Goal: Information Seeking & Learning: Understand process/instructions

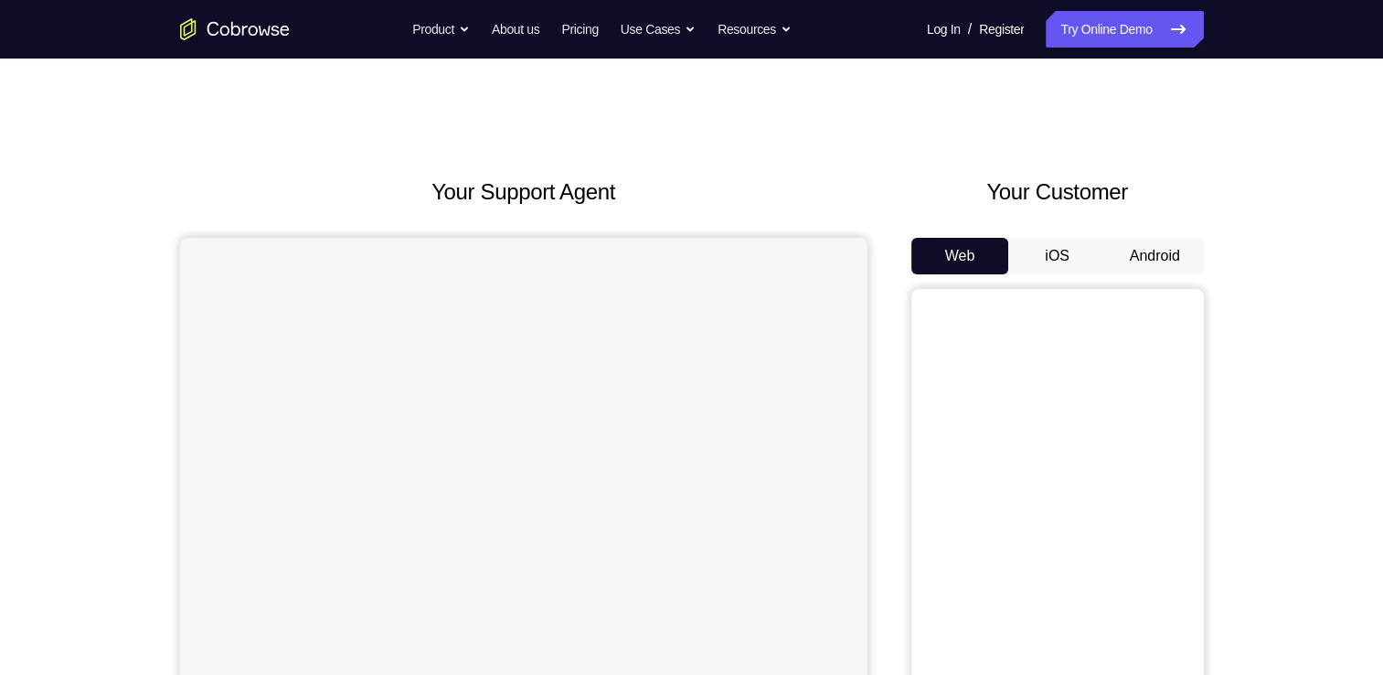
click at [1156, 251] on button "Android" at bounding box center [1155, 256] width 98 height 37
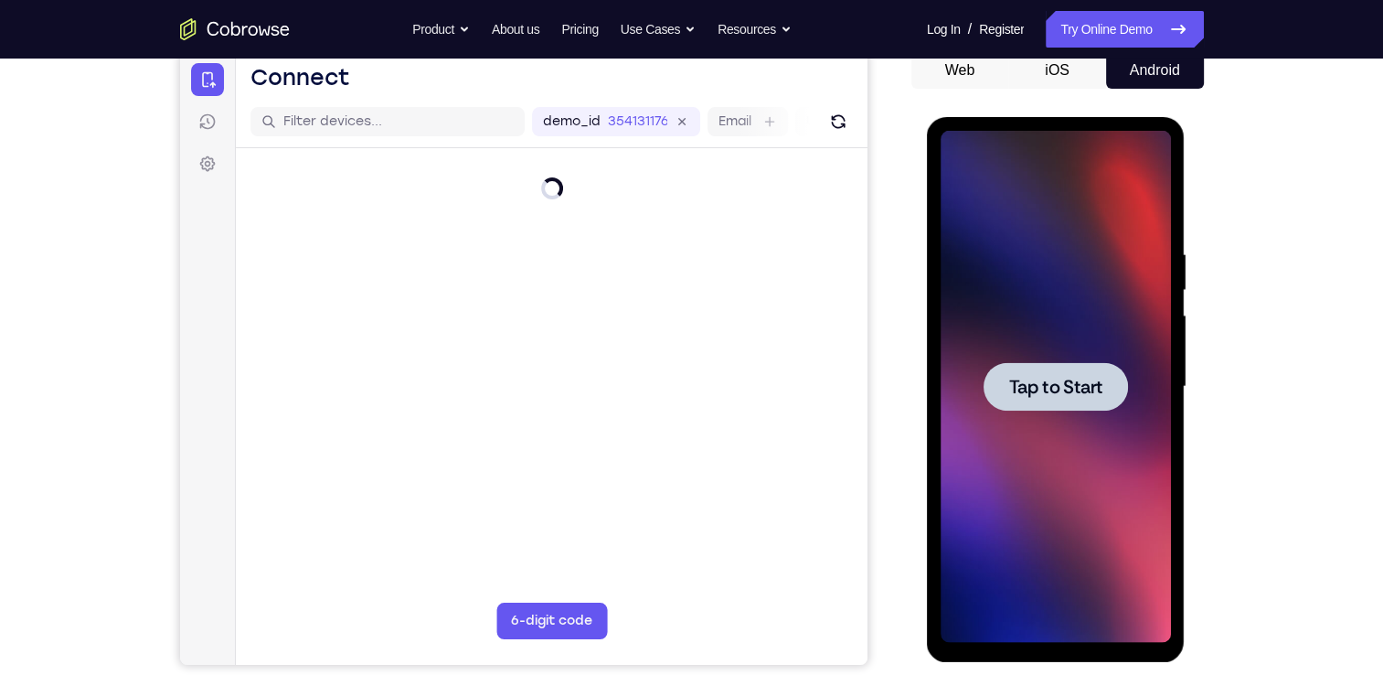
scroll to position [187, 0]
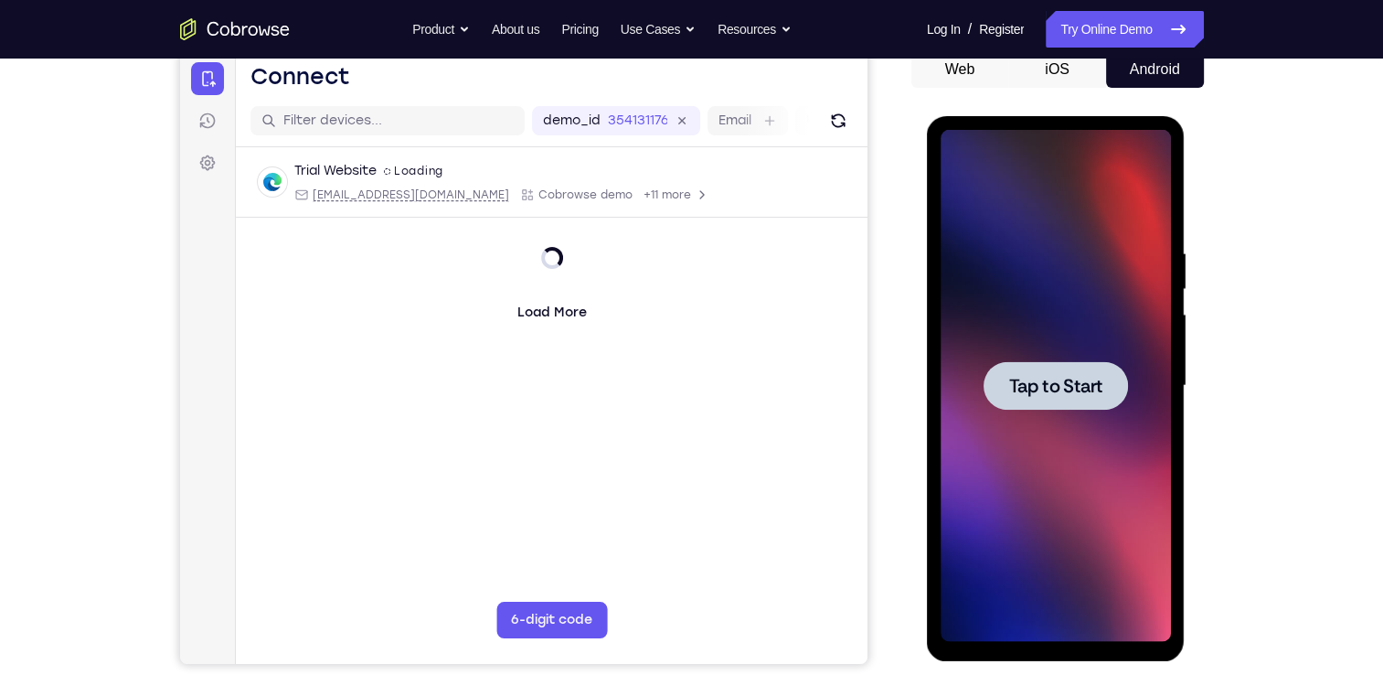
click at [1047, 487] on div at bounding box center [1056, 386] width 230 height 512
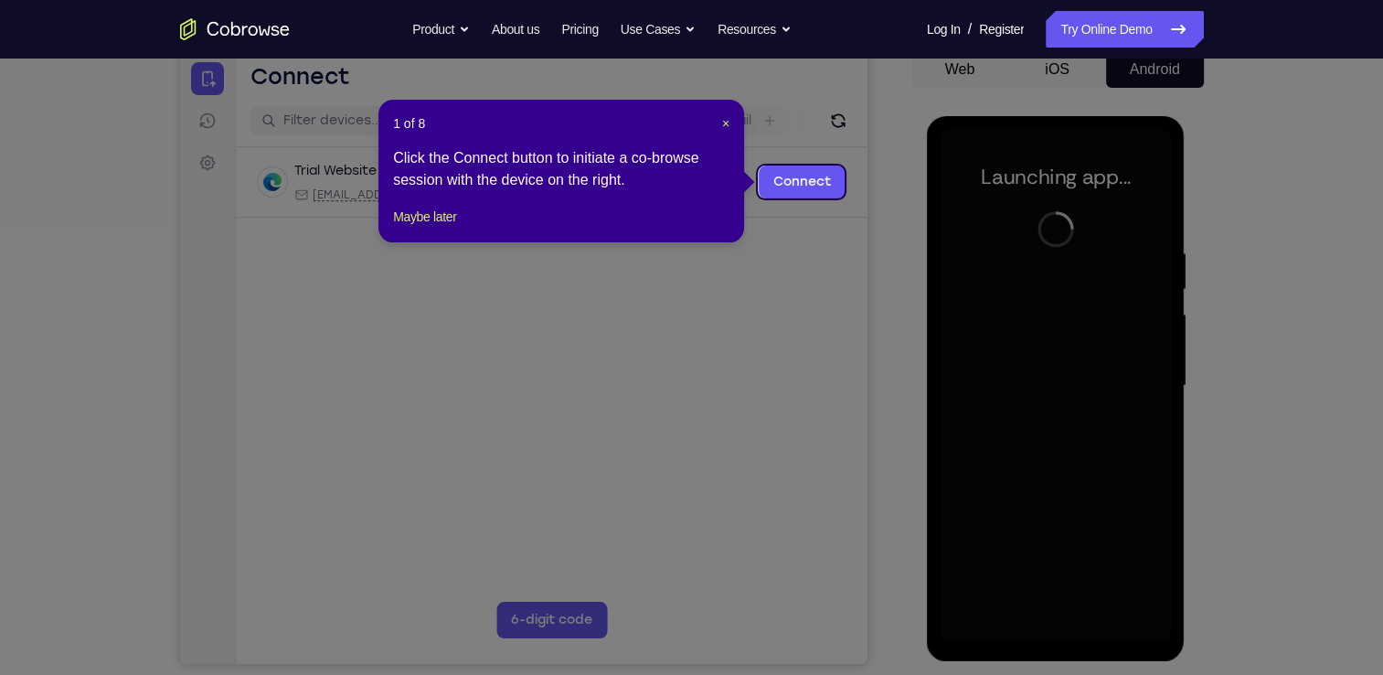
click at [730, 124] on div "1 of 8 × Click the Connect button to initiate a co-browse session with the devi…" at bounding box center [562, 171] width 366 height 143
click at [725, 126] on span "×" at bounding box center [725, 123] width 7 height 15
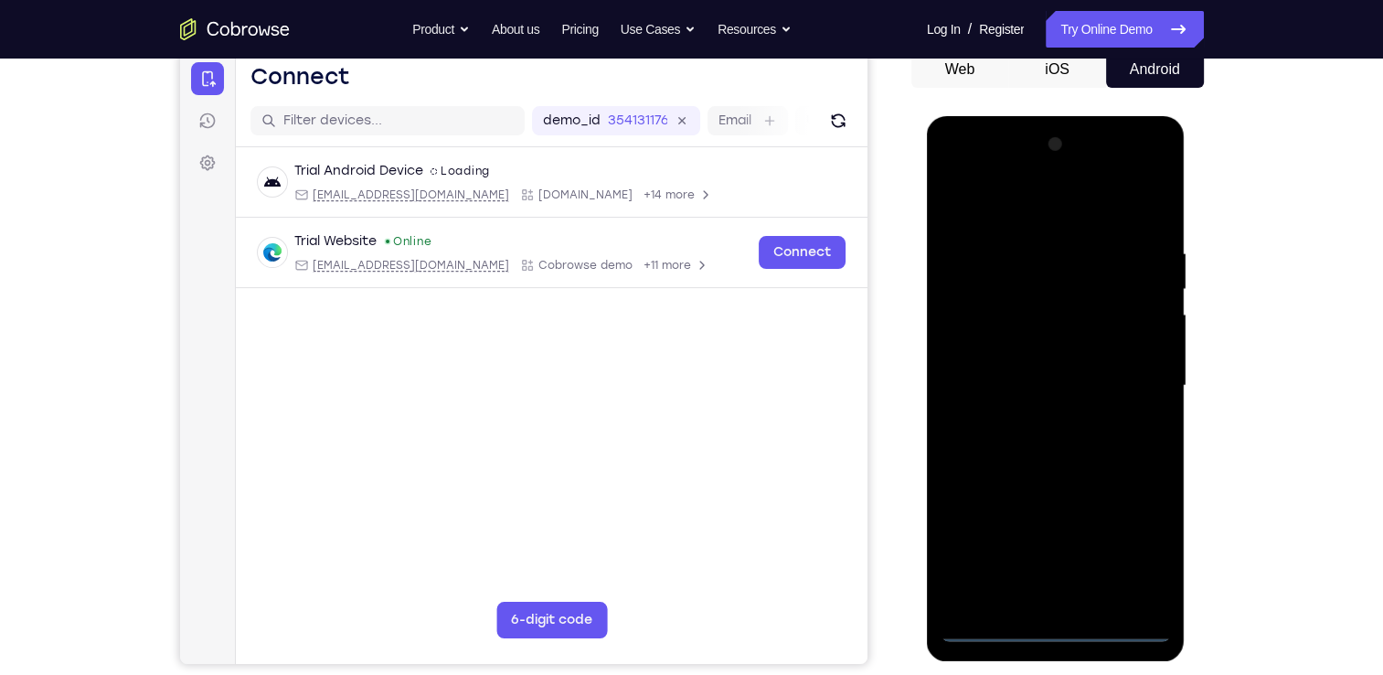
click at [1056, 630] on div at bounding box center [1056, 386] width 230 height 512
click at [1145, 555] on div at bounding box center [1056, 386] width 230 height 512
click at [1020, 221] on div at bounding box center [1056, 386] width 230 height 512
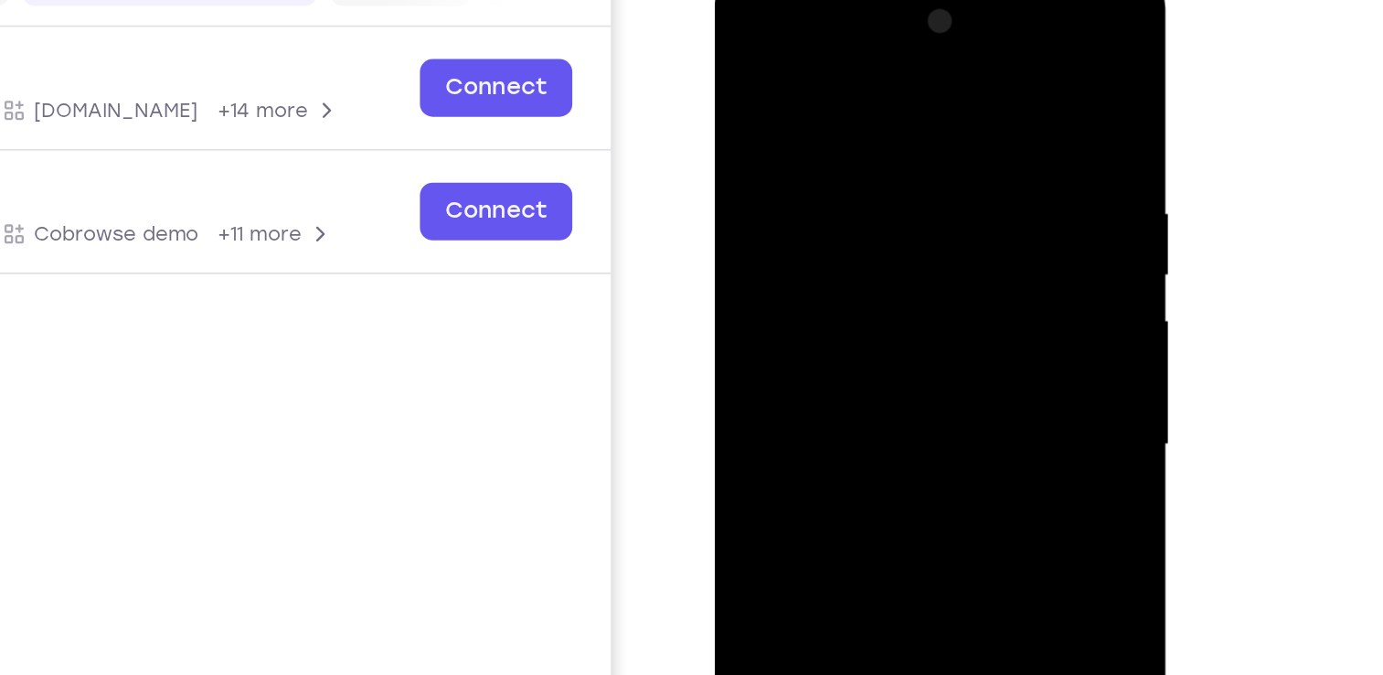
click at [916, 233] on div at bounding box center [844, 243] width 230 height 512
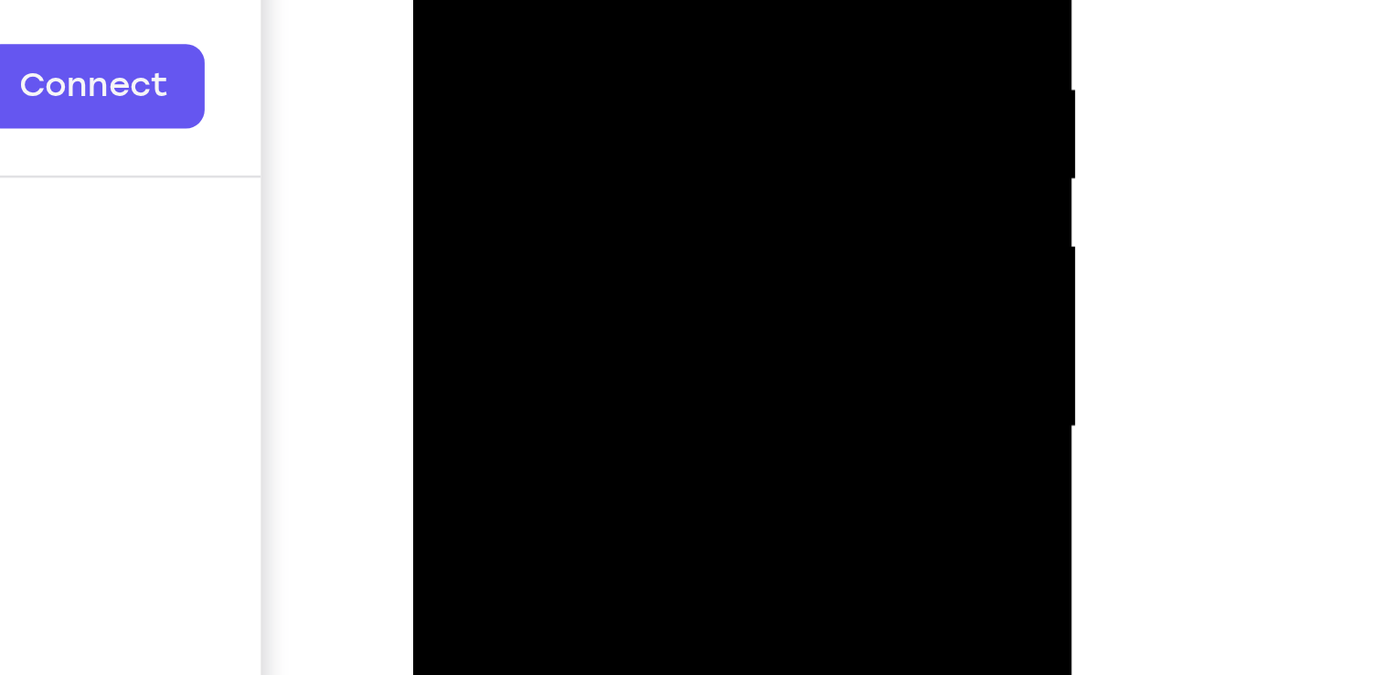
scroll to position [186, 0]
click at [522, 38] on div at bounding box center [542, 5] width 230 height 512
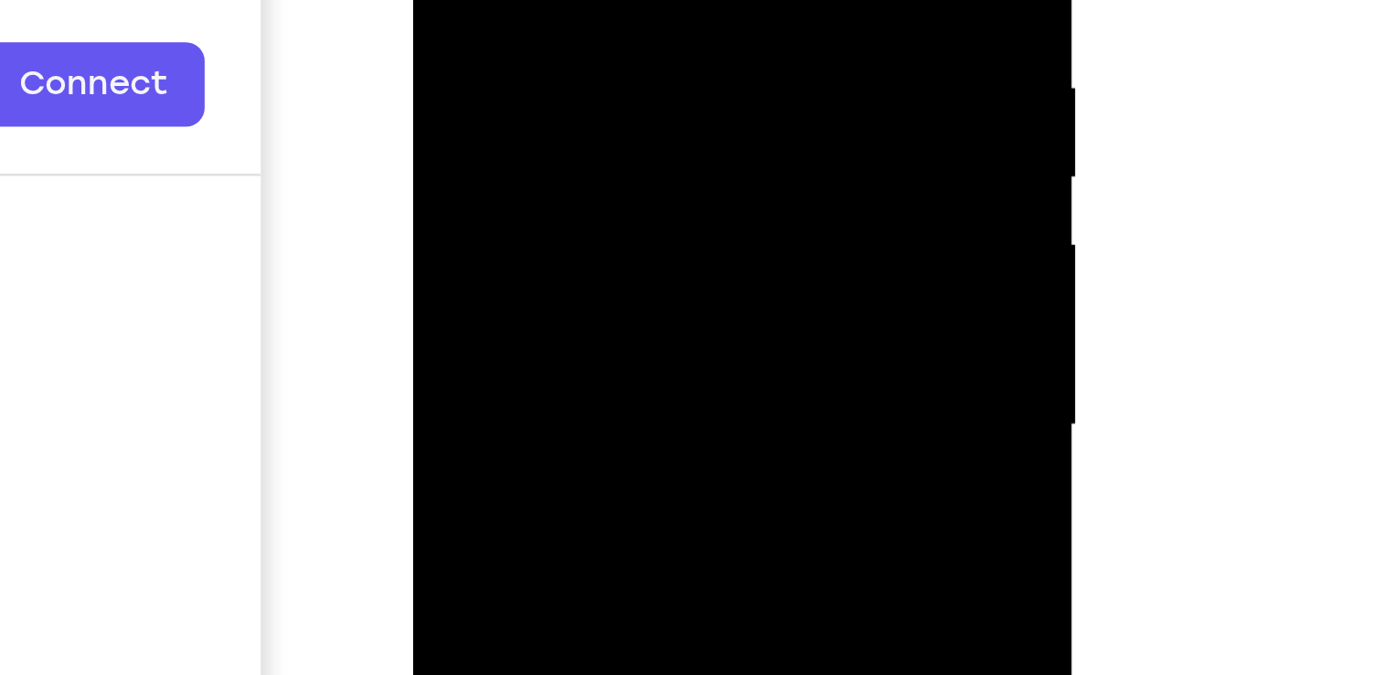
click at [516, 6] on div at bounding box center [542, 5] width 230 height 512
click at [503, 0] on div at bounding box center [542, 5] width 230 height 512
click at [507, 30] on div at bounding box center [542, 5] width 230 height 512
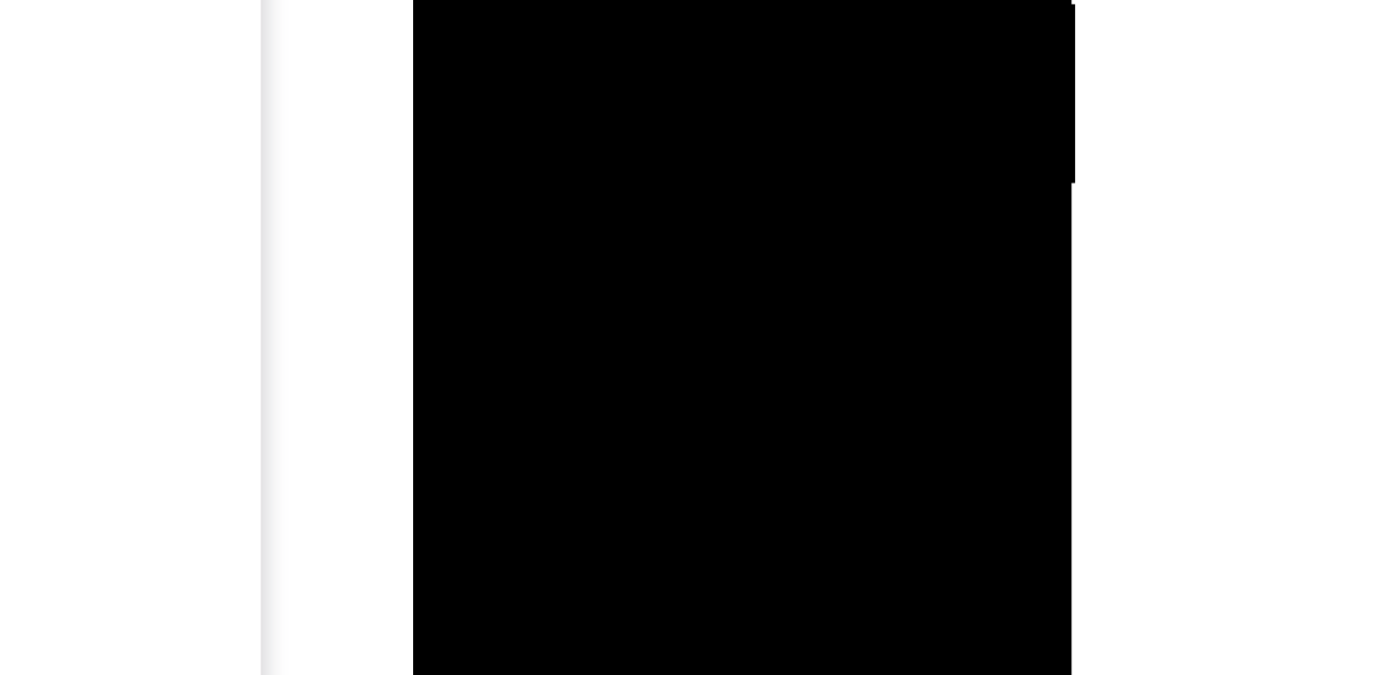
scroll to position [187, 0]
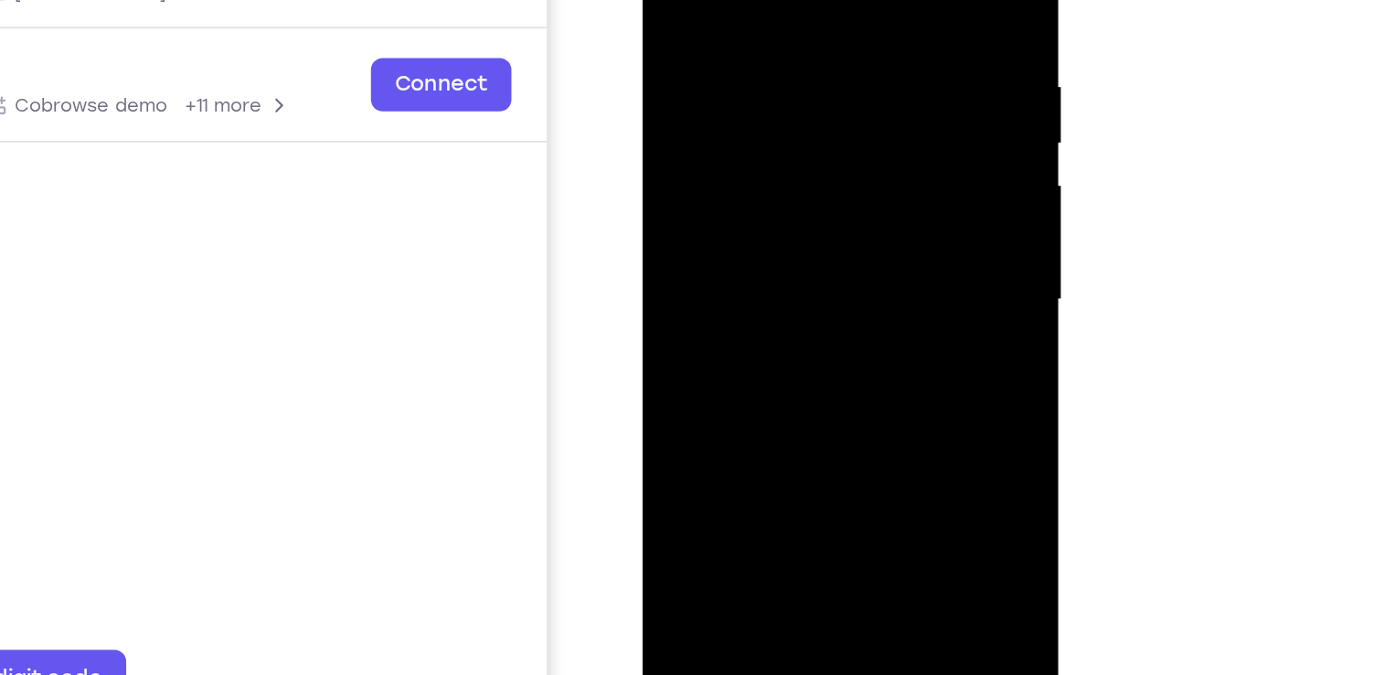
click at [756, 187] on div at bounding box center [772, 134] width 230 height 512
drag, startPoint x: 800, startPoint y: 240, endPoint x: 785, endPoint y: 140, distance: 101.6
click at [785, 140] on div at bounding box center [772, 134] width 230 height 512
drag, startPoint x: 785, startPoint y: 83, endPoint x: 771, endPoint y: 264, distance: 181.6
click at [771, 264] on div at bounding box center [772, 134] width 230 height 512
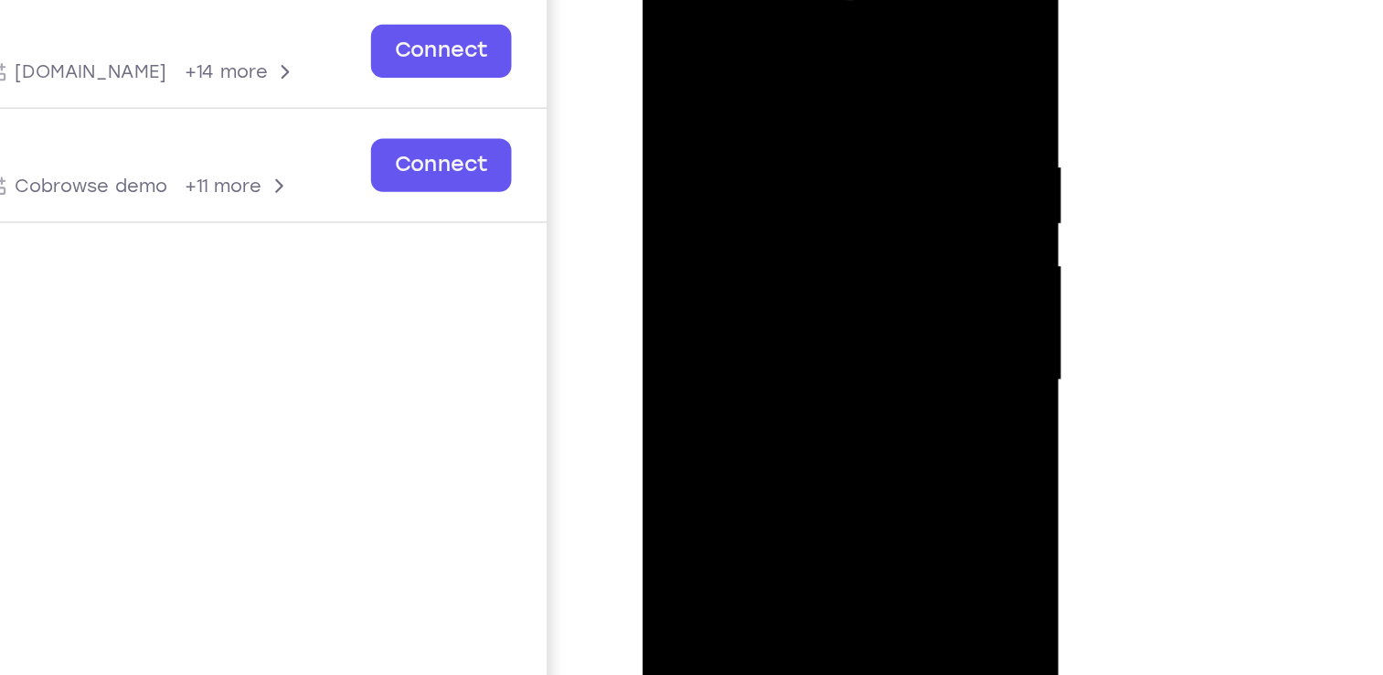
click at [754, 65] on div at bounding box center [772, 215] width 230 height 512
click at [863, 38] on div at bounding box center [772, 215] width 230 height 512
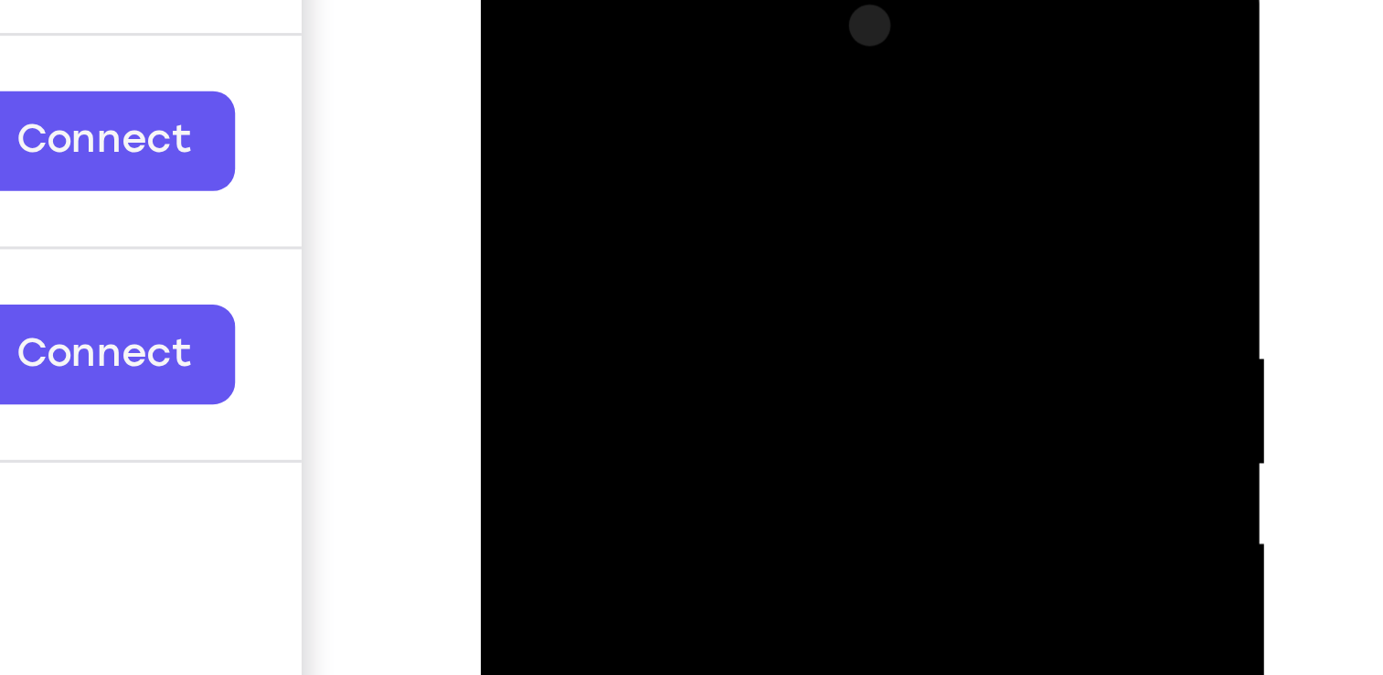
click at [713, 26] on div at bounding box center [611, 211] width 230 height 512
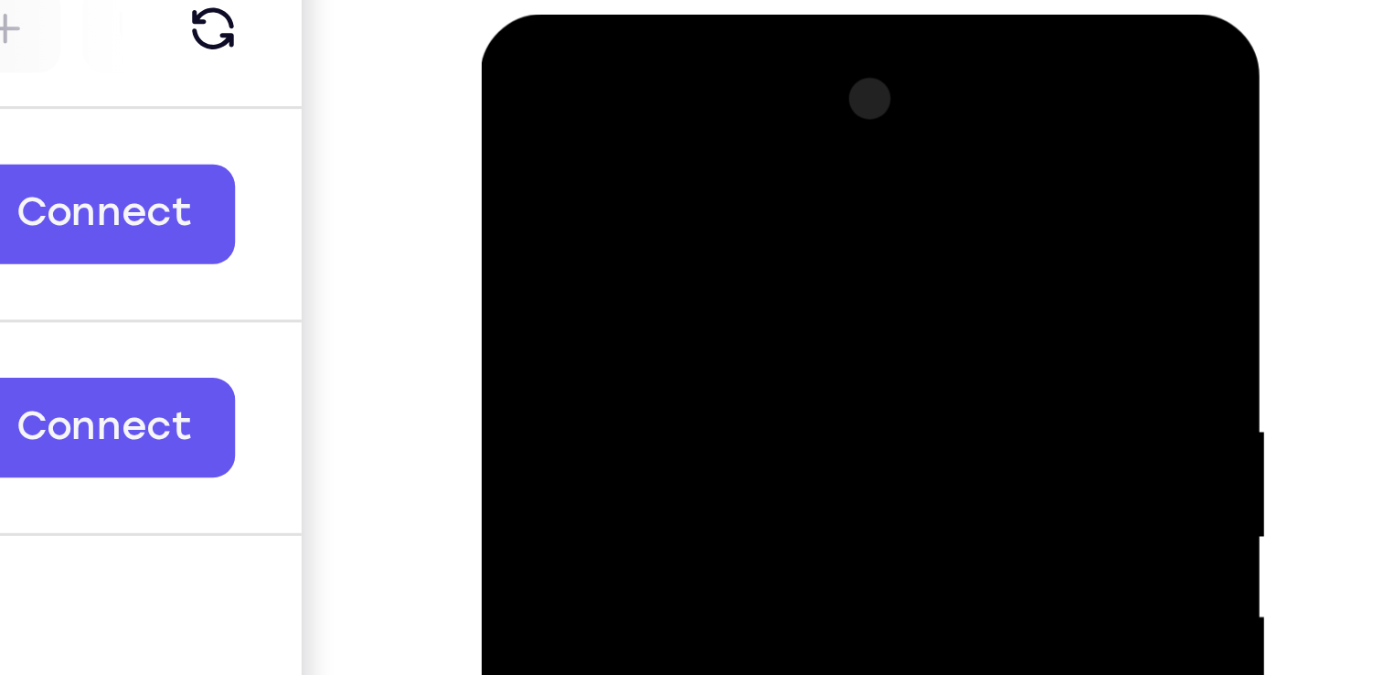
click at [604, 134] on div at bounding box center [611, 283] width 230 height 512
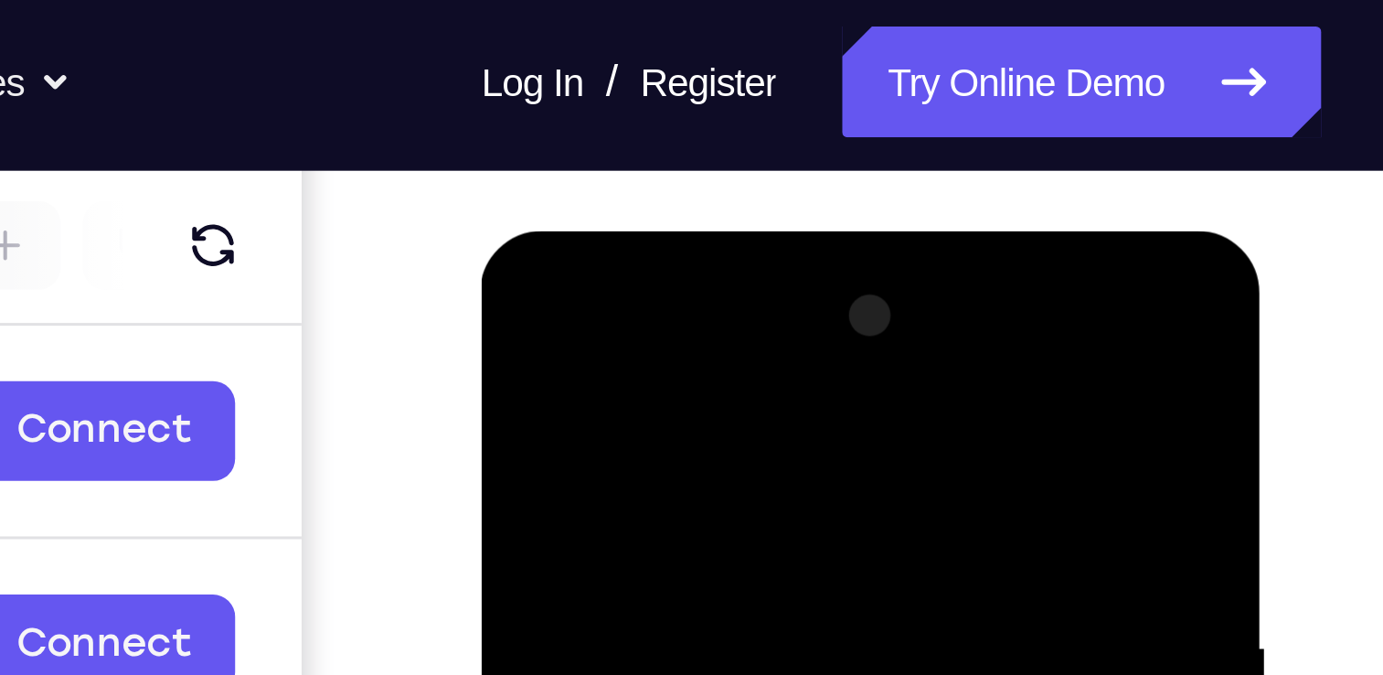
scroll to position [216, 0]
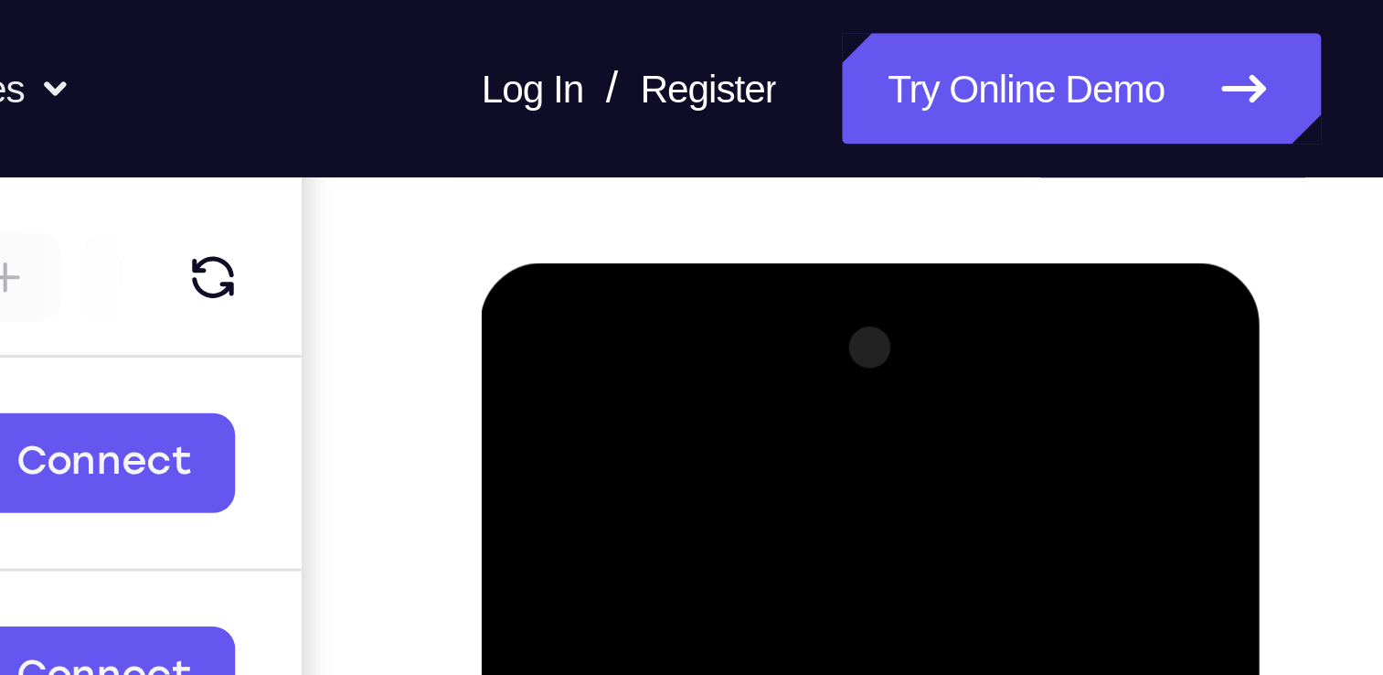
click at [515, 345] on div at bounding box center [611, 532] width 230 height 512
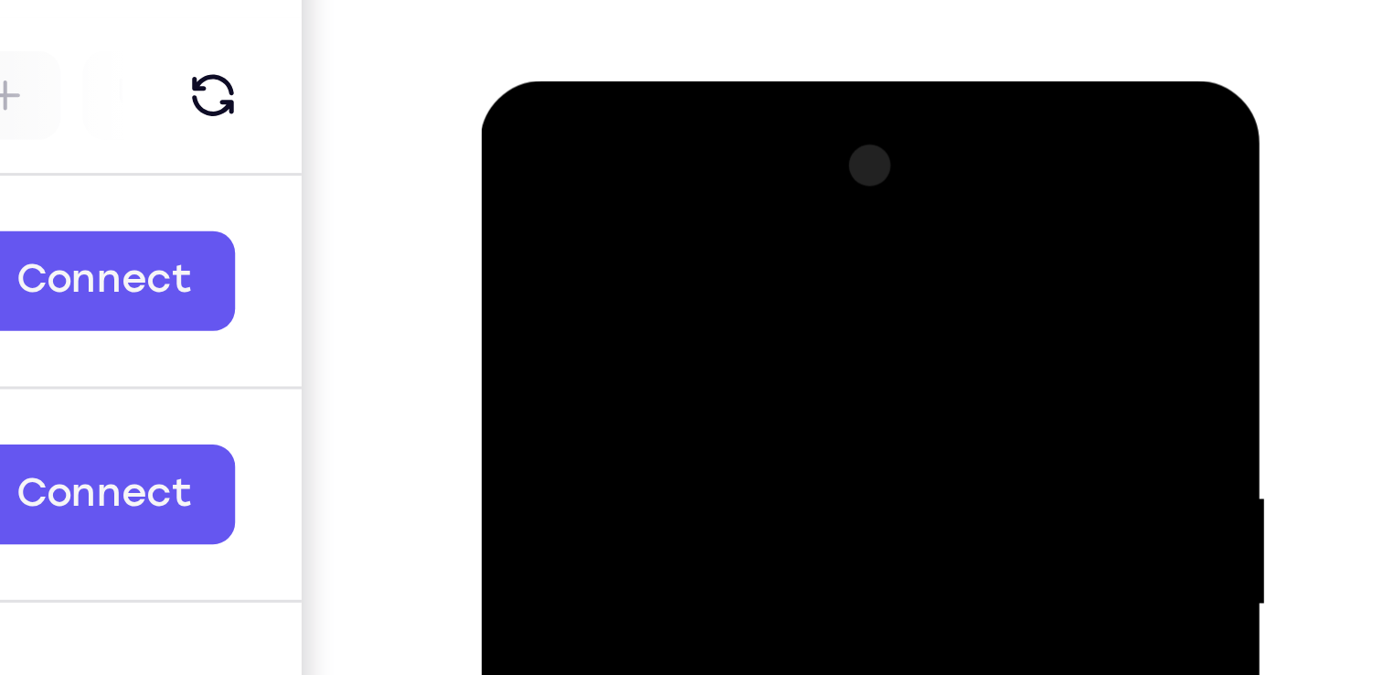
click at [514, 165] on div at bounding box center [611, 351] width 230 height 512
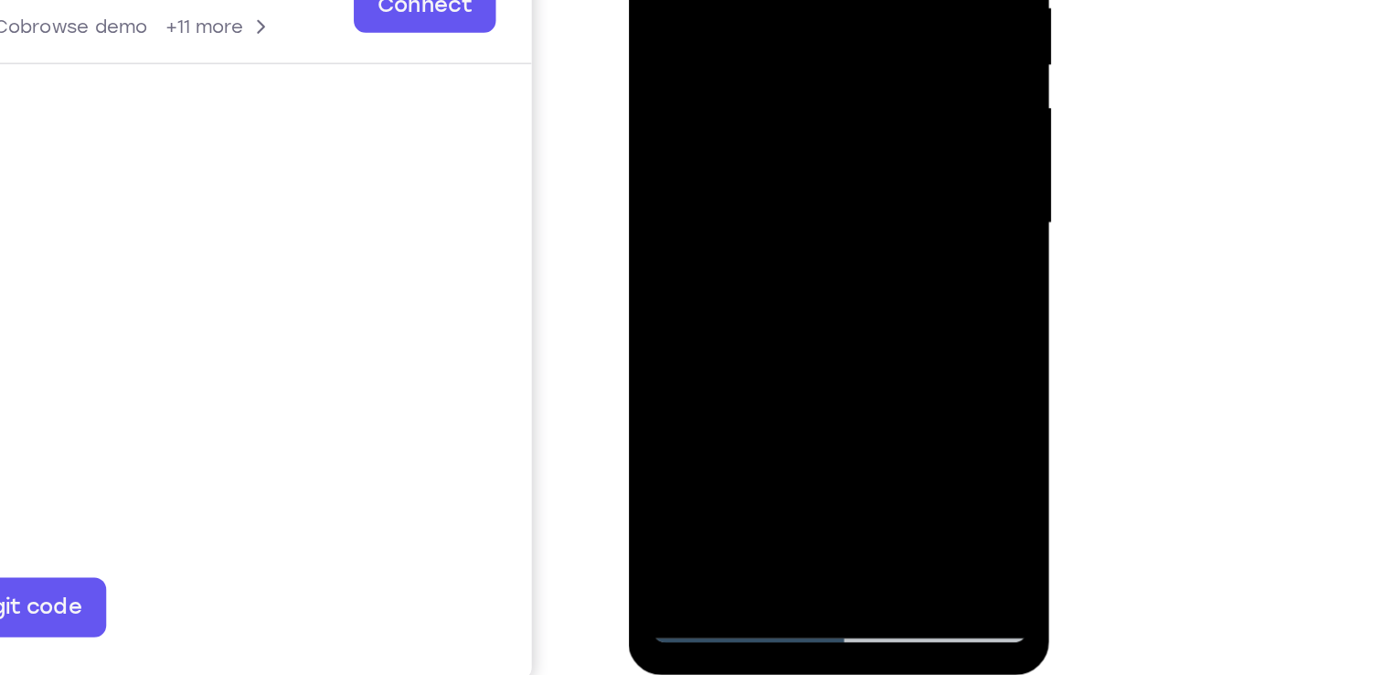
click at [795, 277] on div at bounding box center [757, 53] width 230 height 512
click at [748, 155] on div at bounding box center [757, 53] width 230 height 512
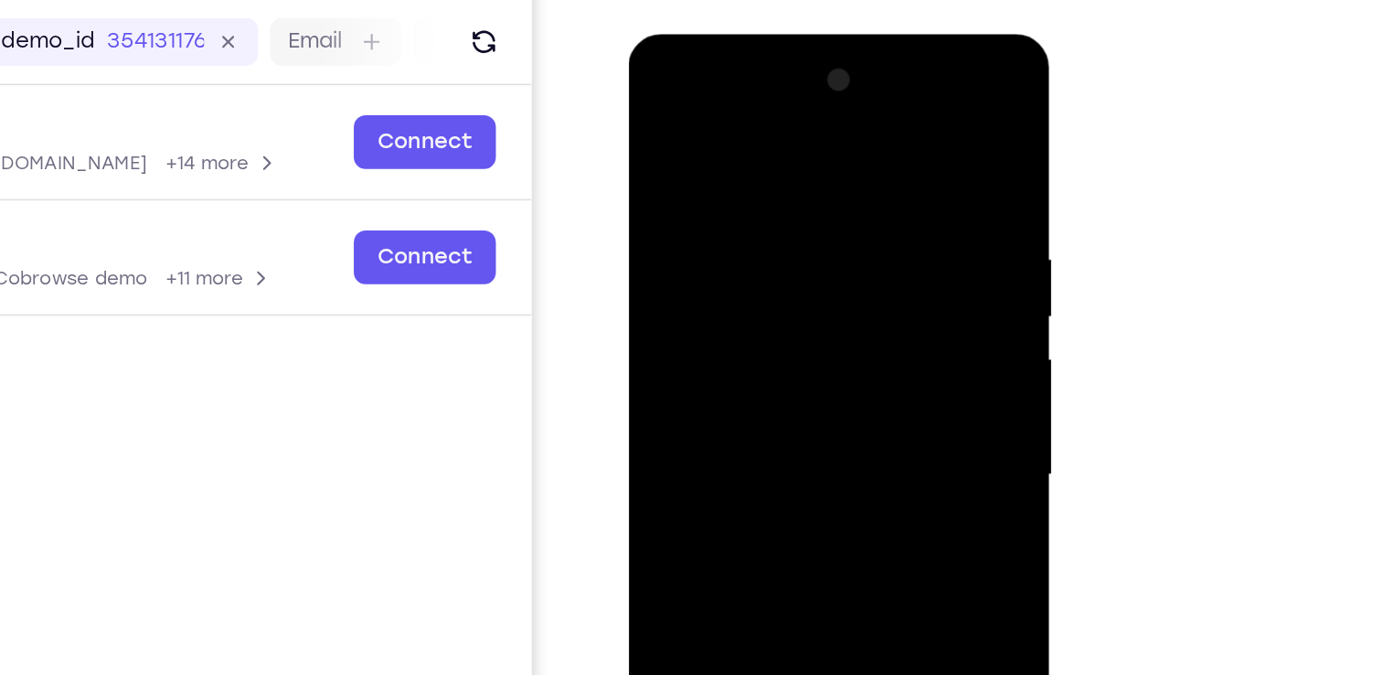
click at [660, 118] on div at bounding box center [757, 304] width 230 height 512
click at [1283, 315] on div "Your Support Agent Your Customer Web iOS Android Next Steps We’d be happy to gi…" at bounding box center [691, 446] width 1383 height 1206
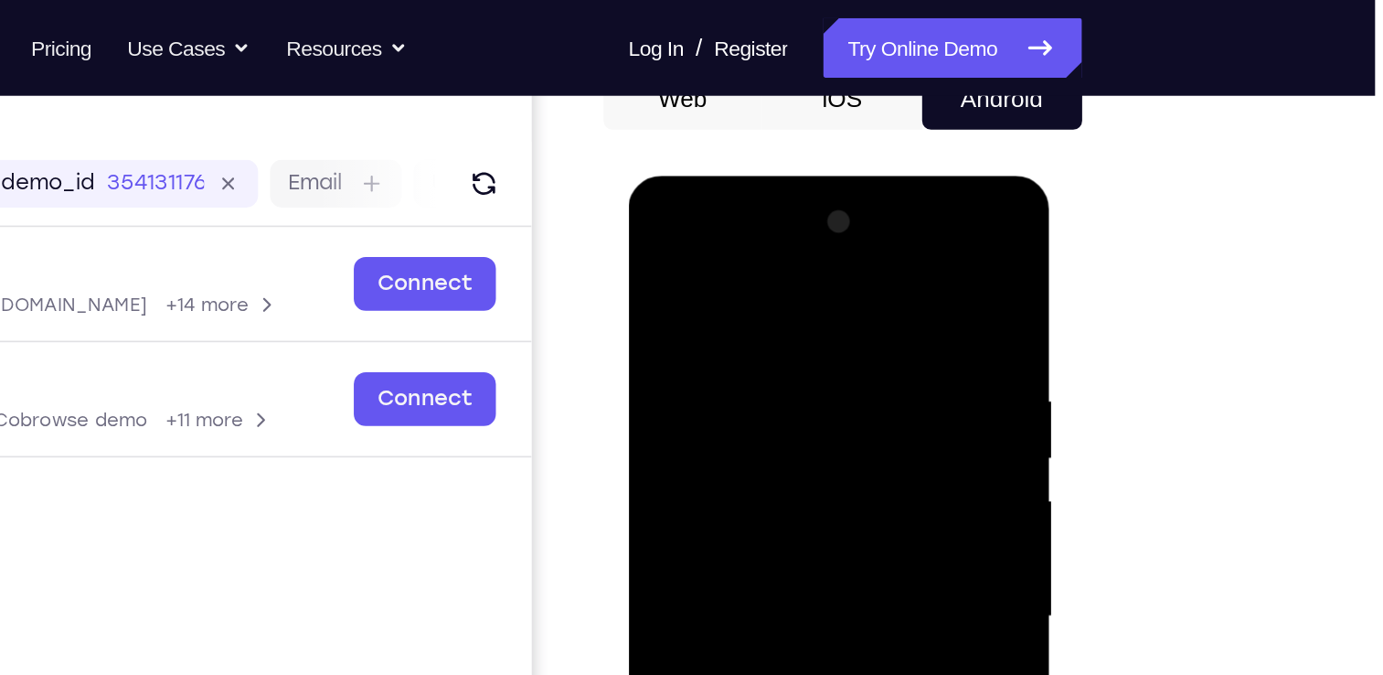
scroll to position [193, 0]
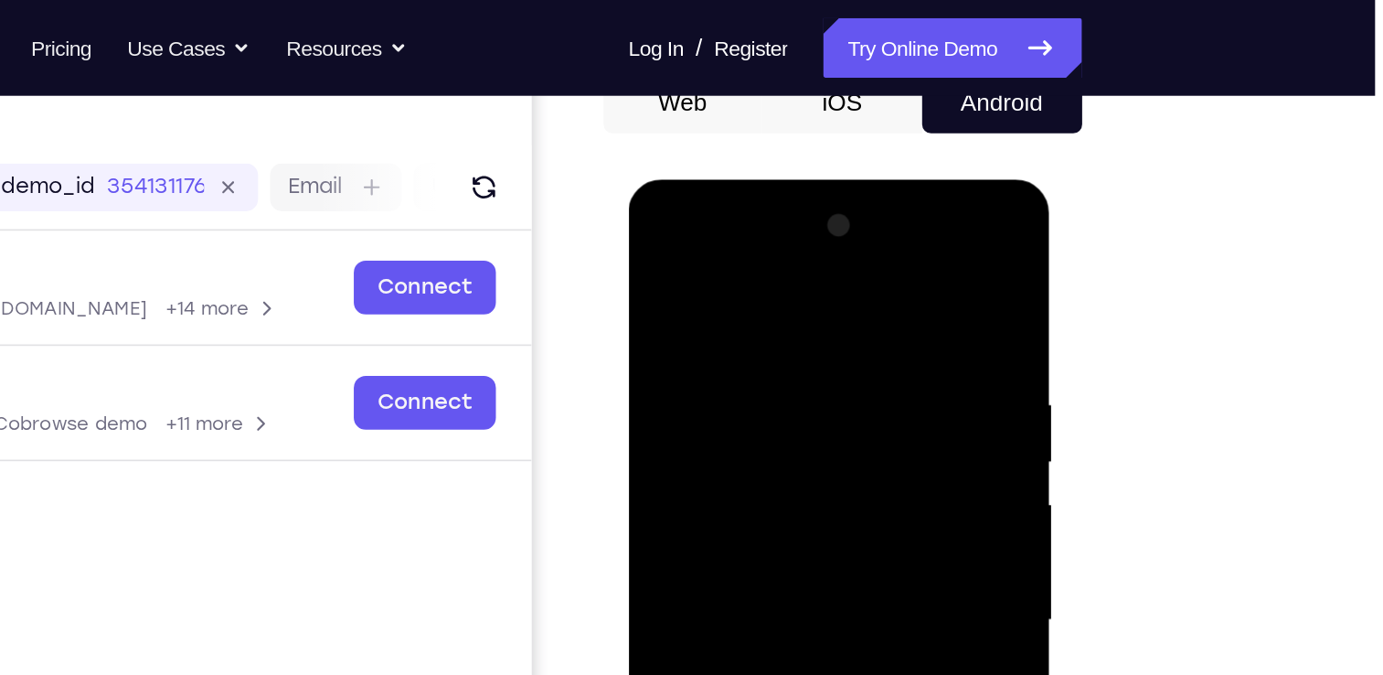
click at [786, 298] on div at bounding box center [757, 449] width 230 height 512
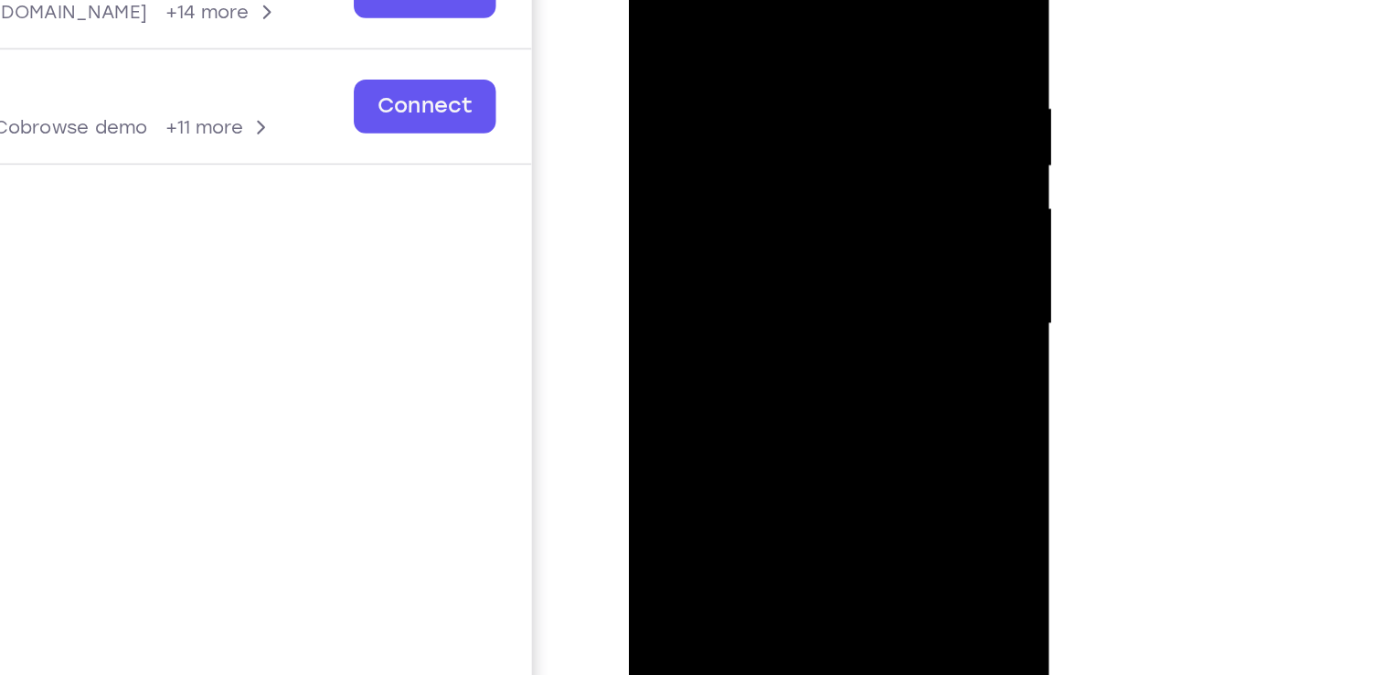
click at [846, 123] on div at bounding box center [757, 155] width 230 height 512
click at [848, 0] on div at bounding box center [757, 155] width 230 height 512
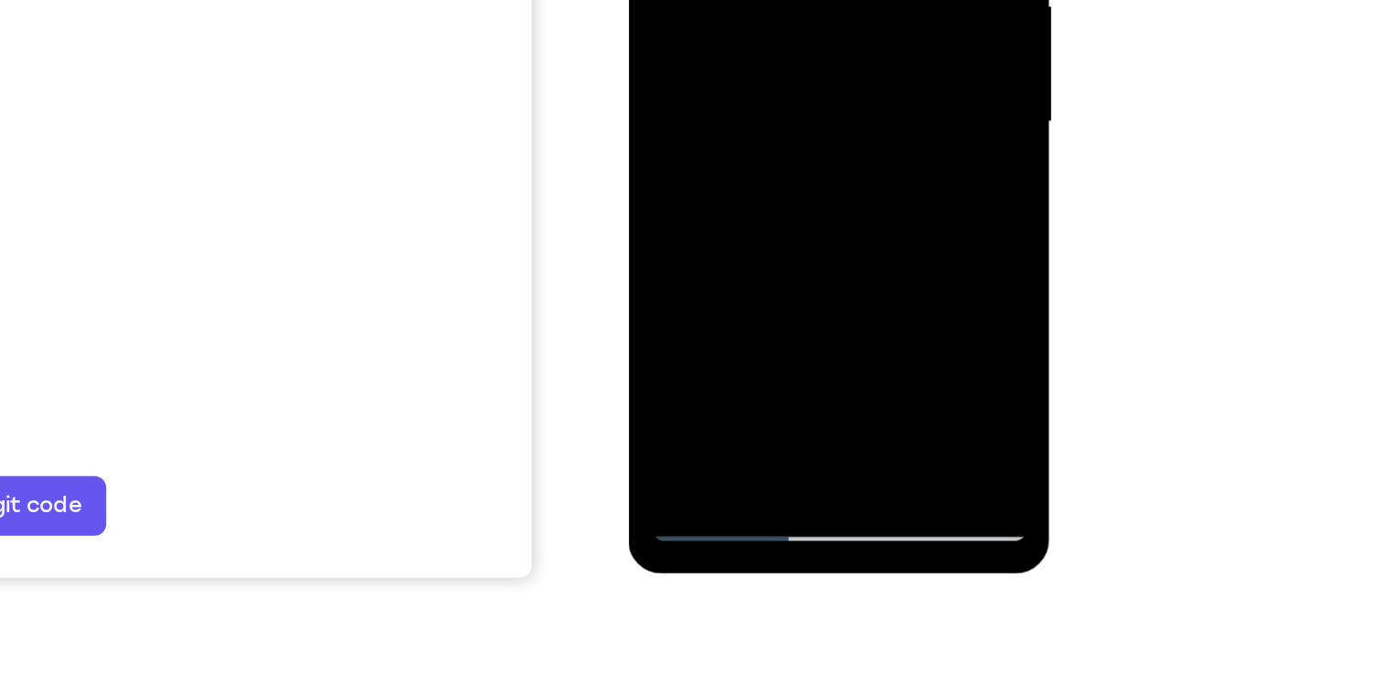
scroll to position [318, 0]
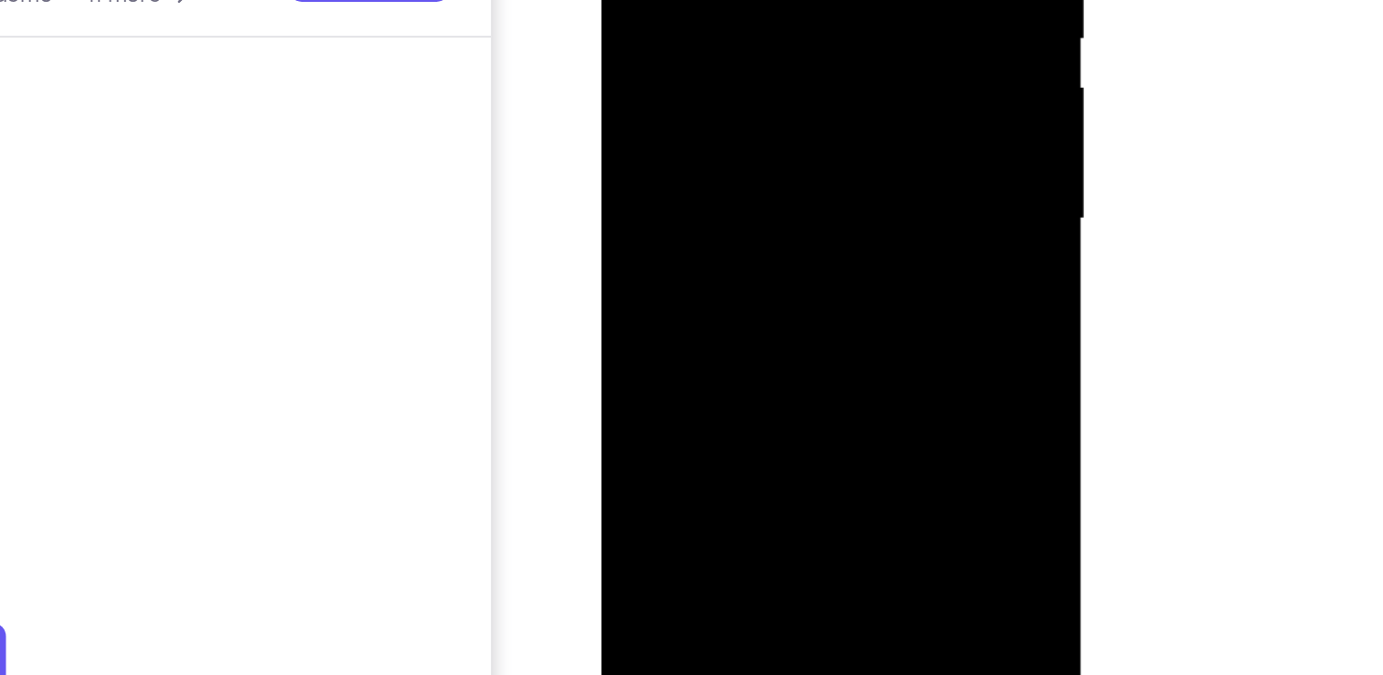
scroll to position [201, 0]
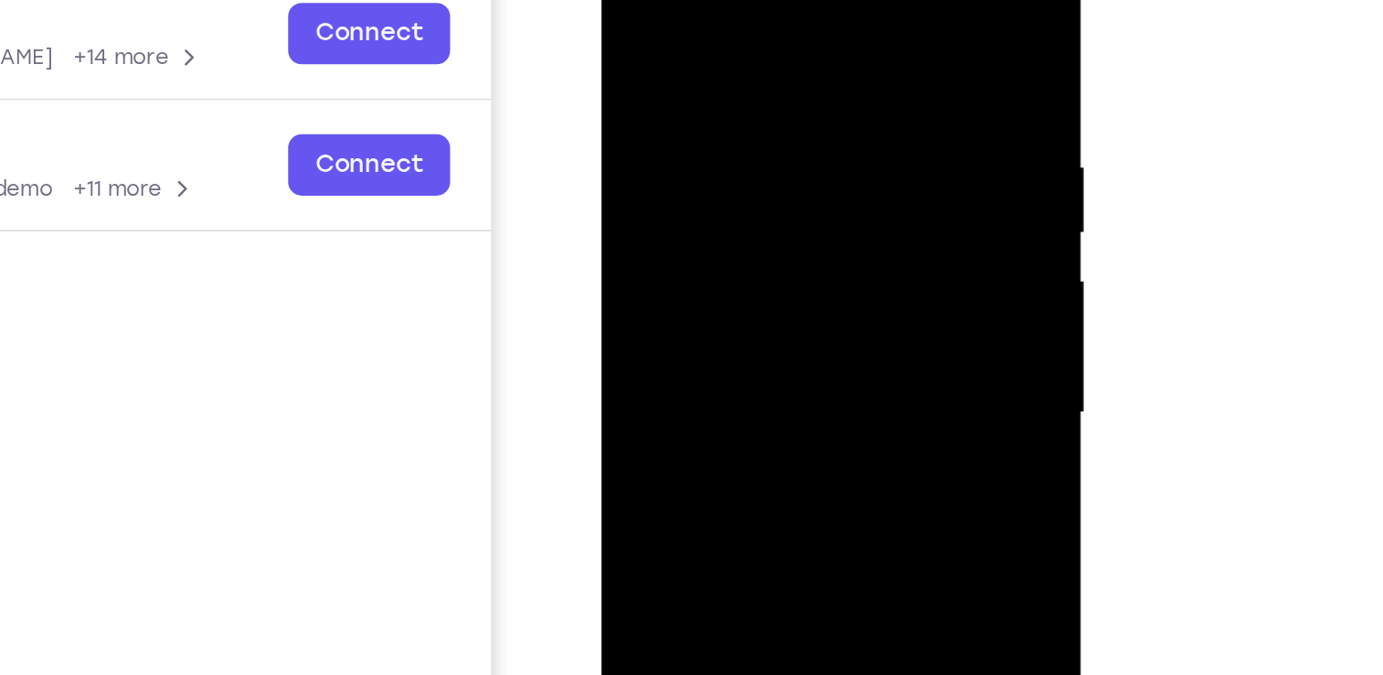
scroll to position [241, 0]
click at [706, 0] on div at bounding box center [730, 183] width 230 height 512
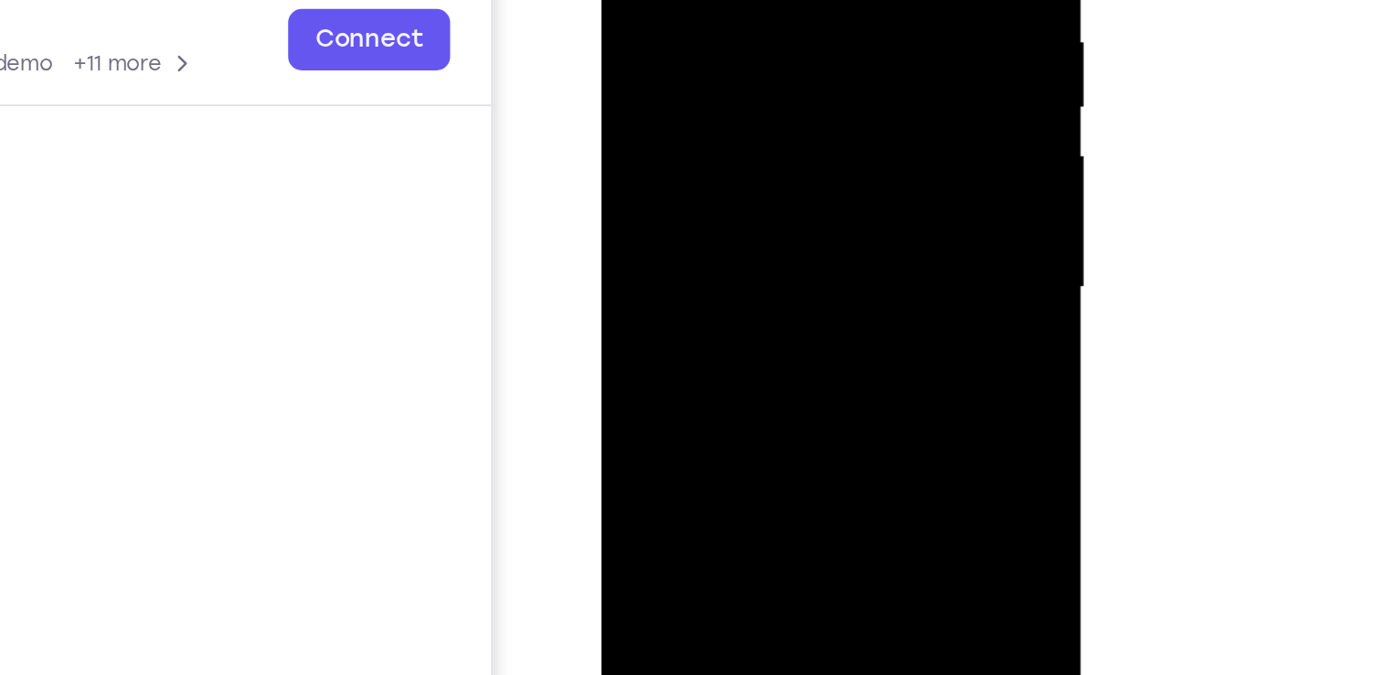
drag, startPoint x: 743, startPoint y: 114, endPoint x: 739, endPoint y: -19, distance: 133.6
click at [739, 0] on div at bounding box center [730, 56] width 230 height 512
drag, startPoint x: 750, startPoint y: 104, endPoint x: 741, endPoint y: -40, distance: 144.8
click at [741, 0] on div at bounding box center [730, 56] width 230 height 512
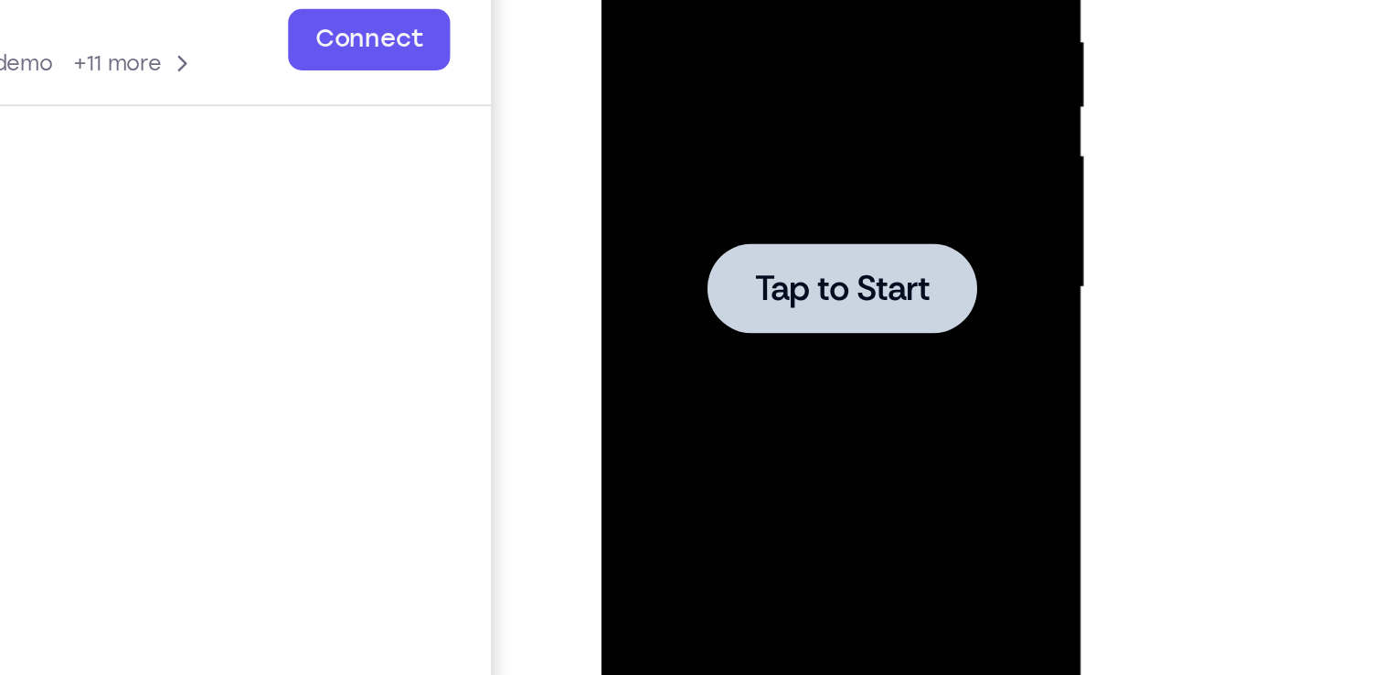
click at [719, 41] on div at bounding box center [730, 55] width 144 height 48
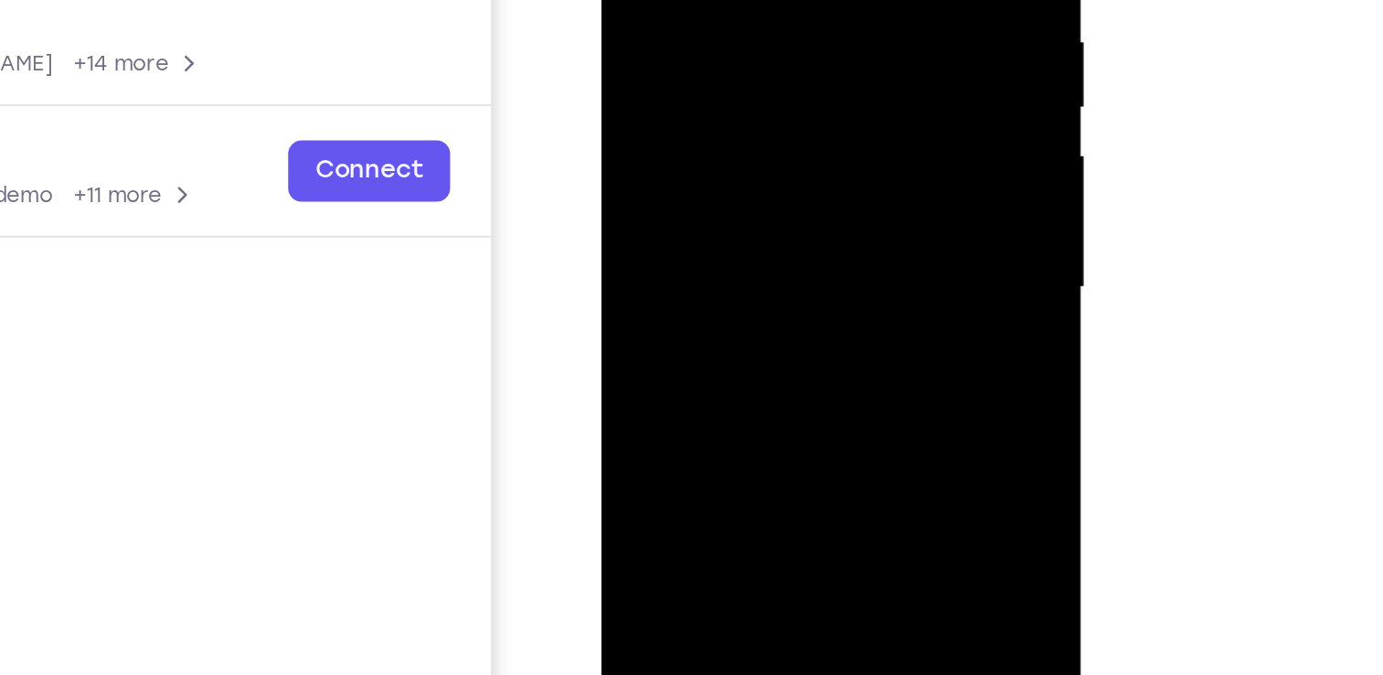
click at [707, 73] on div at bounding box center [730, 56] width 230 height 512
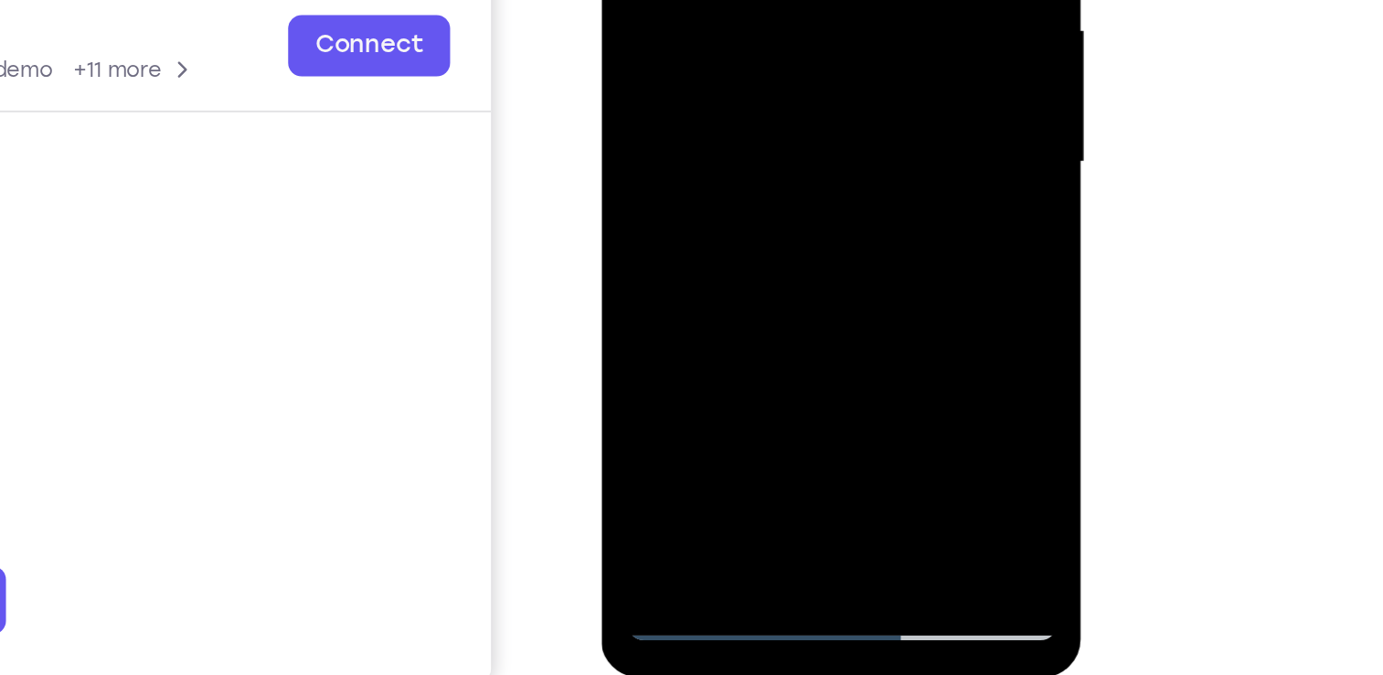
scroll to position [368, 0]
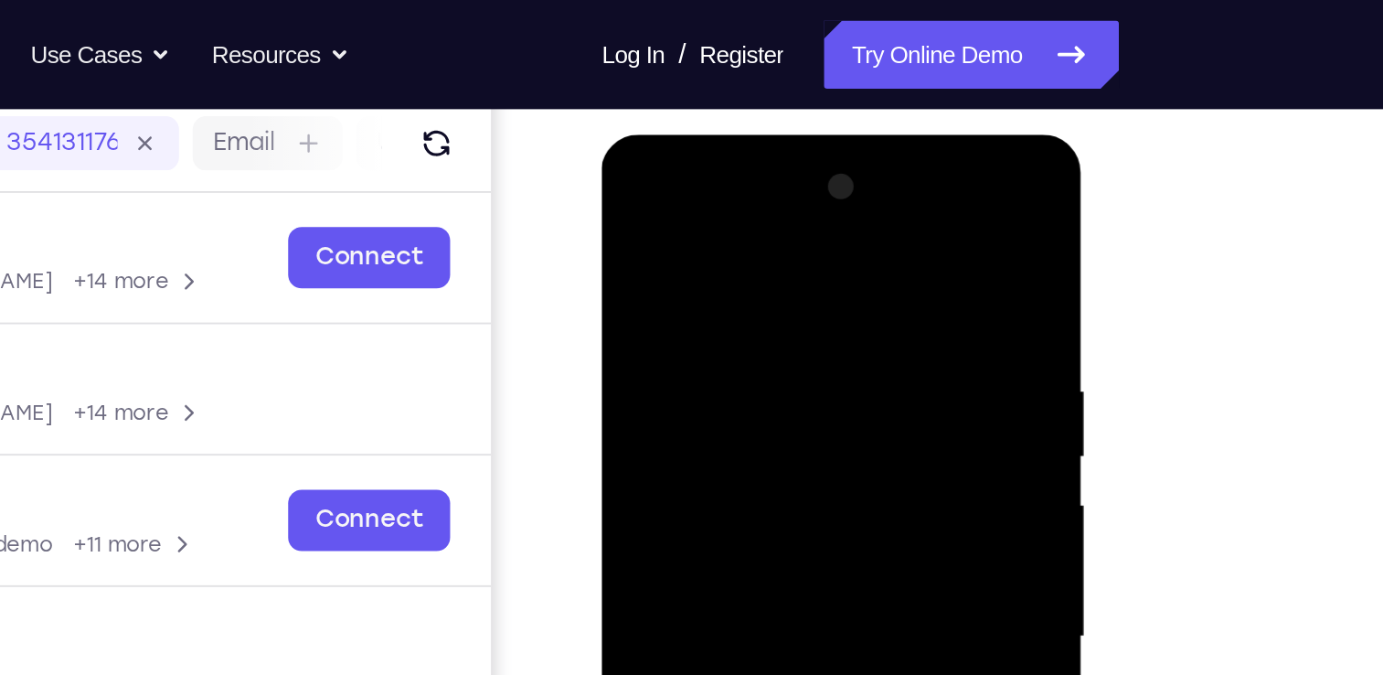
scroll to position [230, 0]
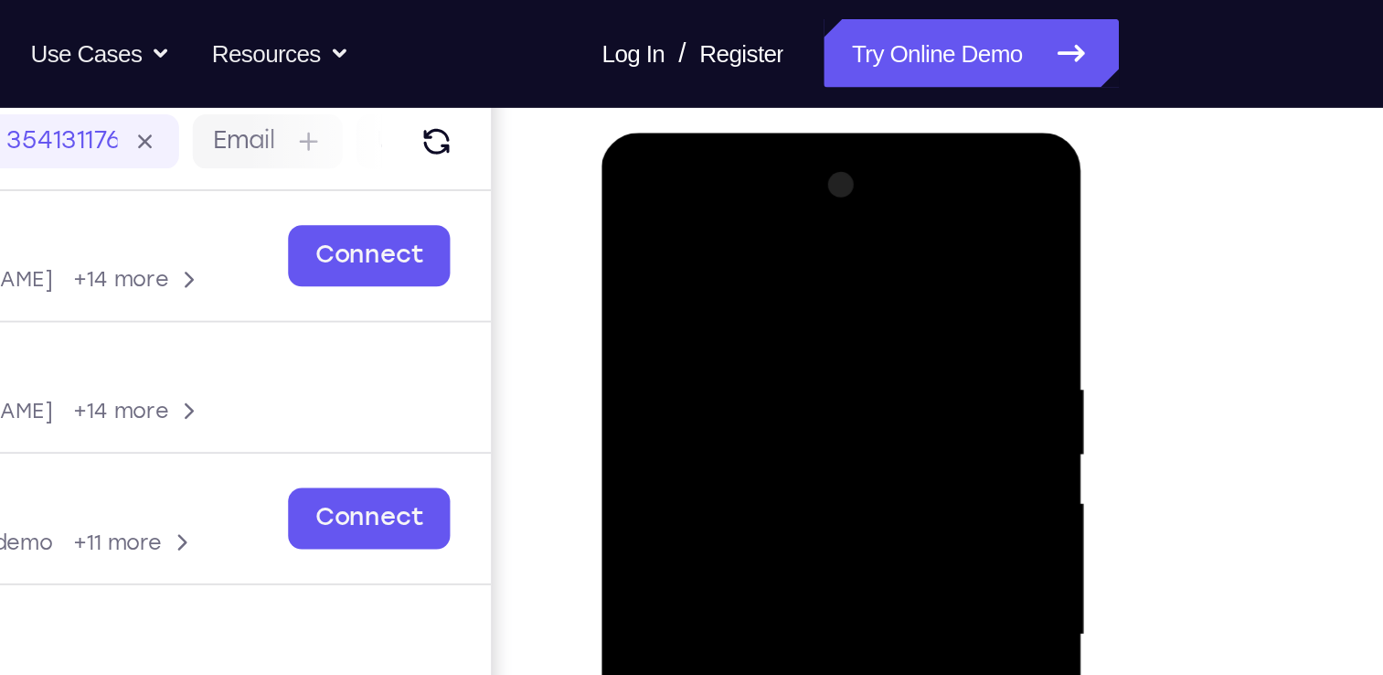
click at [711, 229] on div at bounding box center [730, 402] width 230 height 512
click at [804, 393] on div at bounding box center [730, 402] width 230 height 512
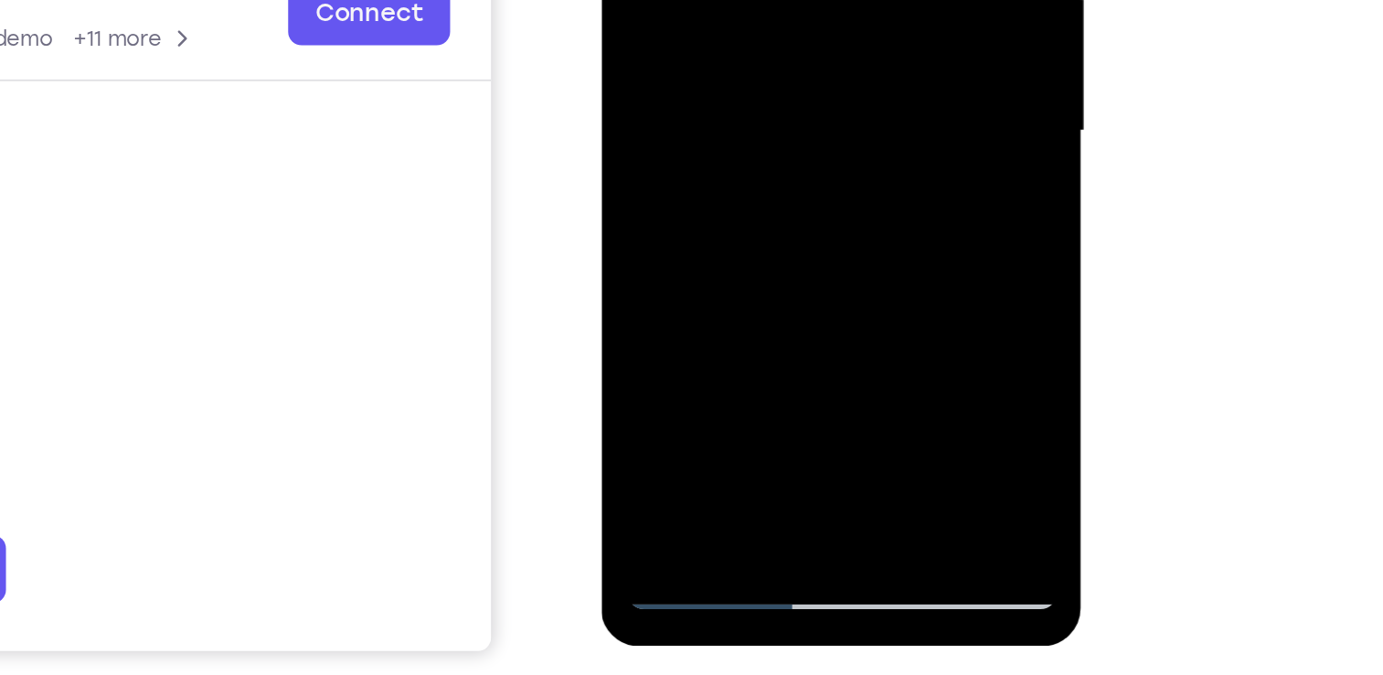
scroll to position [285, 0]
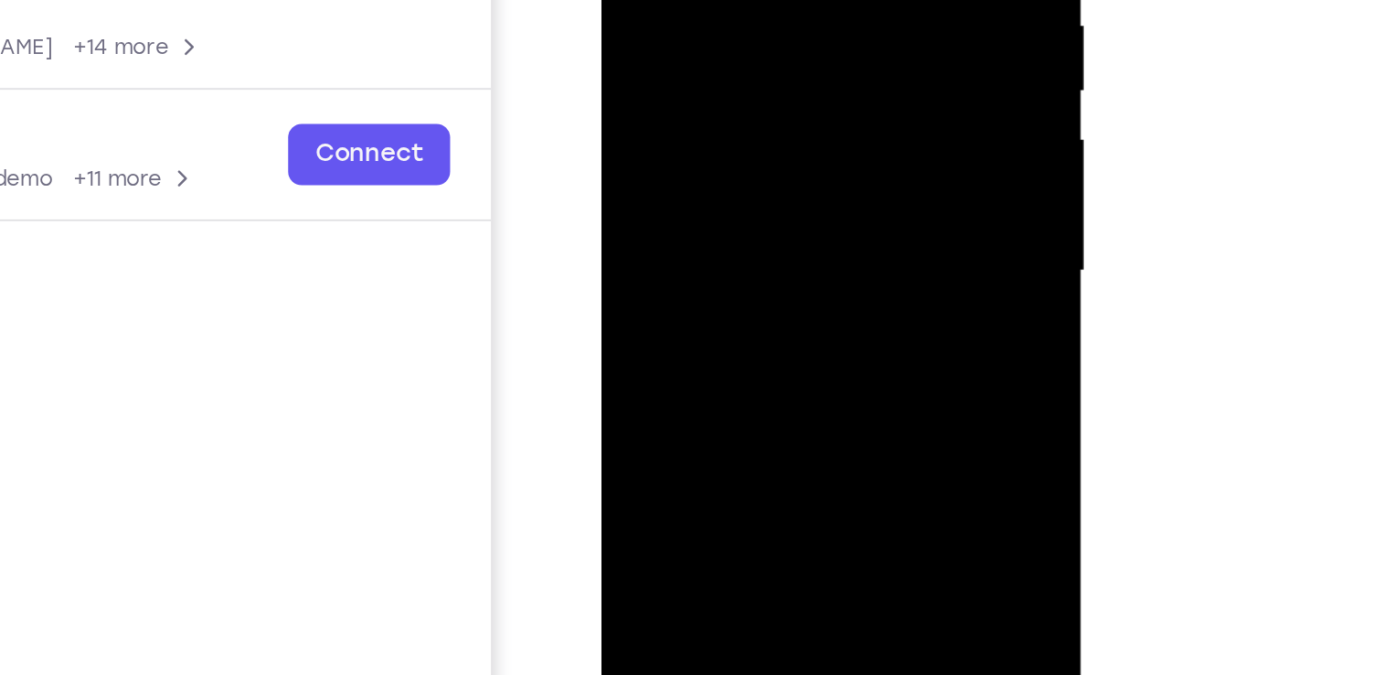
click at [709, 74] on div at bounding box center [730, 39] width 230 height 512
click at [717, 127] on div at bounding box center [730, 39] width 230 height 512
click at [722, 20] on div at bounding box center [730, 39] width 230 height 512
click at [694, 40] on div at bounding box center [730, 39] width 230 height 512
click at [679, 16] on div at bounding box center [730, 39] width 230 height 512
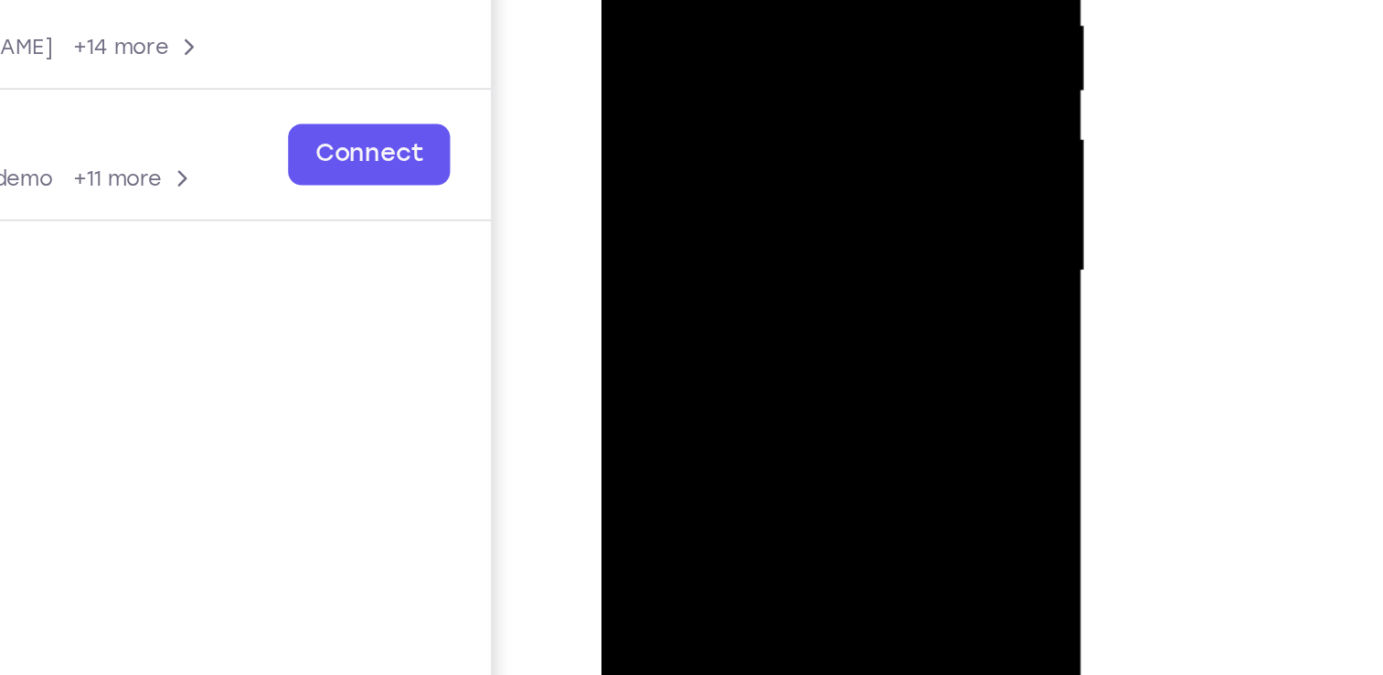
click at [689, 65] on div at bounding box center [730, 39] width 230 height 512
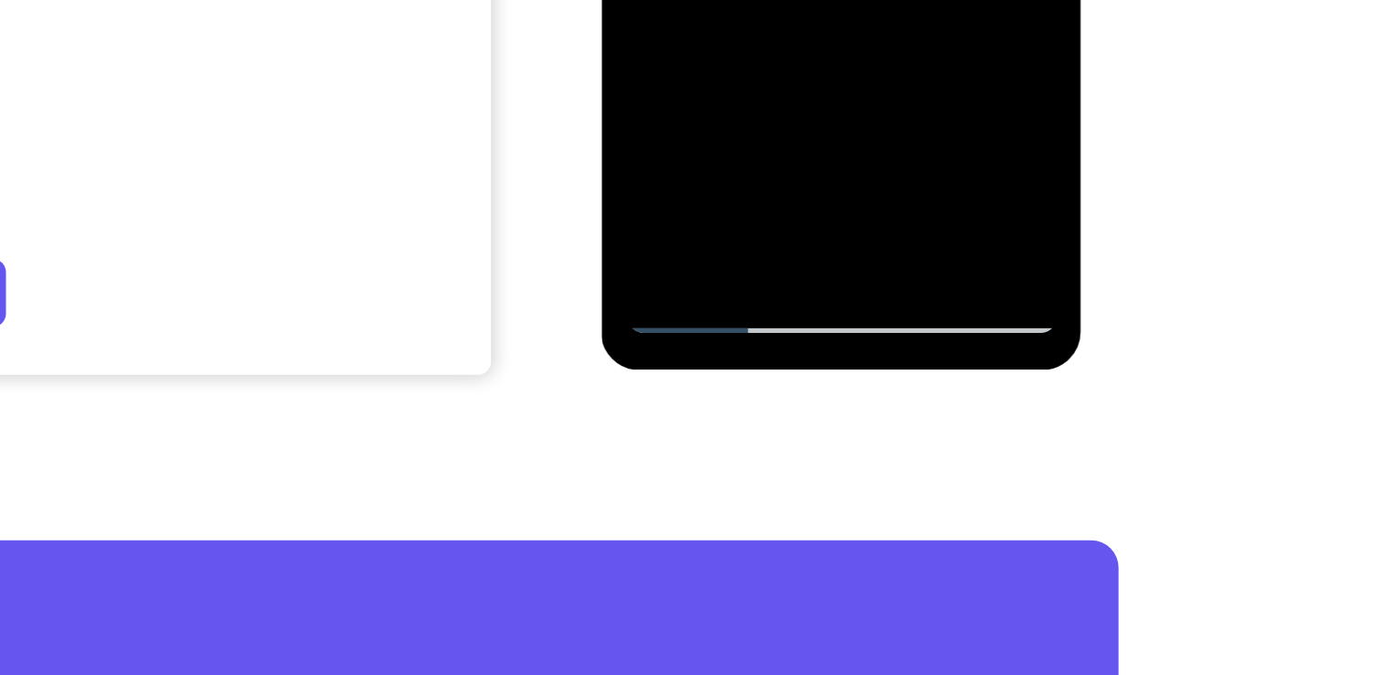
scroll to position [336, 0]
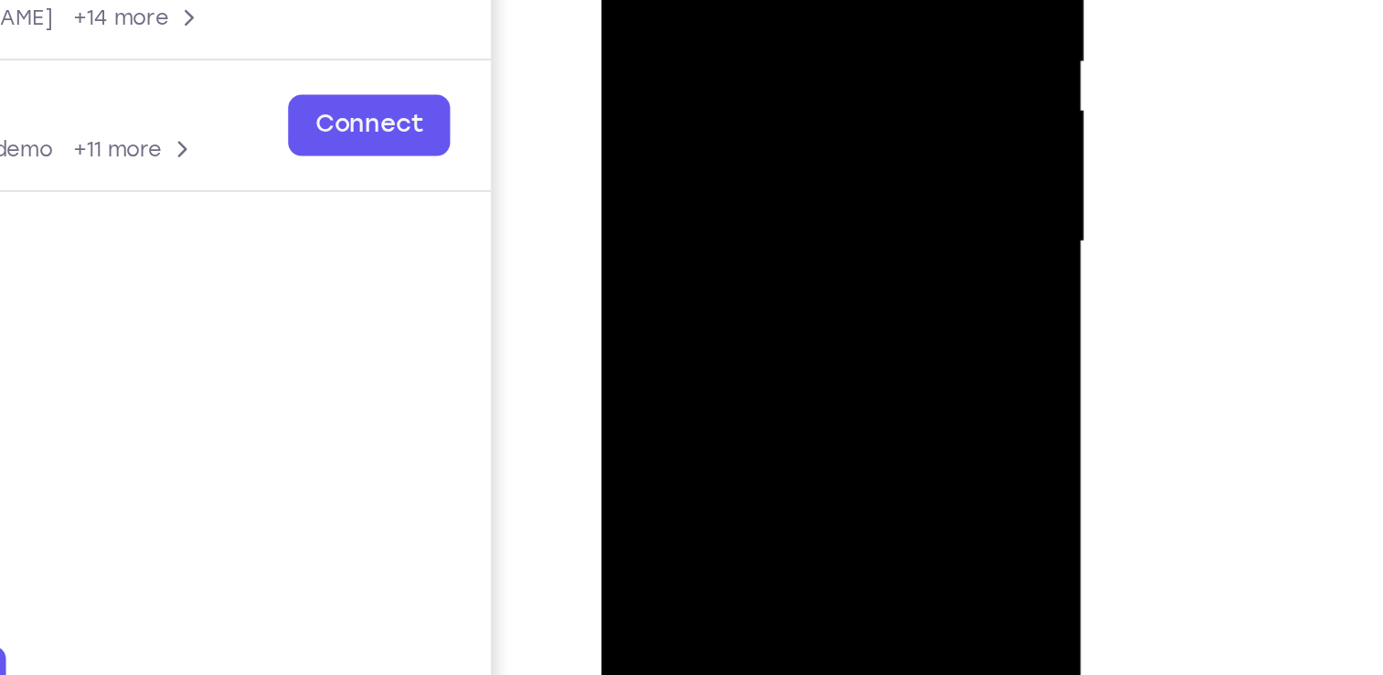
click at [736, 220] on div at bounding box center [730, 9] width 230 height 512
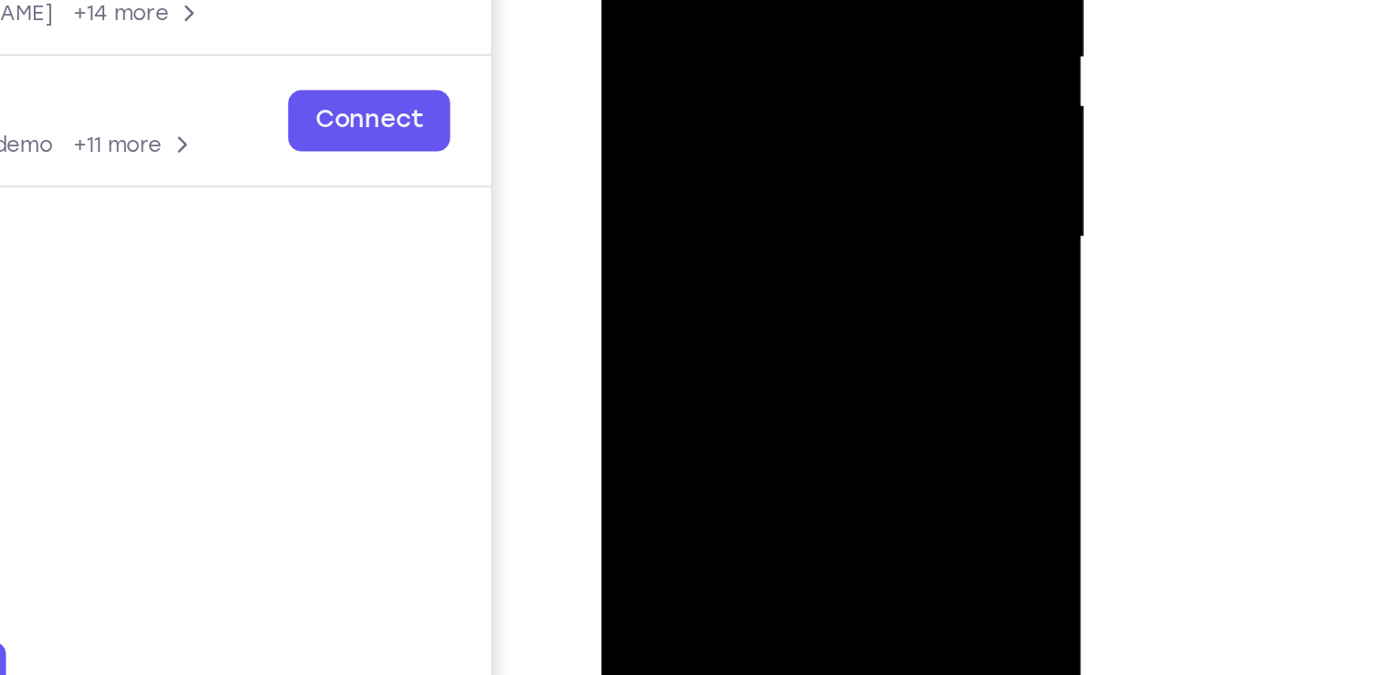
scroll to position [317, 0]
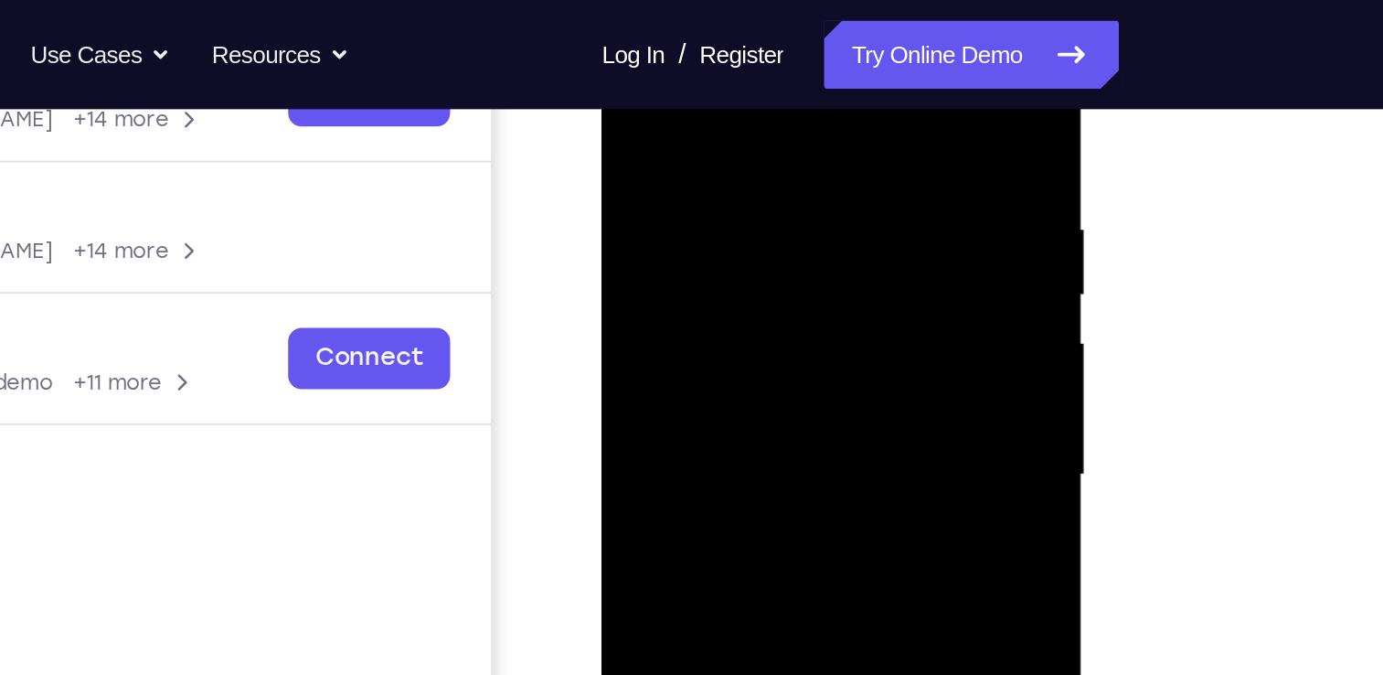
click at [731, 191] on div at bounding box center [730, 243] width 230 height 512
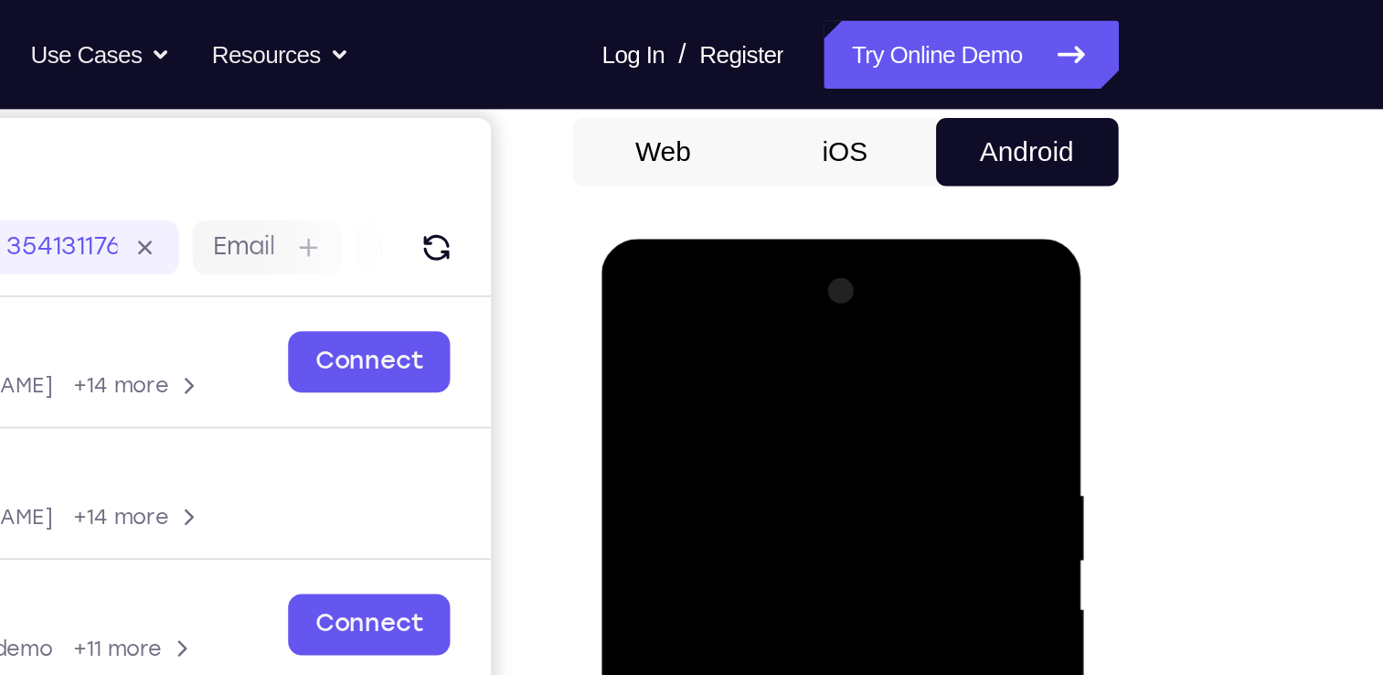
scroll to position [174, 0]
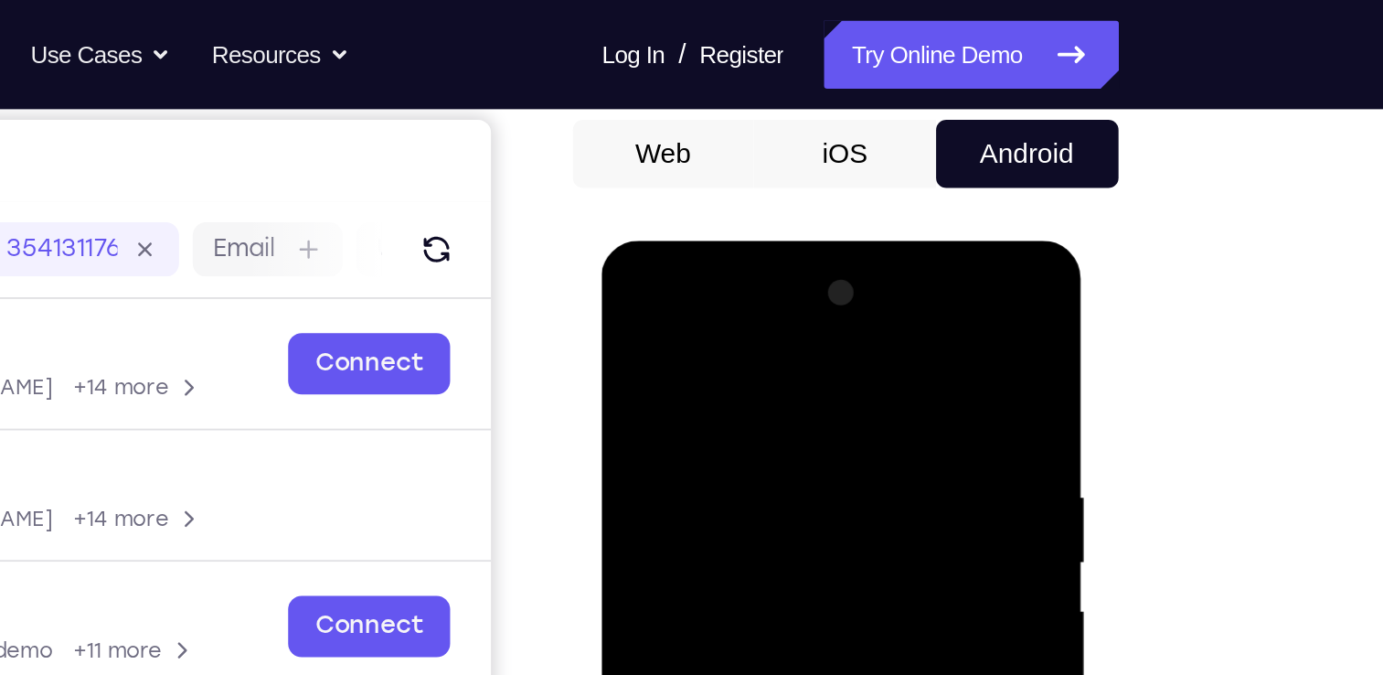
click at [699, 298] on div at bounding box center [730, 510] width 230 height 512
click at [688, 328] on div at bounding box center [730, 510] width 230 height 512
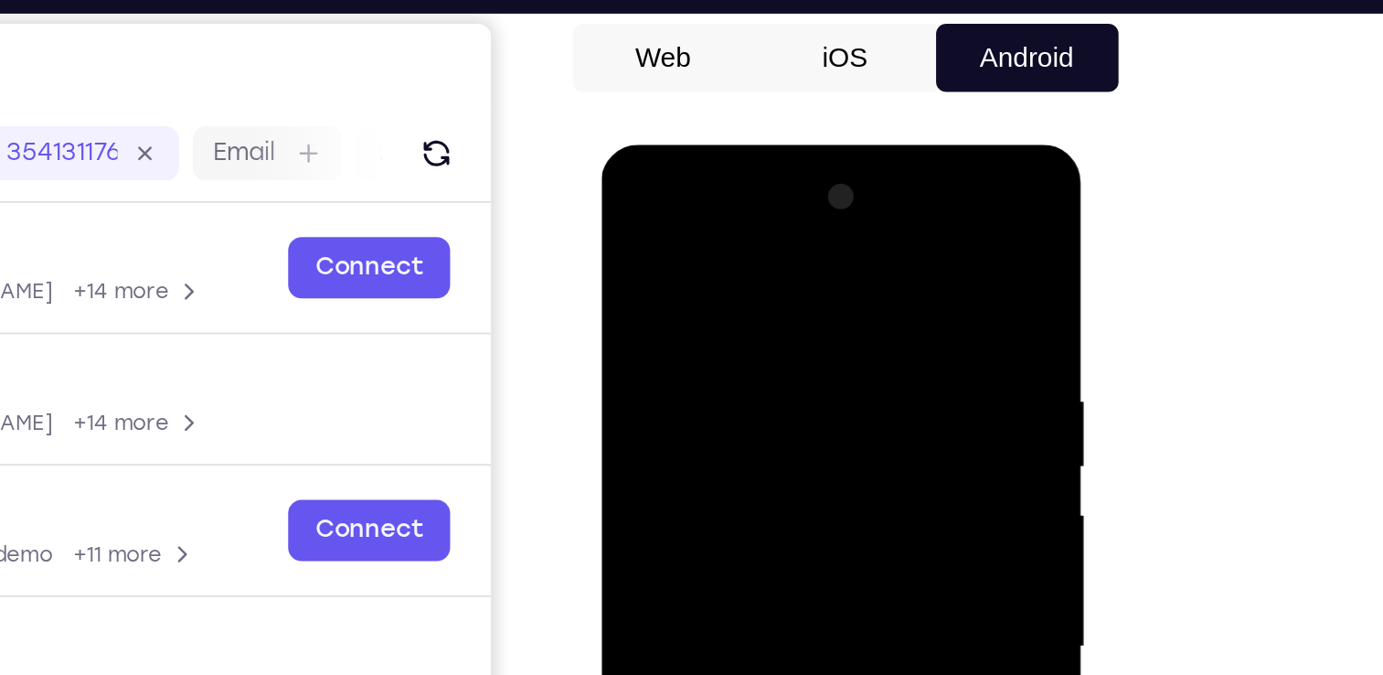
click at [660, 346] on div at bounding box center [730, 414] width 230 height 512
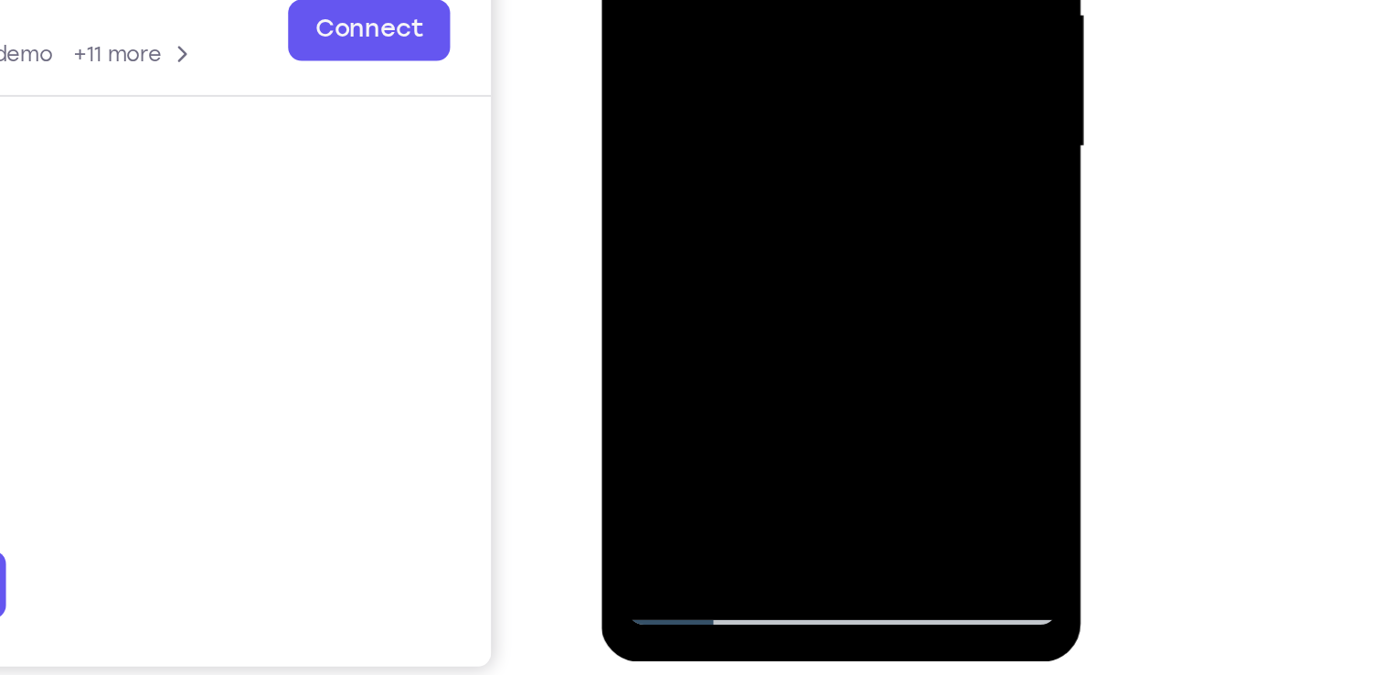
scroll to position [179, 0]
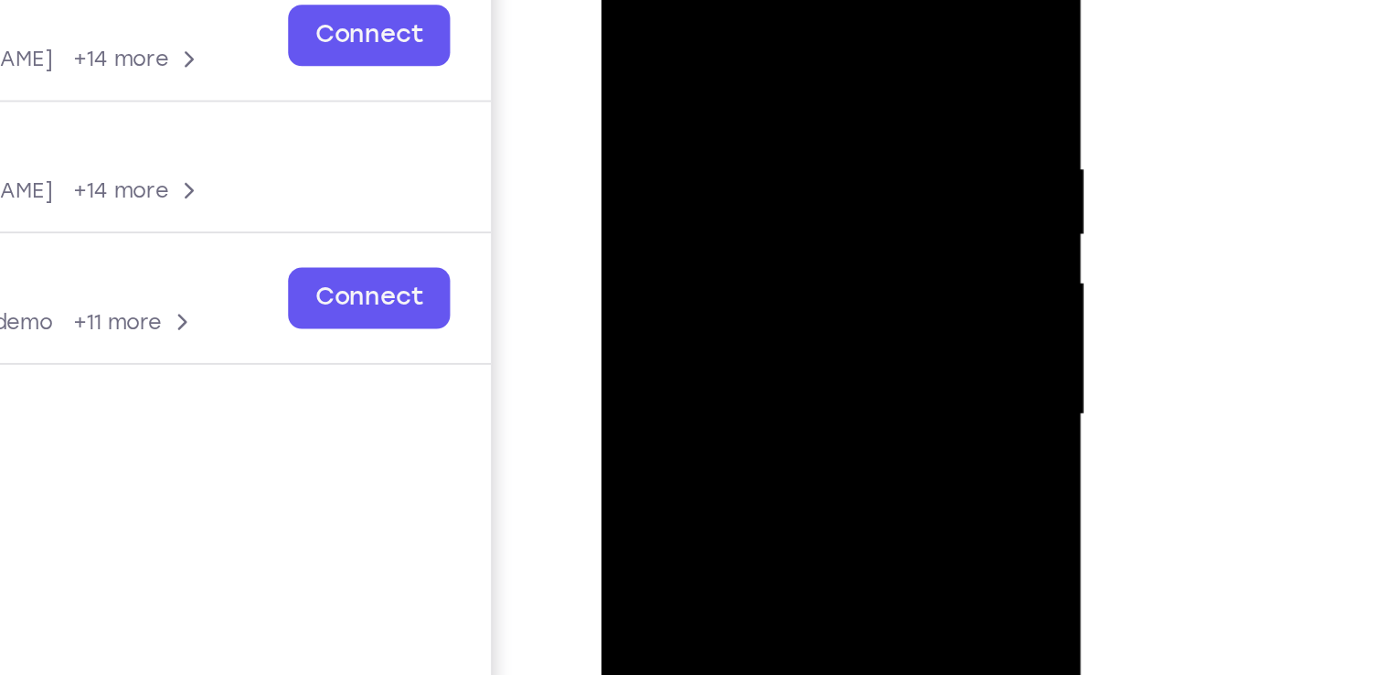
click at [709, 219] on div at bounding box center [730, 183] width 230 height 512
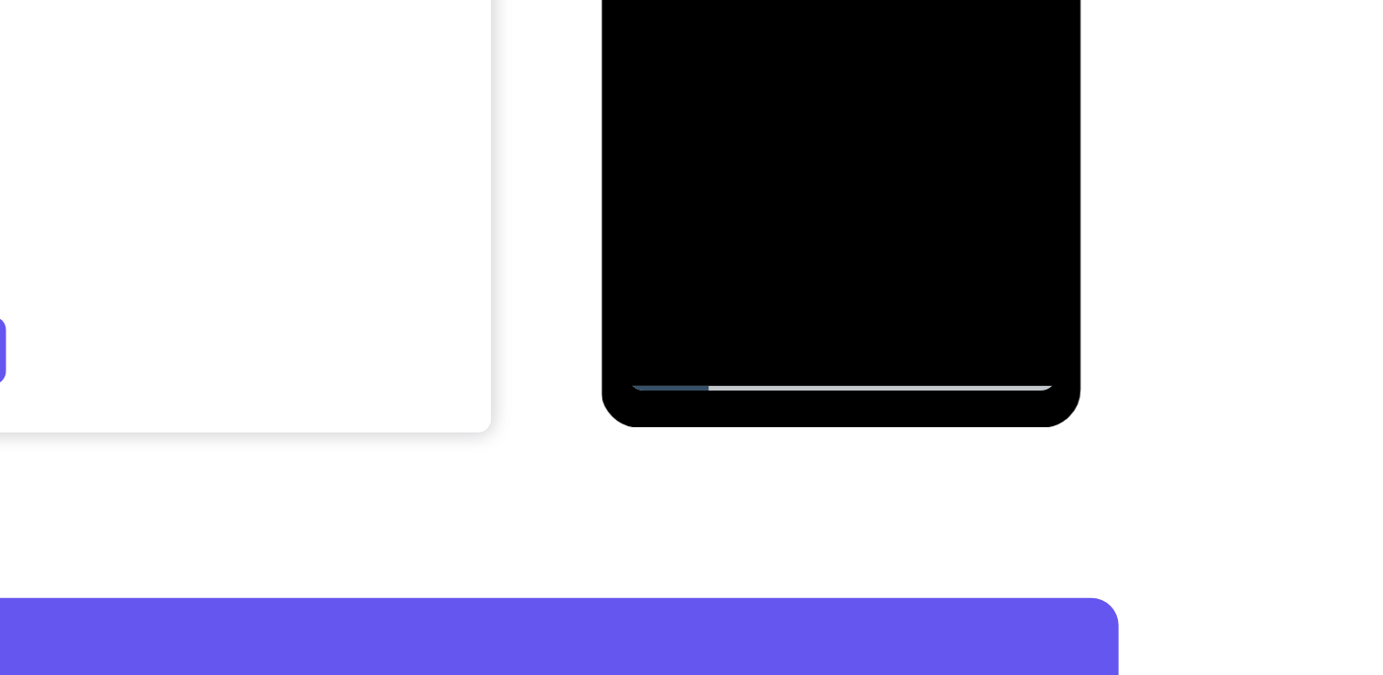
scroll to position [304, 0]
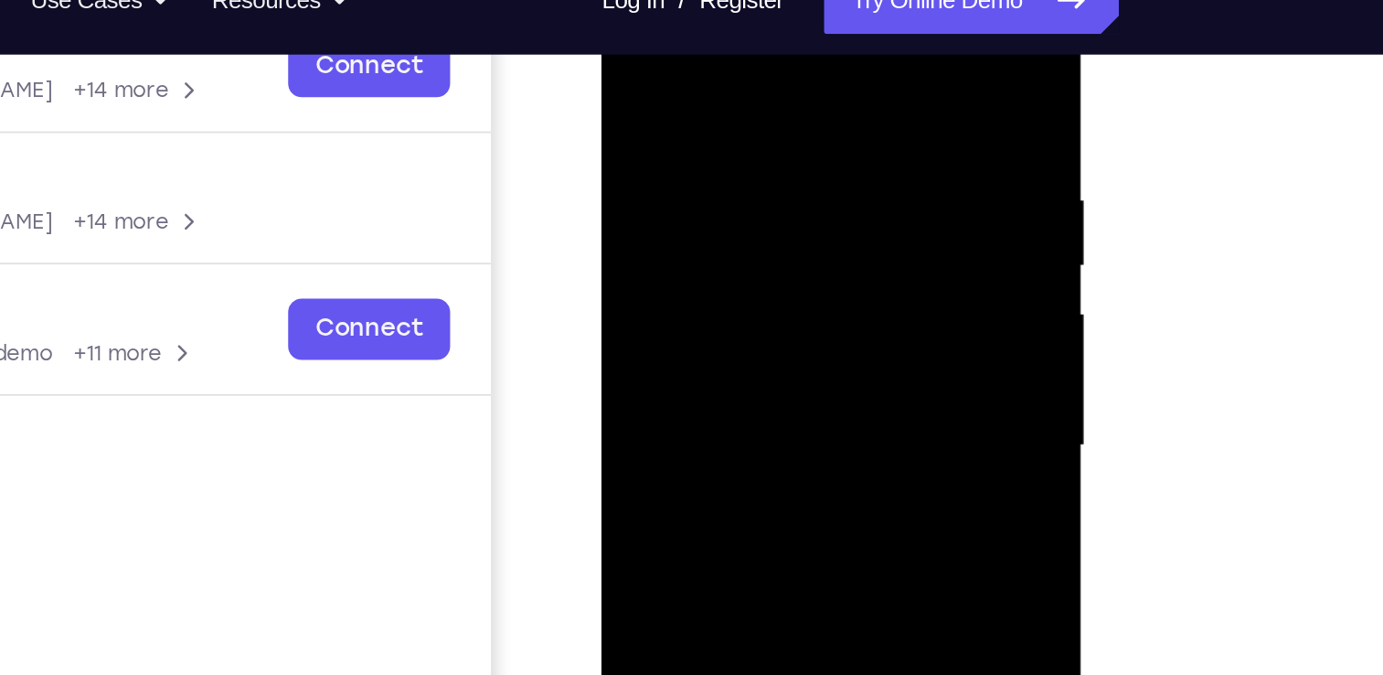
click at [716, 194] on div at bounding box center [730, 214] width 230 height 512
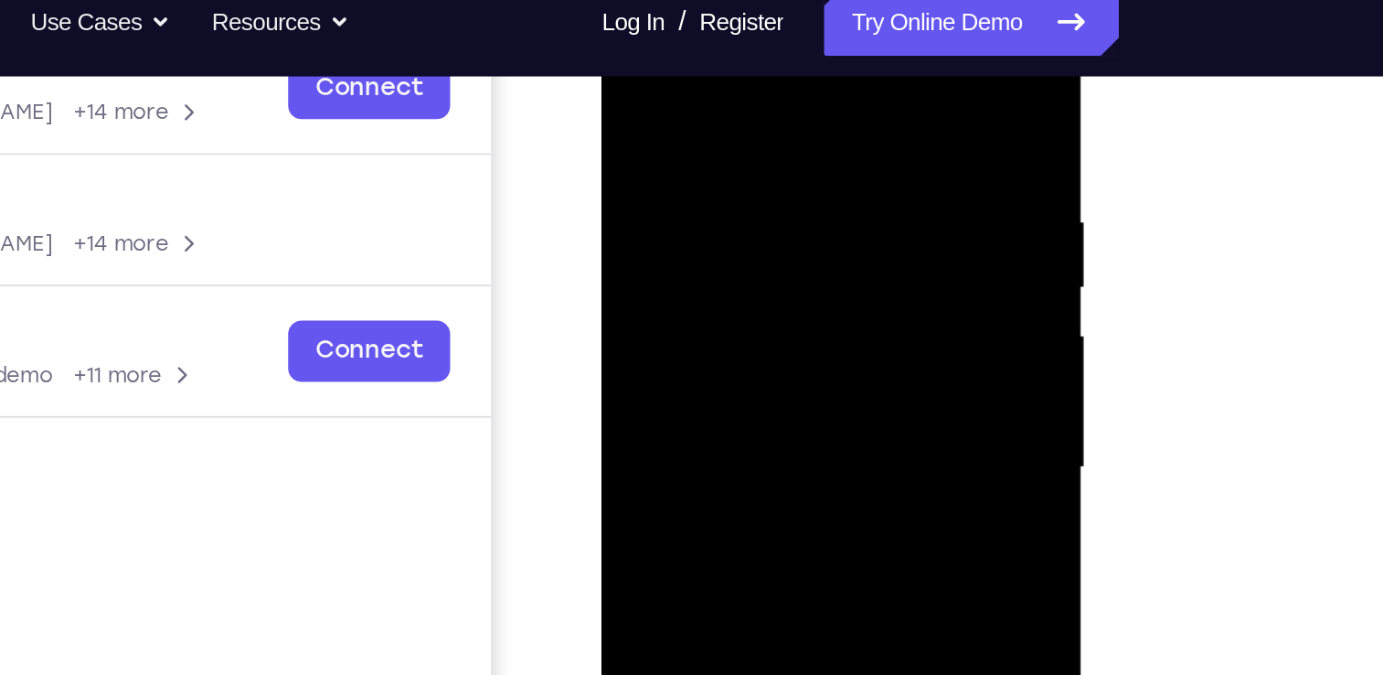
click at [703, 181] on div at bounding box center [730, 236] width 230 height 512
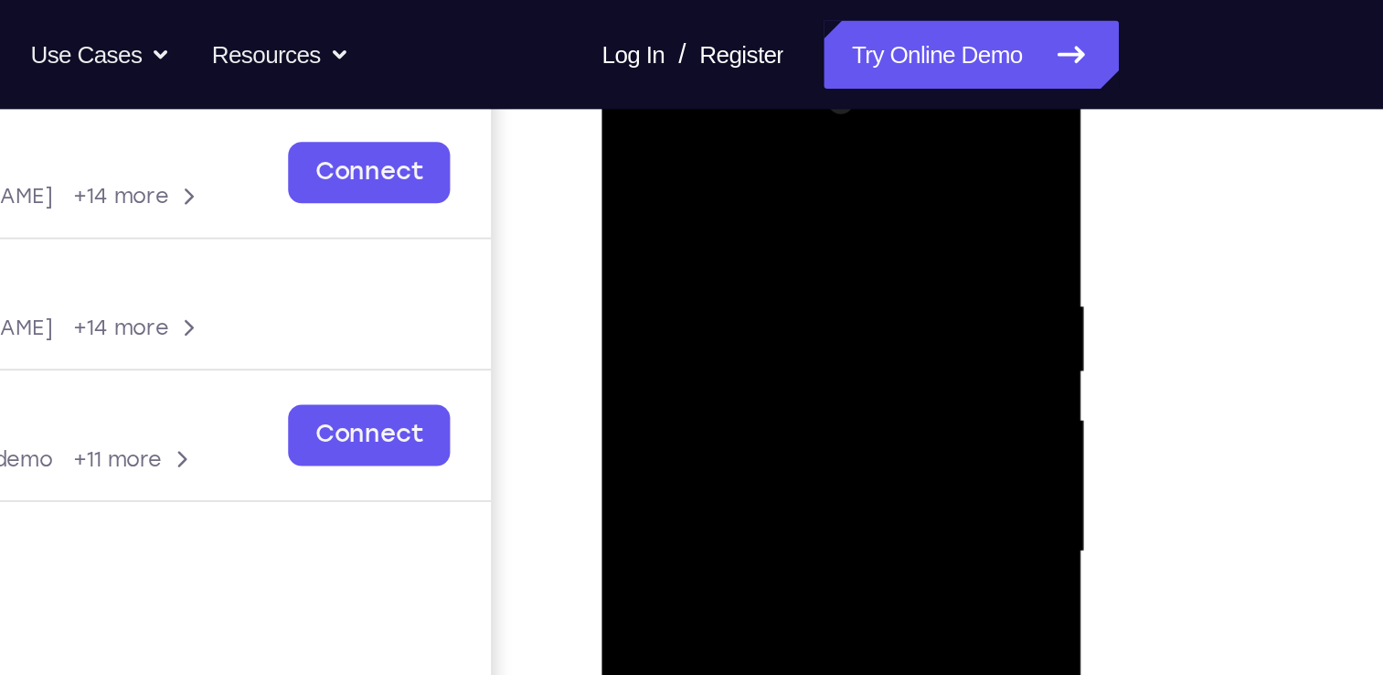
scroll to position [275, 0]
click at [691, 230] on div at bounding box center [730, 320] width 230 height 512
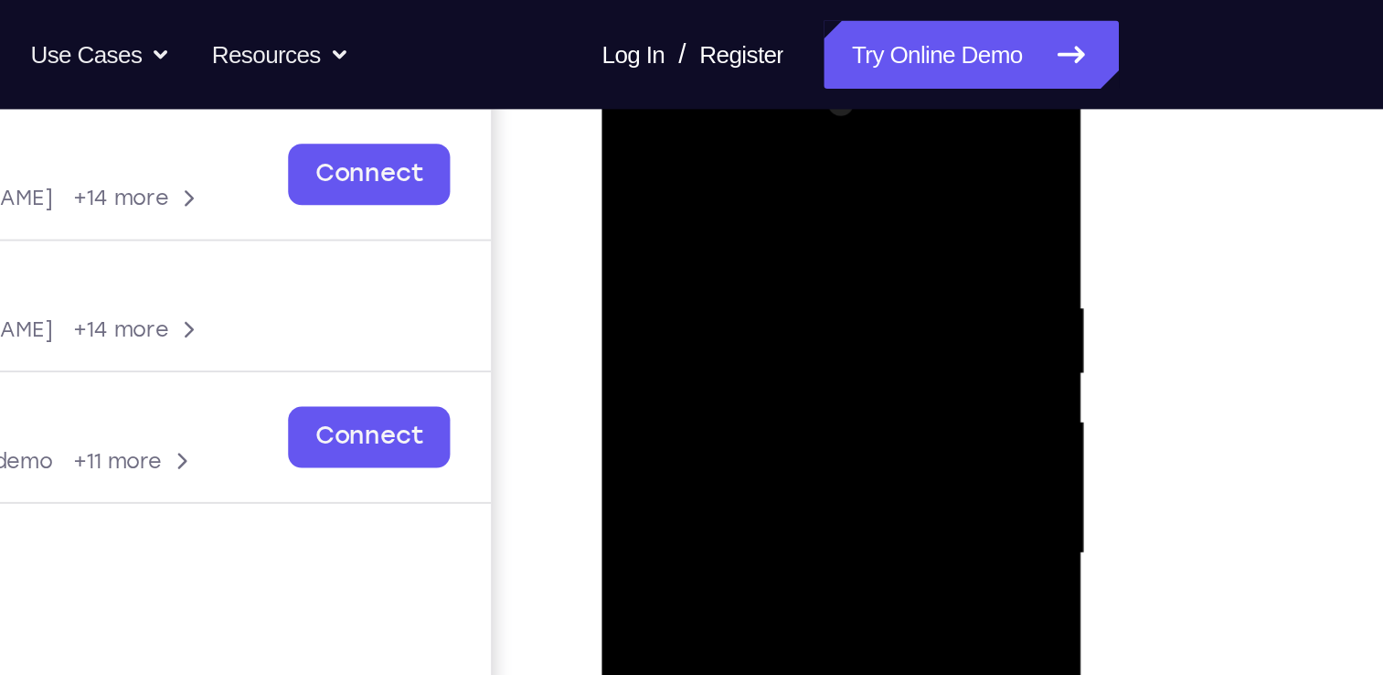
click at [691, 230] on div at bounding box center [730, 320] width 230 height 512
drag, startPoint x: 691, startPoint y: 230, endPoint x: 701, endPoint y: 102, distance: 128.4
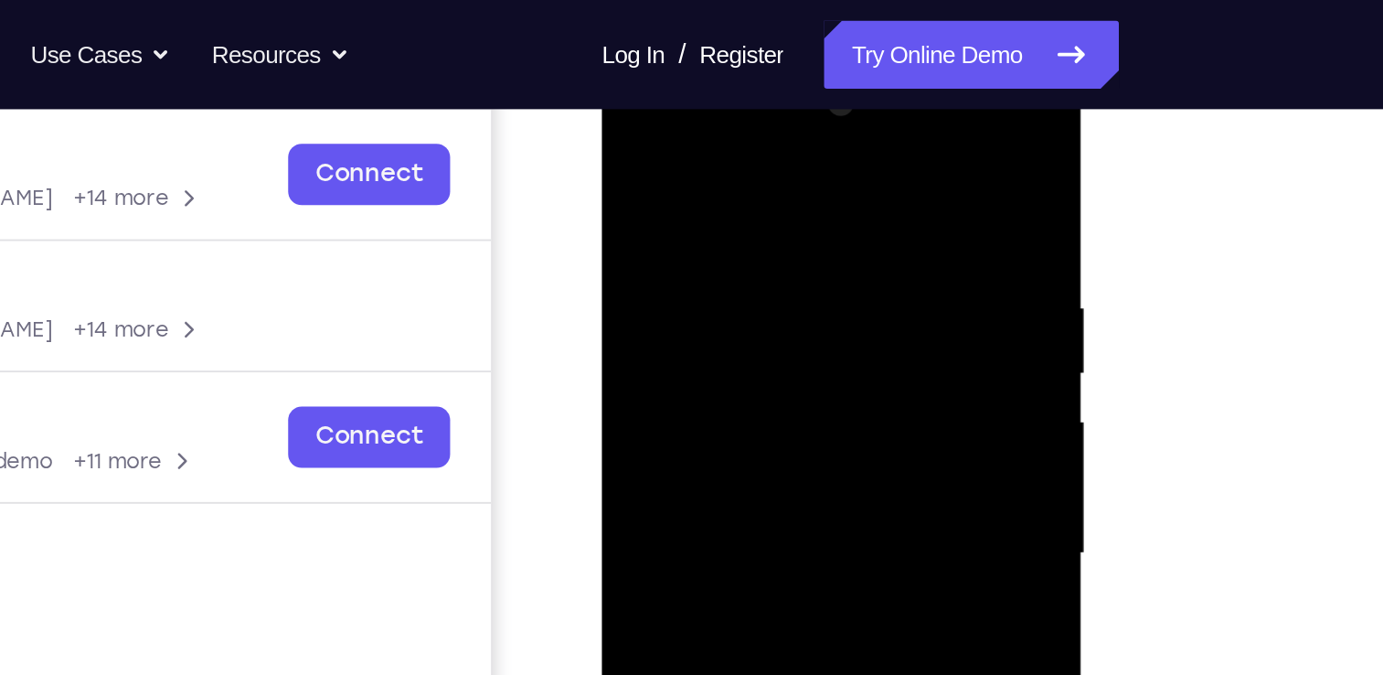
click at [701, 102] on div at bounding box center [730, 320] width 230 height 512
click at [693, 104] on div at bounding box center [730, 320] width 230 height 512
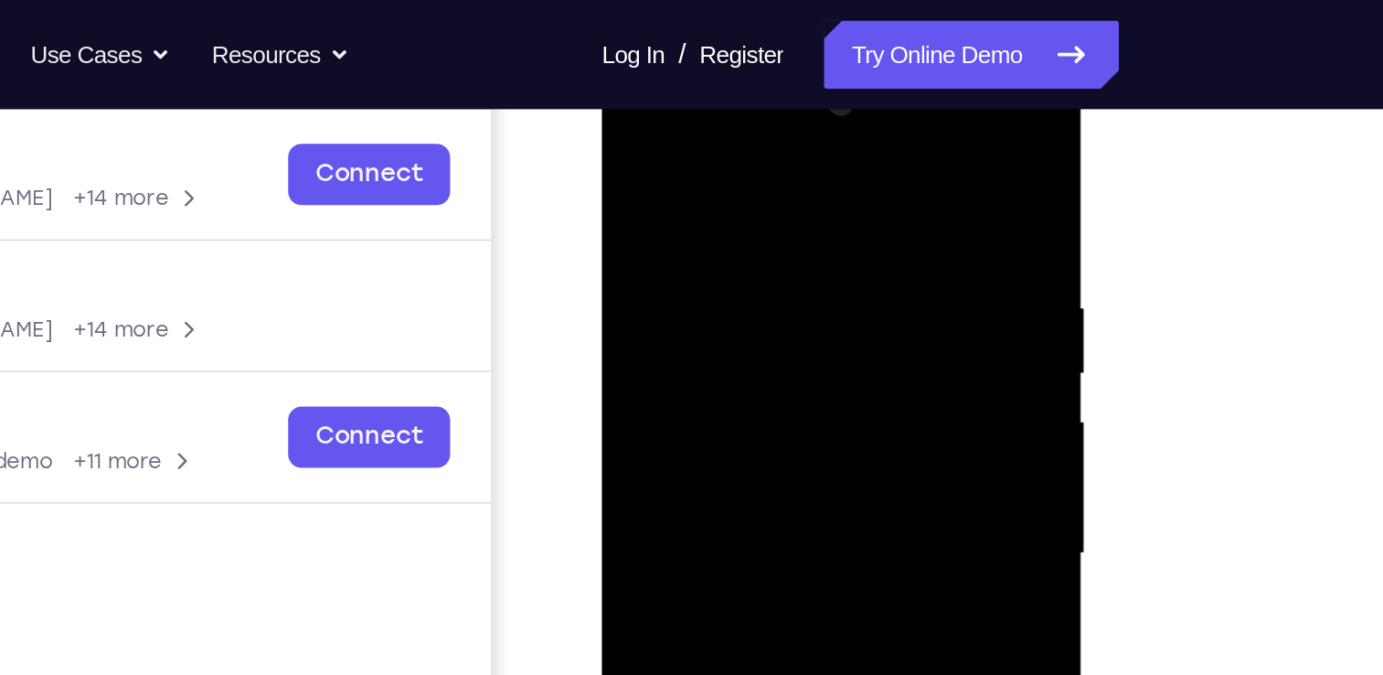
click at [718, 106] on div at bounding box center [730, 320] width 230 height 512
click at [664, 141] on div at bounding box center [730, 320] width 230 height 512
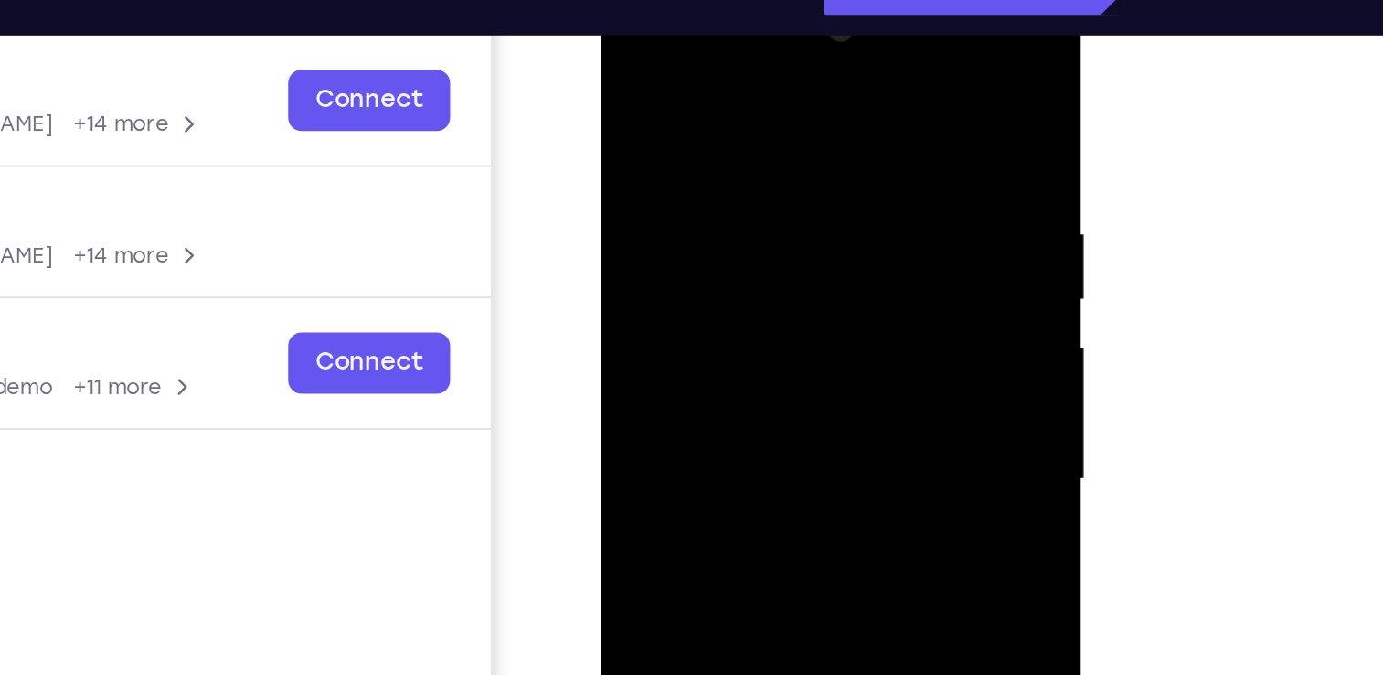
click at [692, 72] on div at bounding box center [730, 248] width 230 height 512
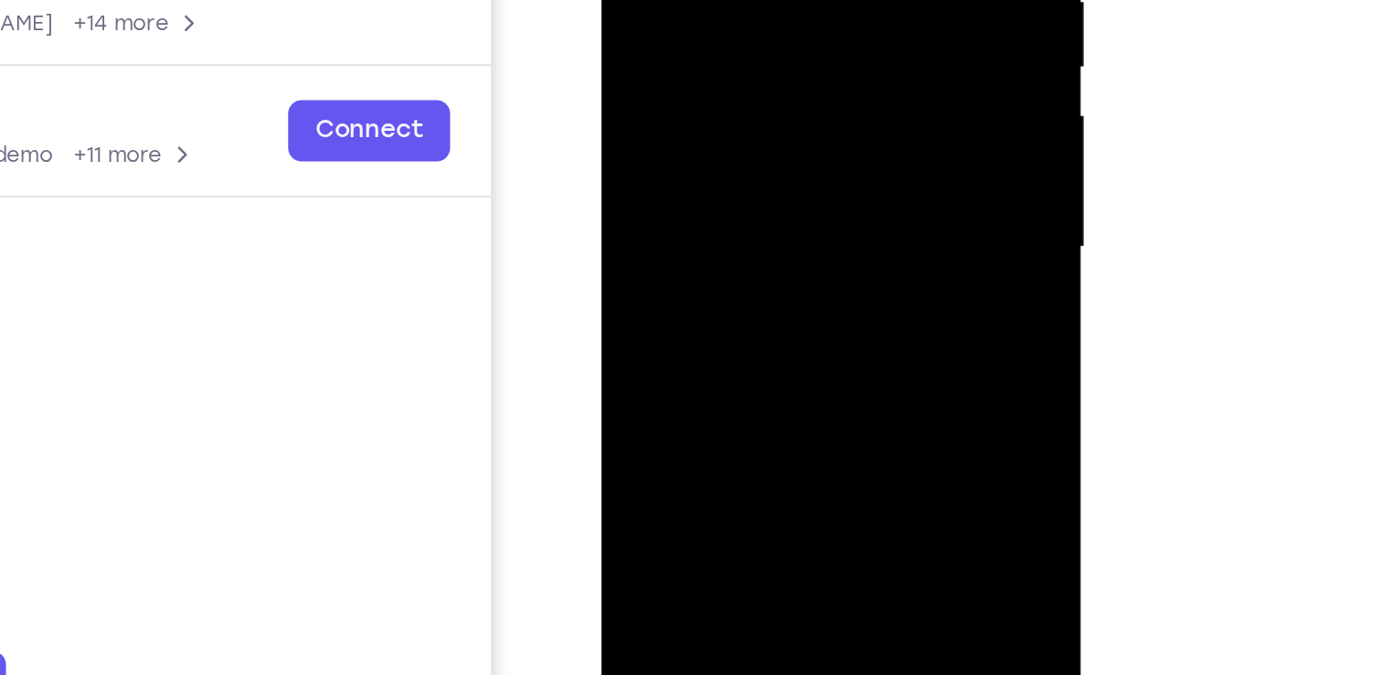
click at [741, 68] on div at bounding box center [730, 16] width 230 height 512
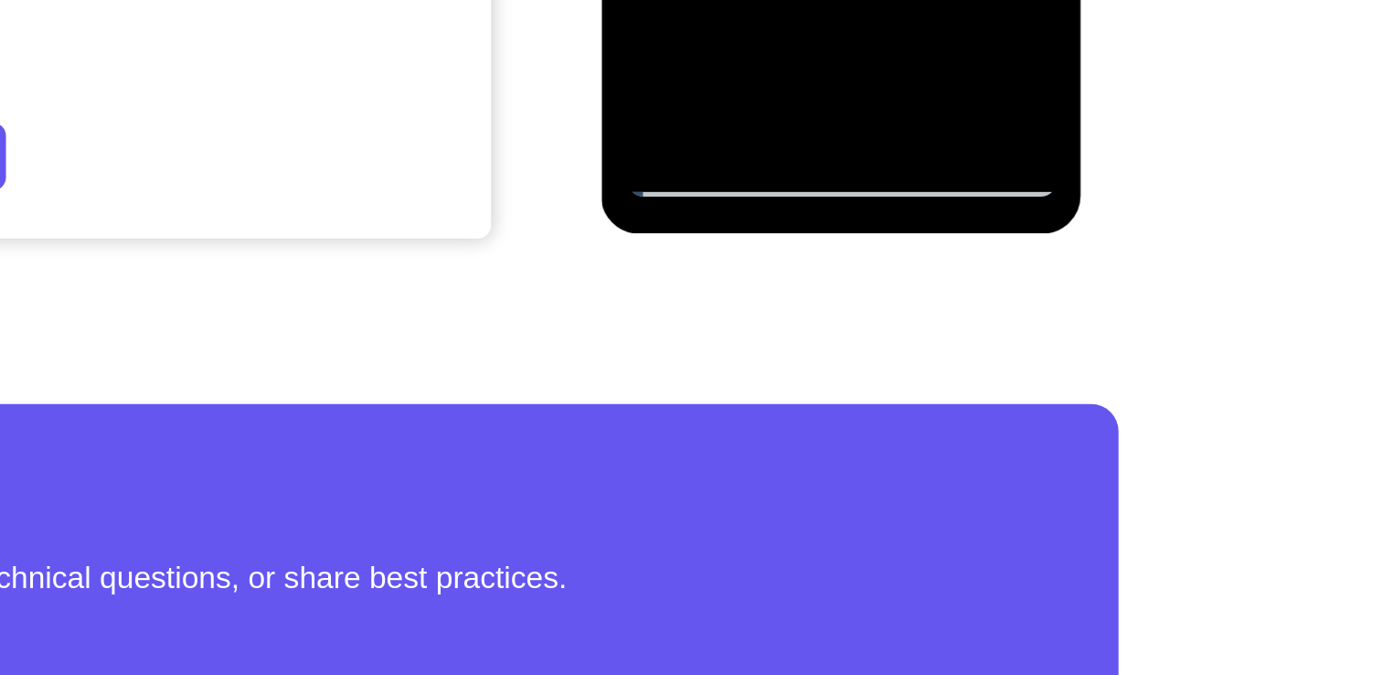
scroll to position [409, 0]
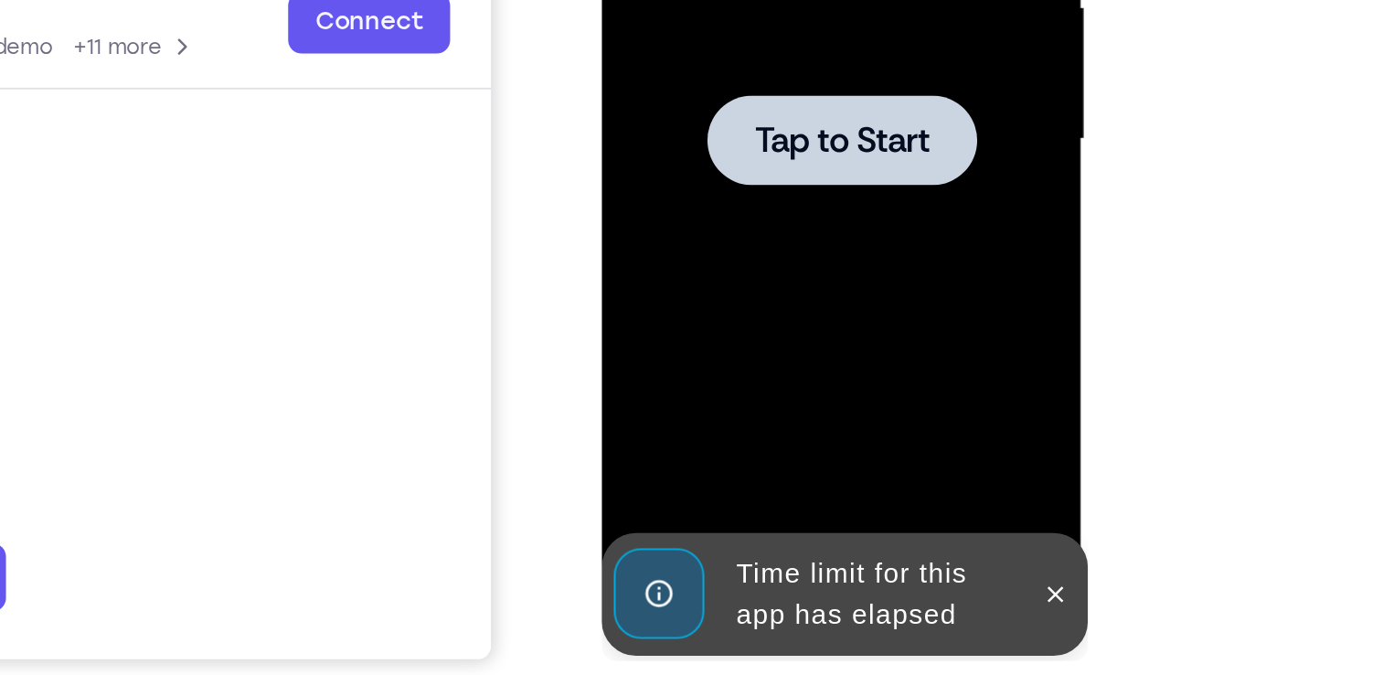
drag, startPoint x: 667, startPoint y: 112, endPoint x: 645, endPoint y: -45, distance: 158.8
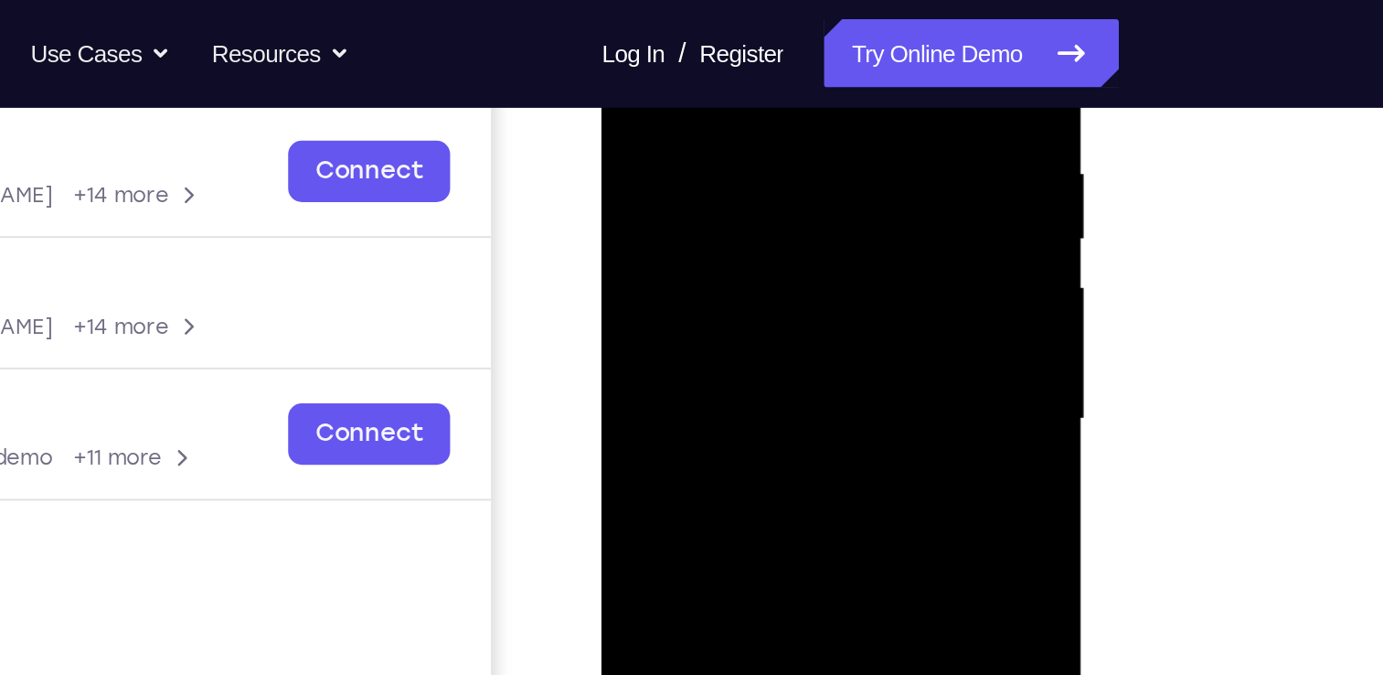
scroll to position [245, 0]
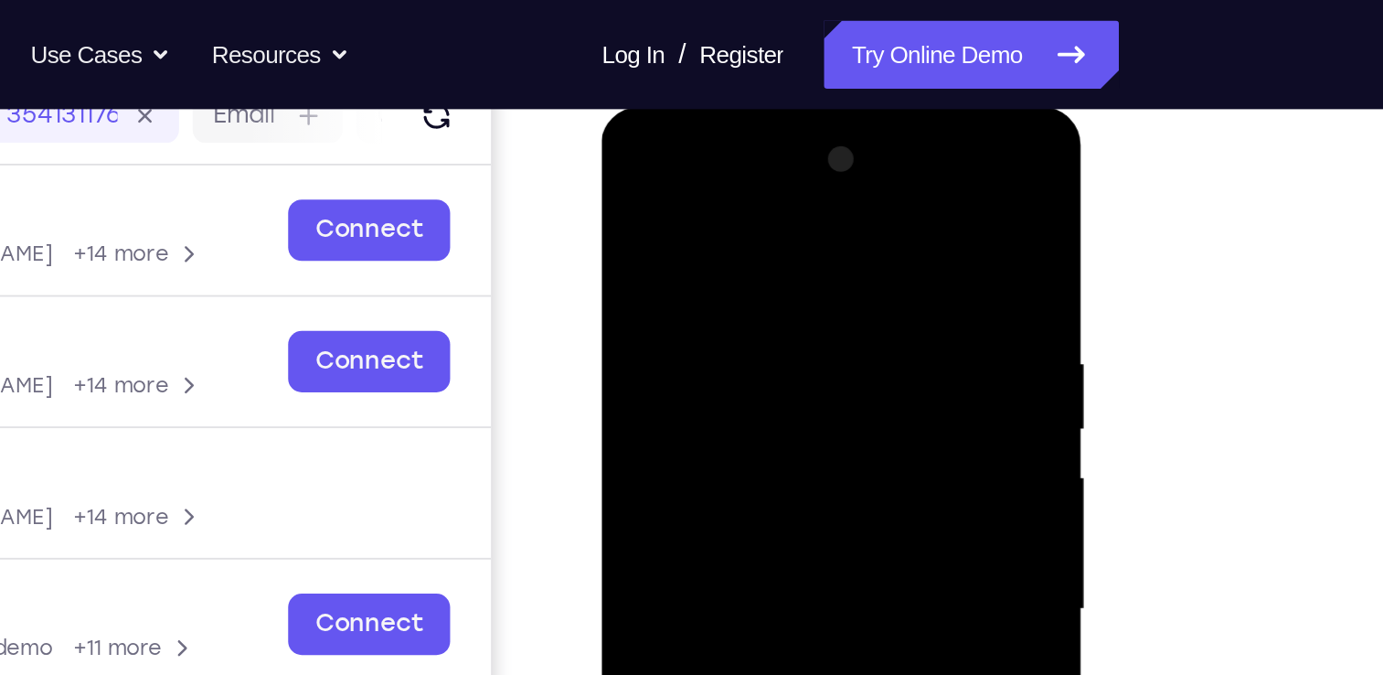
click at [710, 187] on div at bounding box center [730, 377] width 230 height 512
click at [808, 370] on div at bounding box center [730, 377] width 230 height 512
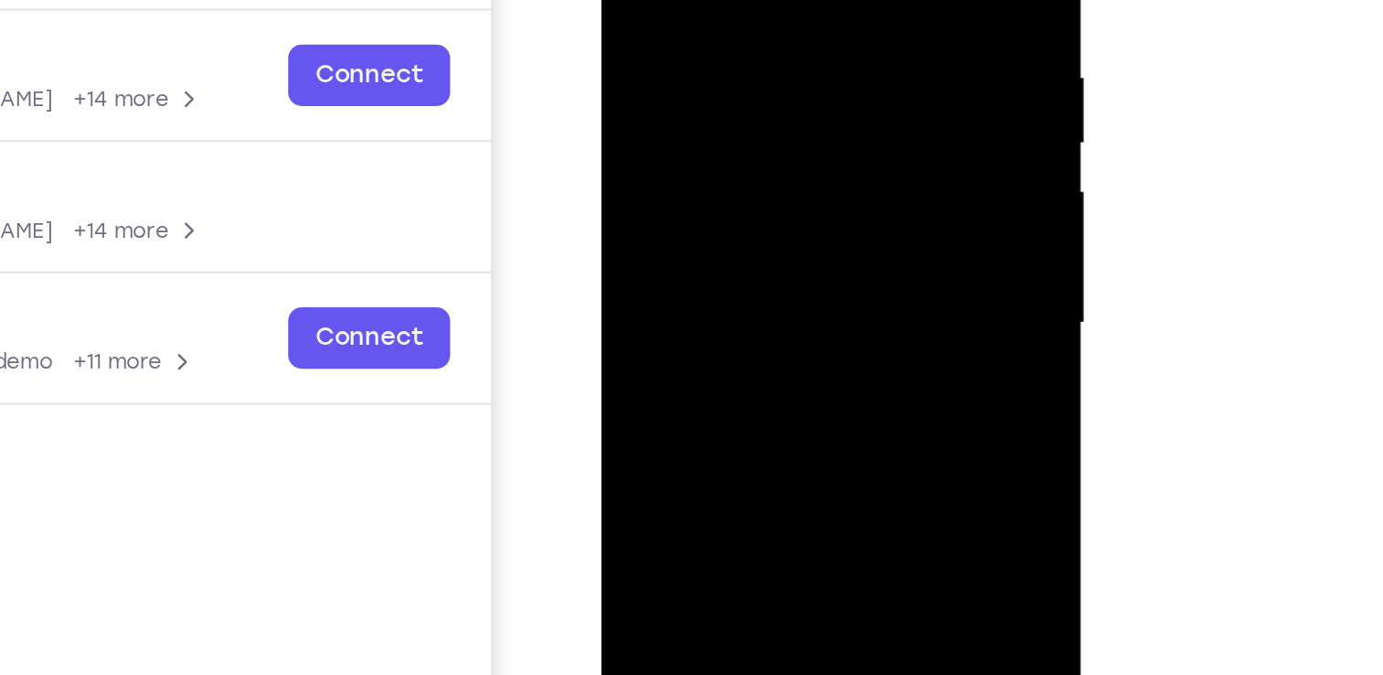
click at [706, 125] on div at bounding box center [730, 91] width 230 height 512
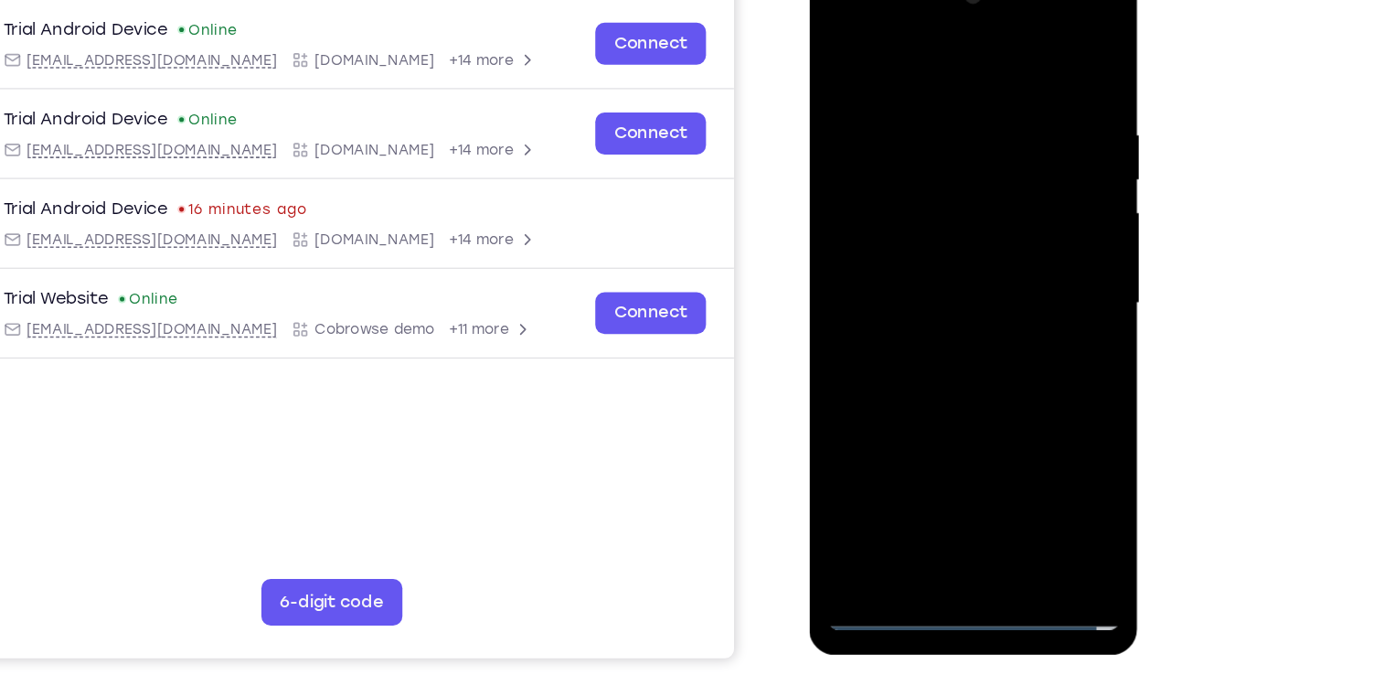
scroll to position [242, 0]
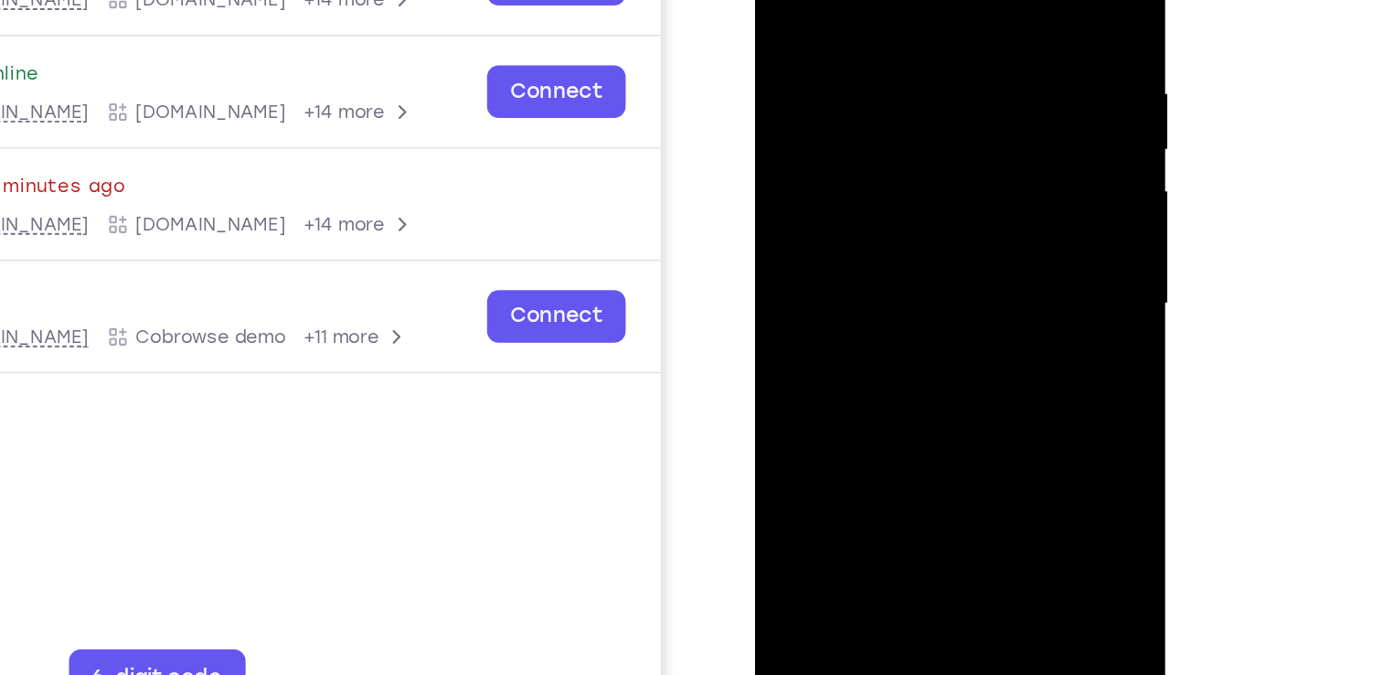
click at [836, 155] on div at bounding box center [884, 144] width 230 height 512
click at [868, 131] on div at bounding box center [884, 144] width 230 height 512
click at [867, 168] on div at bounding box center [884, 144] width 230 height 512
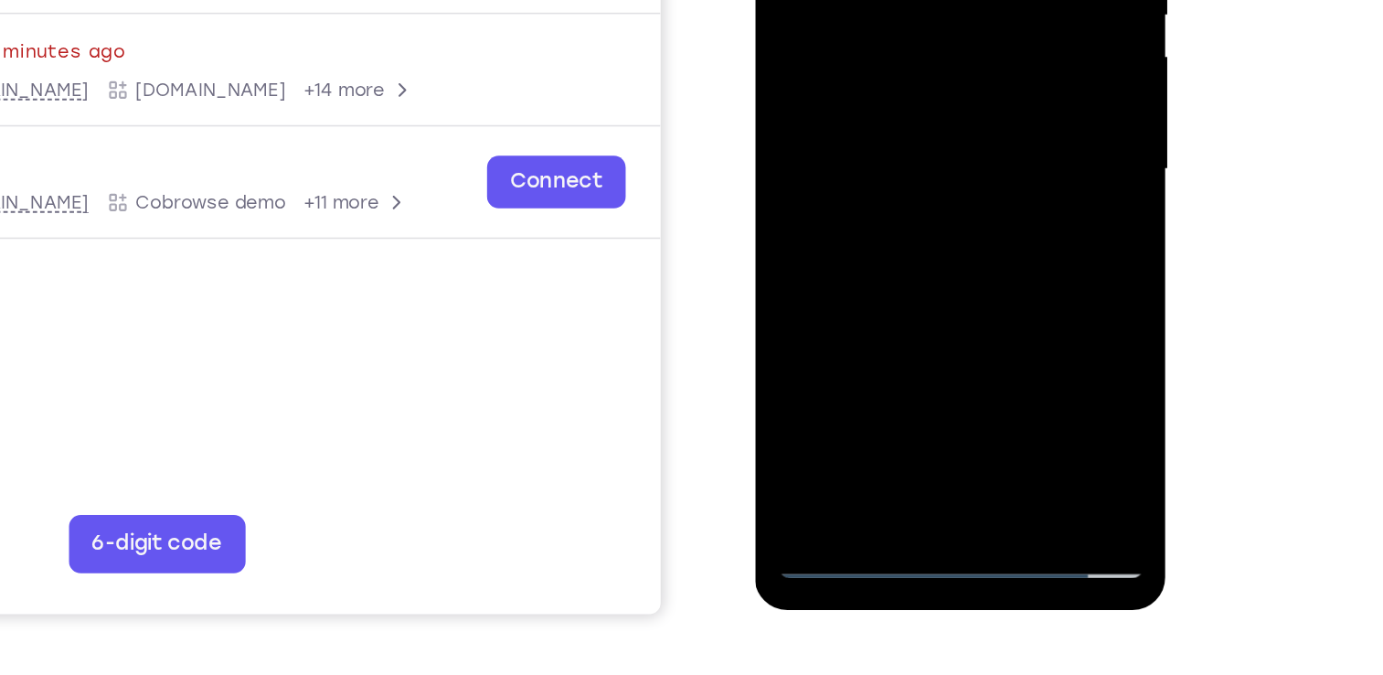
scroll to position [296, 0]
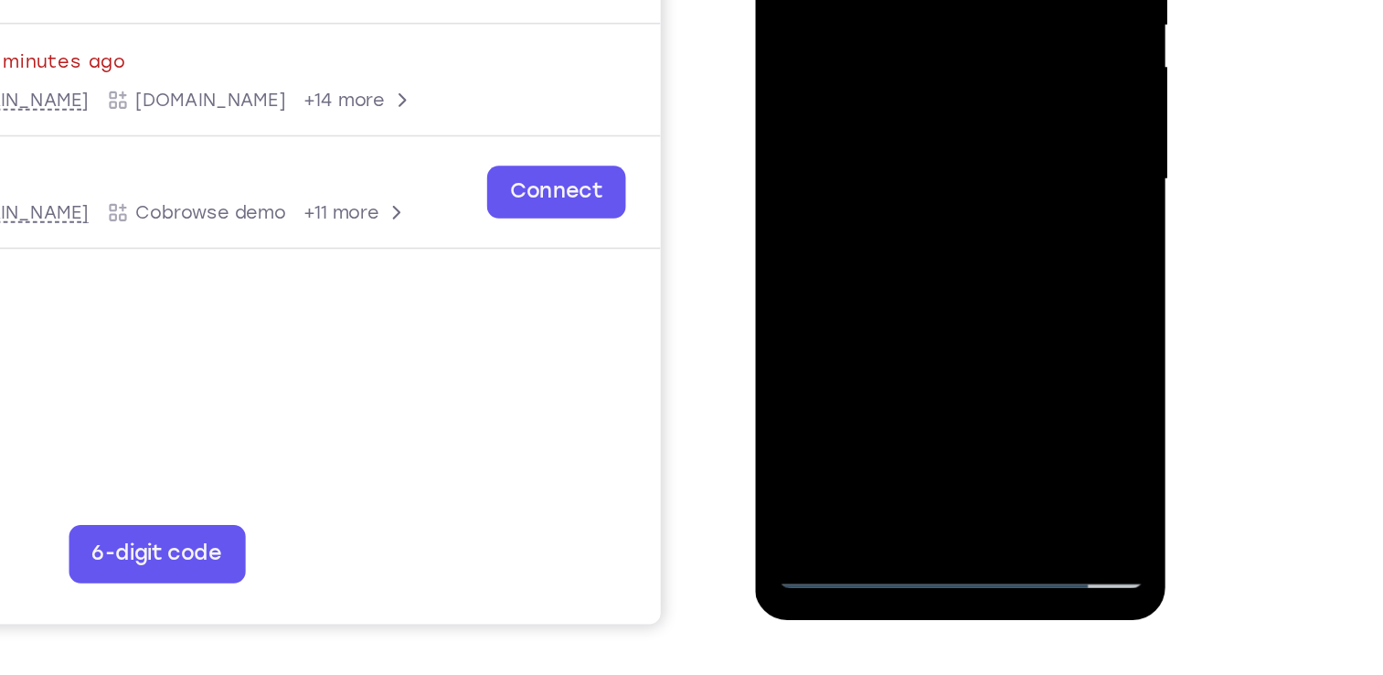
click at [882, 230] on div at bounding box center [884, 20] width 230 height 512
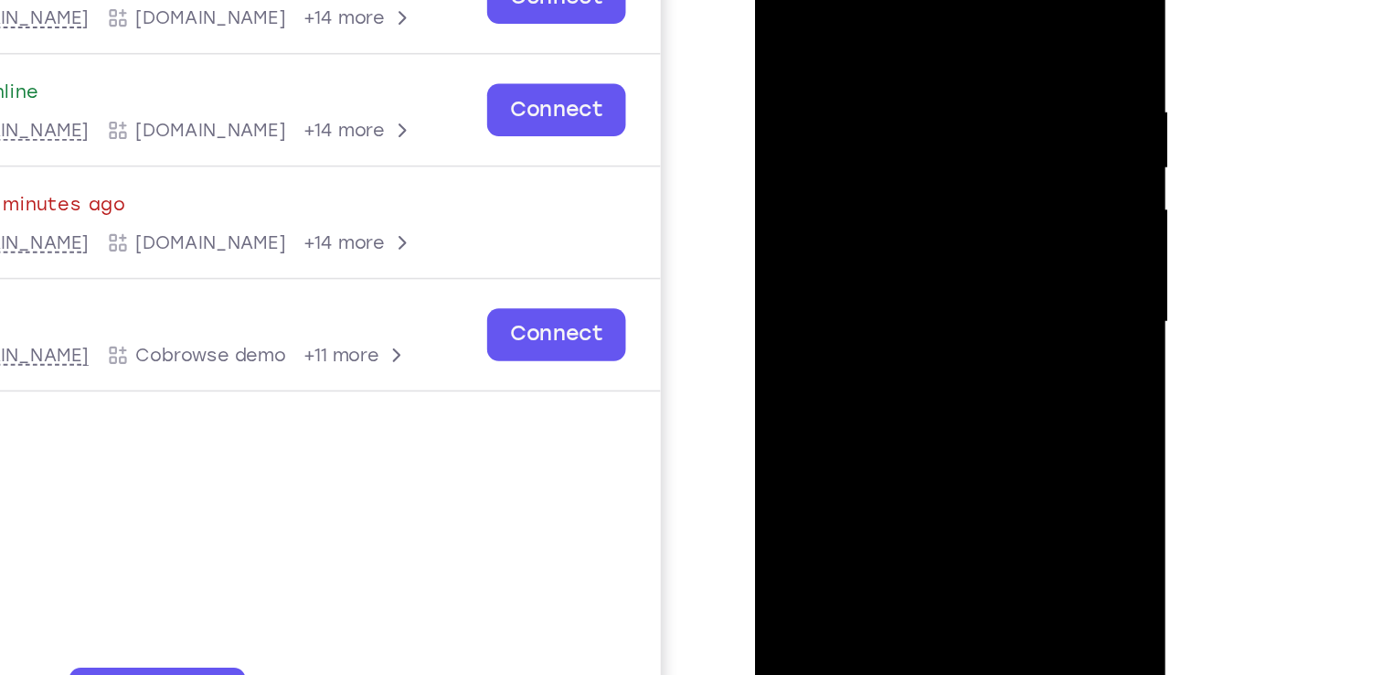
click at [870, 111] on div at bounding box center [884, 163] width 230 height 512
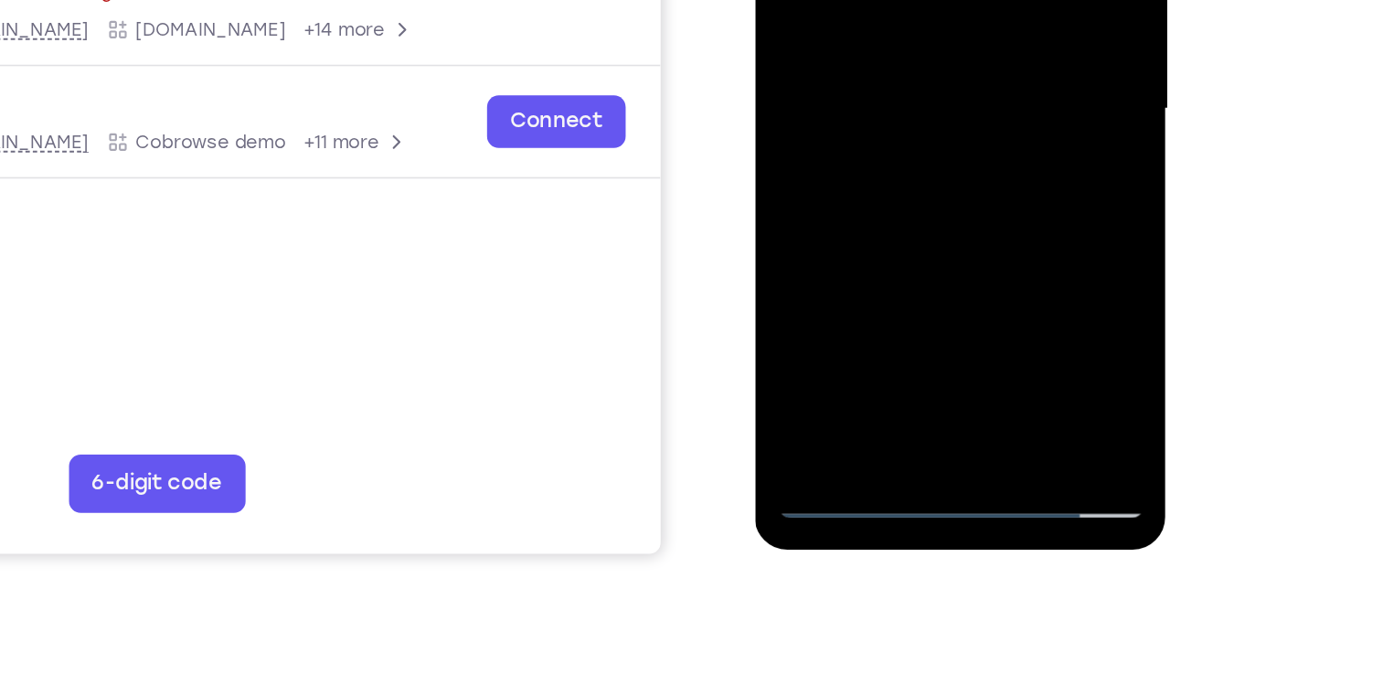
scroll to position [279, 0]
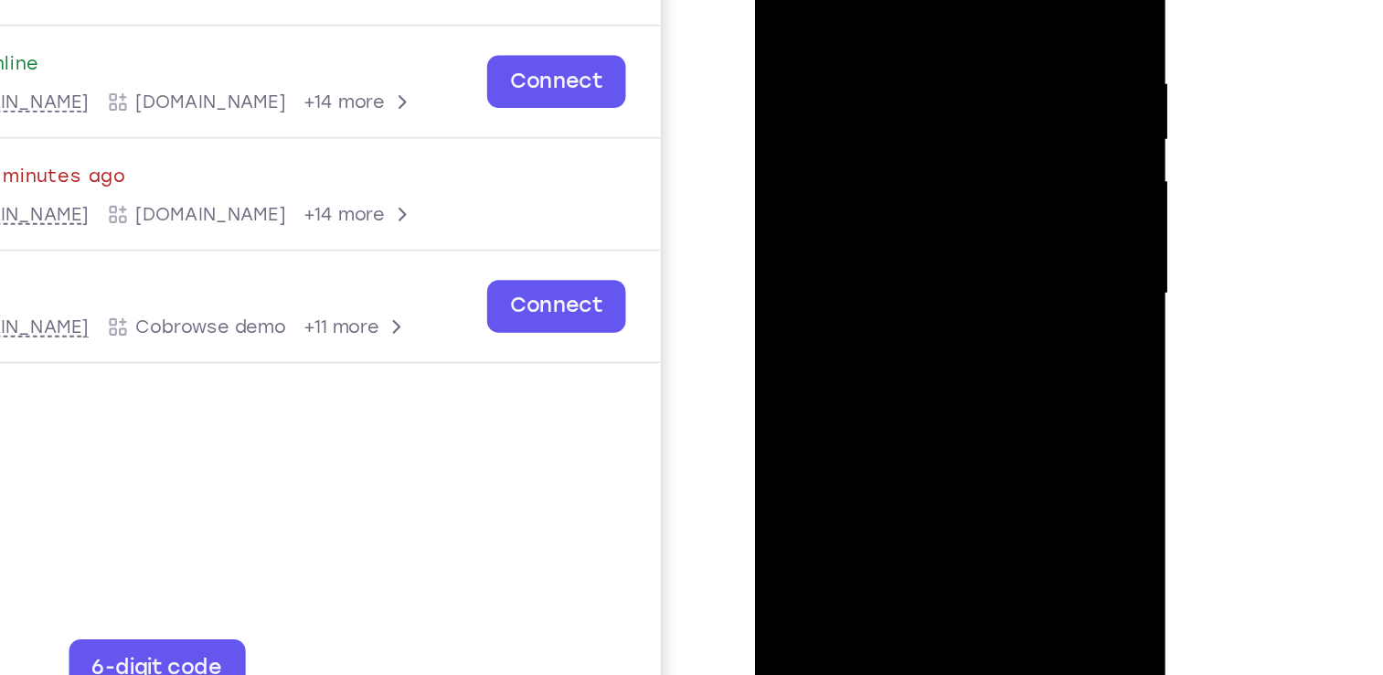
click at [863, 79] on div at bounding box center [884, 134] width 230 height 512
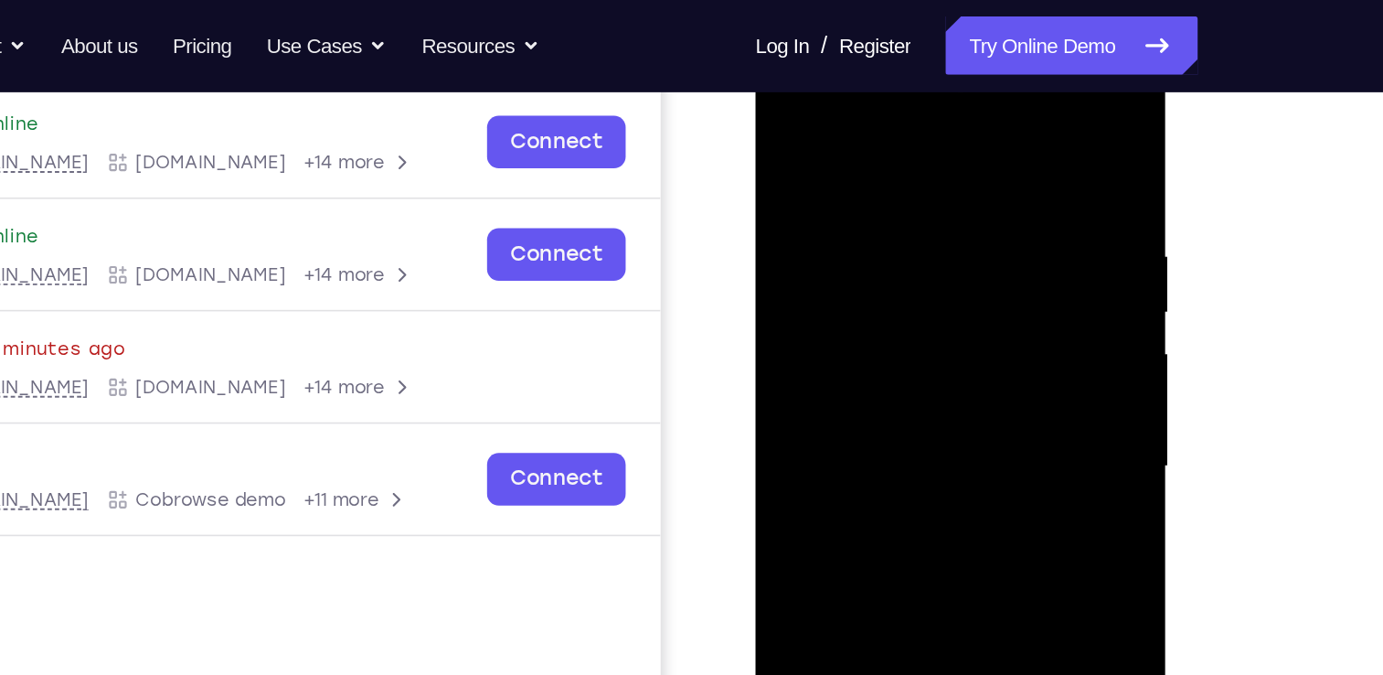
scroll to position [271, 0]
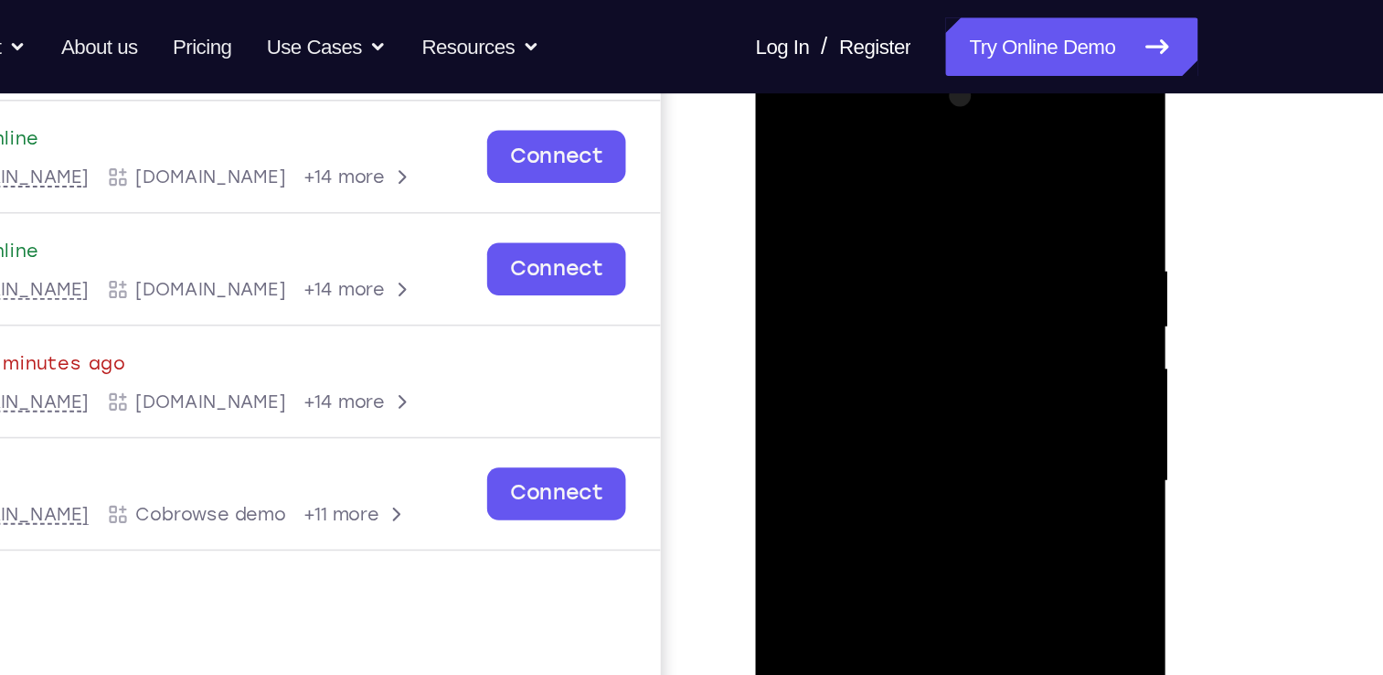
click at [859, 112] on div at bounding box center [884, 320] width 230 height 512
click at [798, 177] on div at bounding box center [884, 320] width 230 height 512
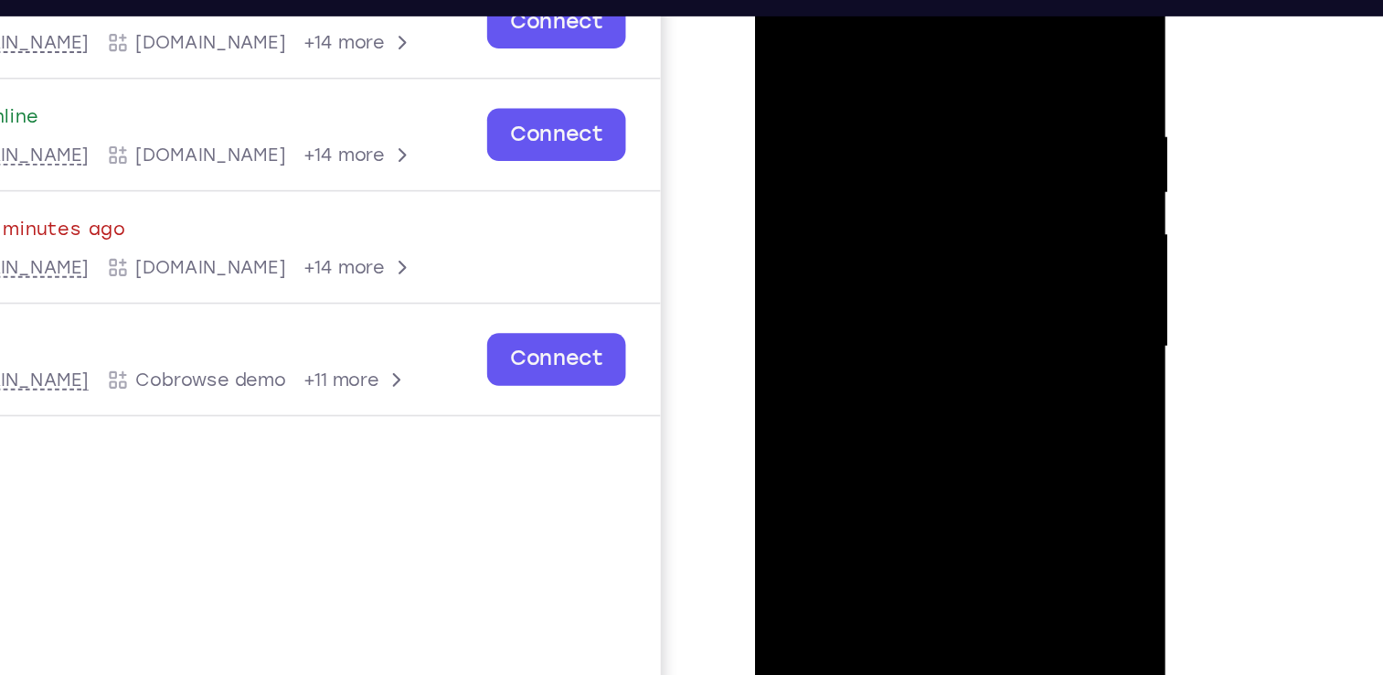
scroll to position [306, 0]
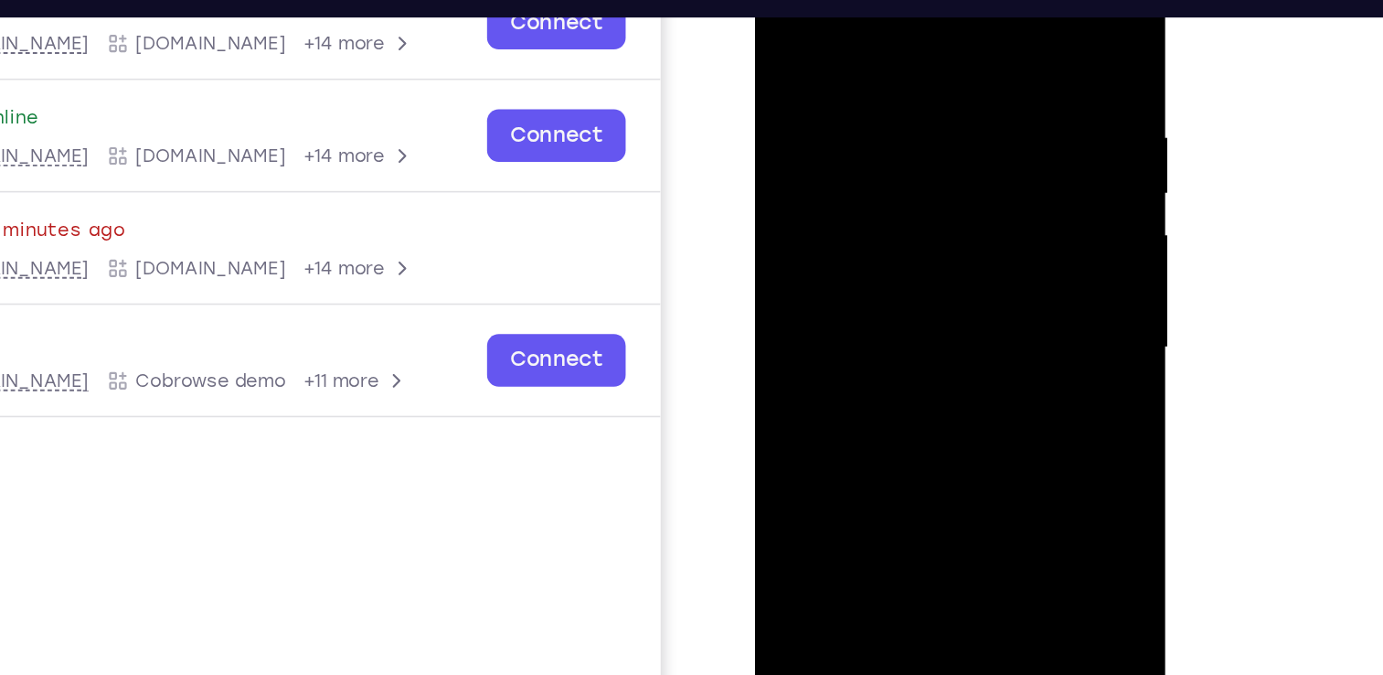
click at [861, 225] on div at bounding box center [884, 188] width 230 height 512
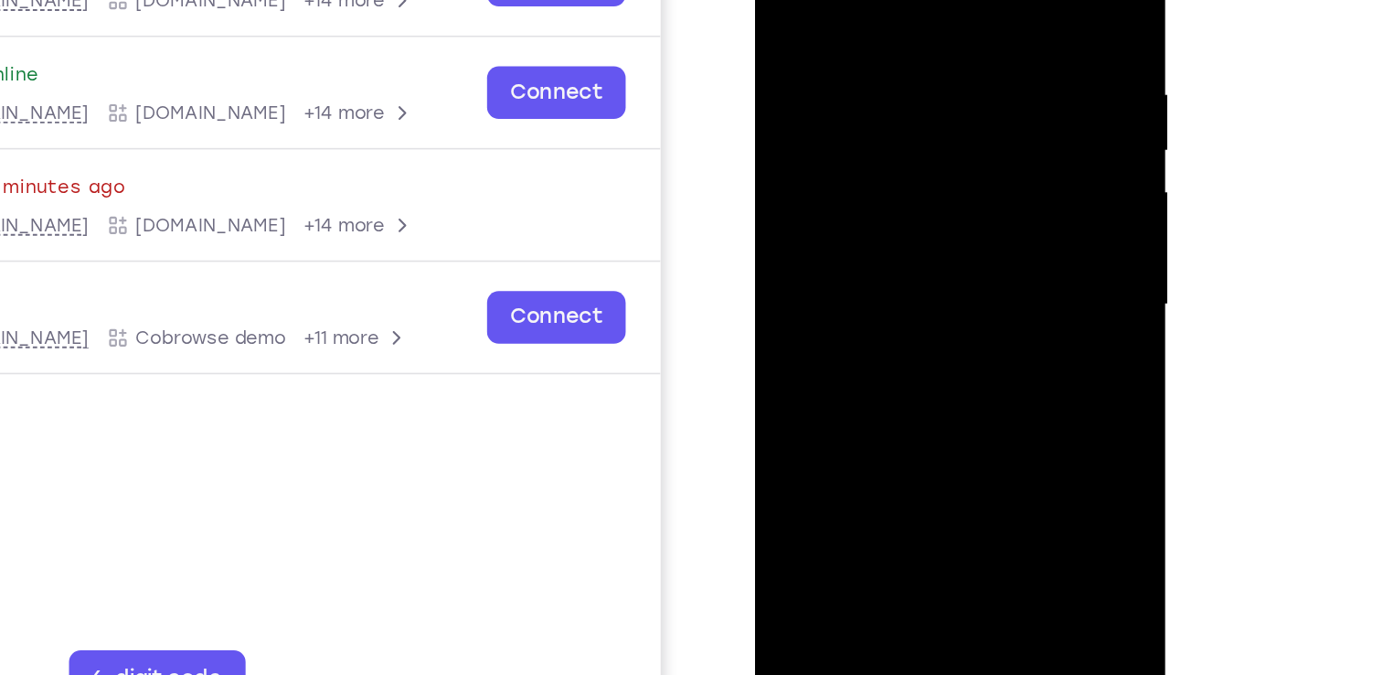
click at [830, 80] on div at bounding box center [884, 145] width 230 height 512
click at [830, 90] on div at bounding box center [884, 145] width 230 height 512
click at [833, 55] on div at bounding box center [884, 145] width 230 height 512
click at [851, 65] on div at bounding box center [884, 145] width 230 height 512
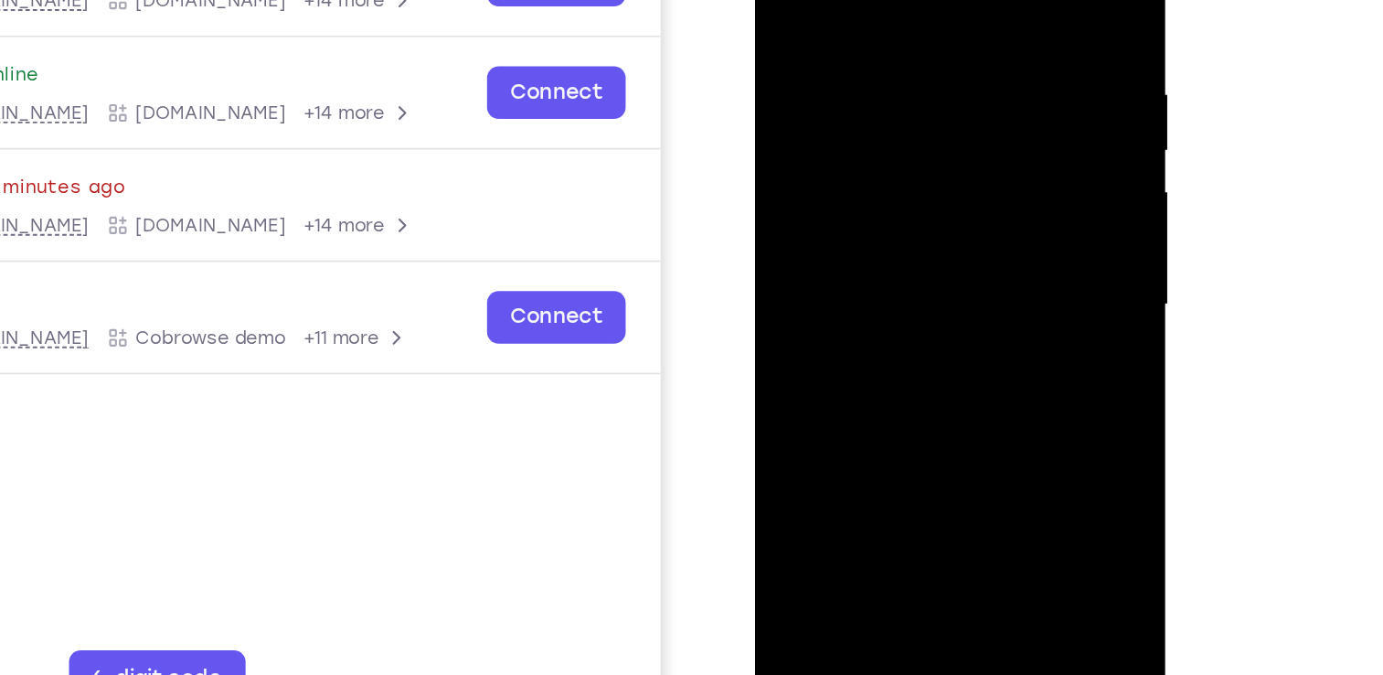
click at [851, 65] on div at bounding box center [884, 145] width 230 height 512
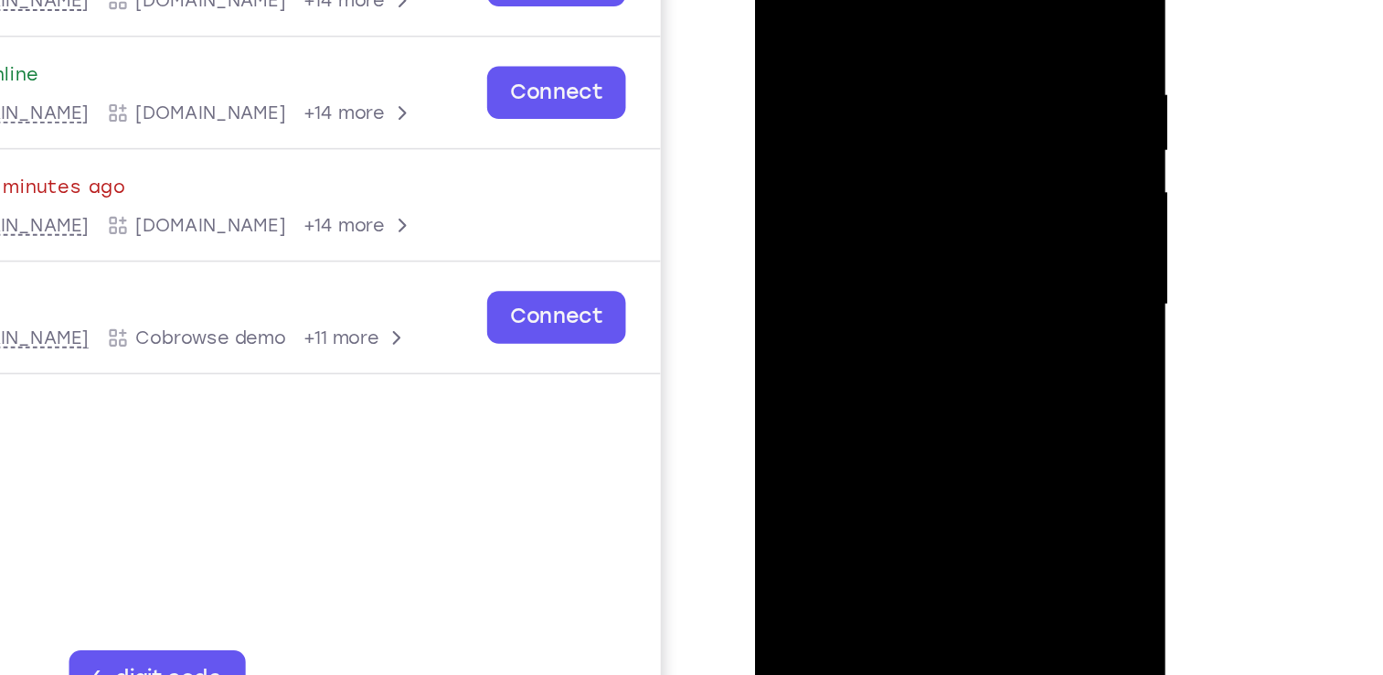
click at [851, 65] on div at bounding box center [884, 145] width 230 height 512
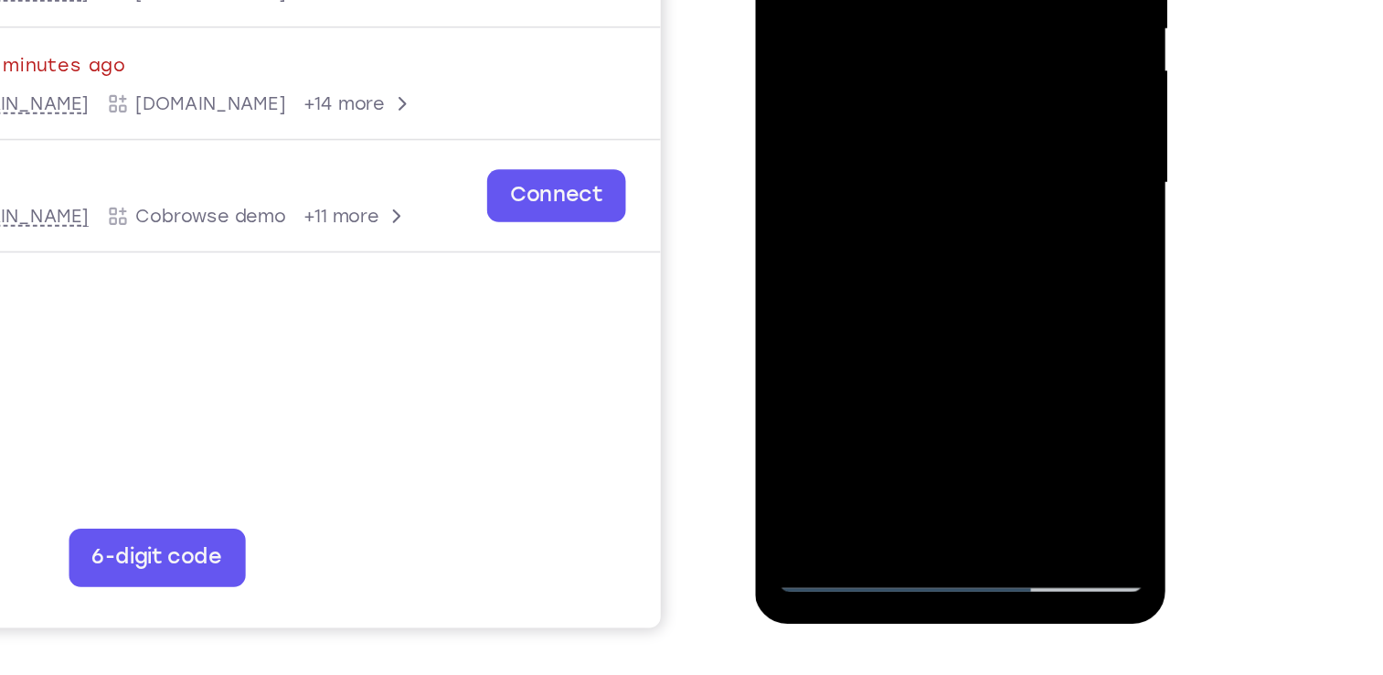
click at [925, 241] on div at bounding box center [884, 24] width 230 height 512
click at [885, 74] on div at bounding box center [884, 24] width 230 height 512
click at [931, 242] on div at bounding box center [884, 24] width 230 height 512
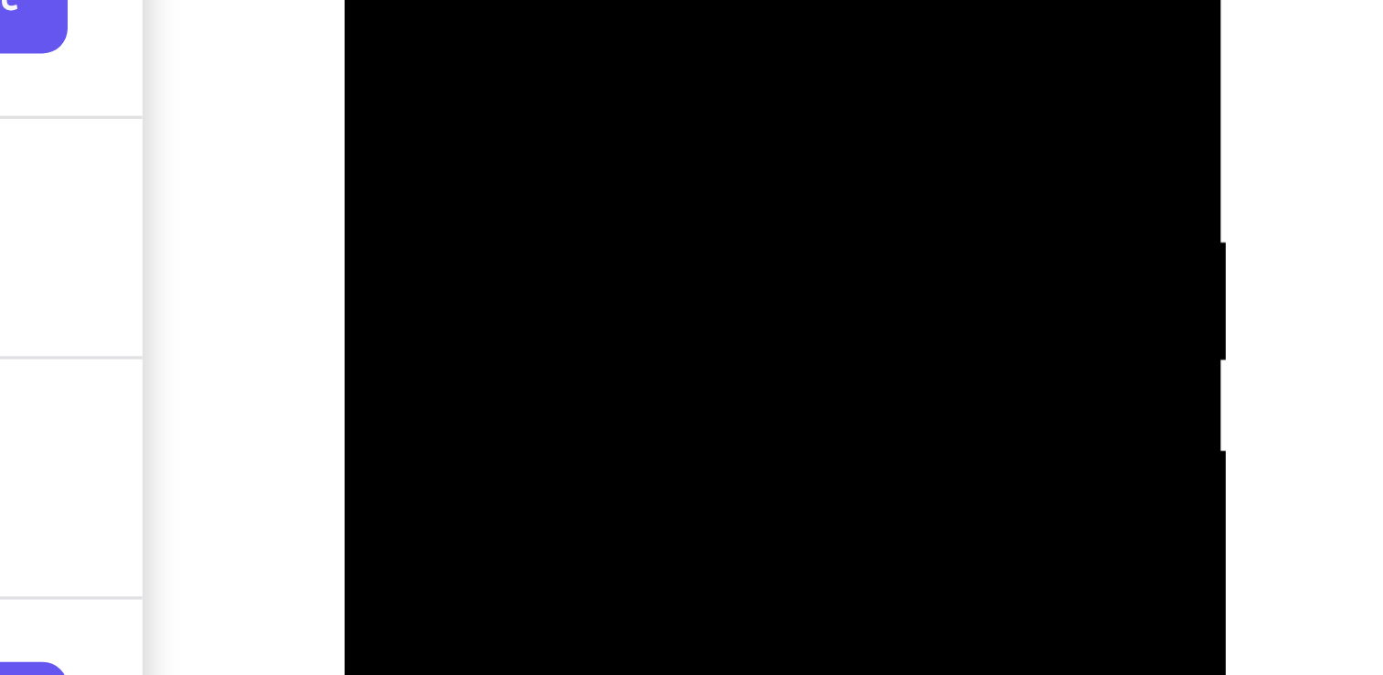
scroll to position [222, 0]
click at [372, 0] on div at bounding box center [474, 46] width 230 height 512
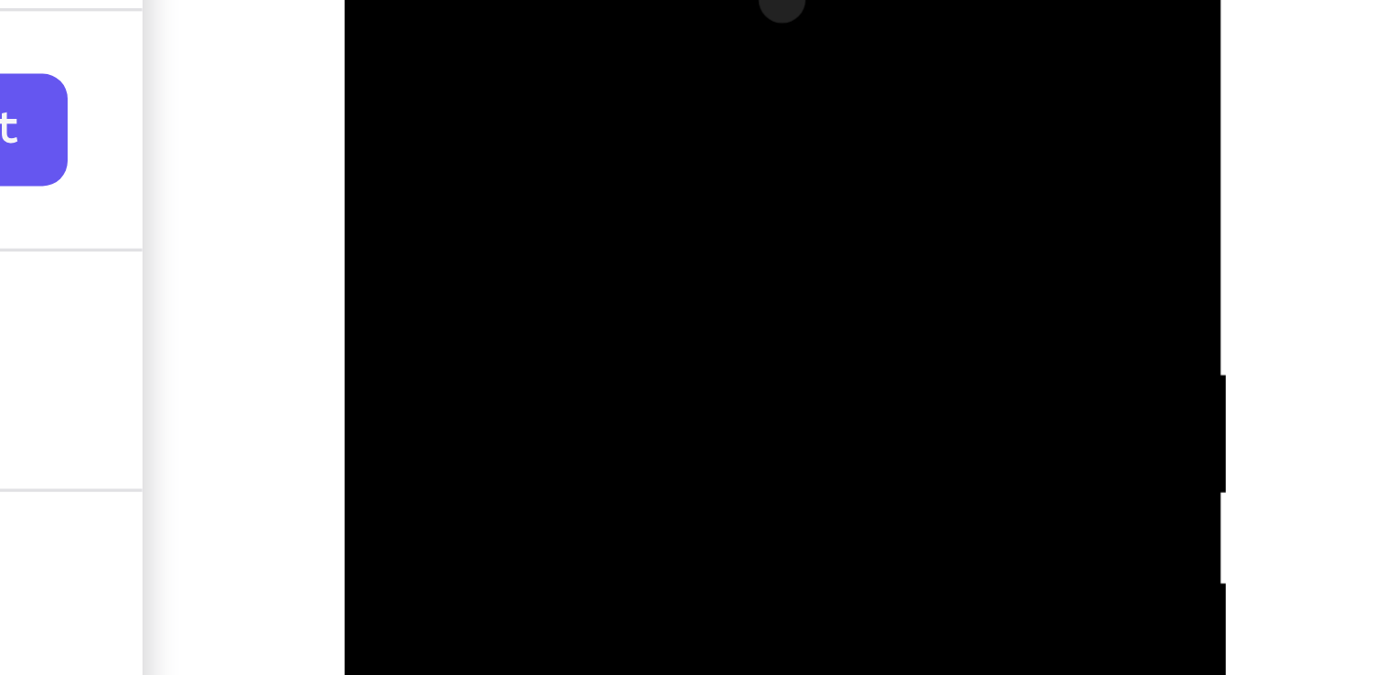
click at [419, 33] on div at bounding box center [474, 176] width 230 height 512
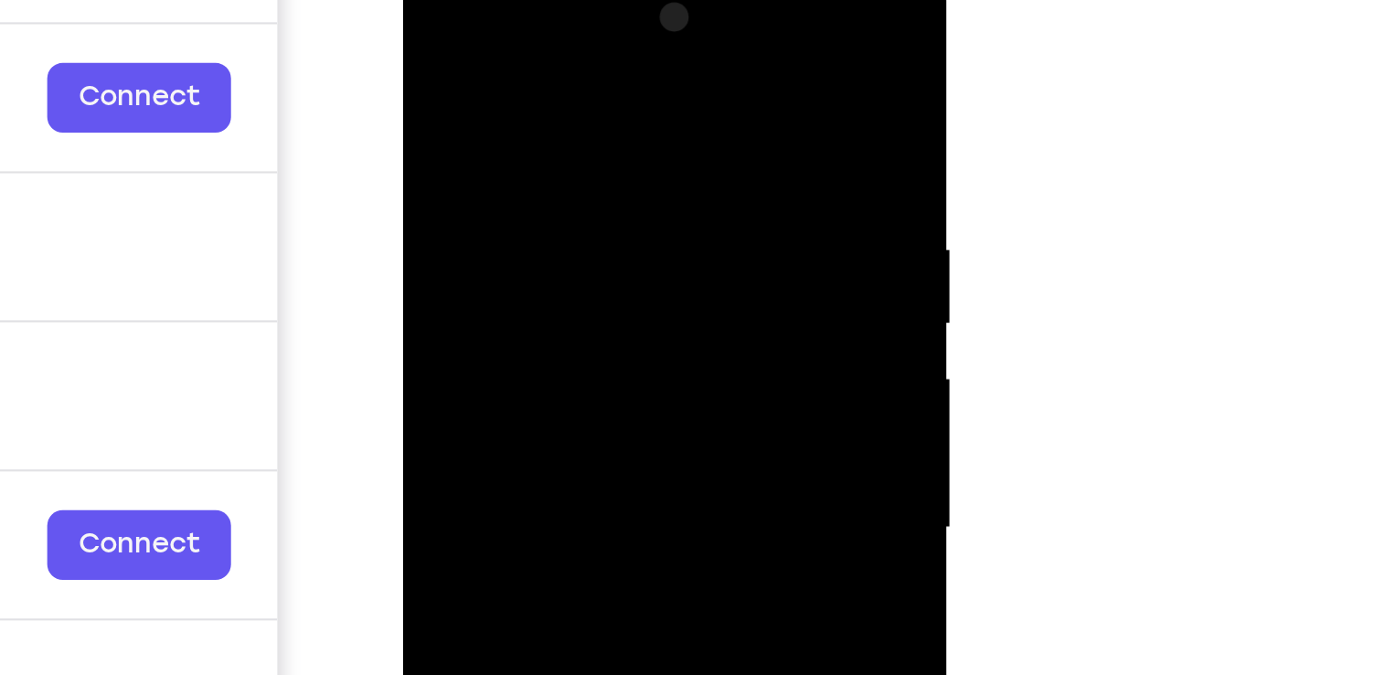
click at [430, 47] on div at bounding box center [532, 229] width 230 height 512
click at [437, 42] on div at bounding box center [532, 229] width 230 height 512
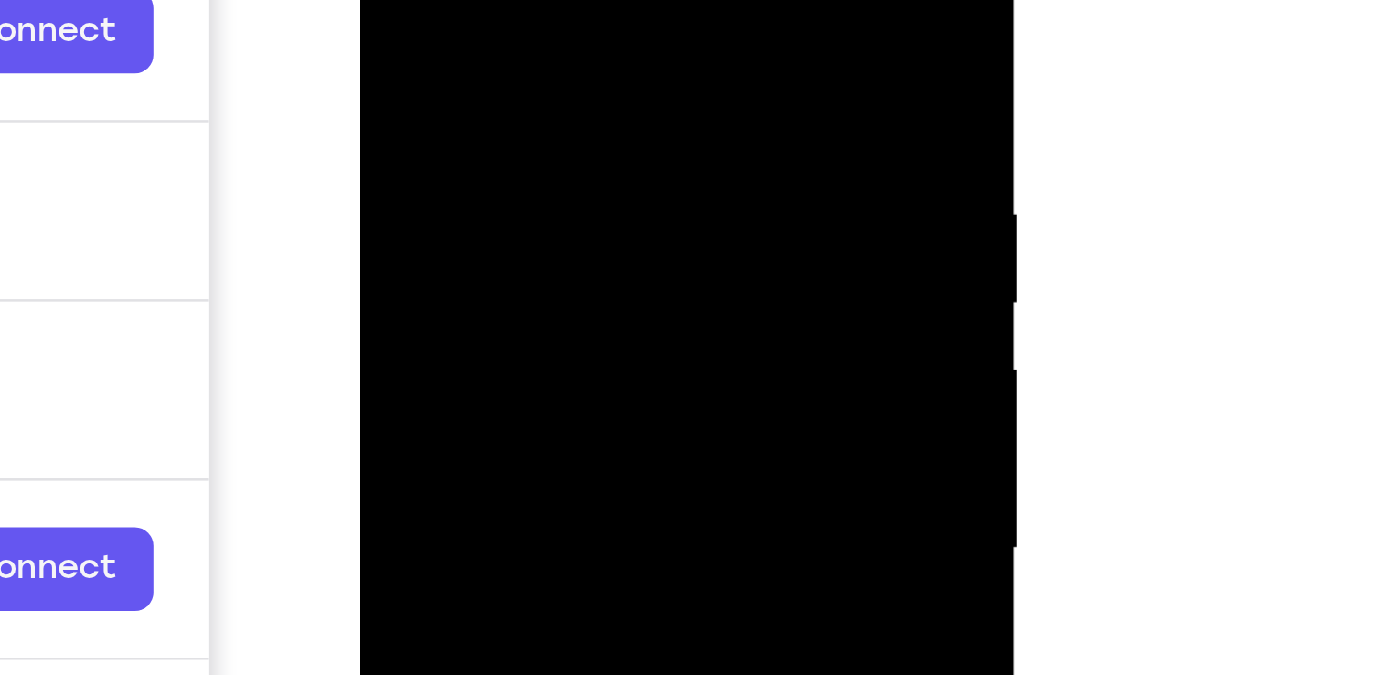
click at [582, 0] on div at bounding box center [488, 134] width 230 height 512
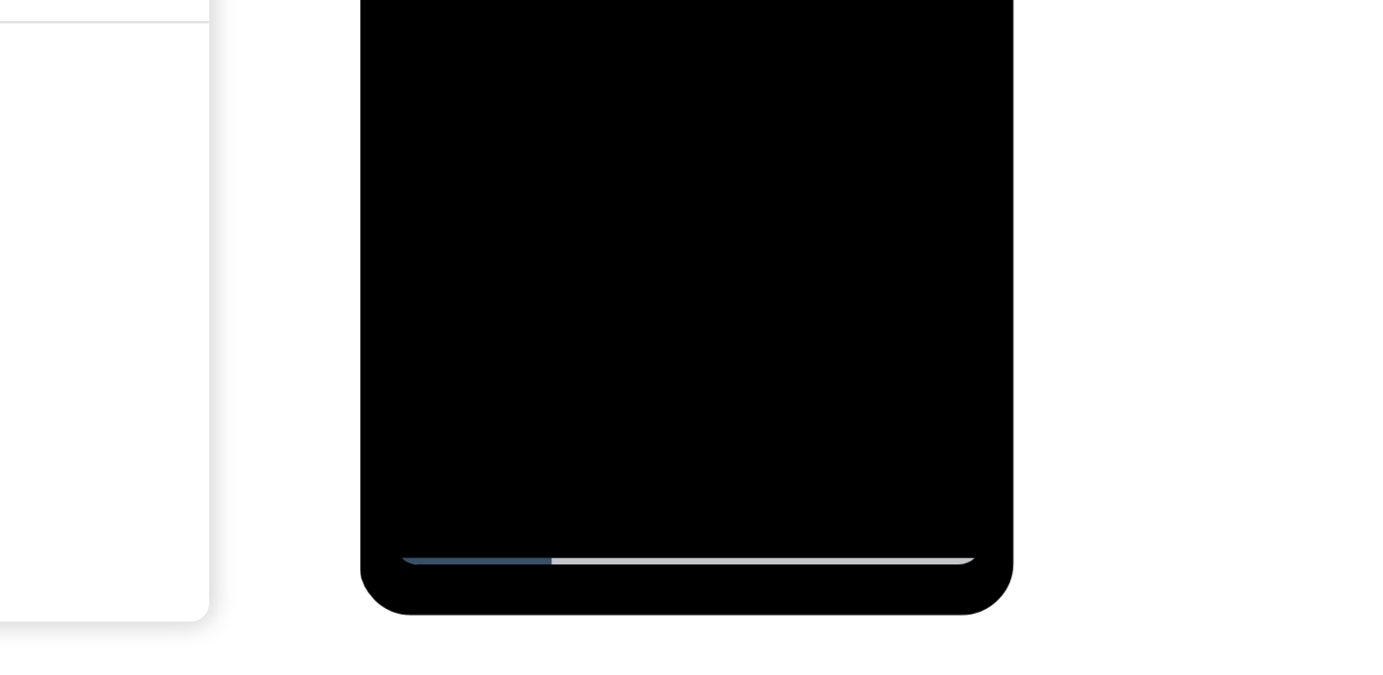
drag, startPoint x: 469, startPoint y: -327, endPoint x: 472, endPoint y: -462, distance: 134.4
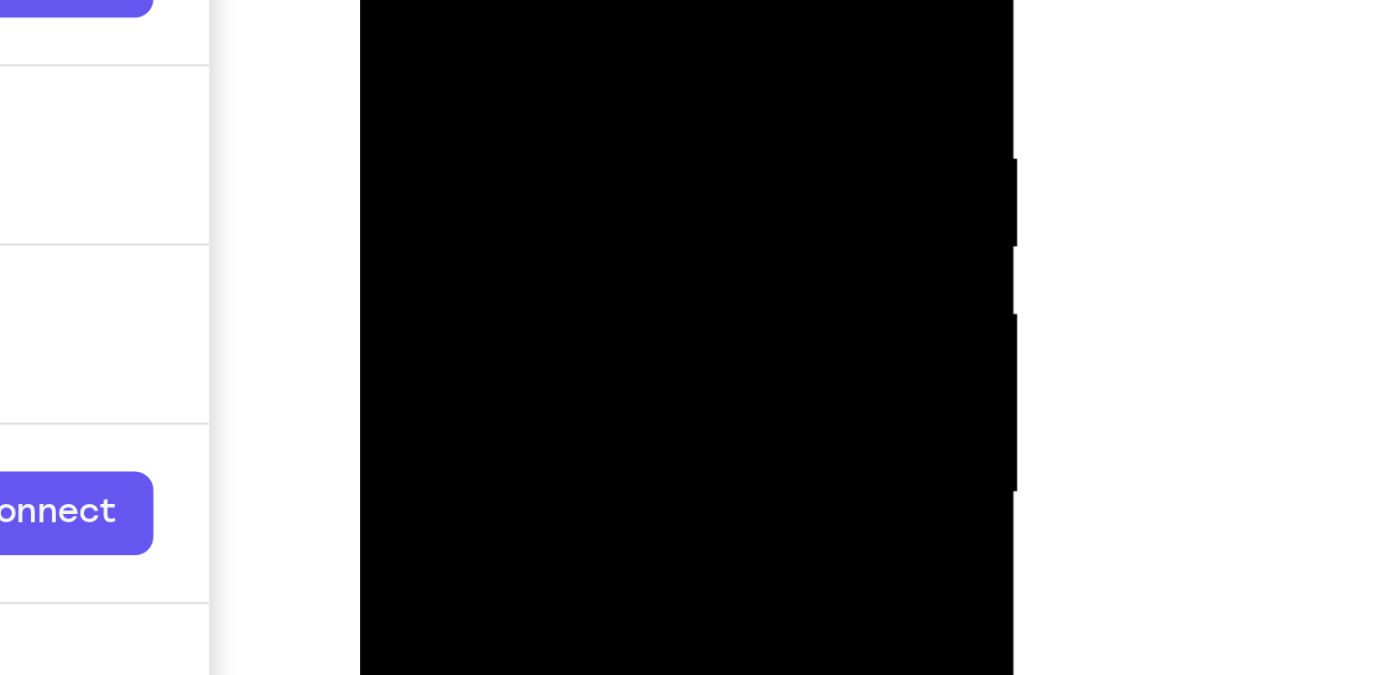
click at [591, 29] on div at bounding box center [488, 79] width 230 height 512
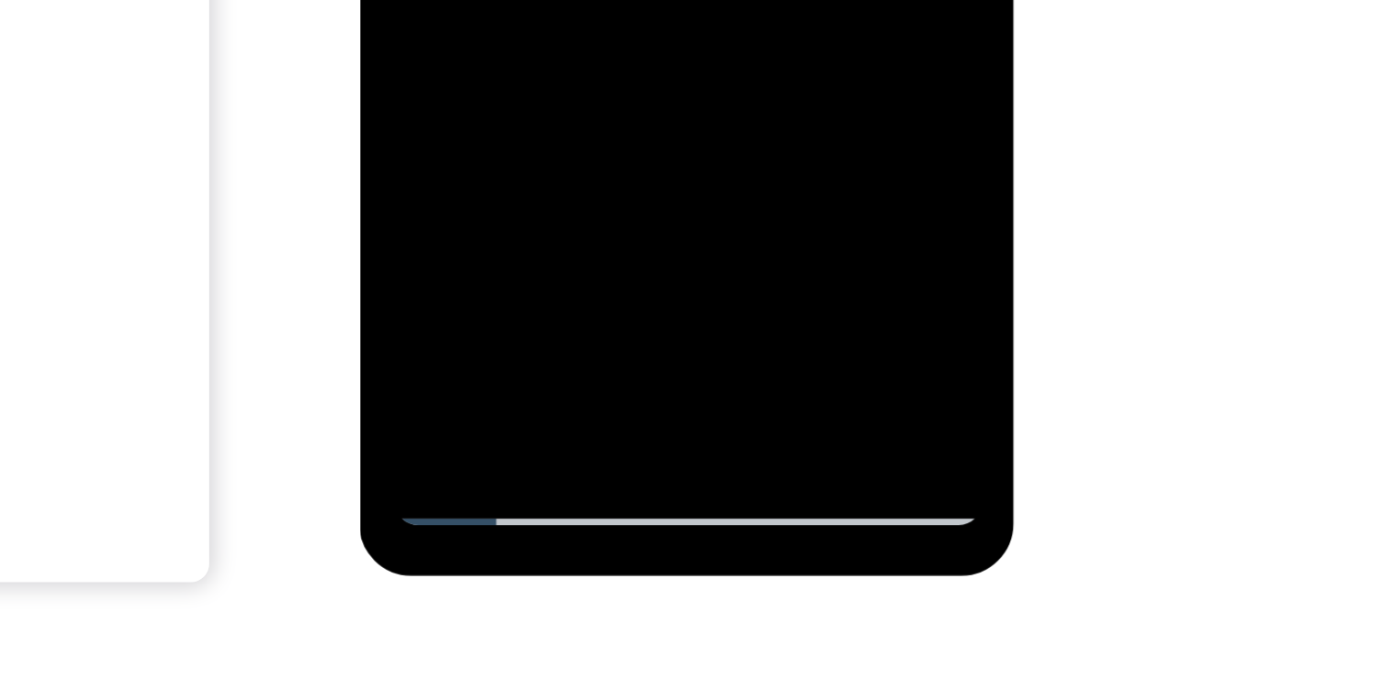
drag, startPoint x: 489, startPoint y: -379, endPoint x: 483, endPoint y: -487, distance: 109.0
drag, startPoint x: 485, startPoint y: -377, endPoint x: 485, endPoint y: -469, distance: 92.3
drag, startPoint x: 485, startPoint y: -397, endPoint x: 485, endPoint y: -497, distance: 100.6
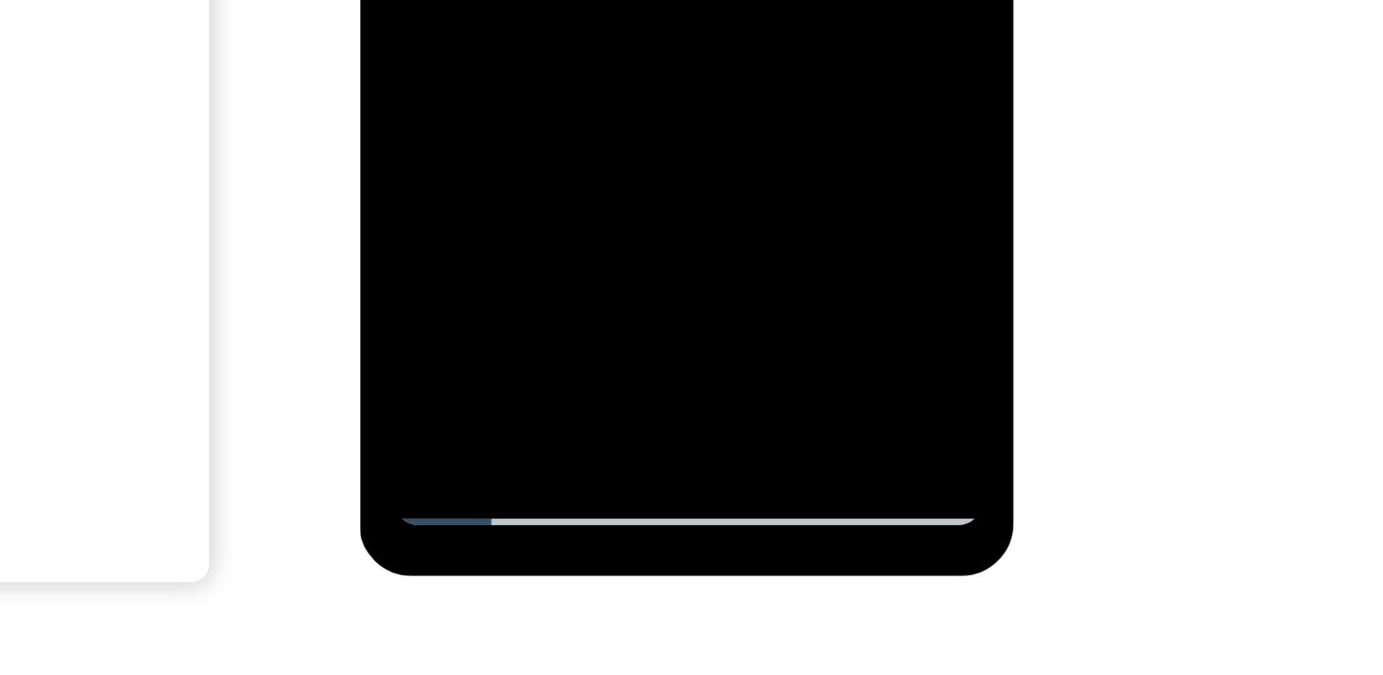
drag, startPoint x: 497, startPoint y: -389, endPoint x: 501, endPoint y: -508, distance: 119.8
drag, startPoint x: 500, startPoint y: -391, endPoint x: 504, endPoint y: -500, distance: 108.9
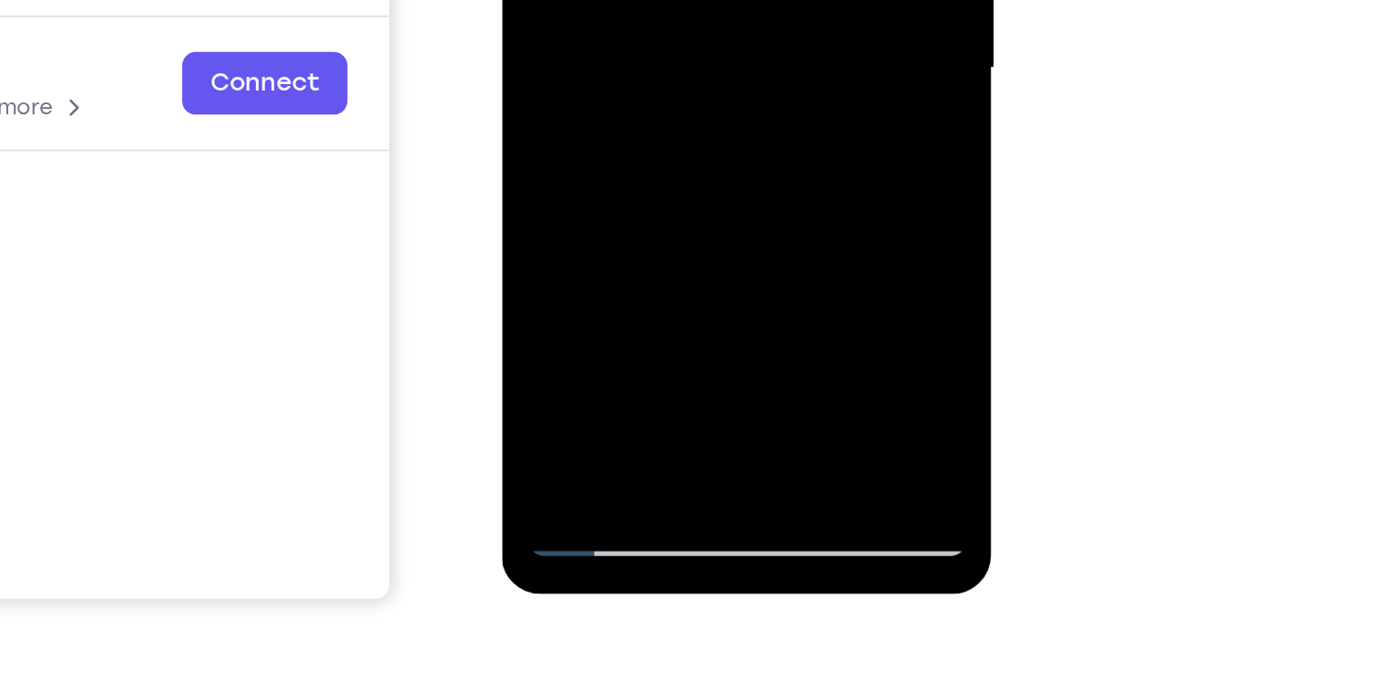
scroll to position [216, 0]
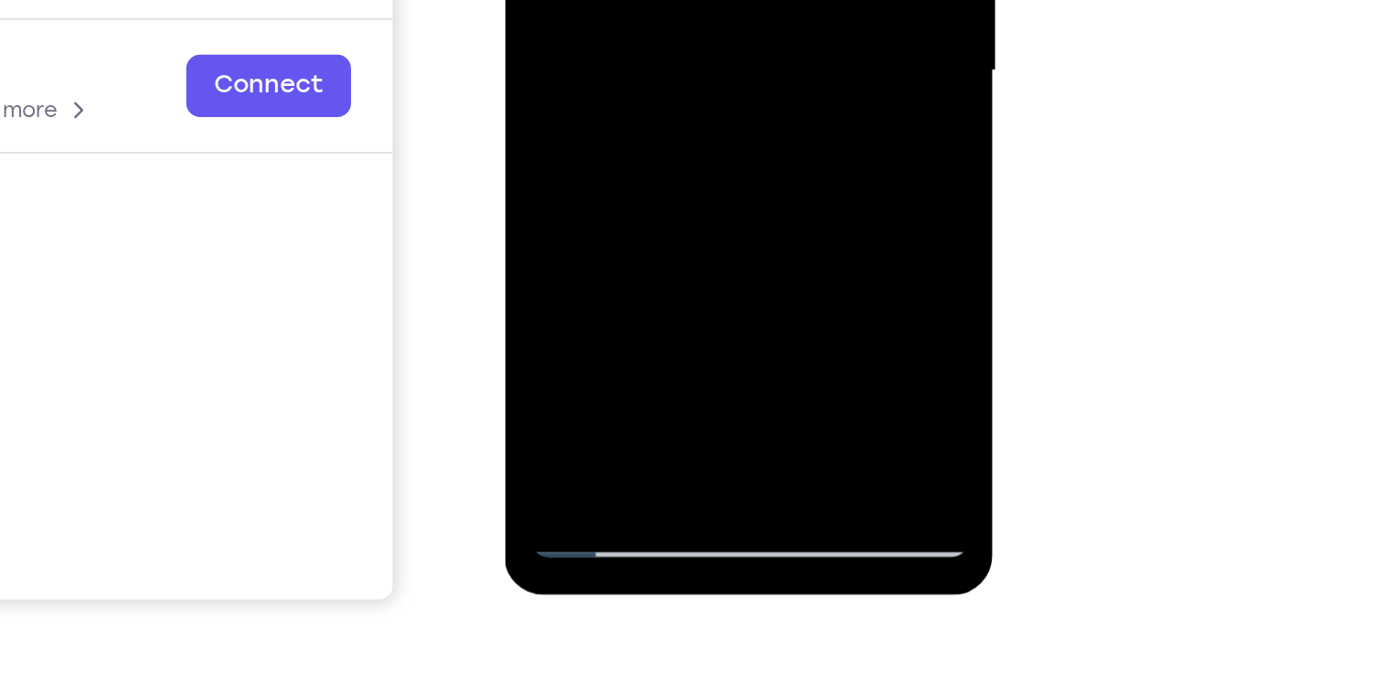
drag, startPoint x: 631, startPoint y: -17, endPoint x: 642, endPoint y: -144, distance: 126.7
drag, startPoint x: 631, startPoint y: -11, endPoint x: 636, endPoint y: -166, distance: 155.5
drag, startPoint x: 636, startPoint y: -27, endPoint x: 650, endPoint y: -176, distance: 149.7
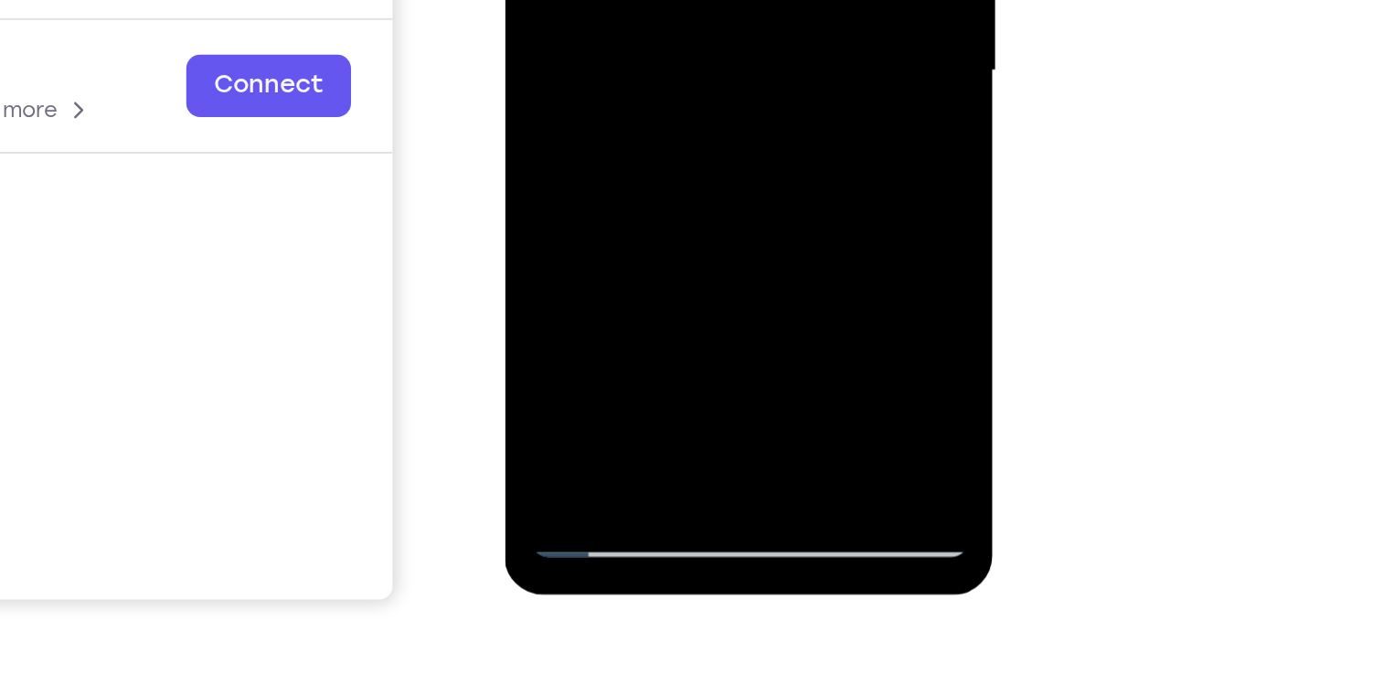
drag, startPoint x: 651, startPoint y: -27, endPoint x: 647, endPoint y: -151, distance: 124.4
drag, startPoint x: 633, startPoint y: -7, endPoint x: 635, endPoint y: -154, distance: 146.3
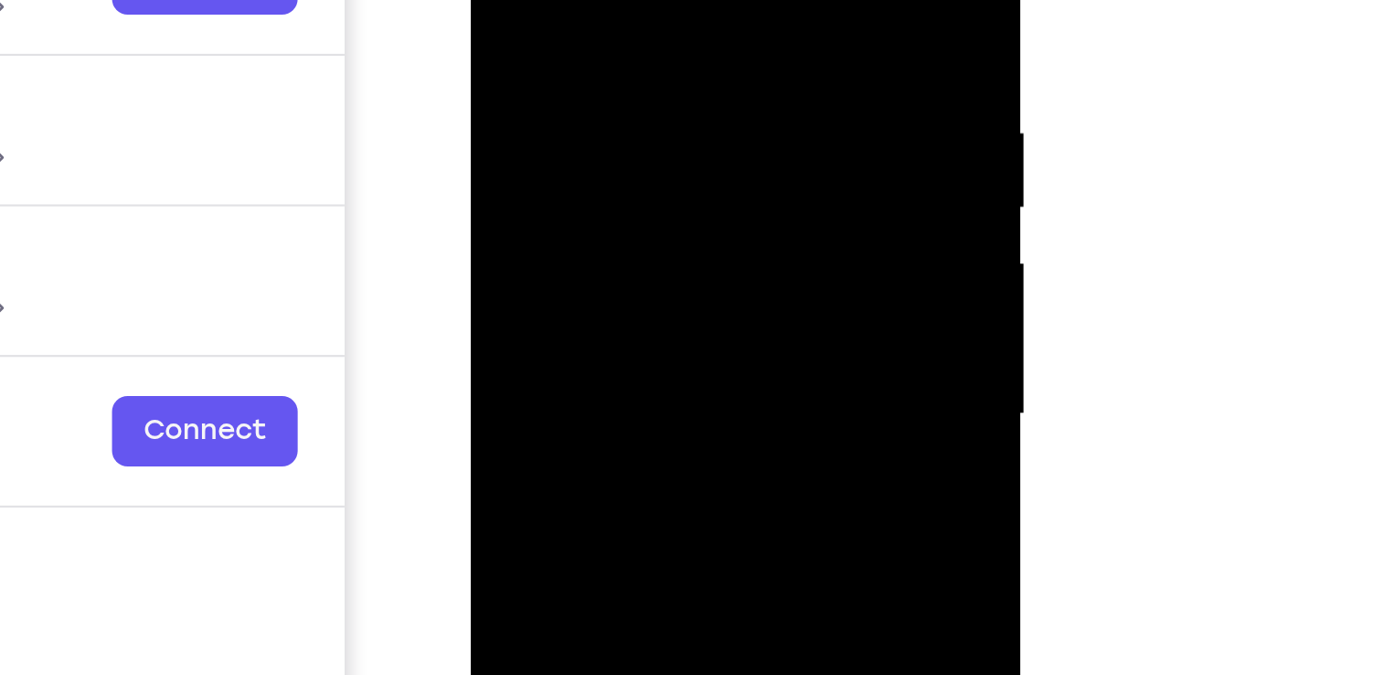
drag, startPoint x: 634, startPoint y: 124, endPoint x: 646, endPoint y: -74, distance: 198.8
click at [646, 0] on div at bounding box center [600, 109] width 230 height 512
drag, startPoint x: 636, startPoint y: 169, endPoint x: 640, endPoint y: -35, distance: 203.9
click at [640, 0] on div at bounding box center [600, 109] width 230 height 512
drag, startPoint x: 625, startPoint y: 126, endPoint x: 632, endPoint y: -44, distance: 170.2
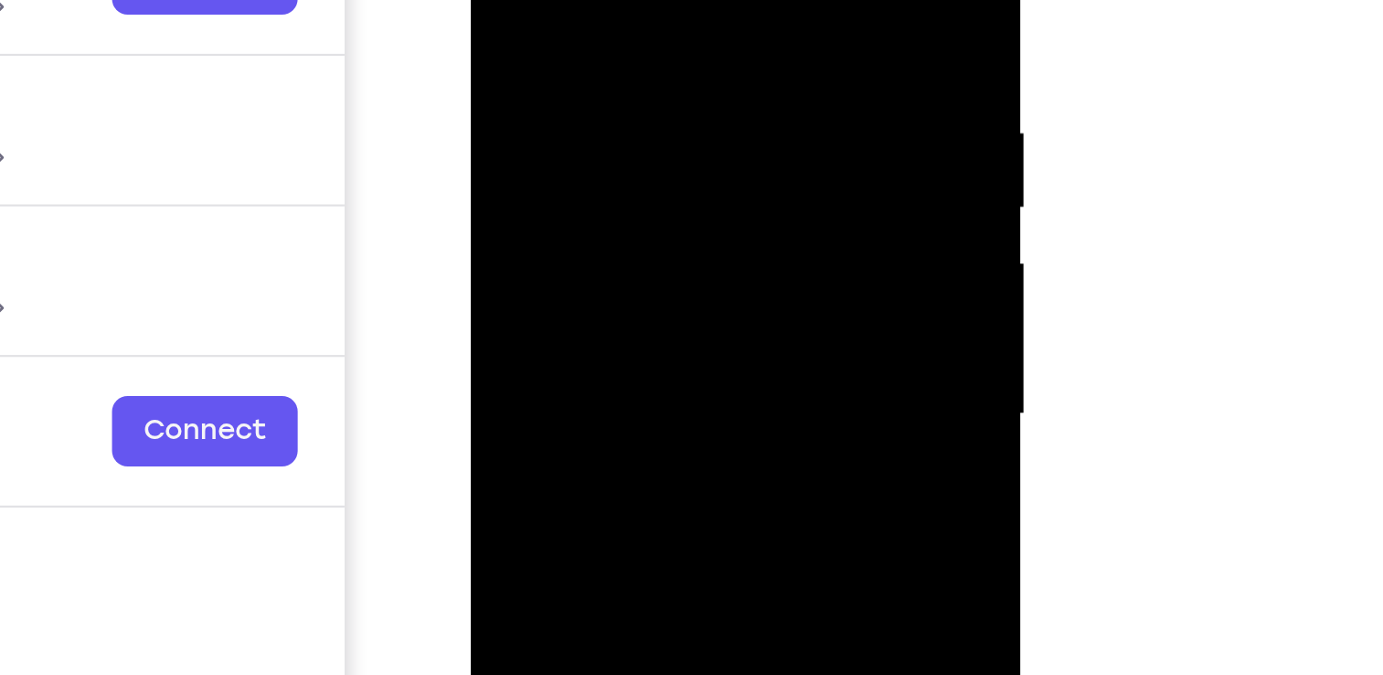
click at [632, 0] on div at bounding box center [600, 109] width 230 height 512
drag, startPoint x: 602, startPoint y: 120, endPoint x: 607, endPoint y: -58, distance: 177.5
click at [607, 0] on div at bounding box center [600, 109] width 230 height 512
drag, startPoint x: 612, startPoint y: 163, endPoint x: 614, endPoint y: 50, distance: 112.5
click at [614, 50] on div at bounding box center [600, 109] width 230 height 512
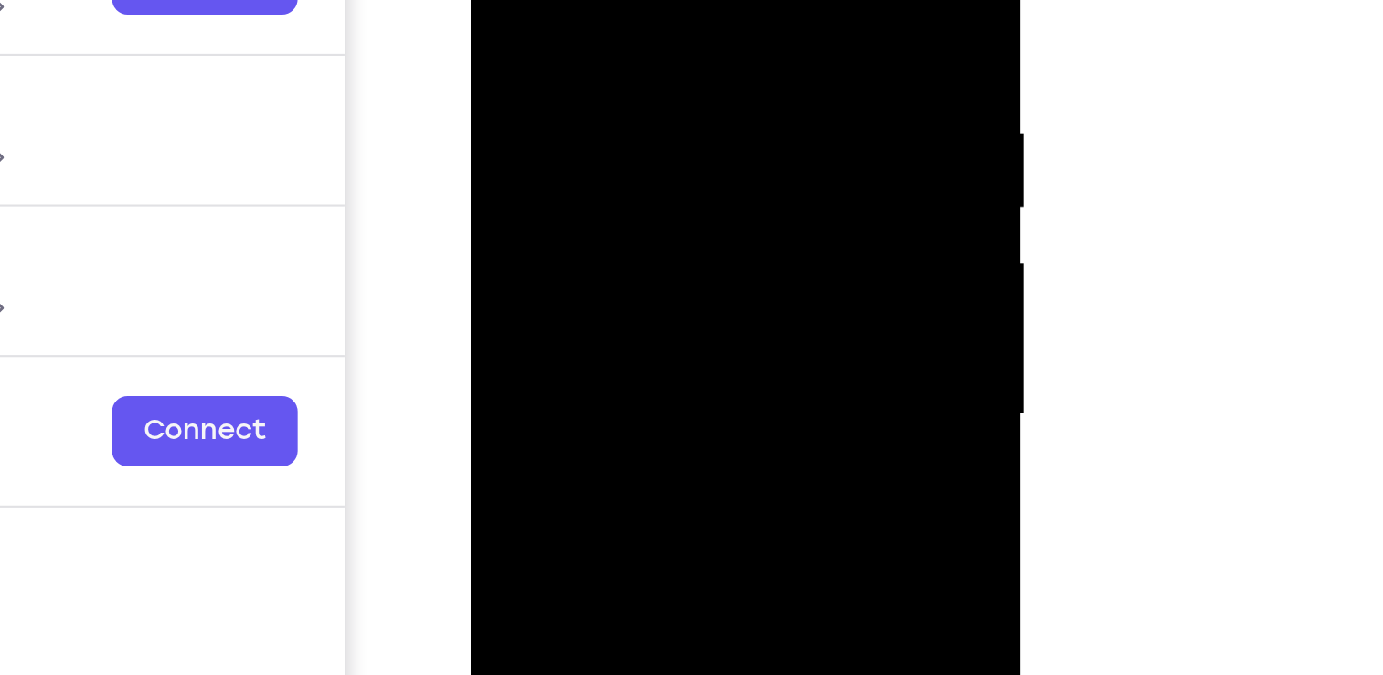
drag, startPoint x: 635, startPoint y: 129, endPoint x: 635, endPoint y: 94, distance: 34.8
click at [635, 94] on div at bounding box center [600, 109] width 230 height 512
drag, startPoint x: 632, startPoint y: 146, endPoint x: 633, endPoint y: 117, distance: 29.3
click at [633, 117] on div at bounding box center [600, 109] width 230 height 512
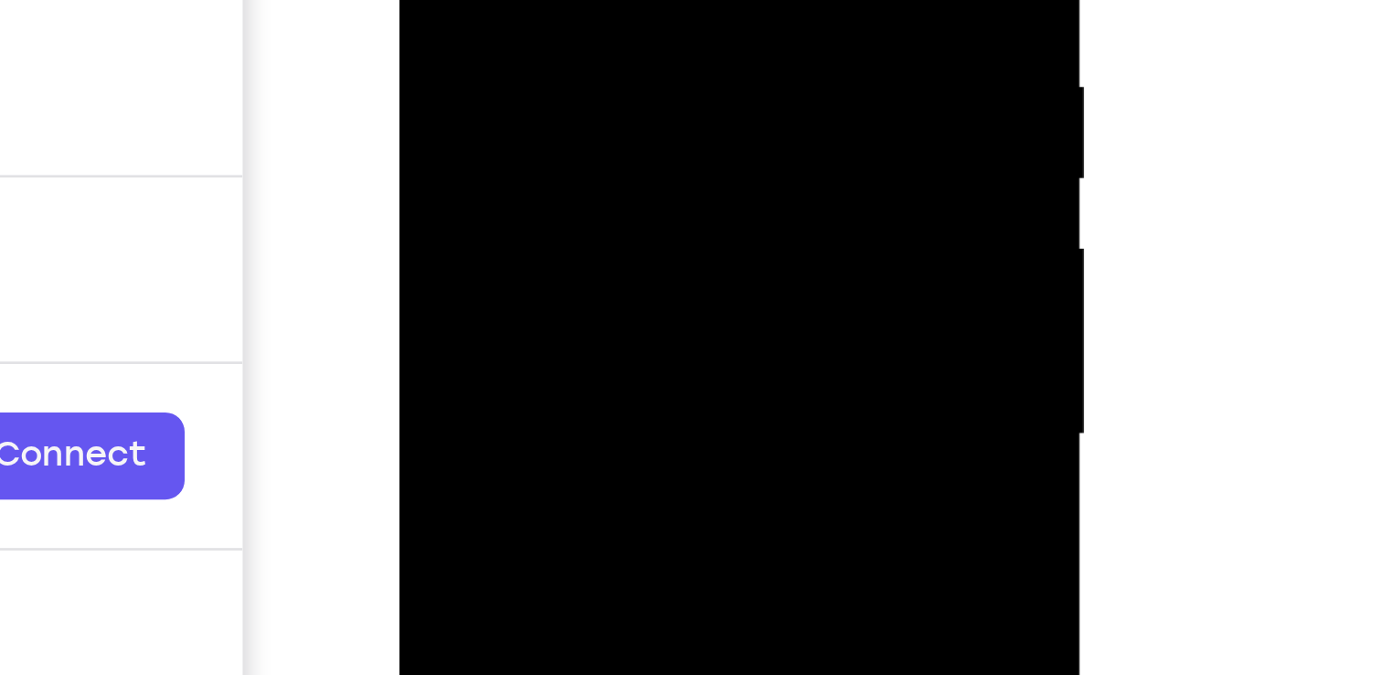
scroll to position [215, 0]
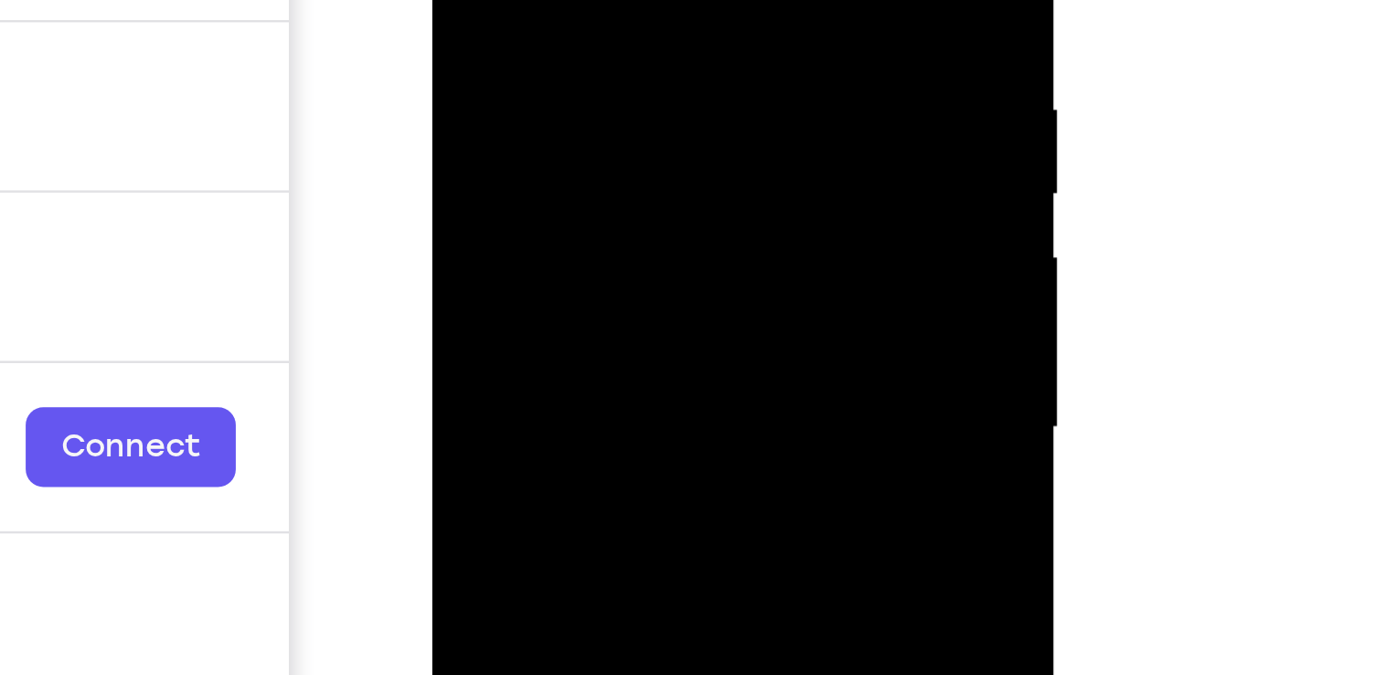
click at [659, 47] on div at bounding box center [561, 48] width 230 height 512
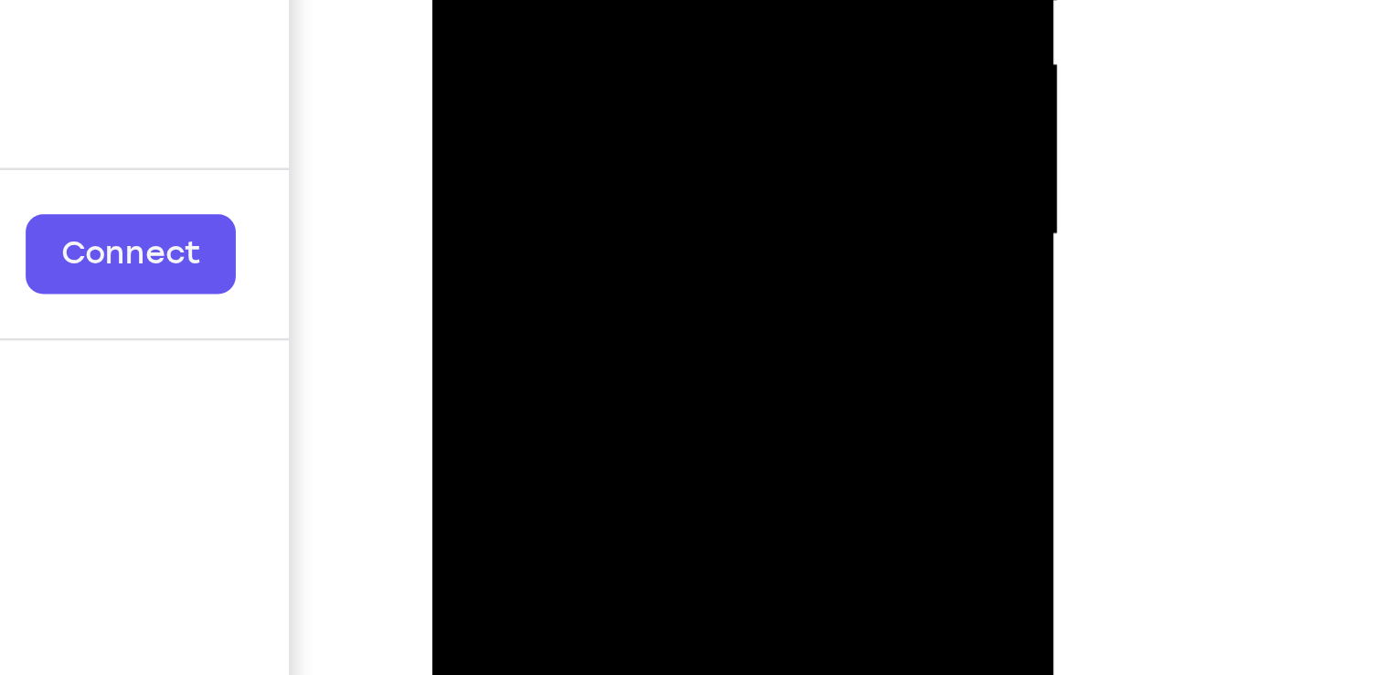
scroll to position [219, 0]
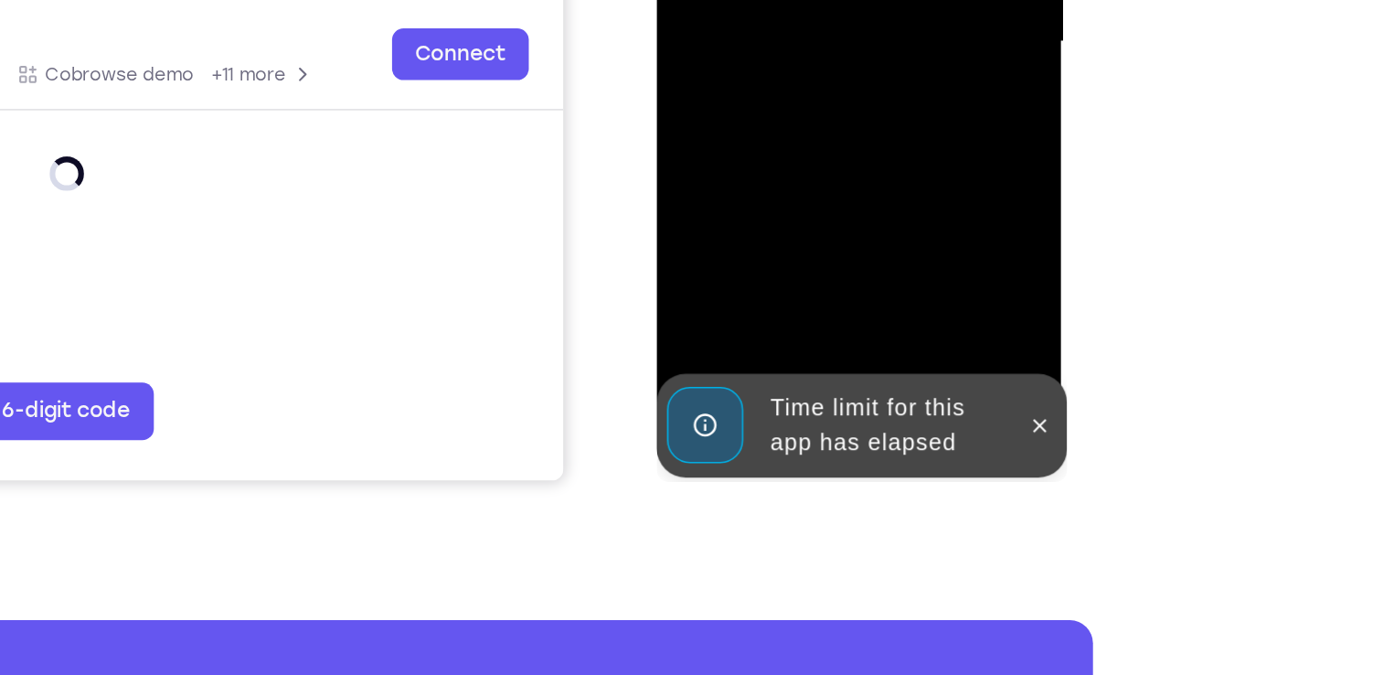
scroll to position [300, 0]
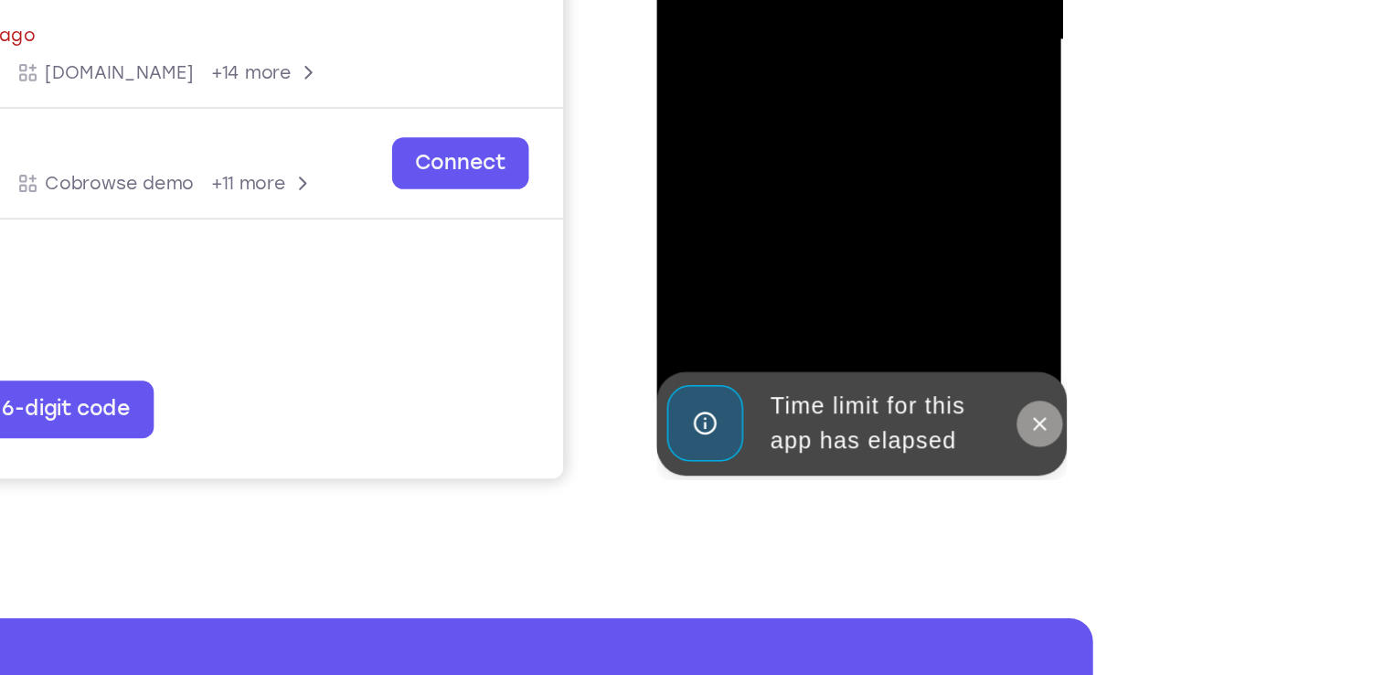
click at [894, 133] on icon at bounding box center [899, 130] width 15 height 15
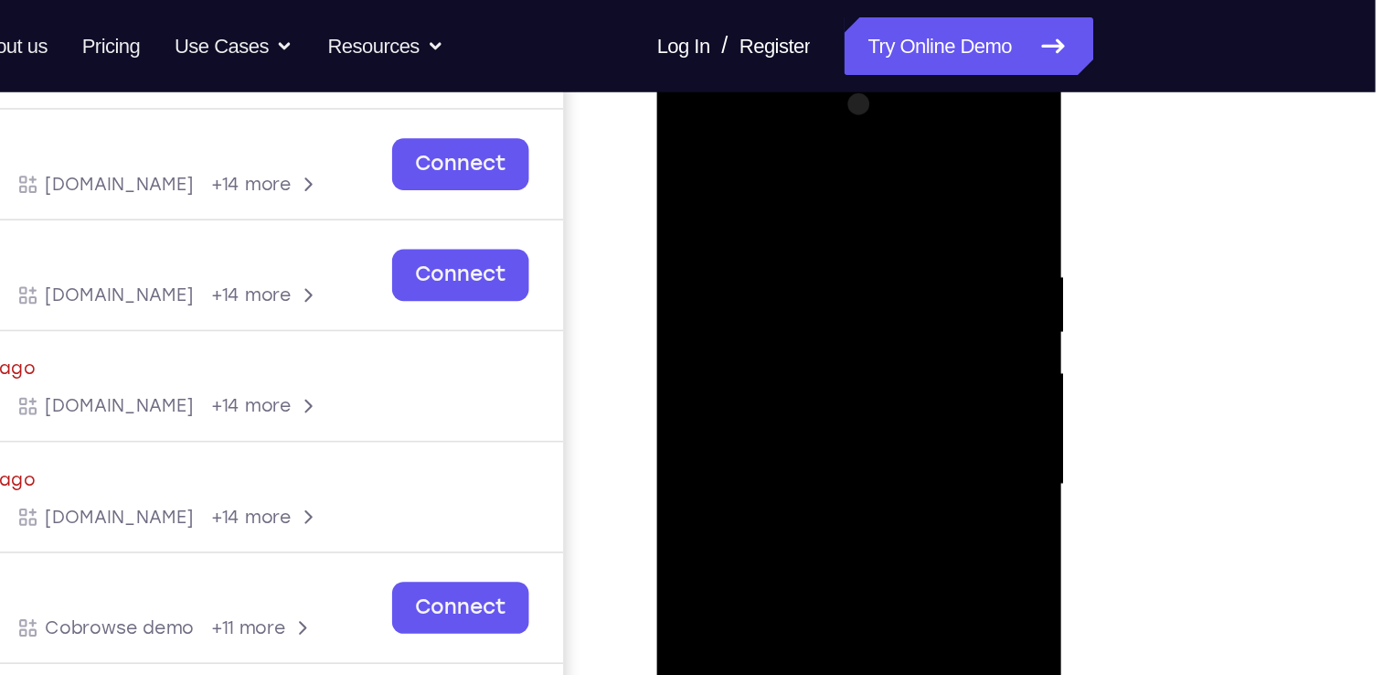
scroll to position [263, 0]
click at [771, 150] on div at bounding box center [785, 331] width 230 height 512
click at [860, 326] on div at bounding box center [785, 331] width 230 height 512
click at [764, 372] on div at bounding box center [785, 331] width 230 height 512
click at [790, 418] on div at bounding box center [785, 331] width 230 height 512
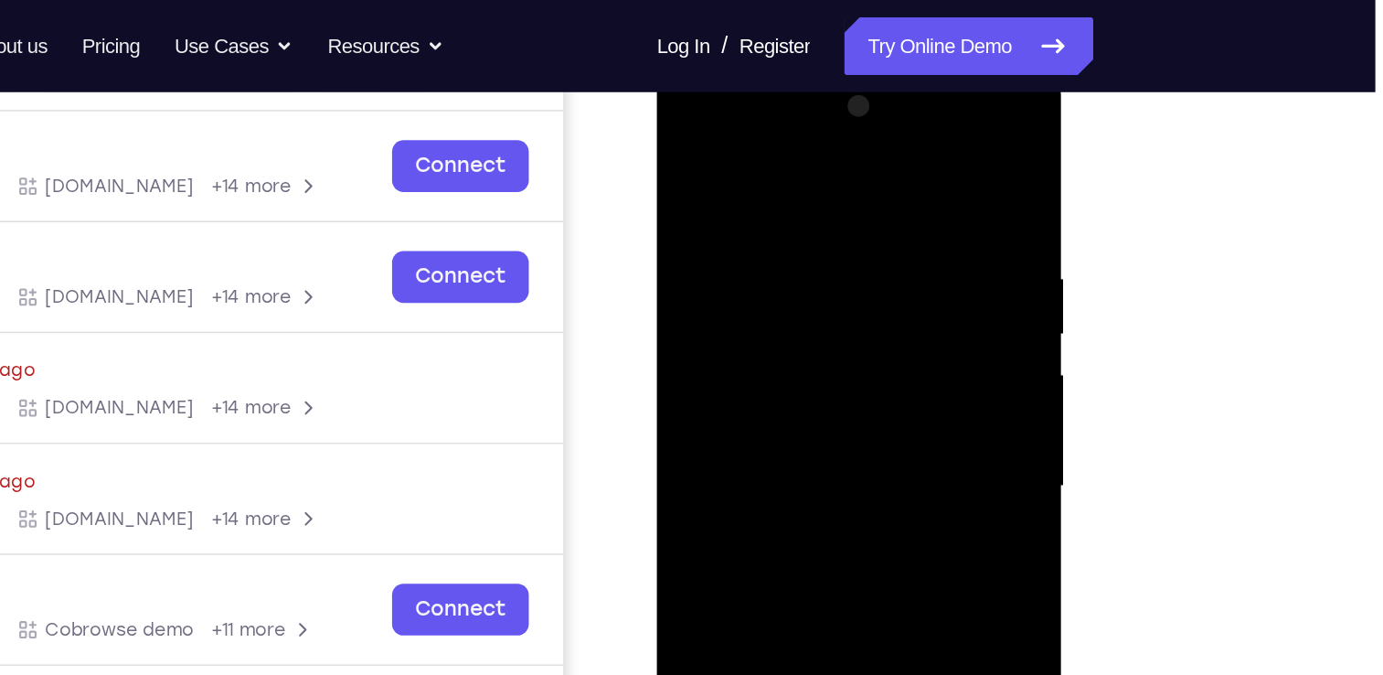
click at [771, 307] on div at bounding box center [785, 331] width 230 height 512
click at [724, 319] on div at bounding box center [785, 331] width 230 height 512
click at [731, 312] on div at bounding box center [785, 331] width 230 height 512
click at [747, 342] on div at bounding box center [785, 331] width 230 height 512
click at [753, 400] on div at bounding box center [785, 331] width 230 height 512
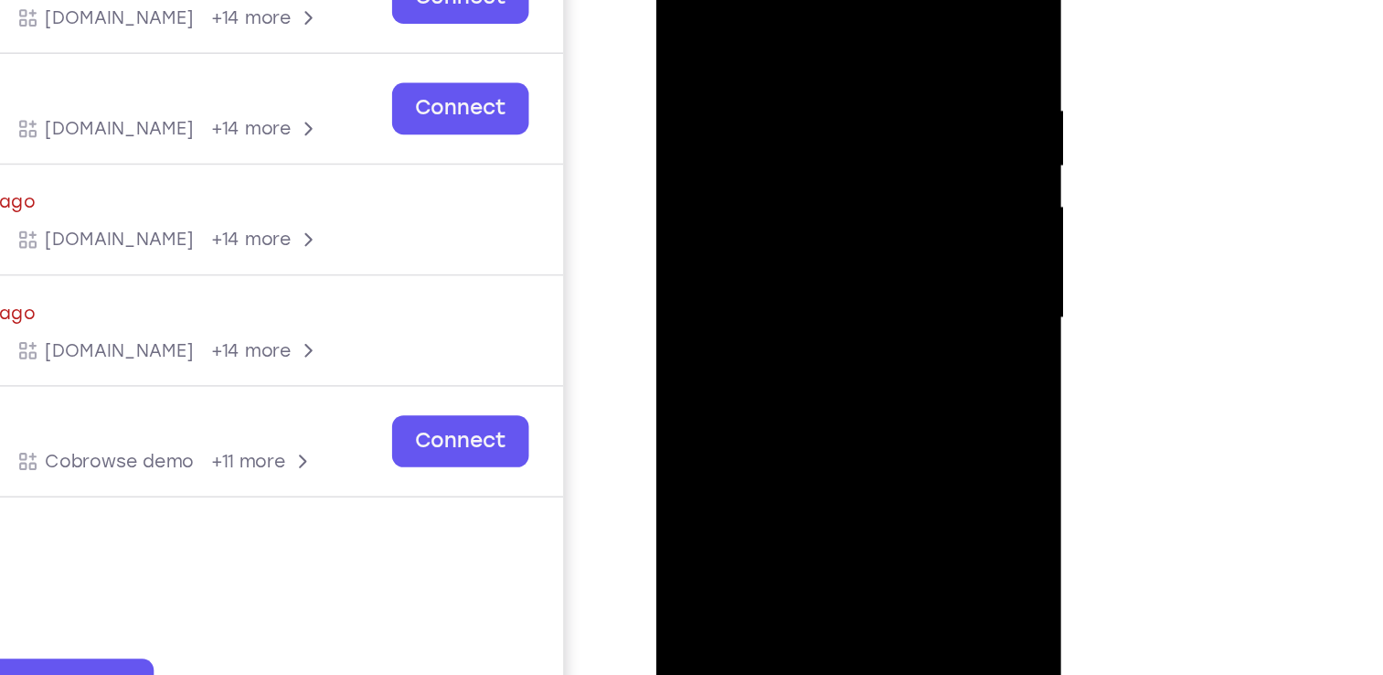
click at [762, 203] on div at bounding box center [785, 164] width 230 height 512
click at [790, 212] on div at bounding box center [785, 164] width 230 height 512
click at [765, 102] on div at bounding box center [785, 164] width 230 height 512
click at [754, 171] on div at bounding box center [785, 164] width 230 height 512
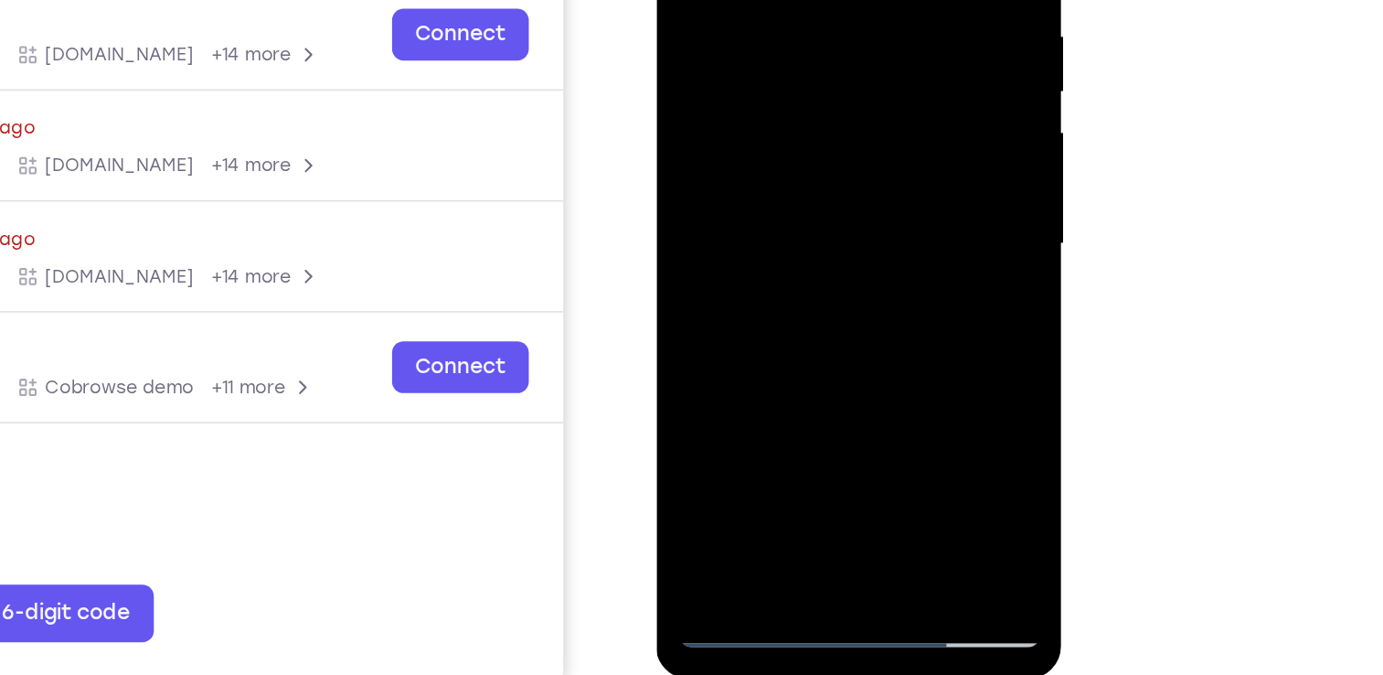
click at [760, 164] on div at bounding box center [785, 91] width 230 height 512
click at [783, 300] on div at bounding box center [785, 91] width 230 height 512
click at [791, 37] on div at bounding box center [785, 91] width 230 height 512
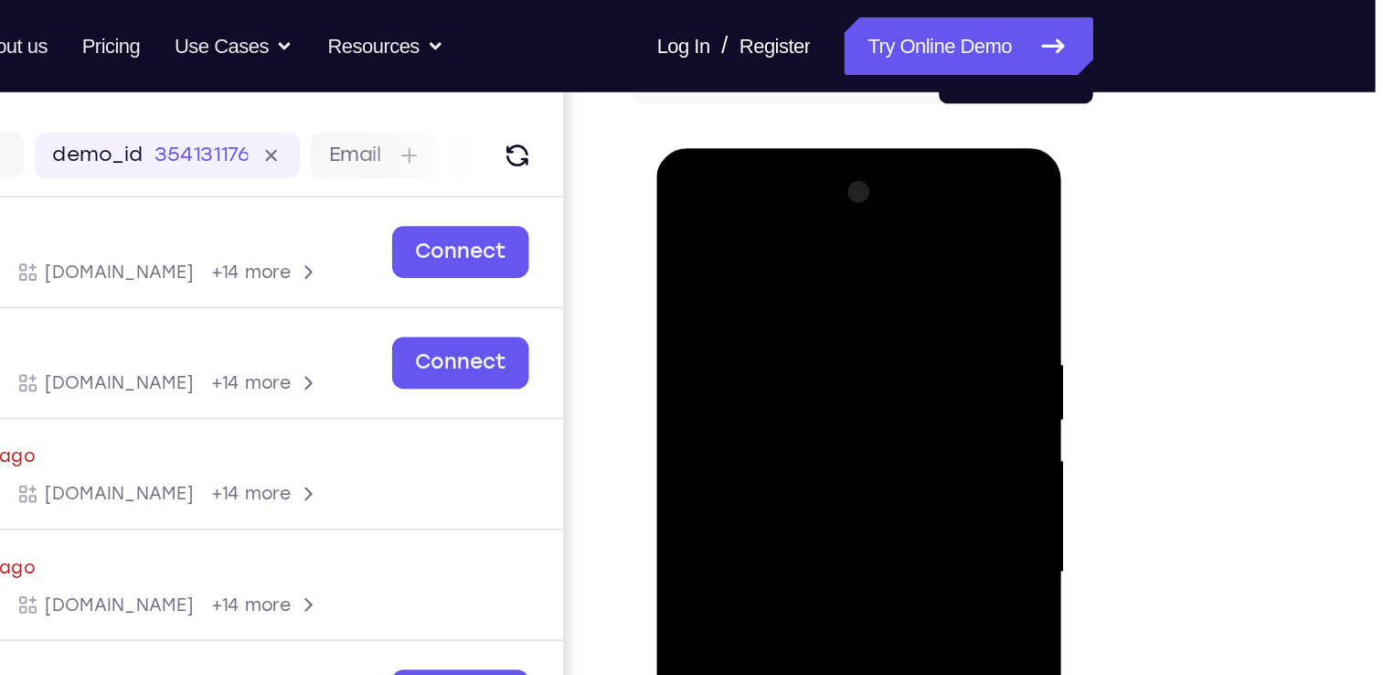
click at [771, 203] on div at bounding box center [785, 418] width 230 height 512
click at [696, 277] on div at bounding box center [785, 418] width 230 height 512
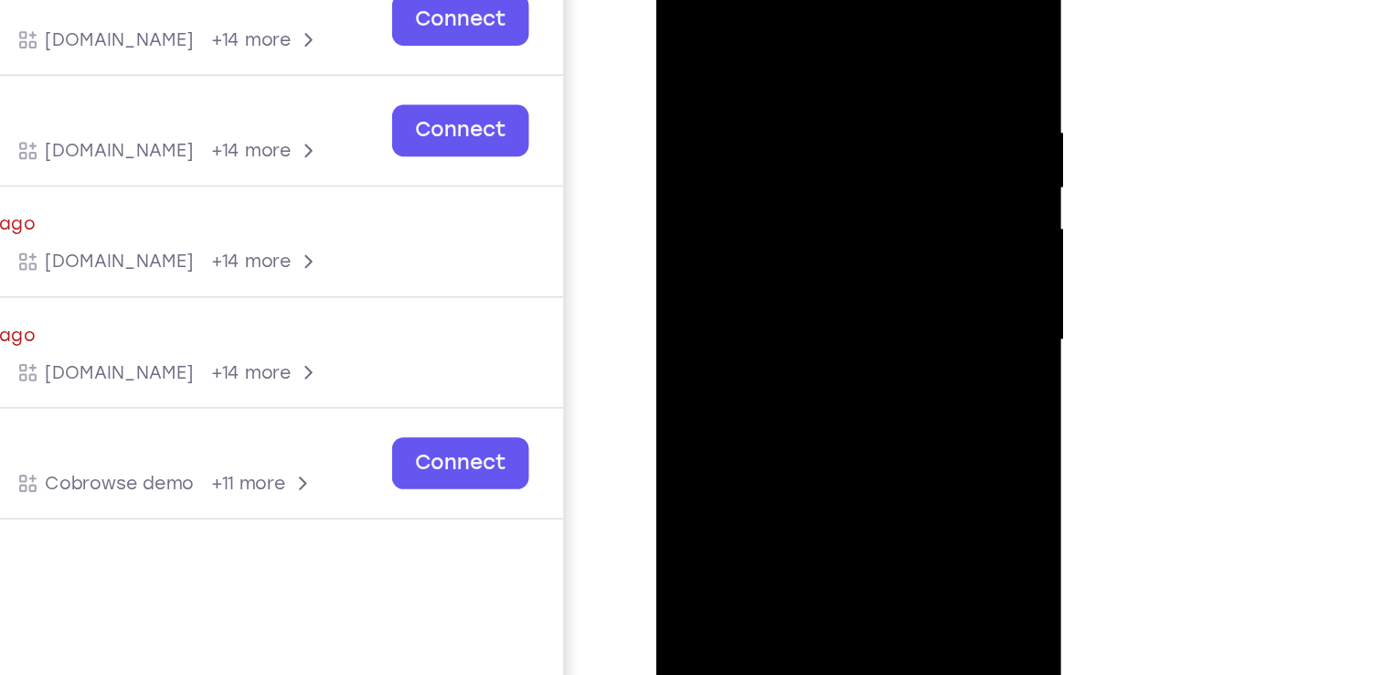
click at [762, 222] on div at bounding box center [785, 186] width 230 height 512
click at [780, 279] on div at bounding box center [785, 186] width 230 height 512
click at [785, 173] on div at bounding box center [785, 186] width 230 height 512
click at [784, 133] on div at bounding box center [785, 186] width 230 height 512
click at [778, 112] on div at bounding box center [785, 186] width 230 height 512
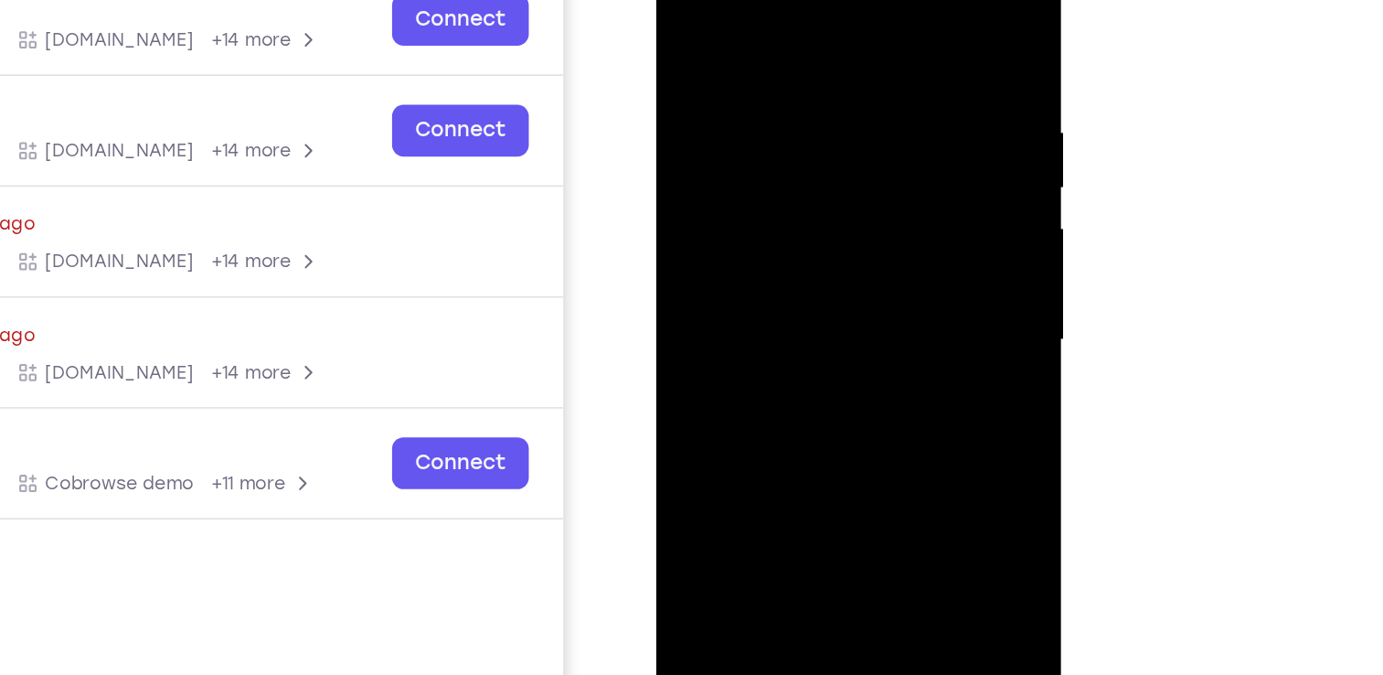
click at [778, 112] on div at bounding box center [785, 186] width 230 height 512
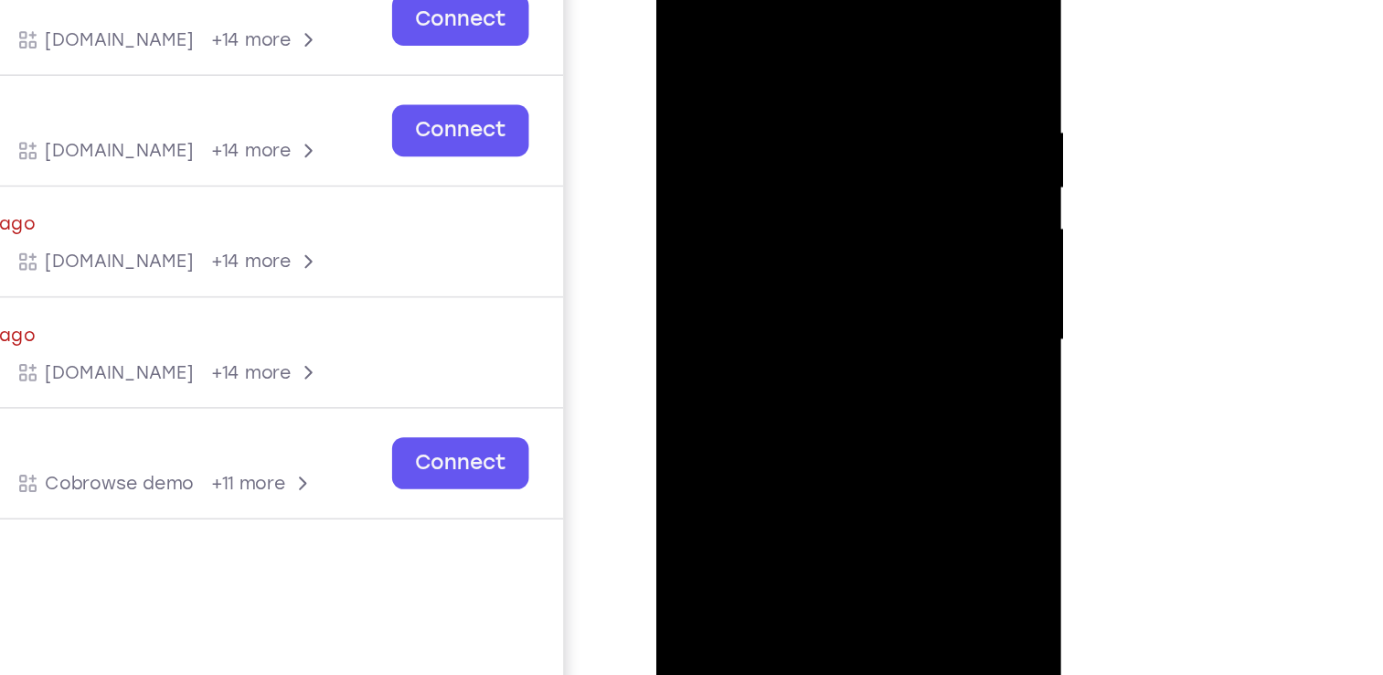
click at [778, 112] on div at bounding box center [785, 186] width 230 height 512
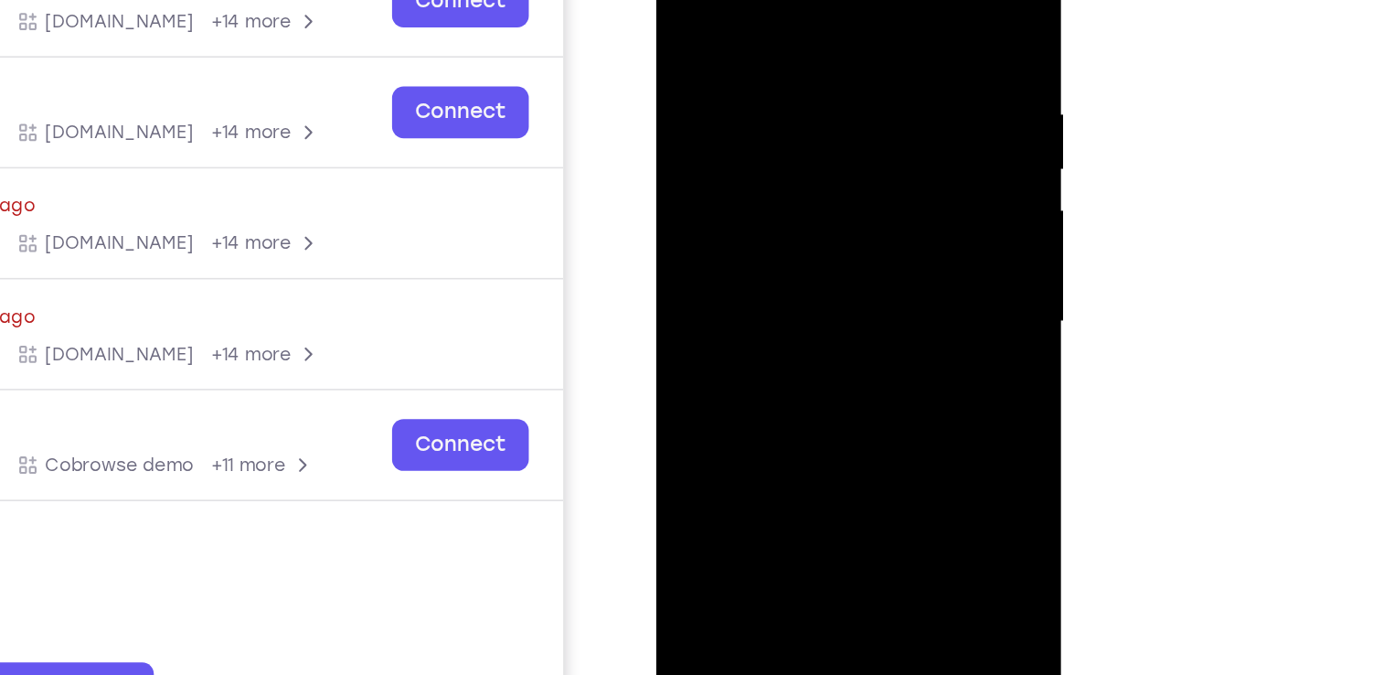
scroll to position [299, 0]
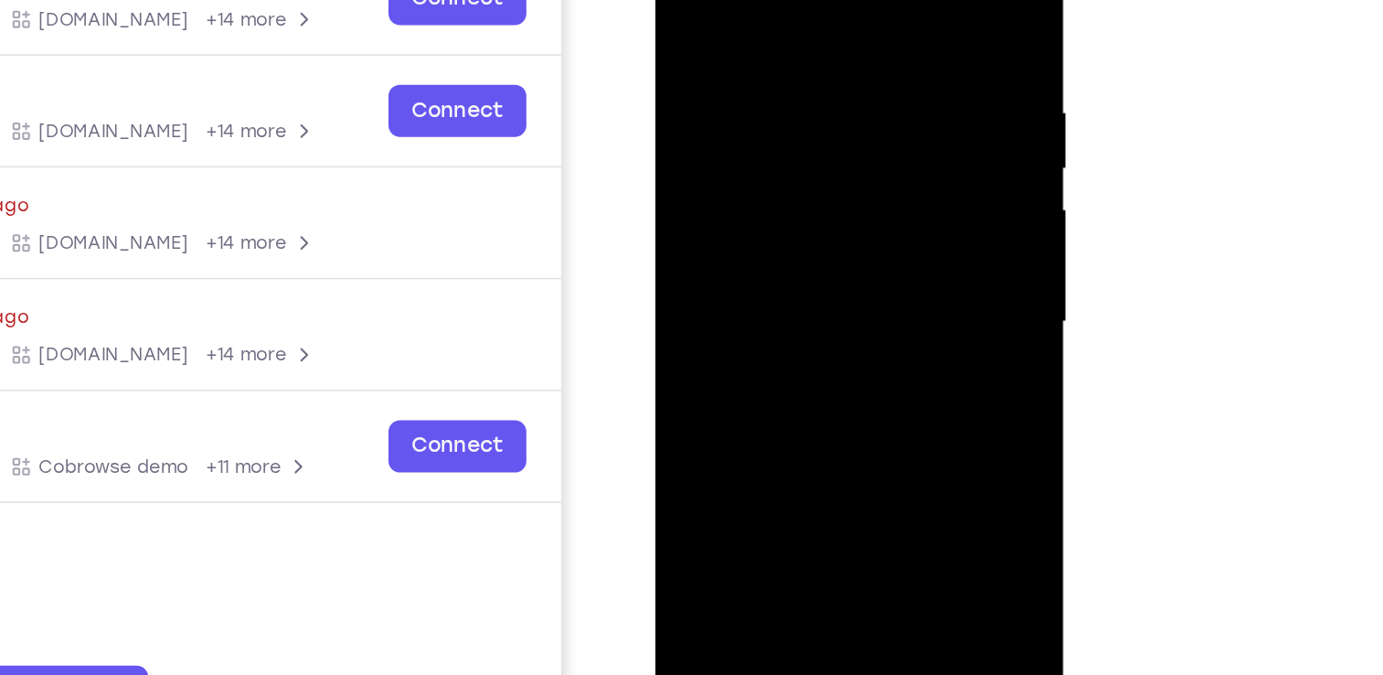
click at [785, 222] on div at bounding box center [784, 165] width 230 height 512
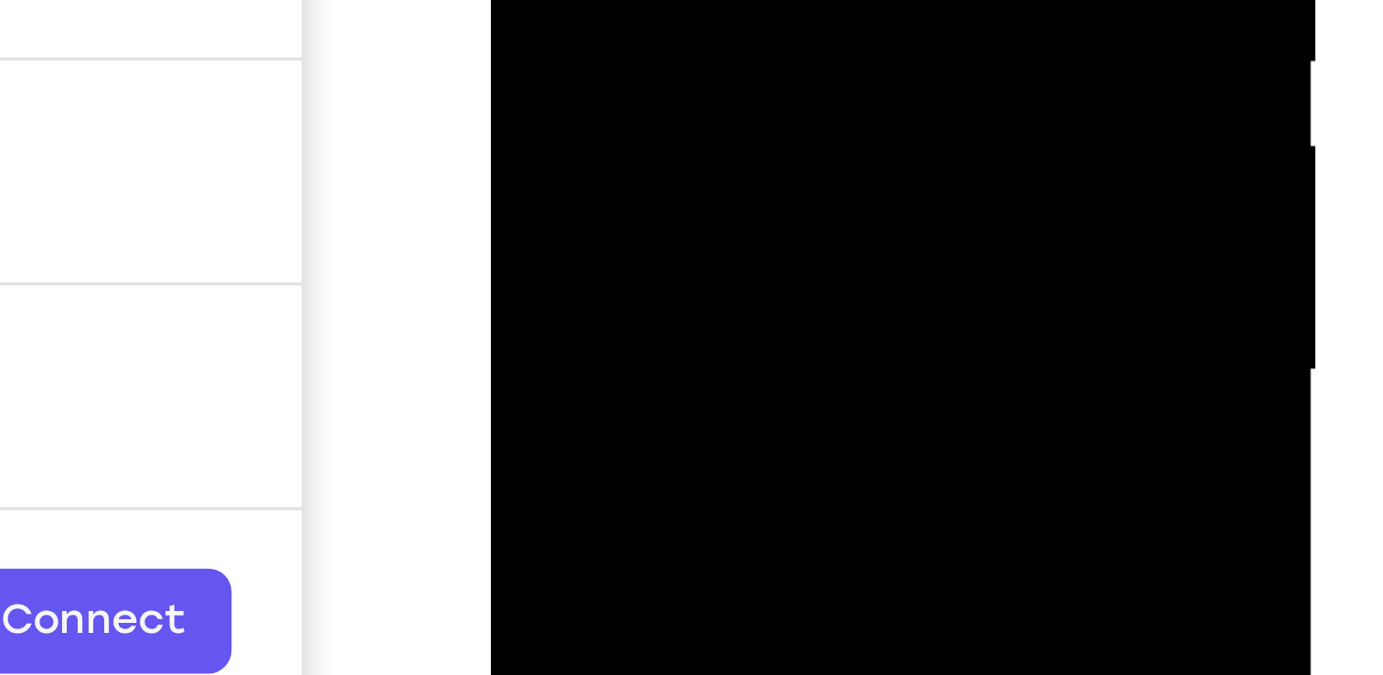
drag, startPoint x: 616, startPoint y: -189, endPoint x: 616, endPoint y: -242, distance: 53.0
drag, startPoint x: 620, startPoint y: -208, endPoint x: 614, endPoint y: -307, distance: 98.9
drag, startPoint x: 625, startPoint y: -223, endPoint x: 624, endPoint y: -306, distance: 83.2
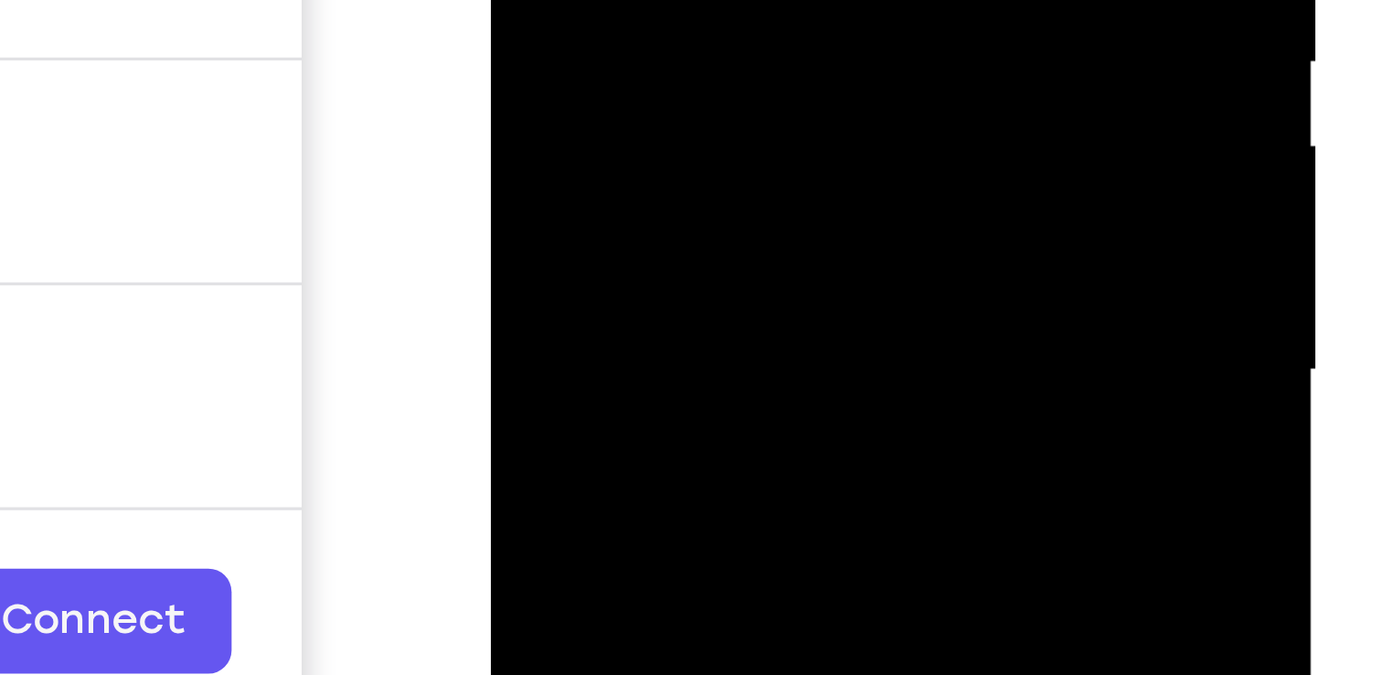
drag, startPoint x: 627, startPoint y: -213, endPoint x: 625, endPoint y: -295, distance: 82.3
drag, startPoint x: 631, startPoint y: -219, endPoint x: 632, endPoint y: -294, distance: 74.1
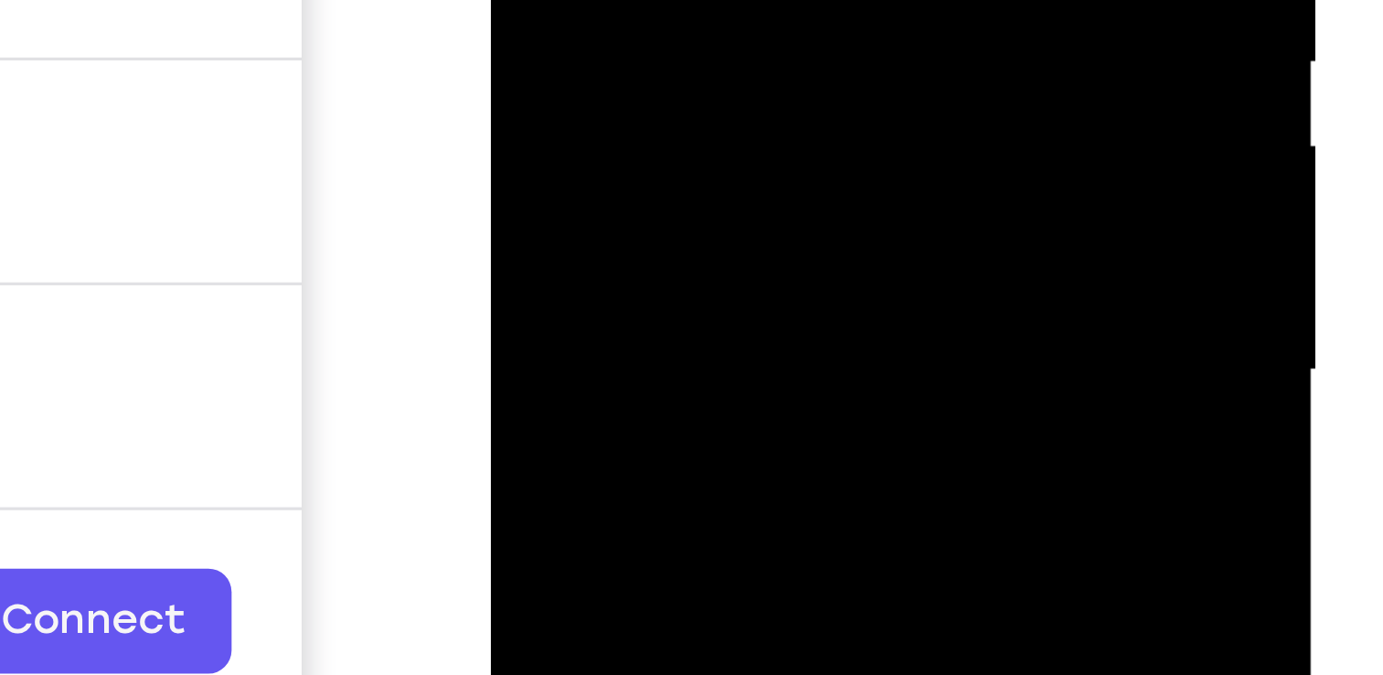
drag, startPoint x: 625, startPoint y: -213, endPoint x: 624, endPoint y: -314, distance: 100.6
drag, startPoint x: 578, startPoint y: -202, endPoint x: 586, endPoint y: -330, distance: 128.3
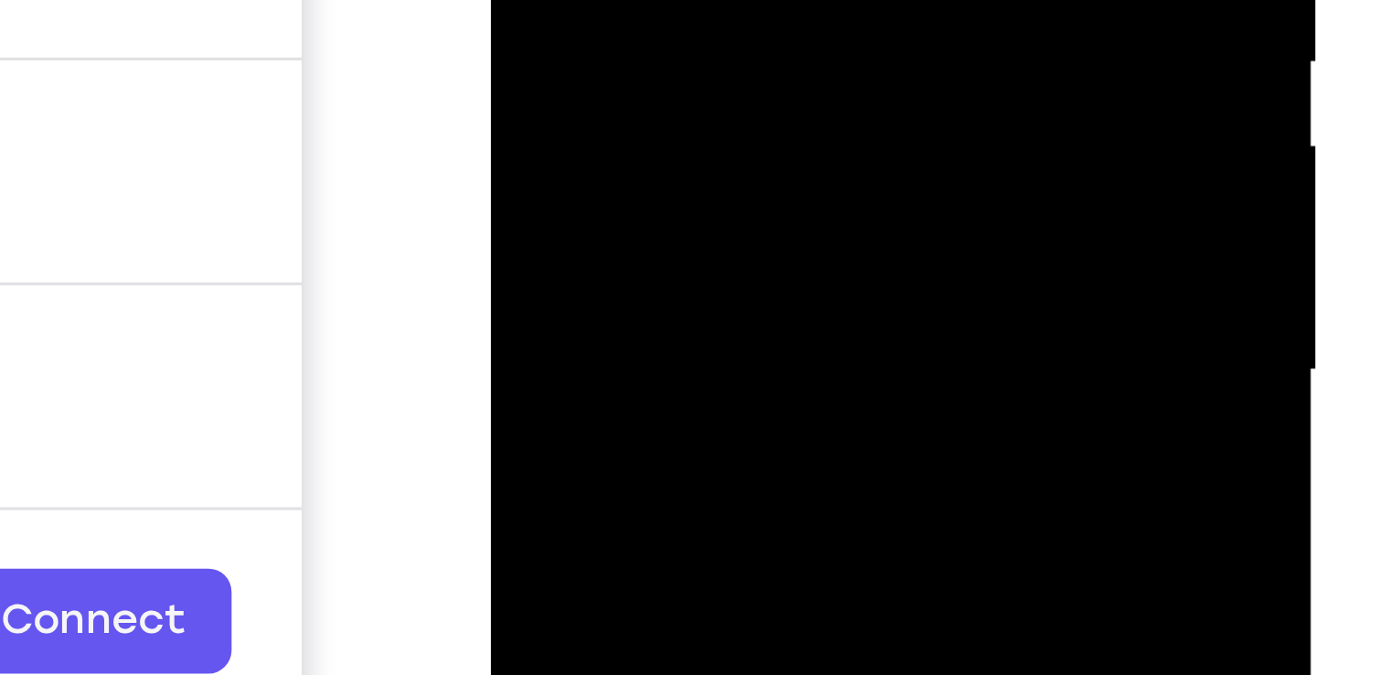
drag, startPoint x: 610, startPoint y: -186, endPoint x: 582, endPoint y: -356, distance: 172.3
drag, startPoint x: 620, startPoint y: -211, endPoint x: 608, endPoint y: -309, distance: 98.6
drag, startPoint x: 634, startPoint y: -233, endPoint x: 628, endPoint y: -347, distance: 114.4
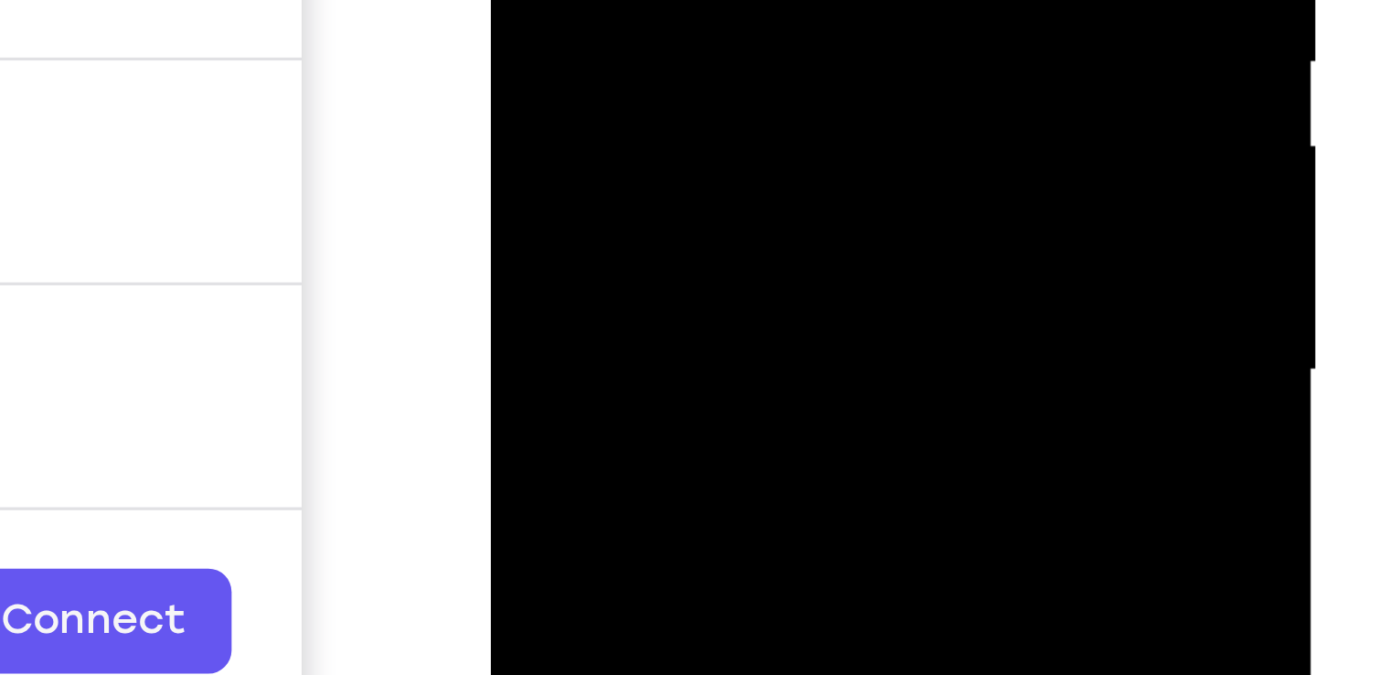
drag, startPoint x: 644, startPoint y: -197, endPoint x: 630, endPoint y: -351, distance: 154.2
drag, startPoint x: 651, startPoint y: -206, endPoint x: 649, endPoint y: -346, distance: 139.9
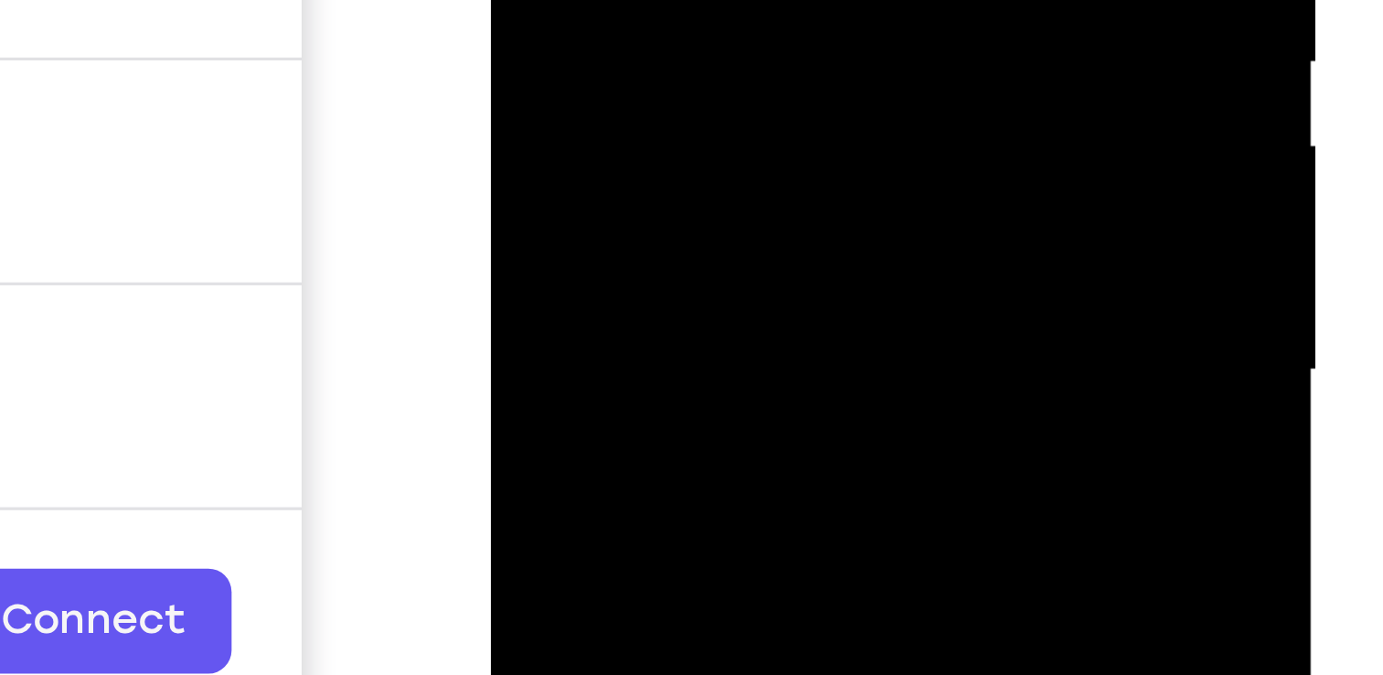
drag, startPoint x: 632, startPoint y: -230, endPoint x: 632, endPoint y: -349, distance: 118.9
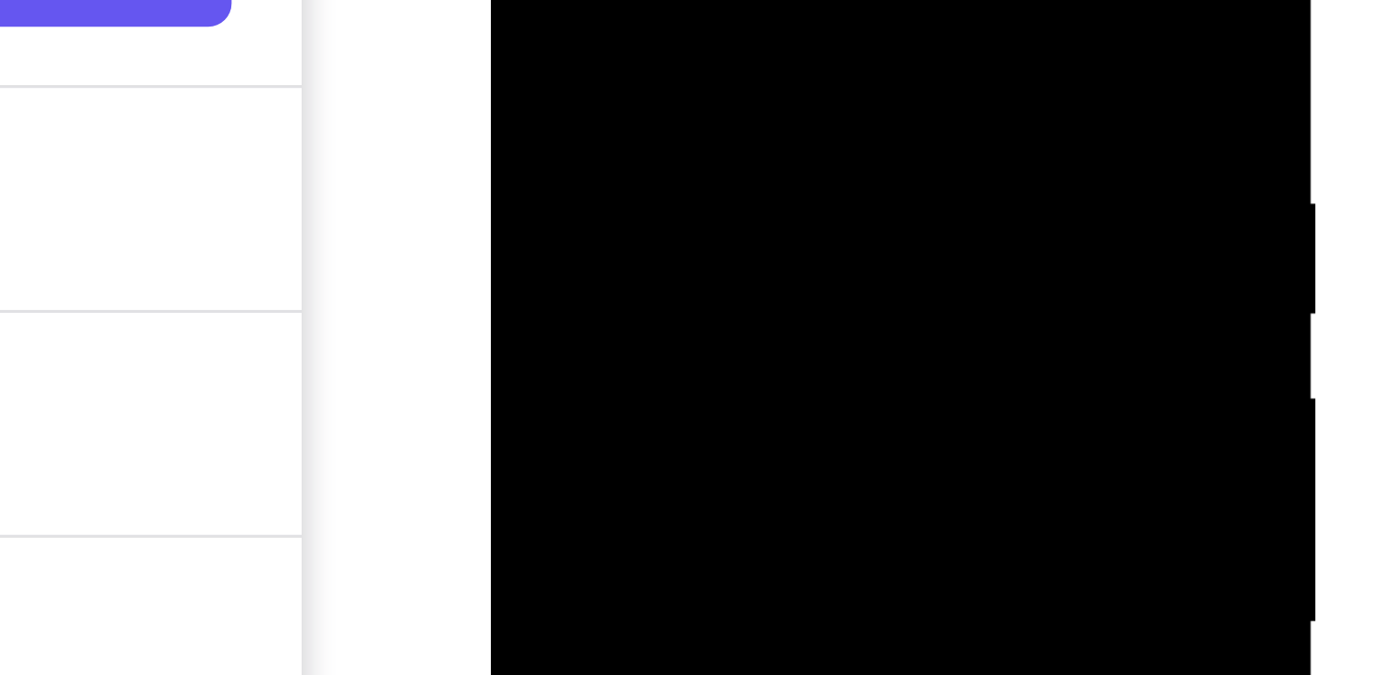
click at [518, 0] on div at bounding box center [620, 35] width 230 height 512
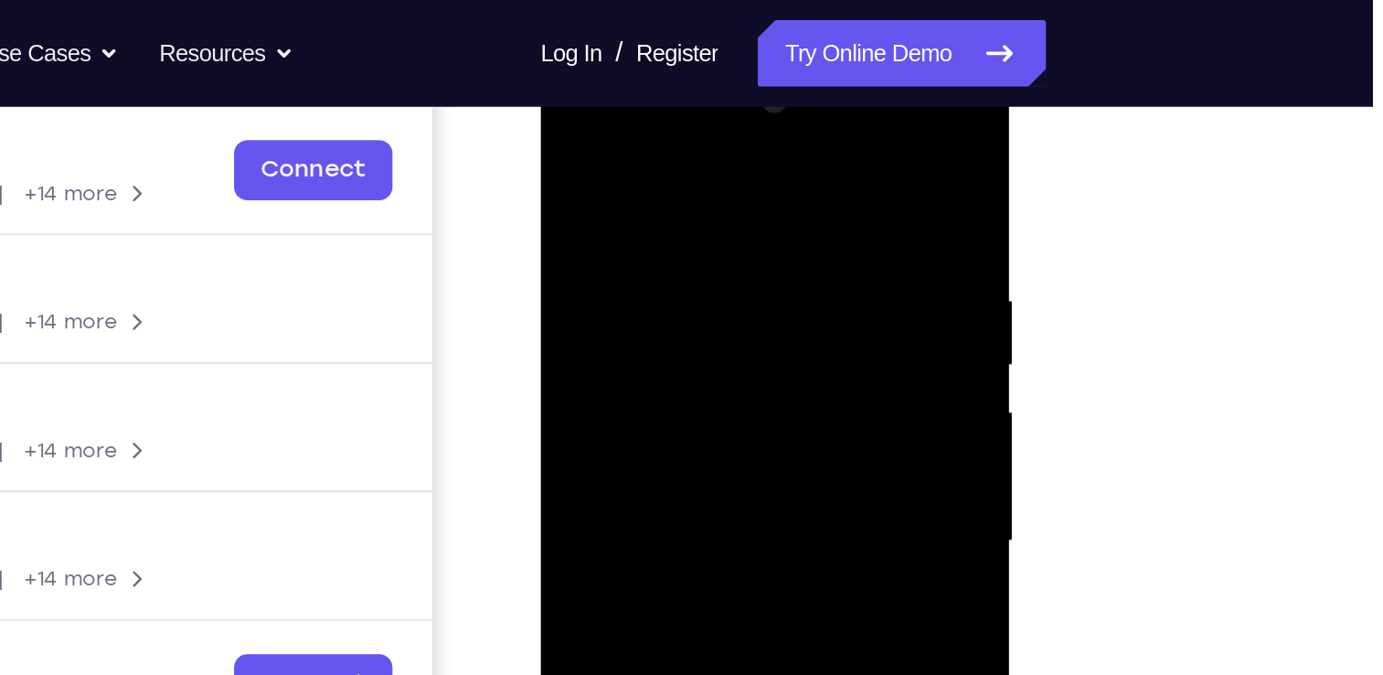
scroll to position [275, 0]
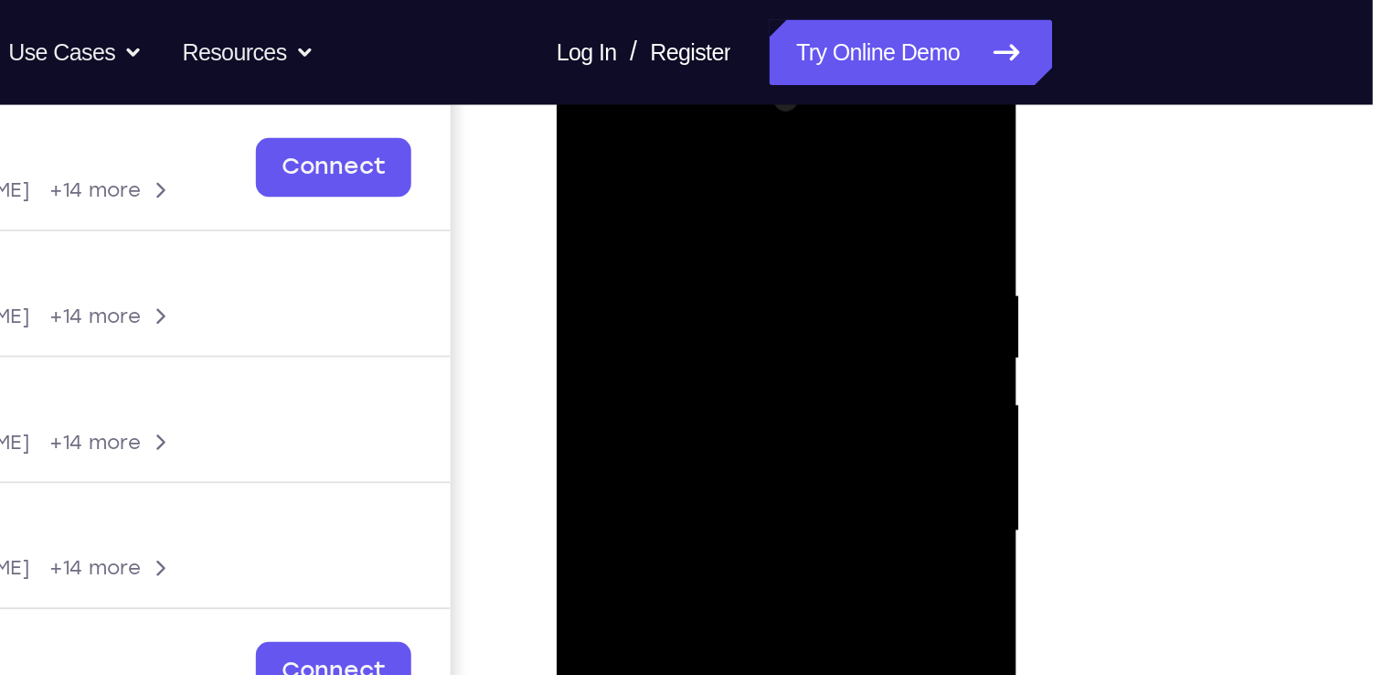
drag, startPoint x: 664, startPoint y: 267, endPoint x: 662, endPoint y: 96, distance: 171.0
click at [662, 96] on div at bounding box center [686, 318] width 230 height 512
drag, startPoint x: 688, startPoint y: 277, endPoint x: 683, endPoint y: 190, distance: 87.0
click at [683, 190] on div at bounding box center [686, 318] width 230 height 512
drag, startPoint x: 688, startPoint y: 324, endPoint x: 685, endPoint y: 156, distance: 167.3
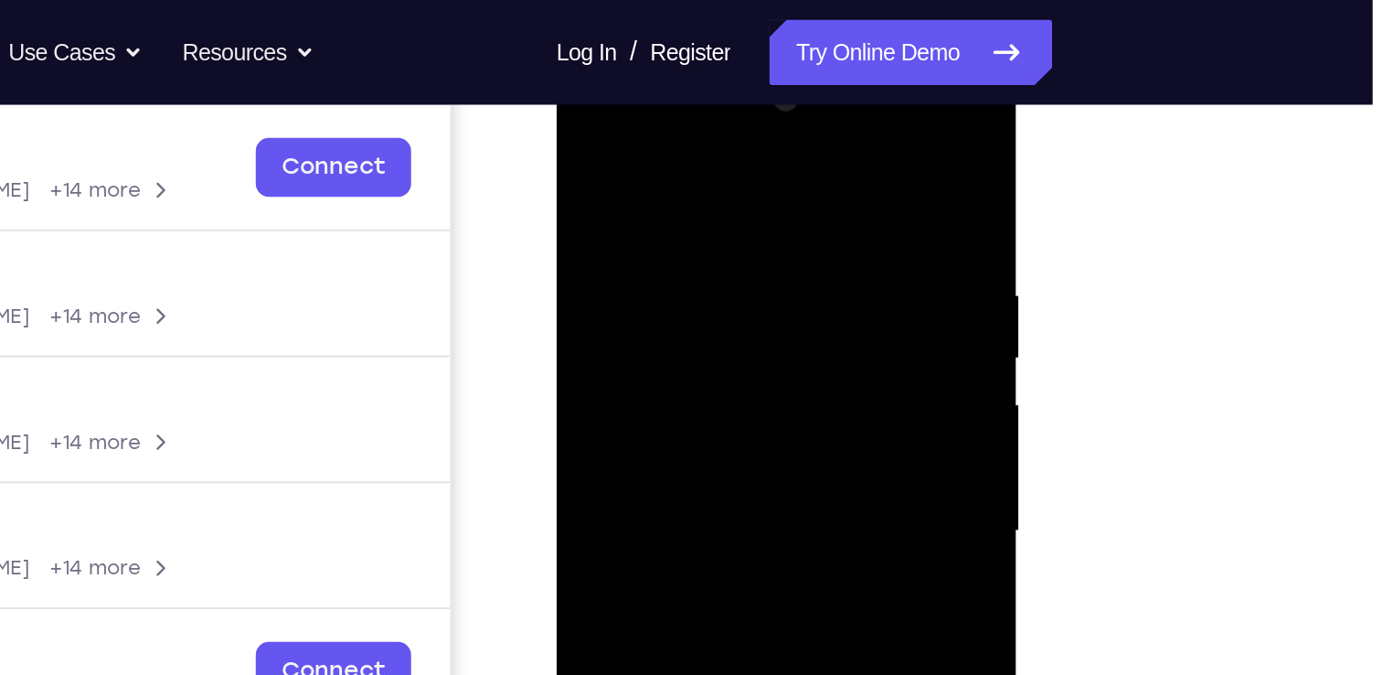
click at [685, 156] on div at bounding box center [686, 318] width 230 height 512
drag, startPoint x: 708, startPoint y: 305, endPoint x: 699, endPoint y: 148, distance: 157.5
click at [699, 148] on div at bounding box center [686, 318] width 230 height 512
drag, startPoint x: 699, startPoint y: 333, endPoint x: 698, endPoint y: 197, distance: 135.3
click at [698, 197] on div at bounding box center [686, 318] width 230 height 512
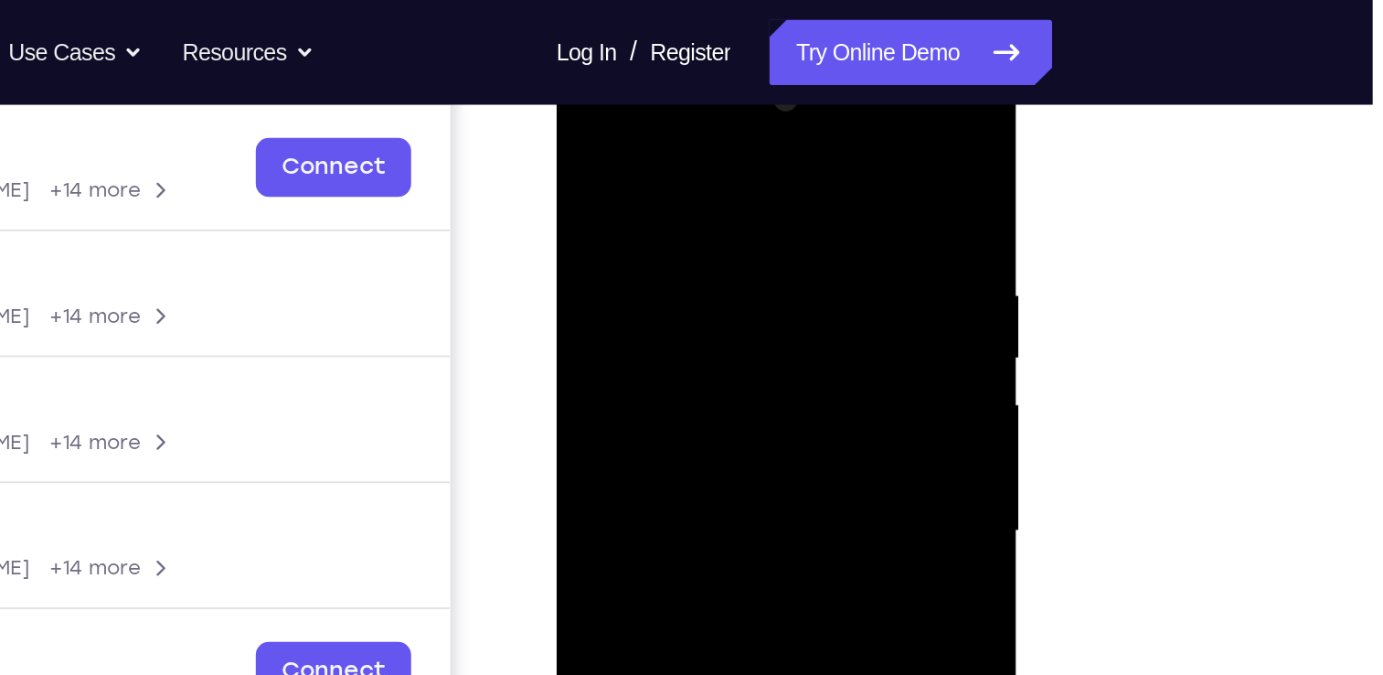
drag, startPoint x: 704, startPoint y: 349, endPoint x: 700, endPoint y: 243, distance: 106.1
click at [700, 243] on div at bounding box center [686, 318] width 230 height 512
drag, startPoint x: 675, startPoint y: 283, endPoint x: 671, endPoint y: 267, distance: 16.9
click at [671, 267] on div at bounding box center [686, 318] width 230 height 512
click at [582, 313] on div at bounding box center [686, 318] width 230 height 512
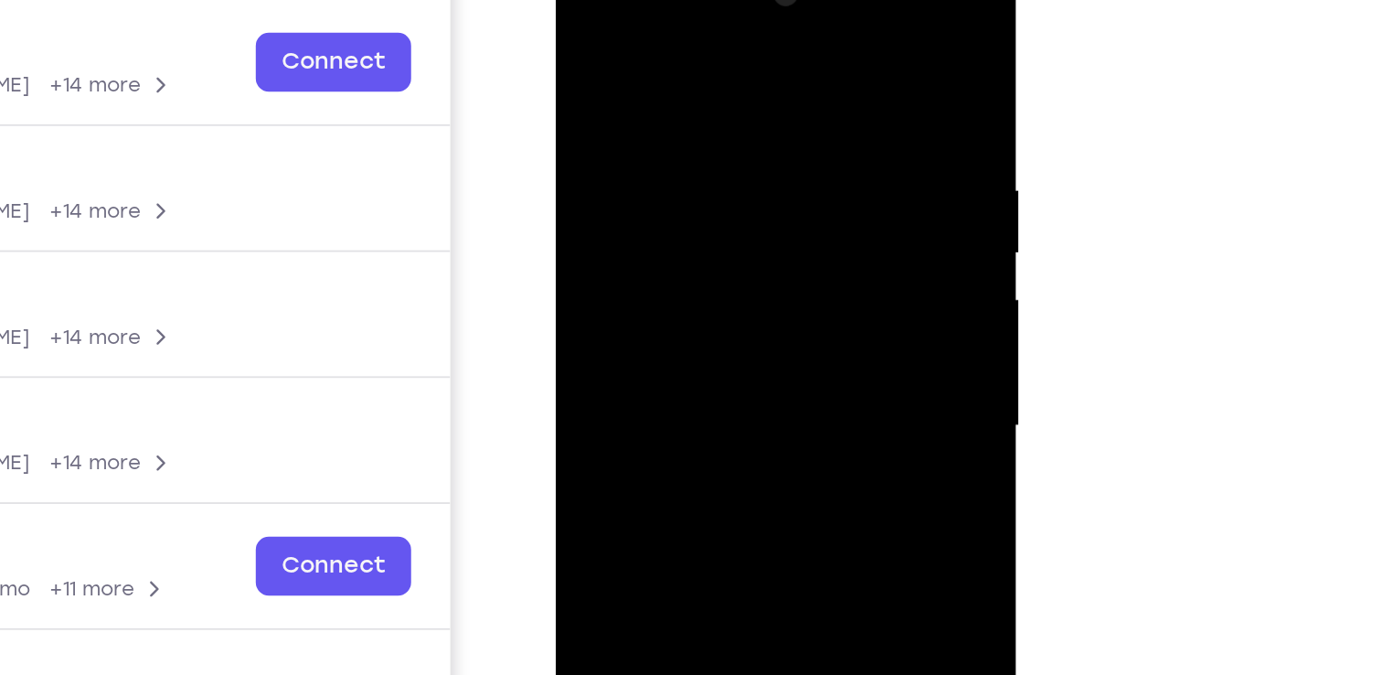
click at [585, 196] on div at bounding box center [686, 215] width 230 height 512
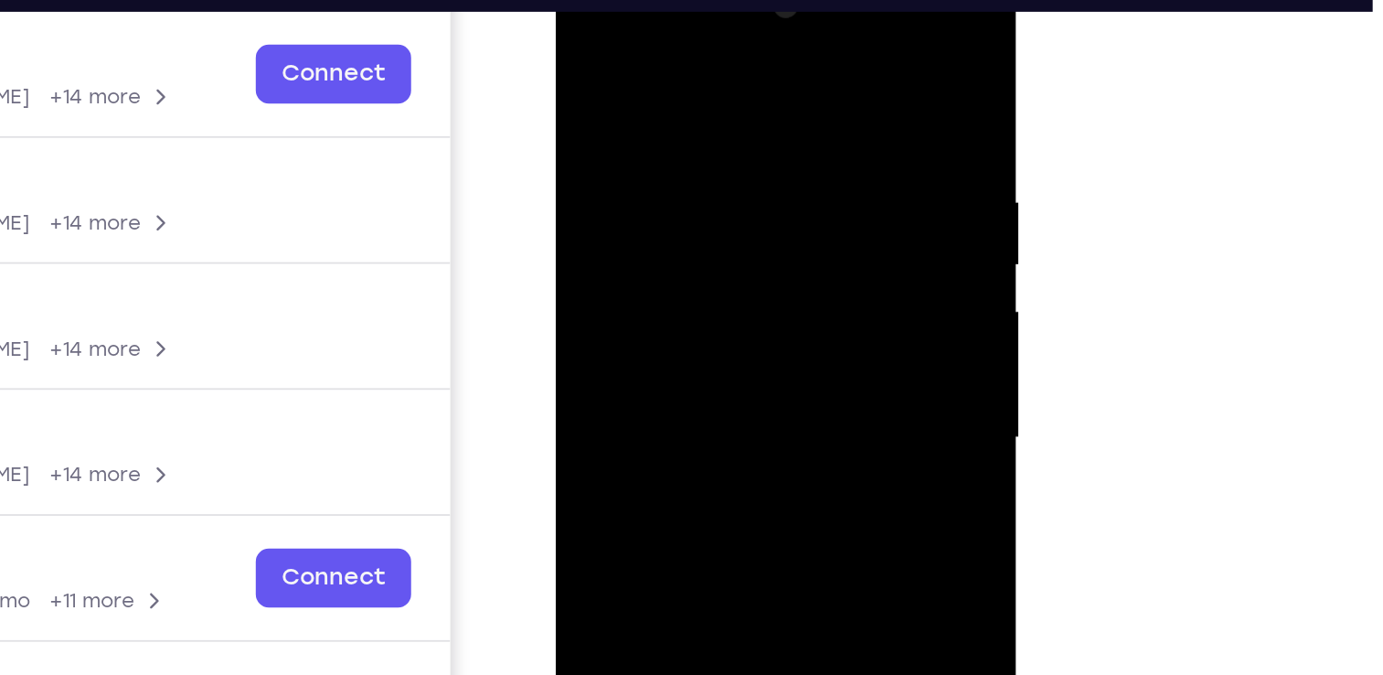
click at [582, 45] on div at bounding box center [686, 227] width 230 height 512
click at [587, 75] on div at bounding box center [686, 227] width 230 height 512
drag, startPoint x: 651, startPoint y: 184, endPoint x: 641, endPoint y: 8, distance: 175.8
click at [641, 8] on div at bounding box center [686, 227] width 230 height 512
drag, startPoint x: 681, startPoint y: 254, endPoint x: 678, endPoint y: 157, distance: 97.0
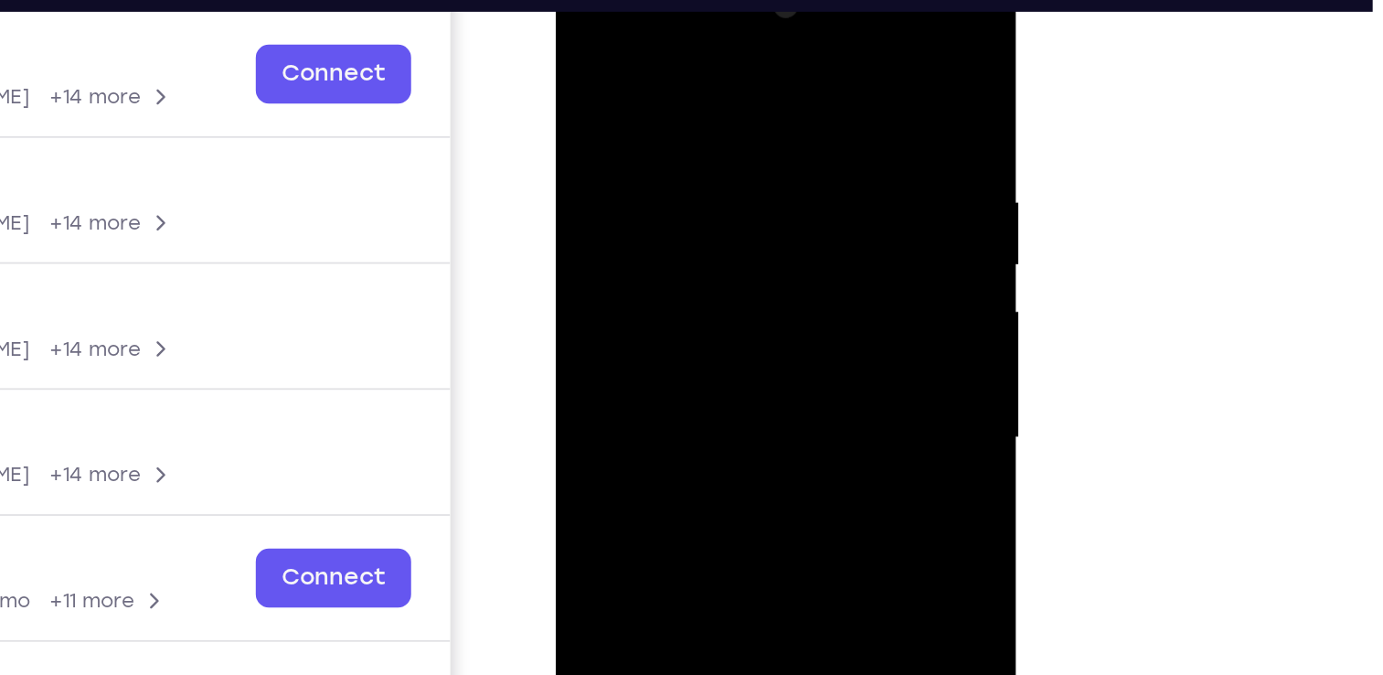
click at [678, 157] on div at bounding box center [686, 227] width 230 height 512
drag, startPoint x: 711, startPoint y: 289, endPoint x: 707, endPoint y: 29, distance: 259.7
click at [707, 29] on div at bounding box center [686, 227] width 230 height 512
drag, startPoint x: 692, startPoint y: 283, endPoint x: 692, endPoint y: 86, distance: 196.6
click at [692, 86] on div at bounding box center [686, 227] width 230 height 512
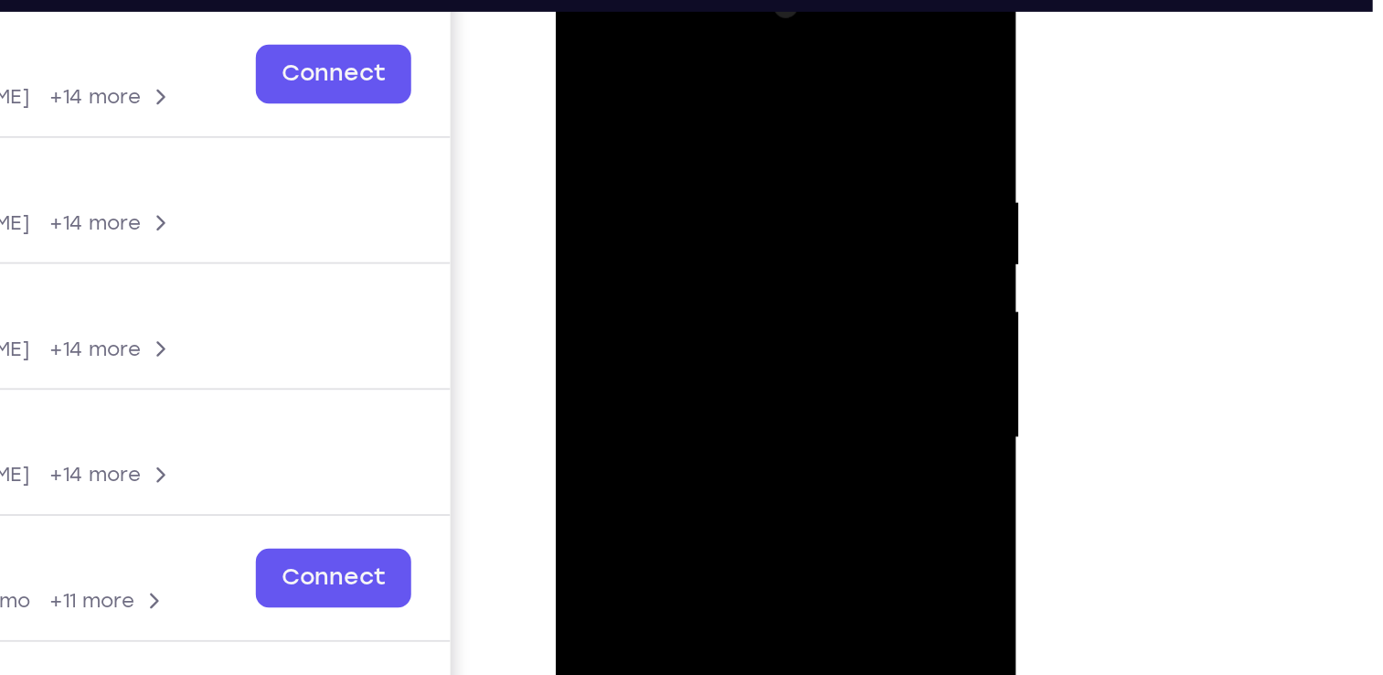
drag, startPoint x: 692, startPoint y: 216, endPoint x: 684, endPoint y: 54, distance: 162.0
click at [684, 54] on div at bounding box center [686, 227] width 230 height 512
drag, startPoint x: 698, startPoint y: 282, endPoint x: 694, endPoint y: 101, distance: 180.2
click at [694, 101] on div at bounding box center [686, 227] width 230 height 512
drag, startPoint x: 700, startPoint y: 258, endPoint x: 686, endPoint y: 85, distance: 173.4
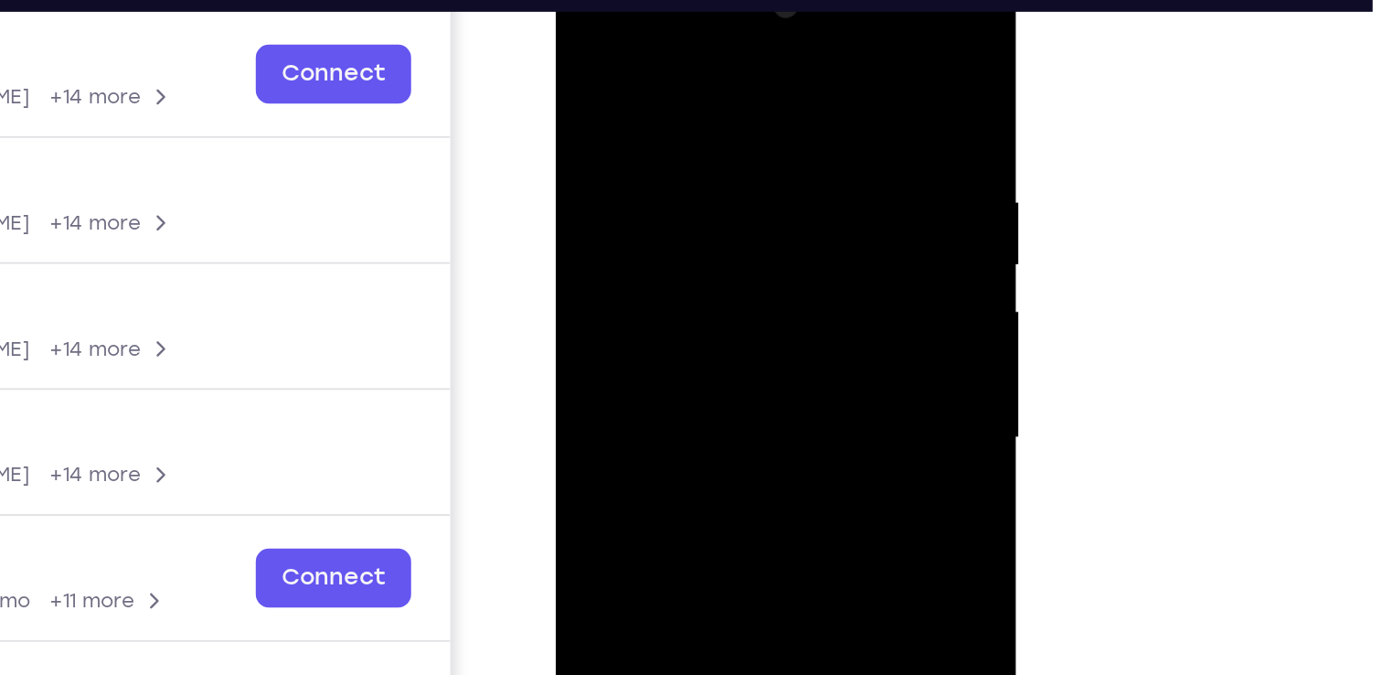
click at [686, 85] on div at bounding box center [686, 227] width 230 height 512
click at [657, 119] on div at bounding box center [686, 227] width 230 height 512
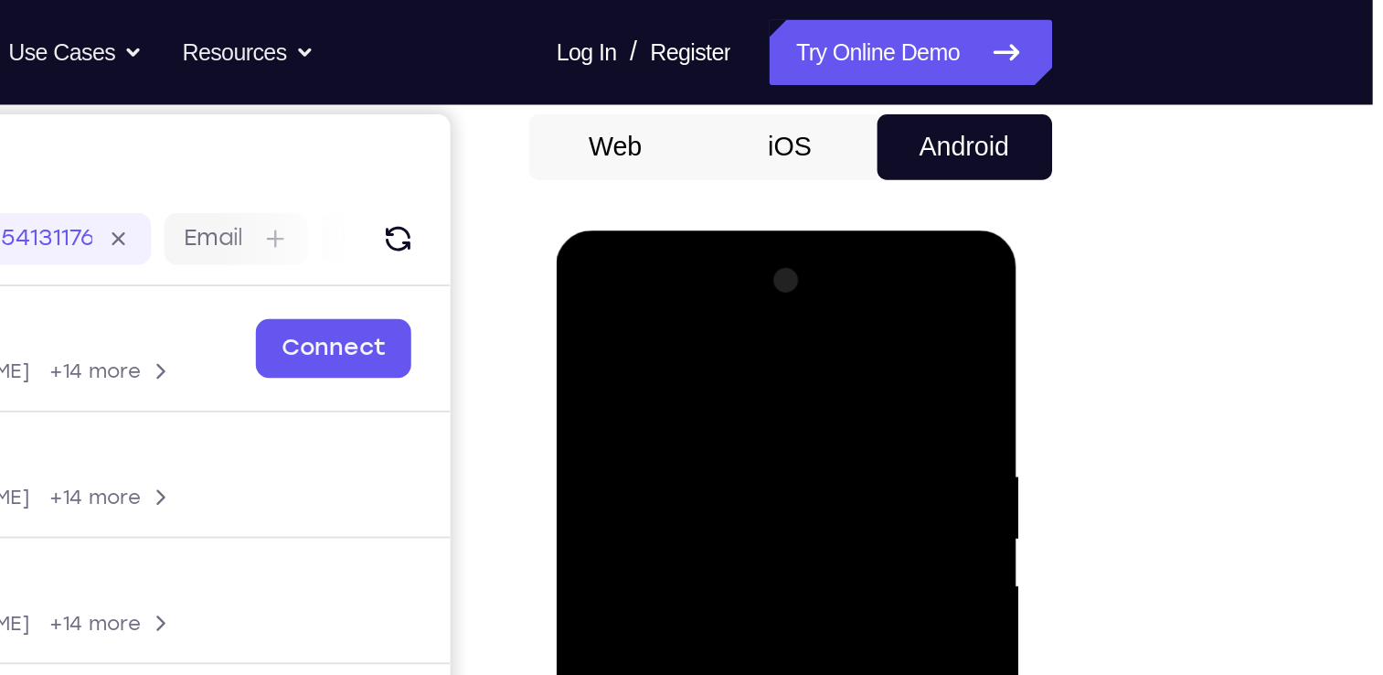
scroll to position [174, 0]
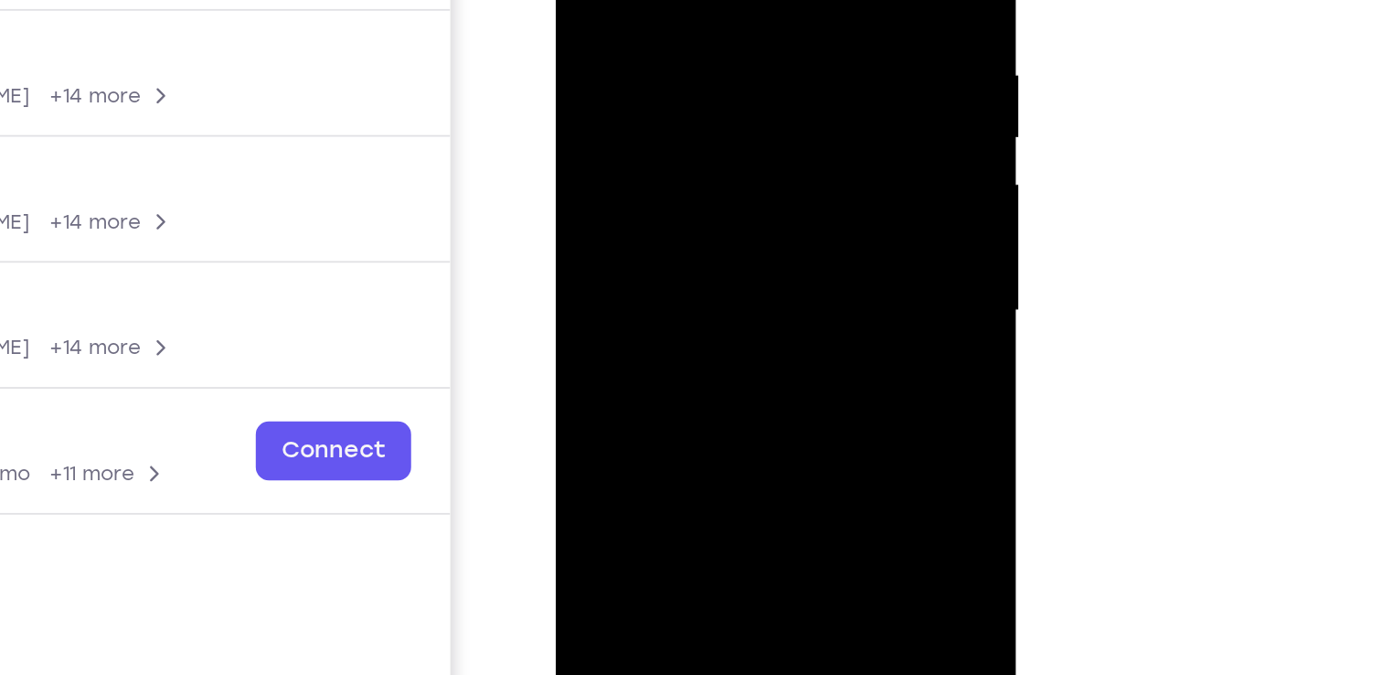
click at [656, 145] on div at bounding box center [686, 99] width 230 height 512
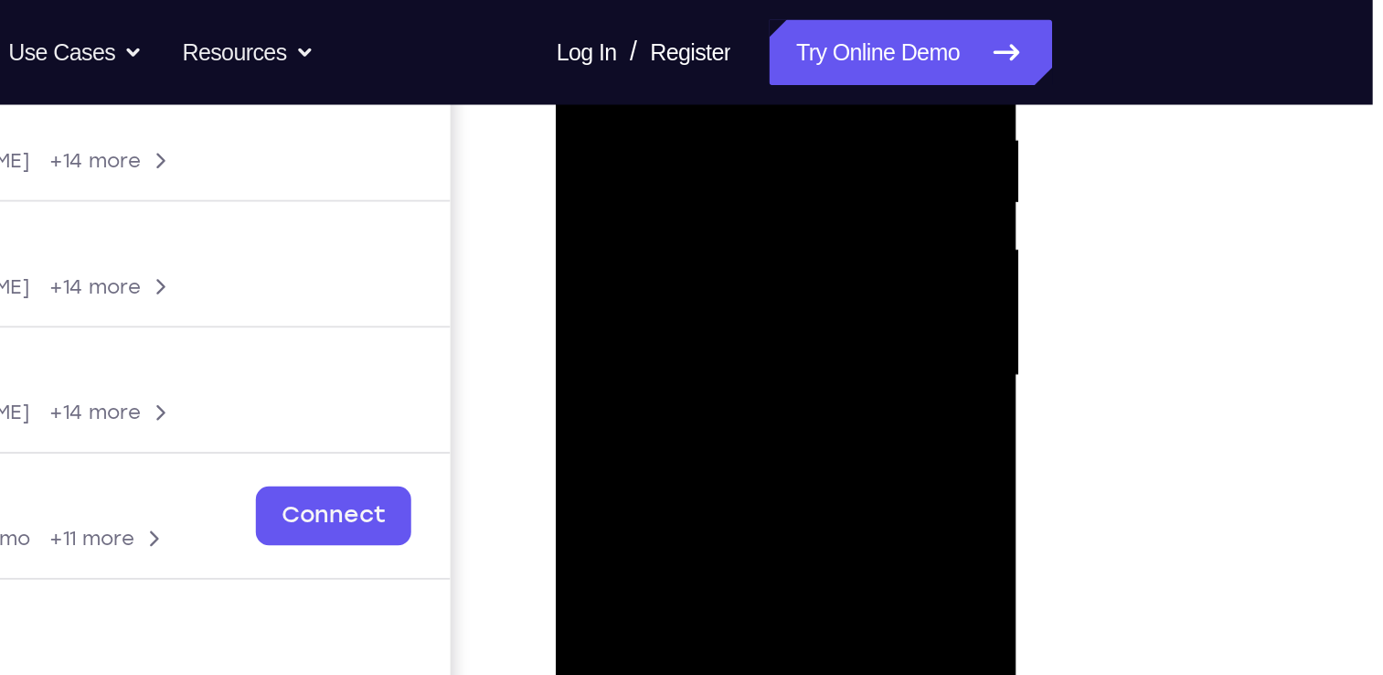
scroll to position [329, 0]
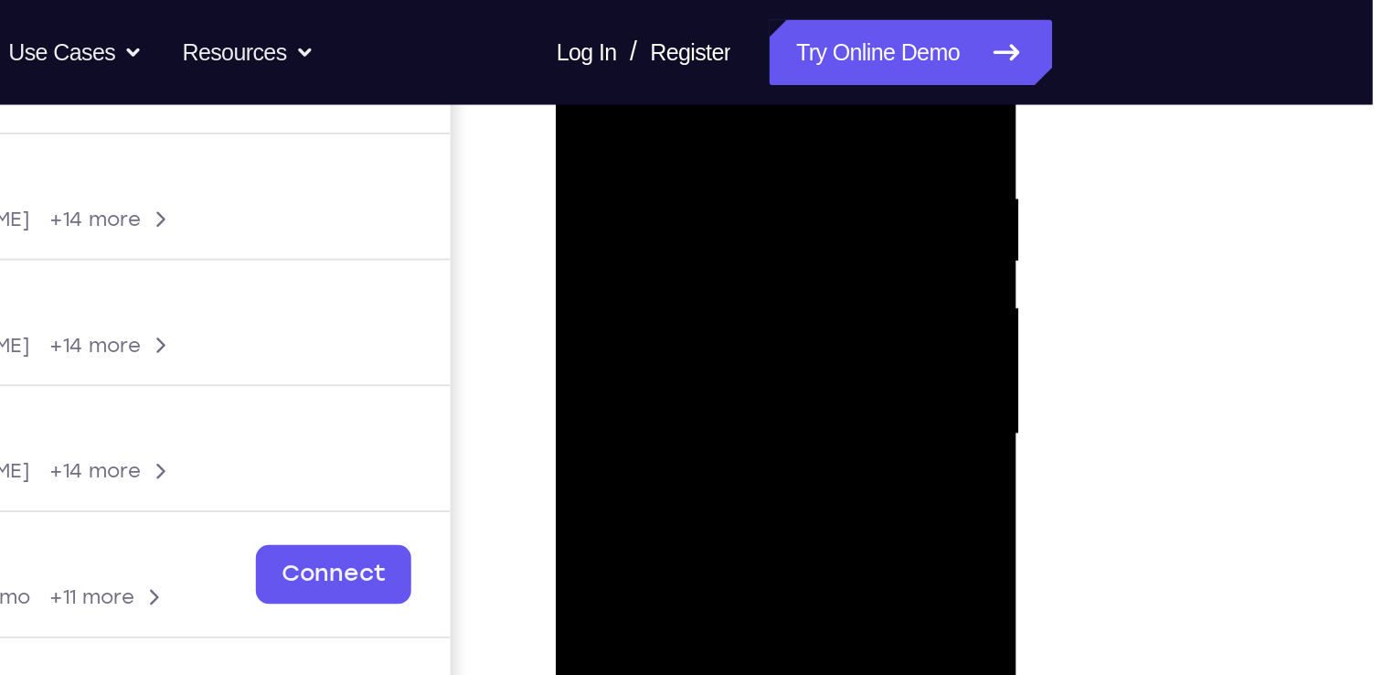
click at [637, 95] on div at bounding box center [686, 223] width 230 height 512
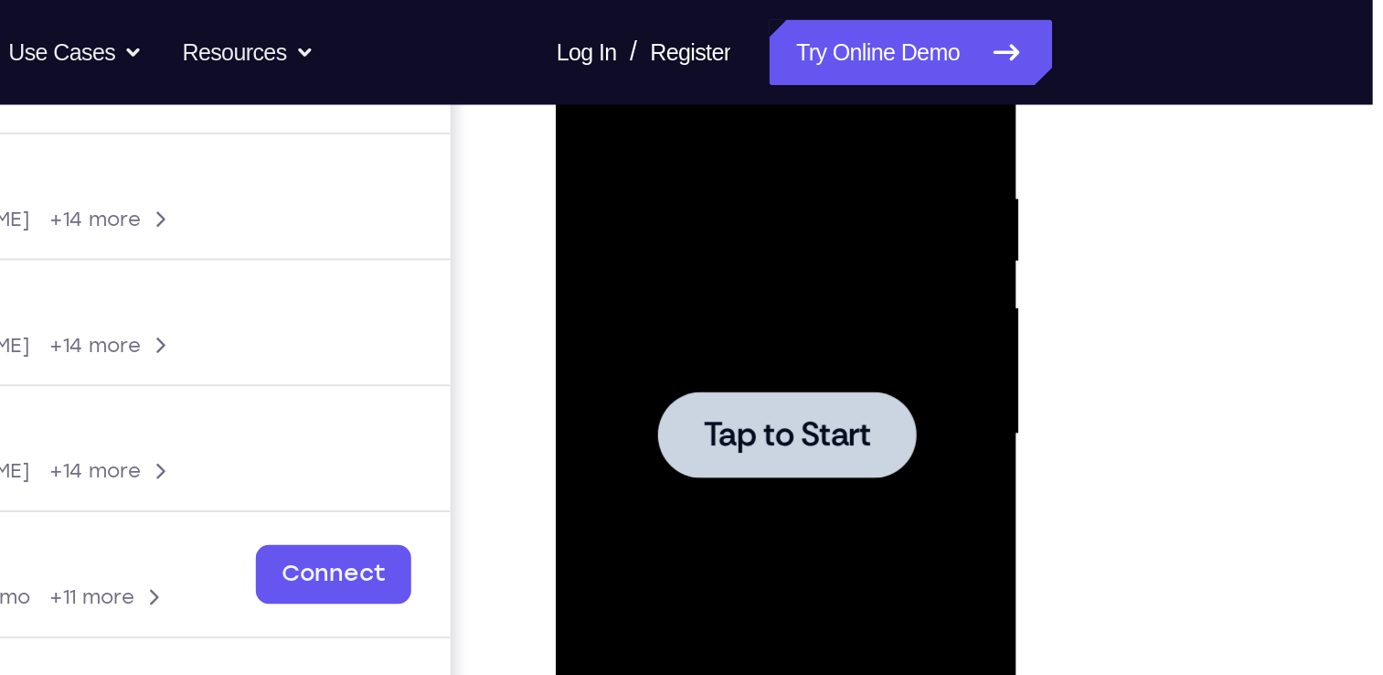
click at [655, 225] on span "Tap to Start" at bounding box center [685, 223] width 93 height 18
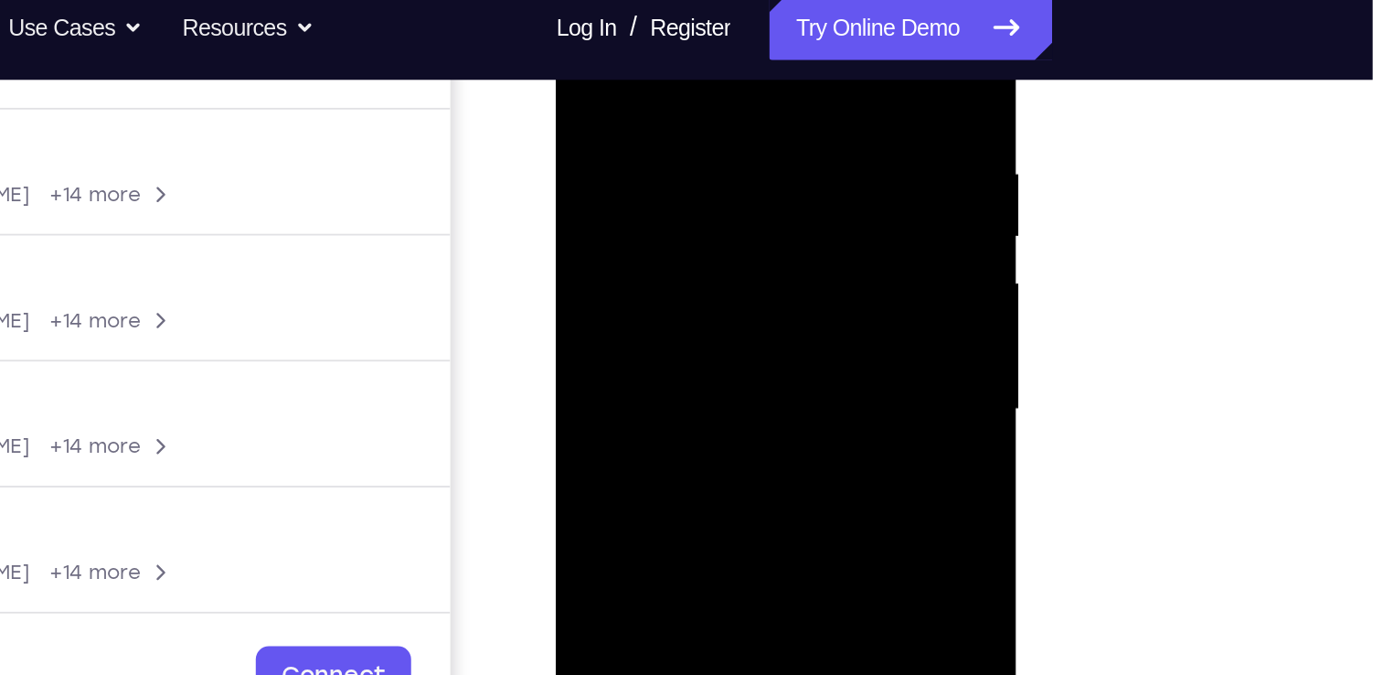
scroll to position [307, 0]
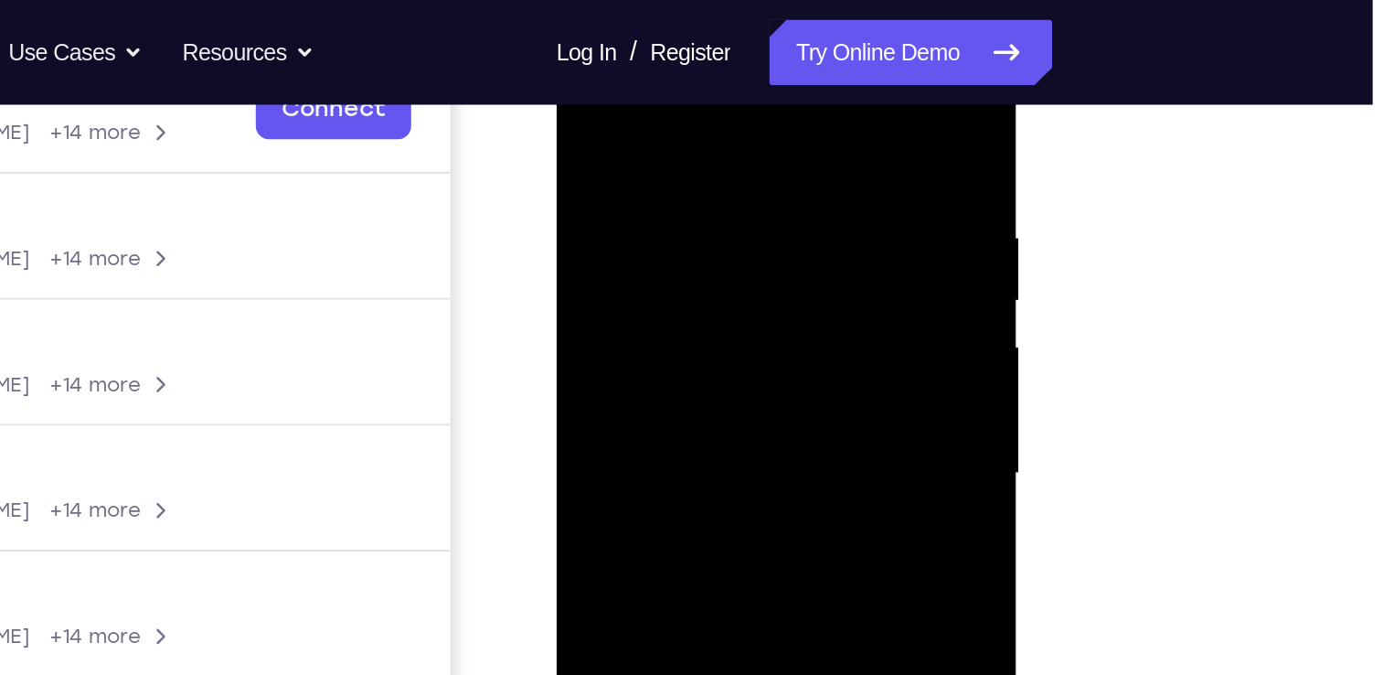
click at [693, 88] on div at bounding box center [686, 262] width 230 height 512
click at [762, 255] on div at bounding box center [686, 262] width 230 height 512
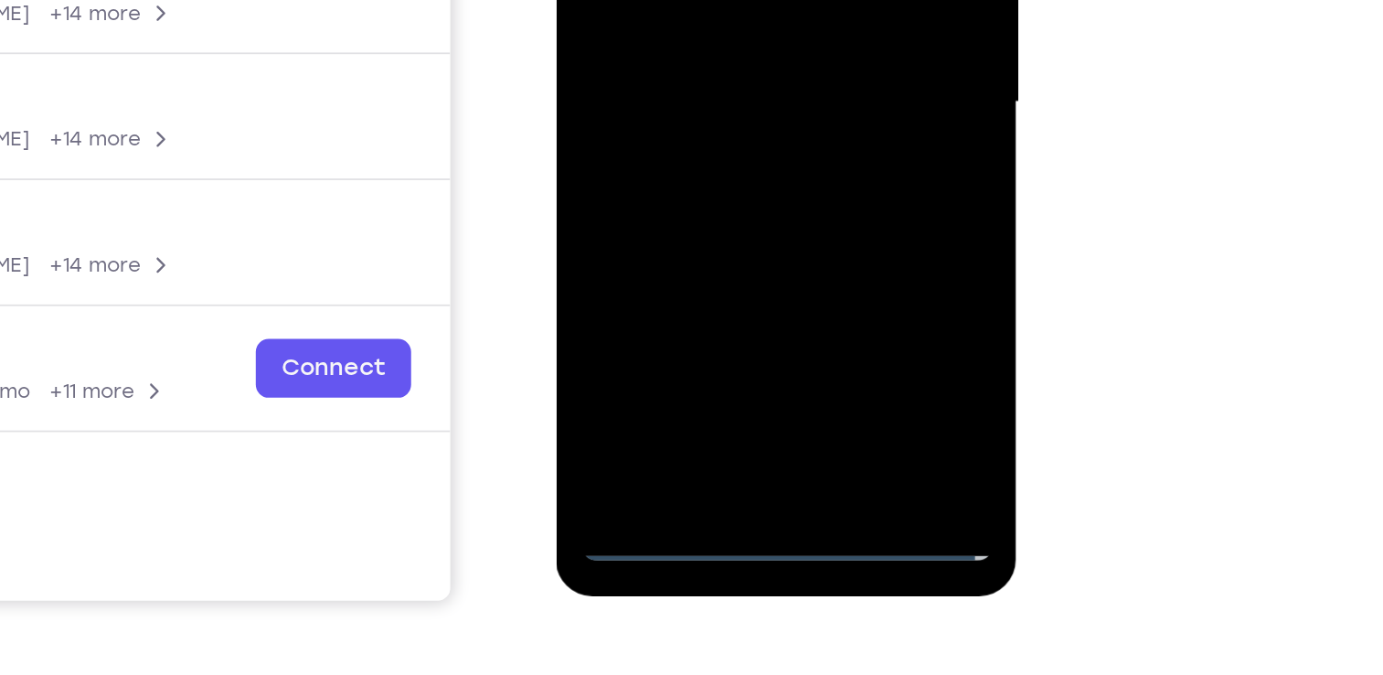
scroll to position [219, 0]
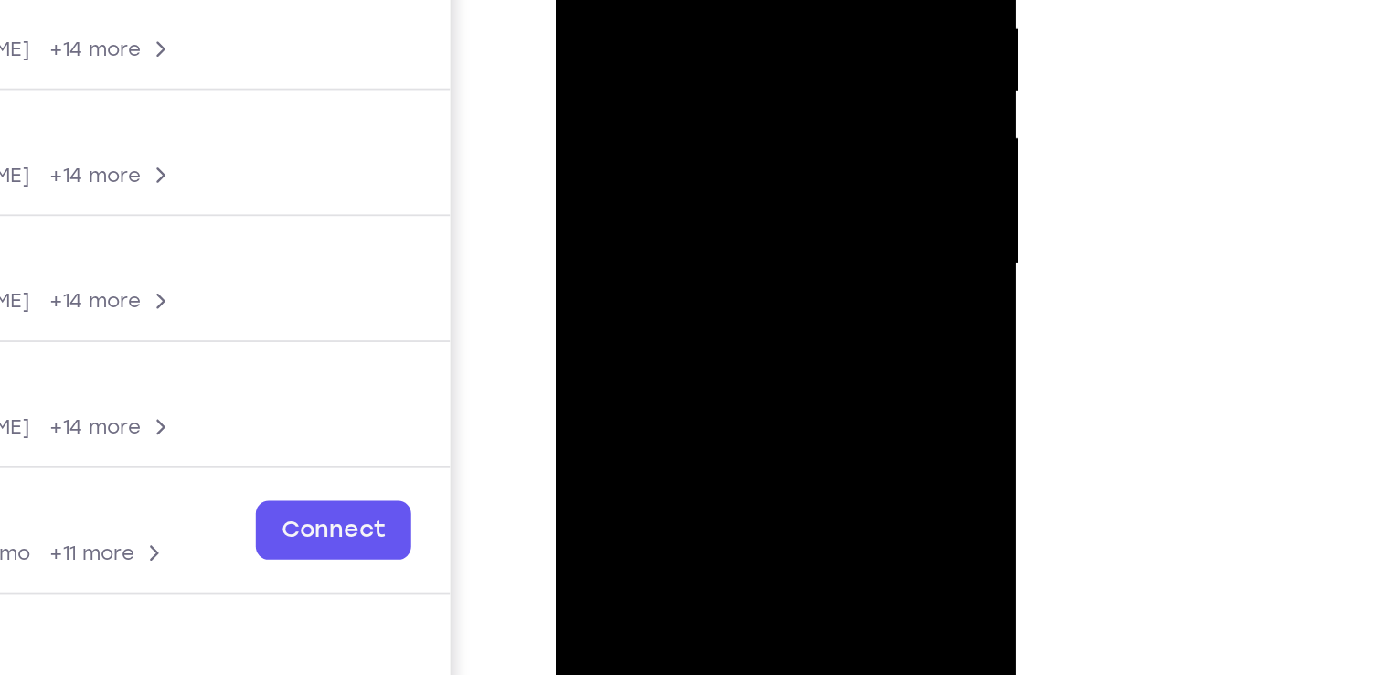
click at [671, 55] on div at bounding box center [686, 53] width 230 height 512
click at [660, 34] on div at bounding box center [686, 53] width 230 height 512
click at [663, 80] on div at bounding box center [686, 53] width 230 height 512
click at [673, 262] on div at bounding box center [686, 53] width 230 height 512
click at [688, 0] on div at bounding box center [686, 53] width 230 height 512
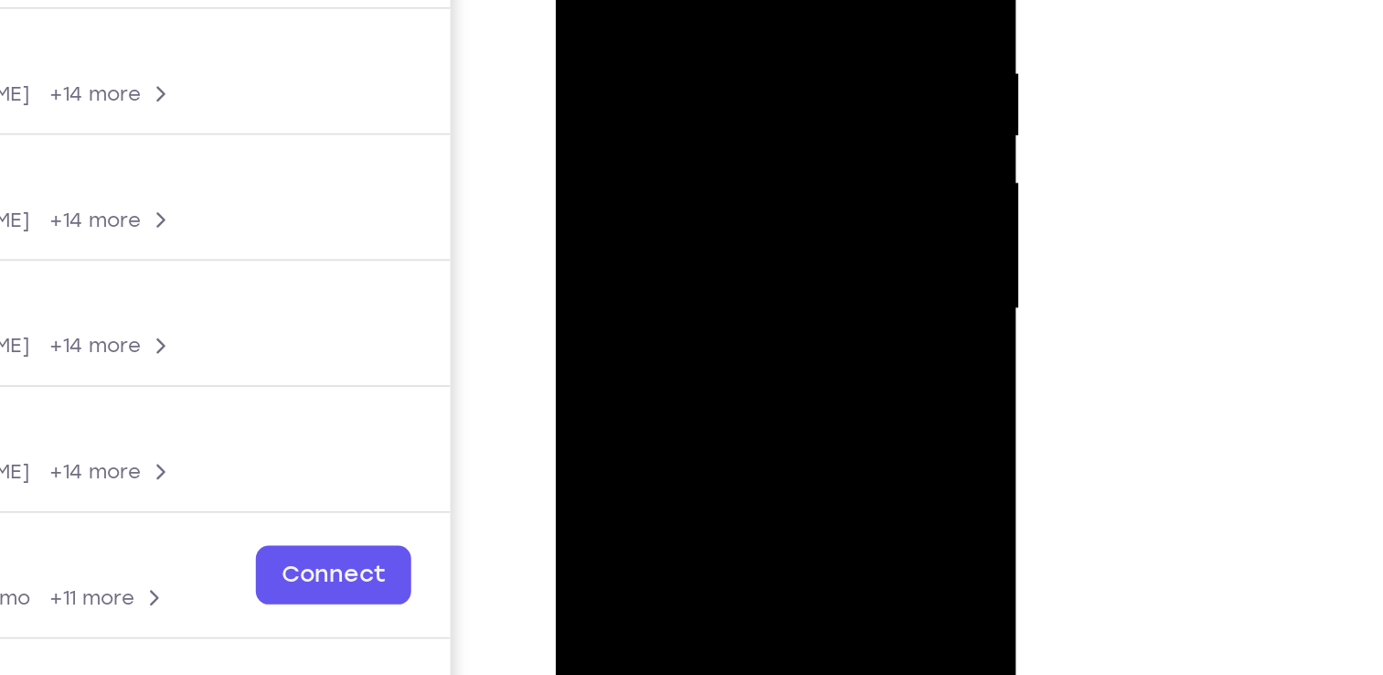
scroll to position [249, 0]
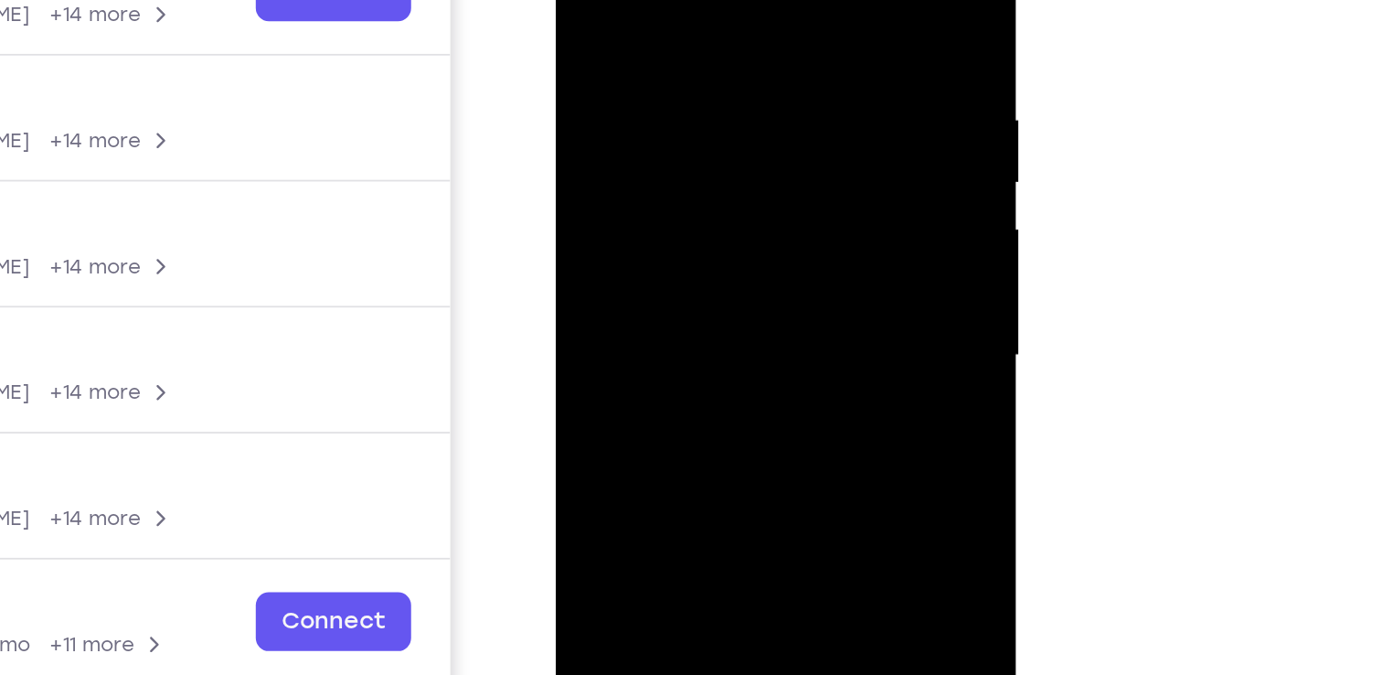
click at [651, 62] on div at bounding box center [686, 144] width 230 height 512
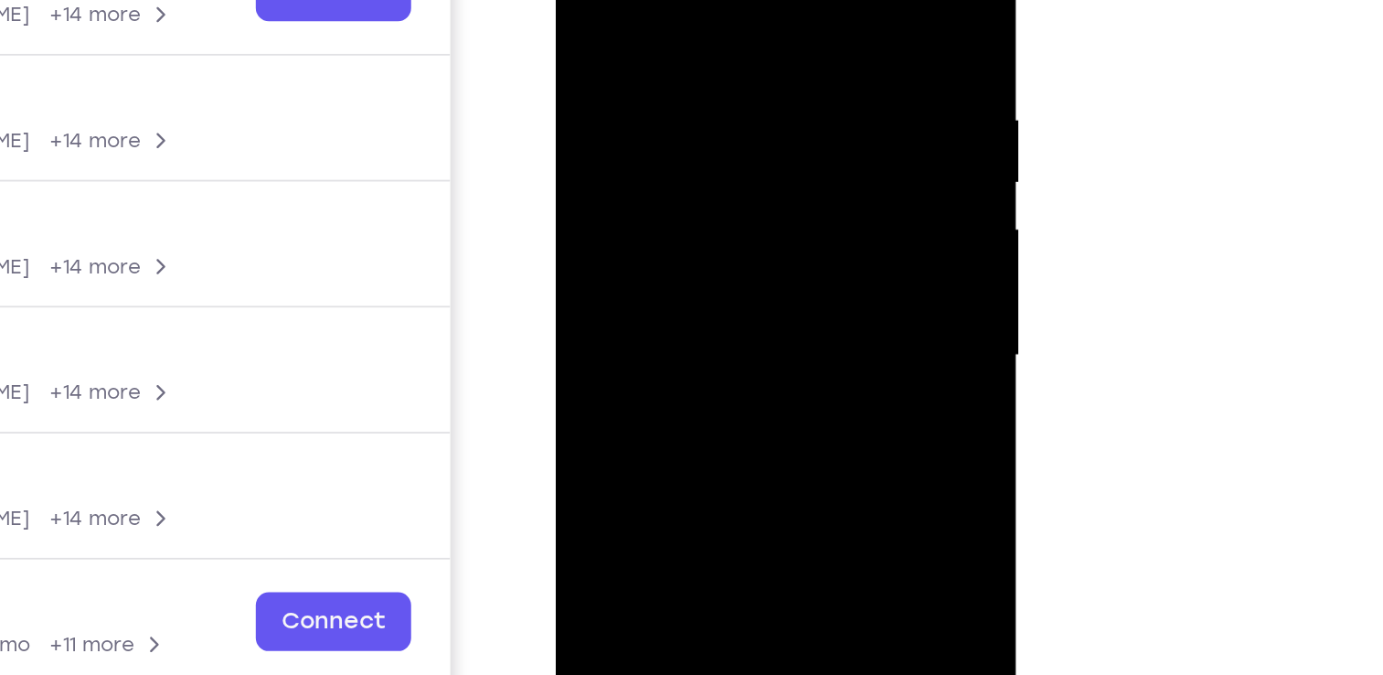
click at [651, 62] on div at bounding box center [686, 144] width 230 height 512
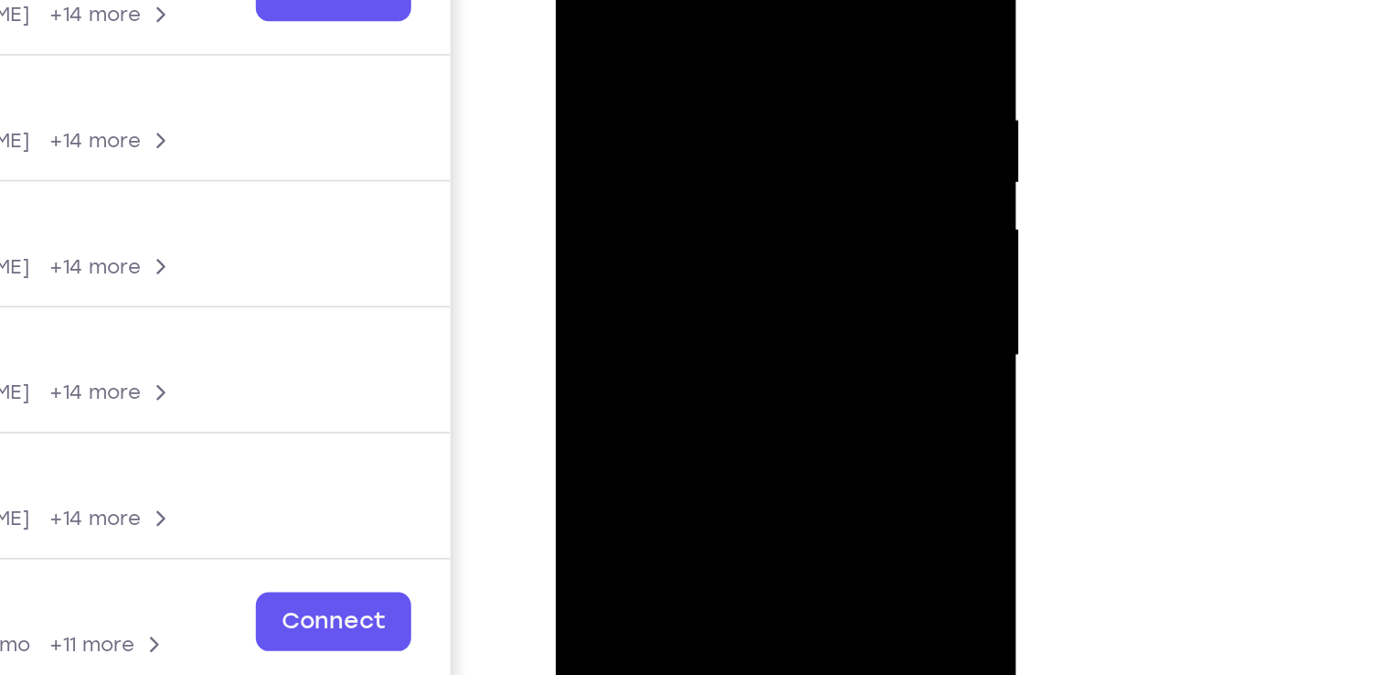
click at [651, 62] on div at bounding box center [686, 144] width 230 height 512
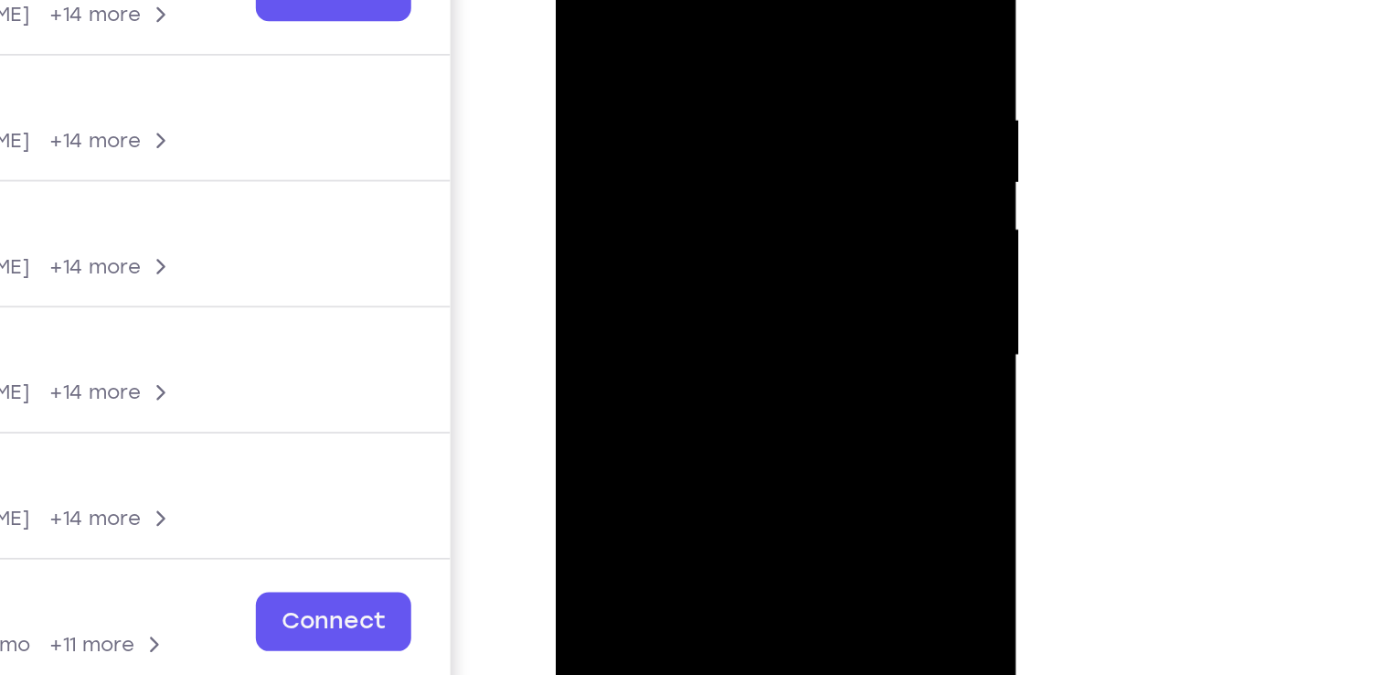
click at [651, 62] on div at bounding box center [686, 144] width 230 height 512
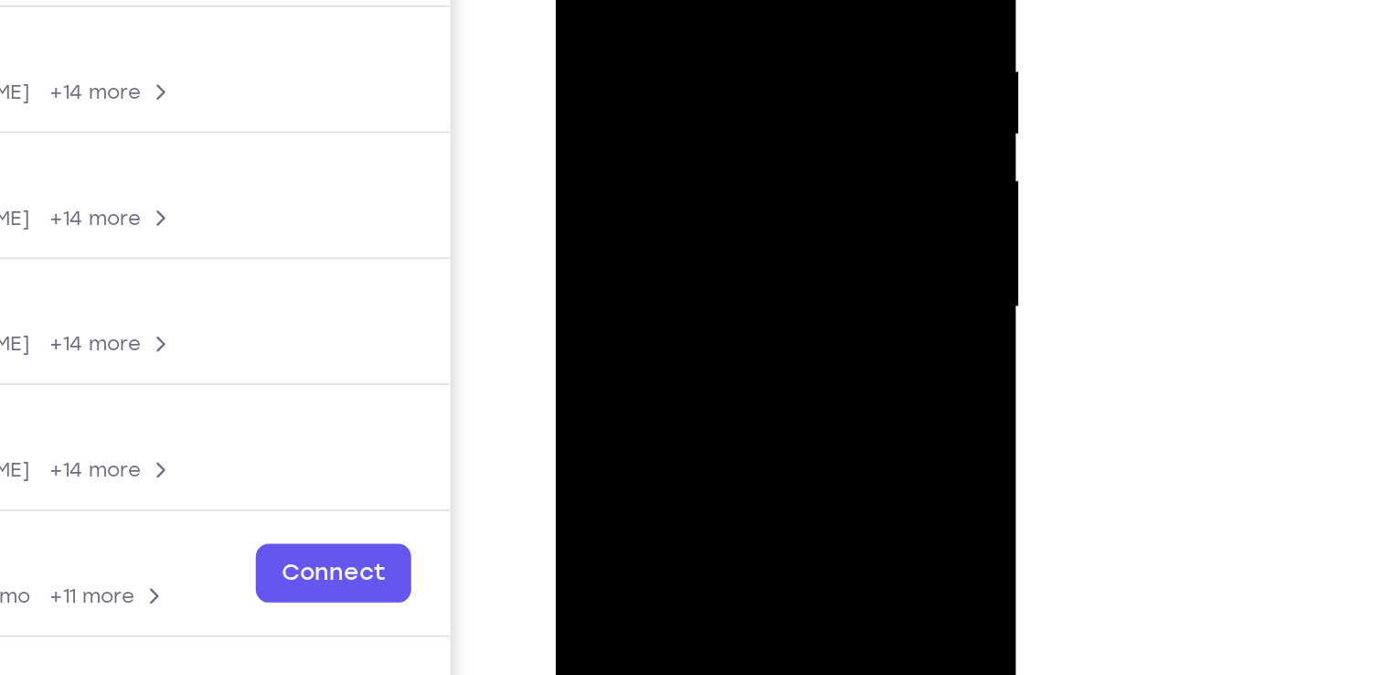
scroll to position [264, 0]
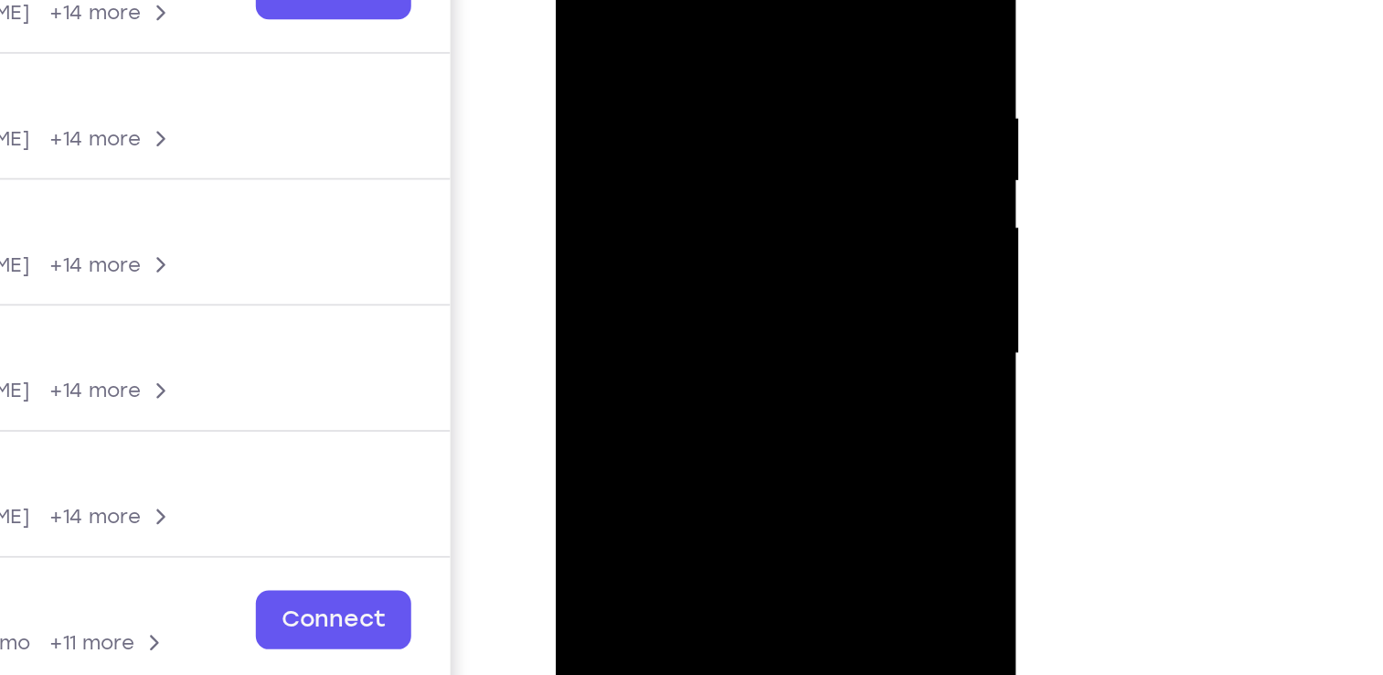
click at [678, 197] on div at bounding box center [686, 143] width 230 height 512
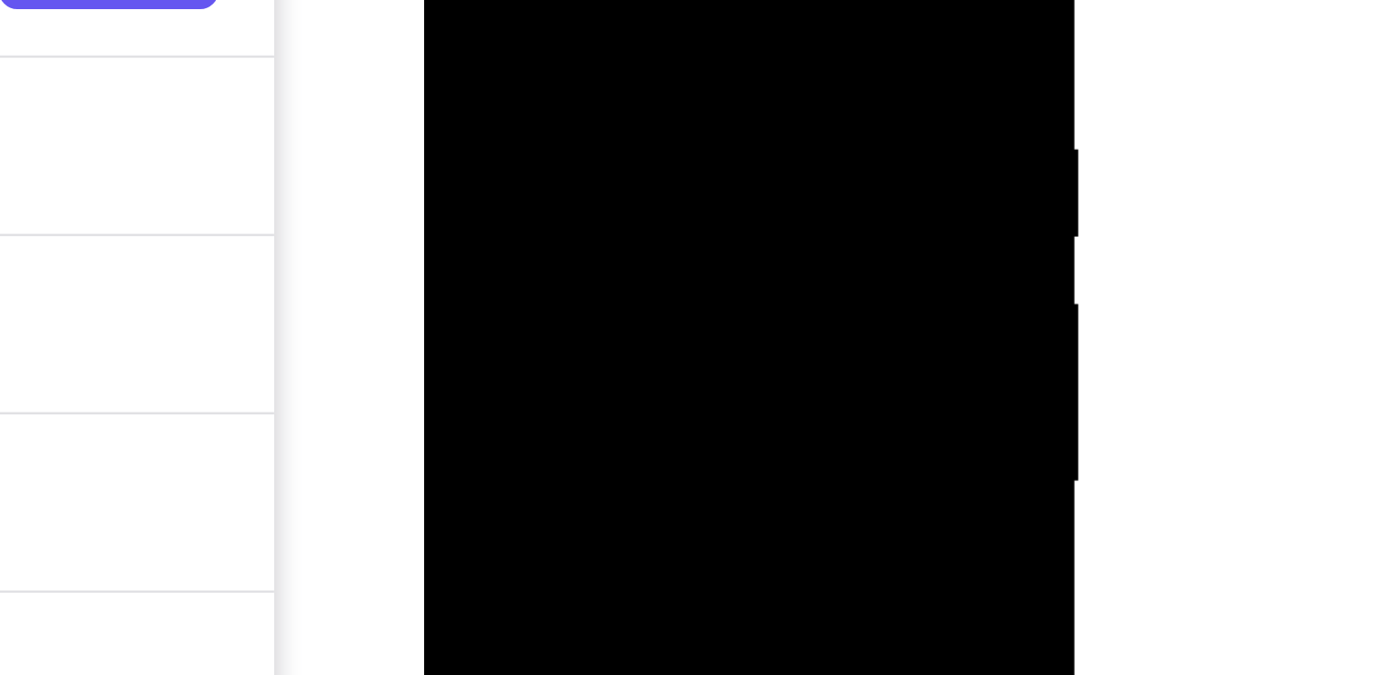
click at [646, 0] on div at bounding box center [553, 71] width 230 height 512
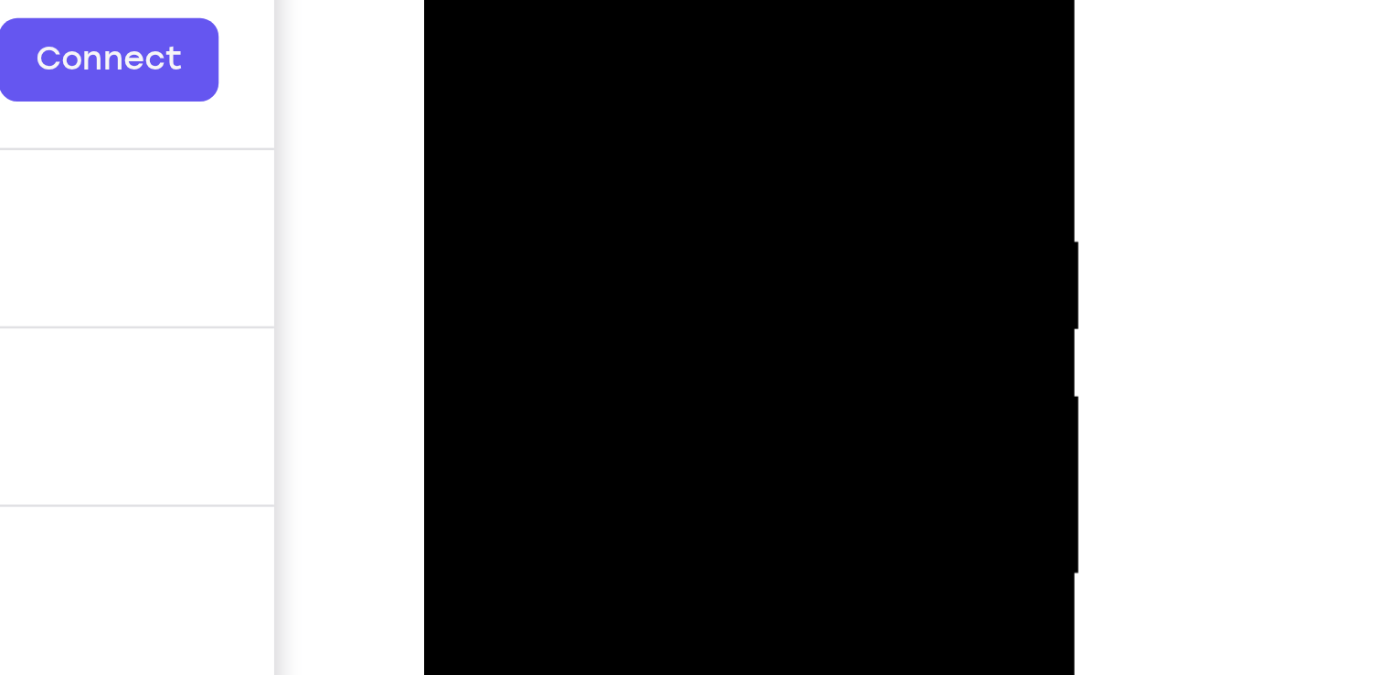
click at [652, 61] on div at bounding box center [553, 164] width 230 height 512
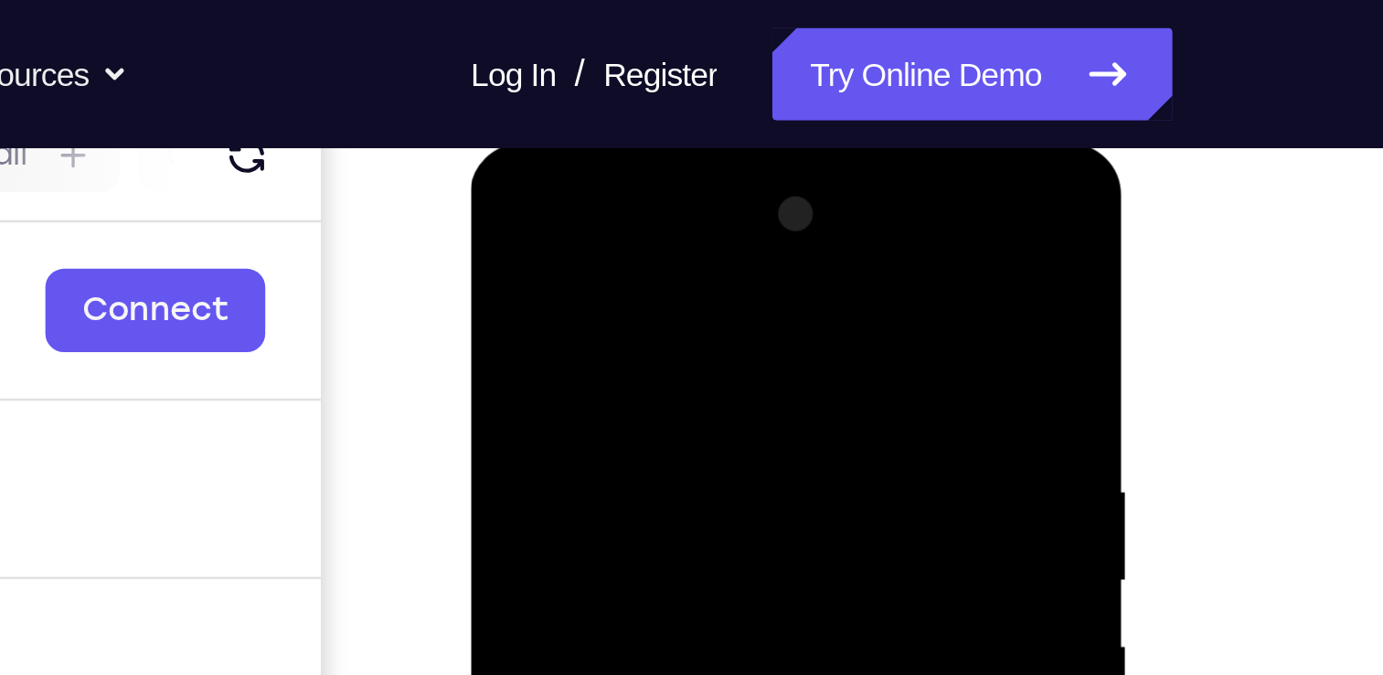
scroll to position [244, 0]
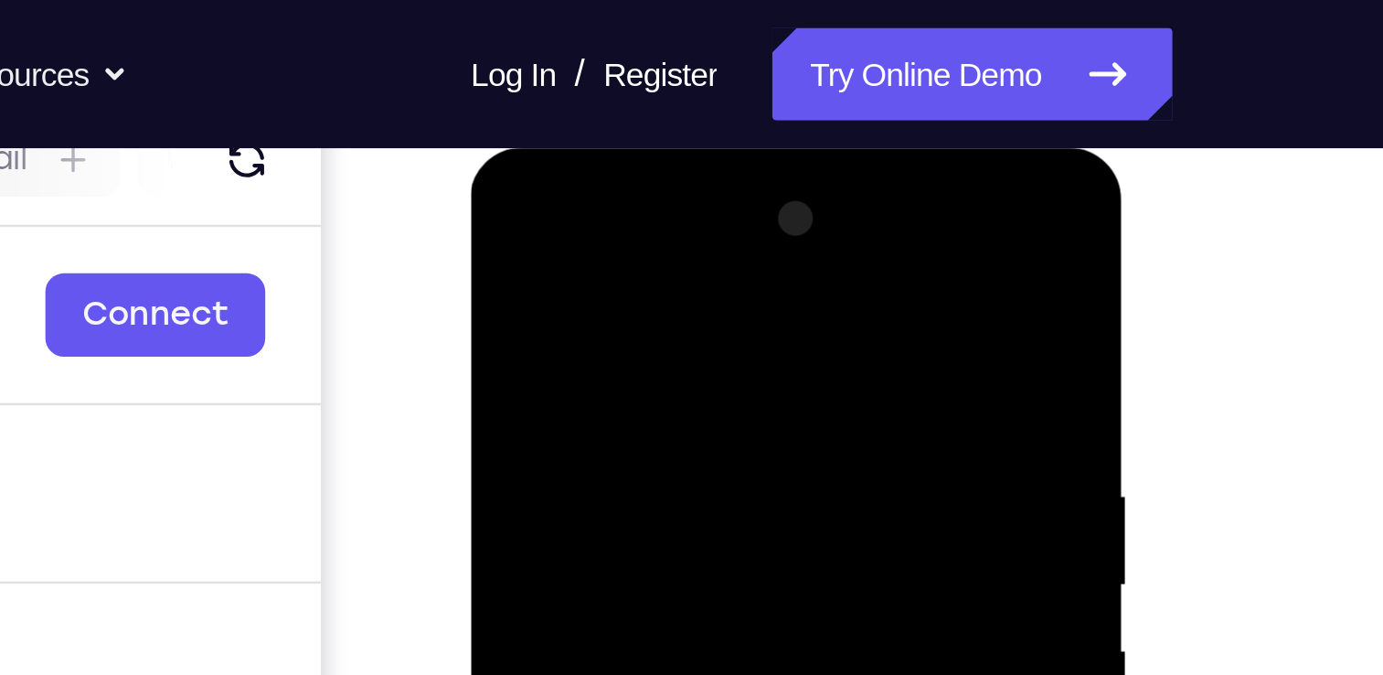
click at [703, 185] on div at bounding box center [600, 418] width 230 height 512
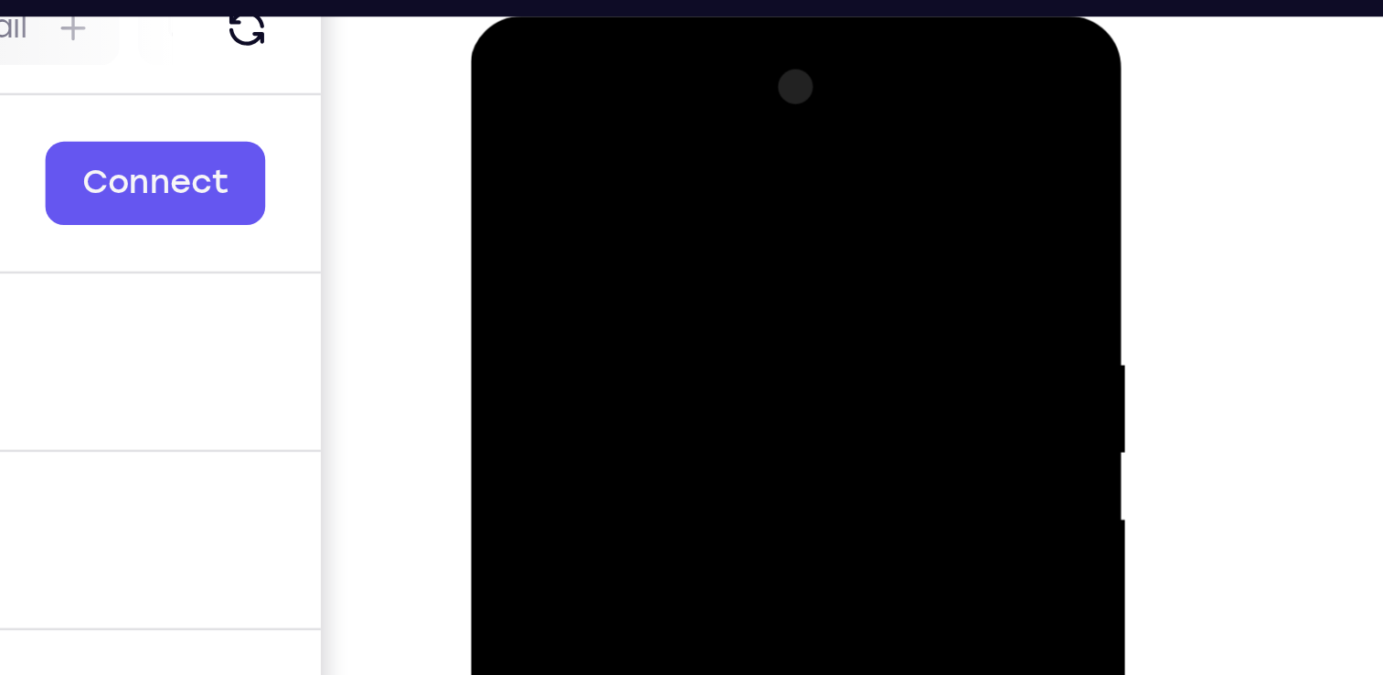
click at [702, 54] on div at bounding box center [600, 286] width 230 height 512
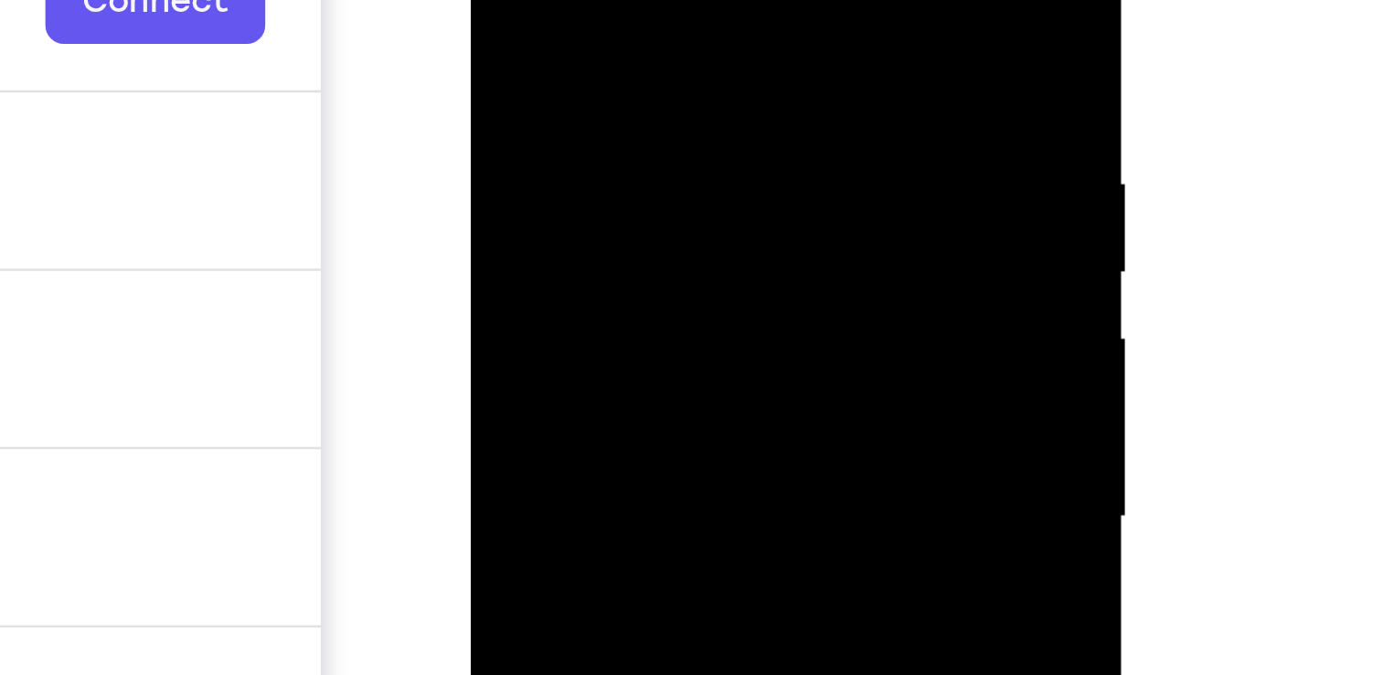
drag, startPoint x: 676, startPoint y: -35, endPoint x: 568, endPoint y: -16, distance: 109.6
click at [568, 0] on div at bounding box center [600, 105] width 230 height 512
click at [684, 0] on div at bounding box center [600, 105] width 230 height 512
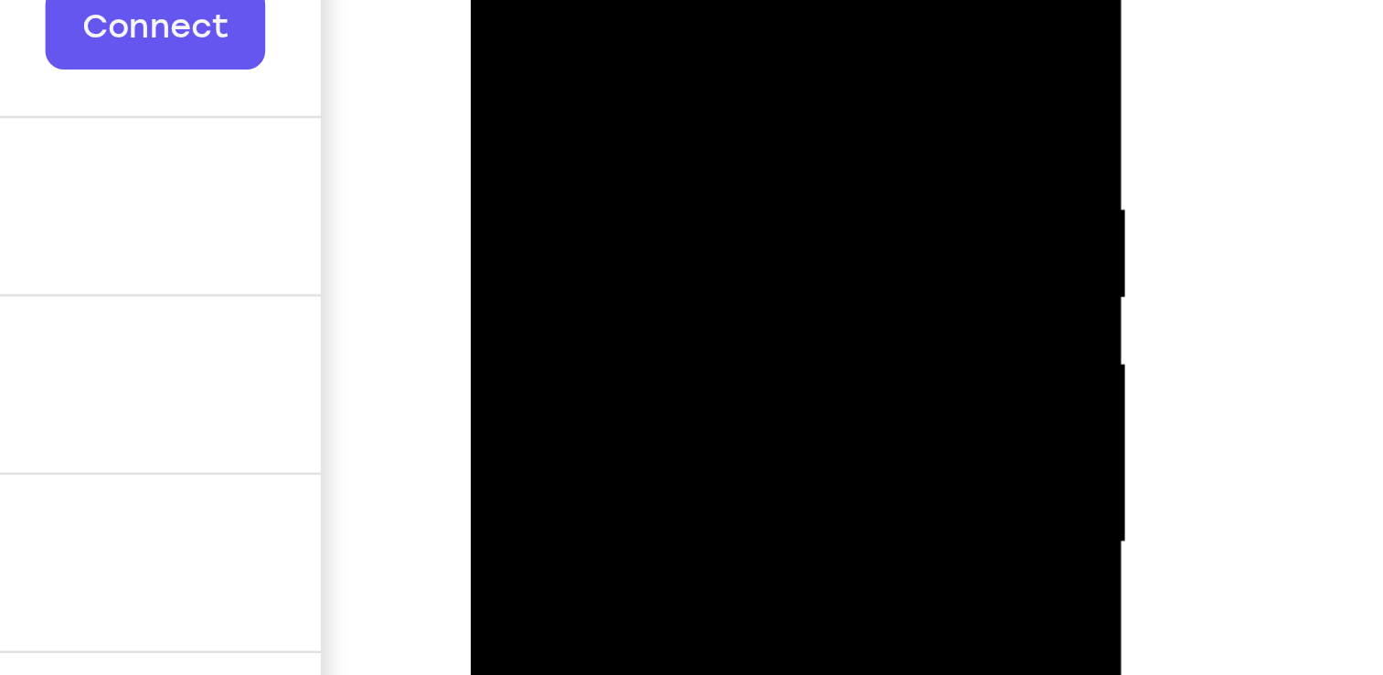
click at [699, 80] on div at bounding box center [600, 132] width 230 height 512
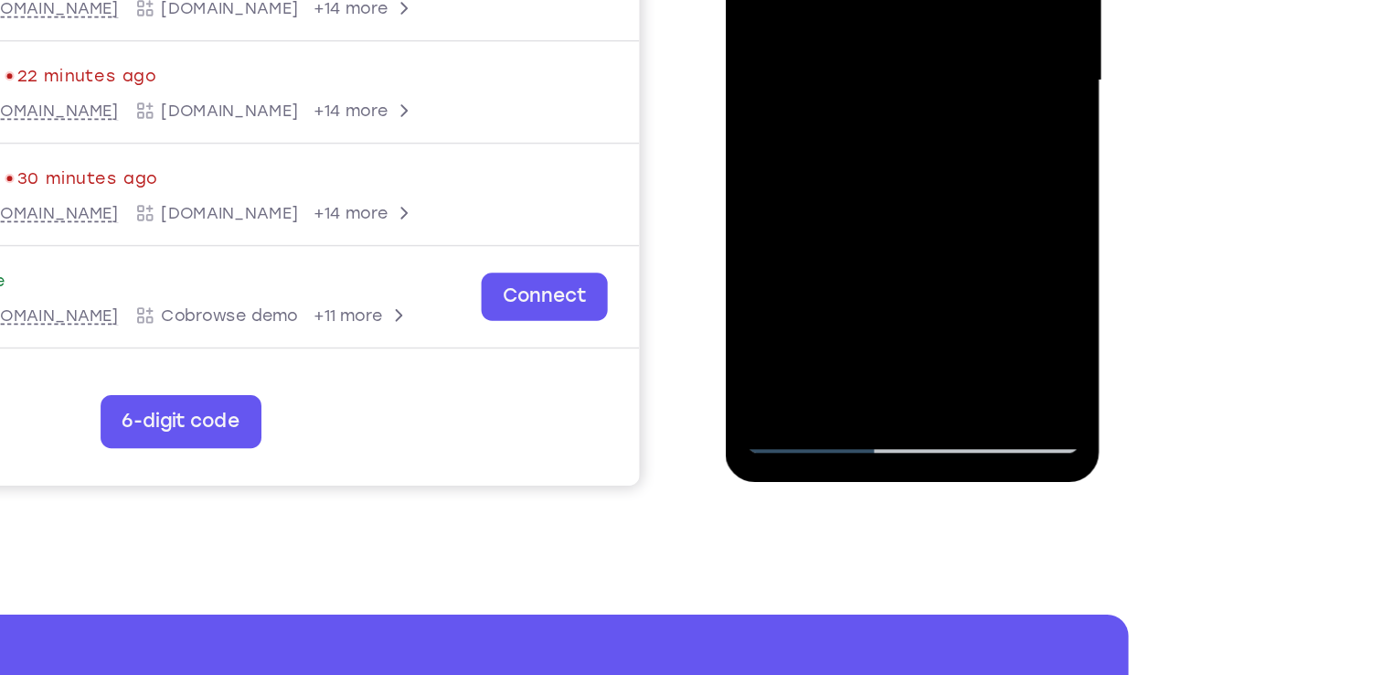
scroll to position [307, 0]
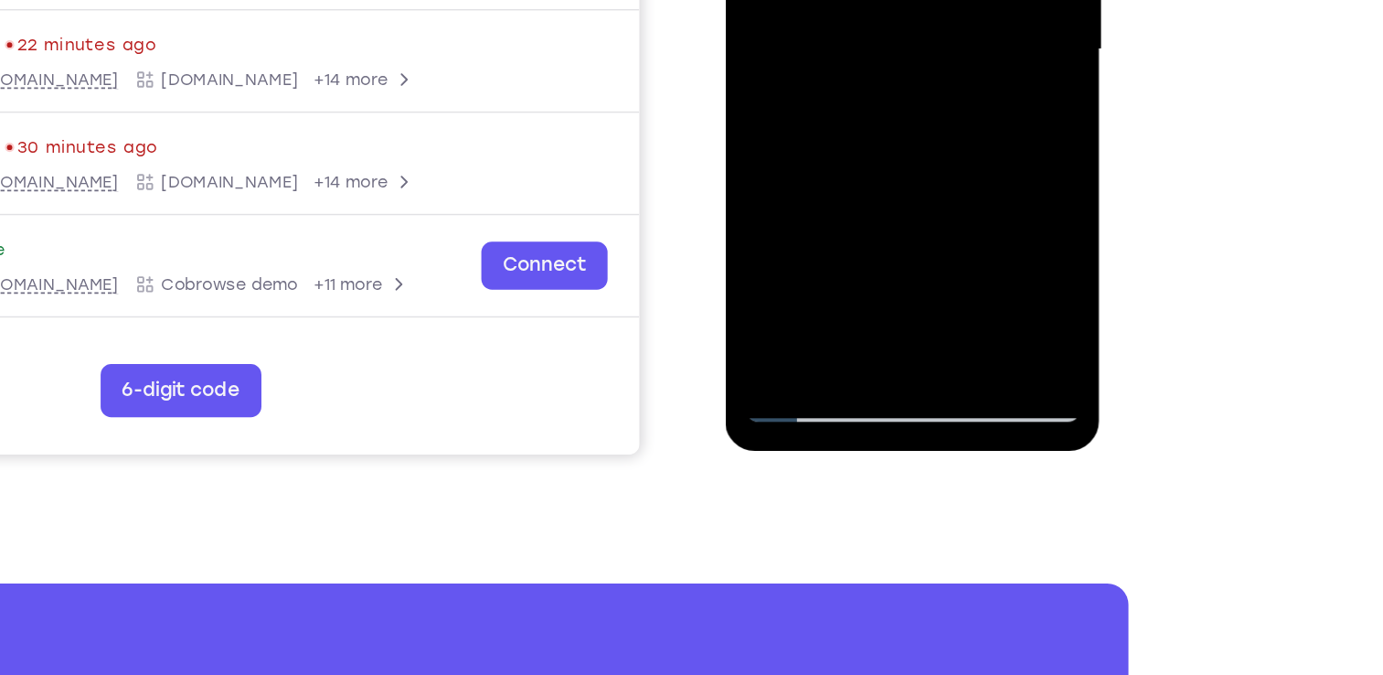
scroll to position [326, 0]
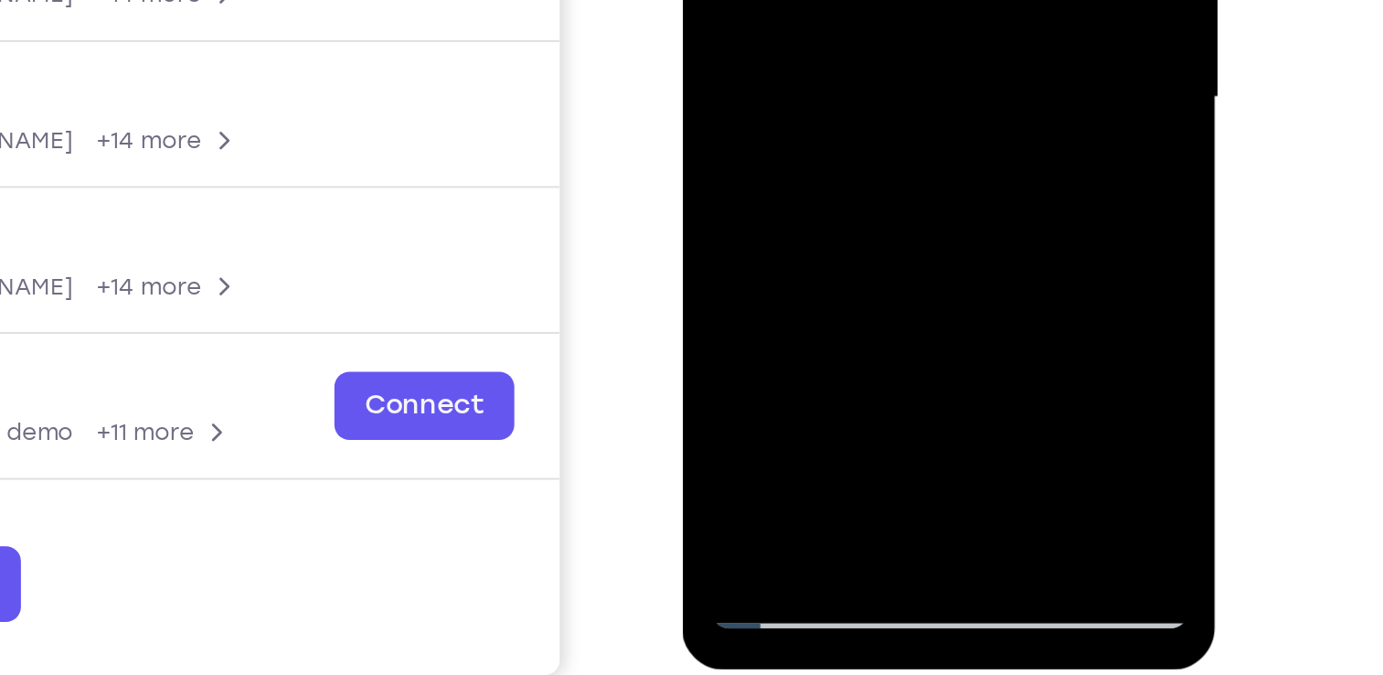
scroll to position [326, 0]
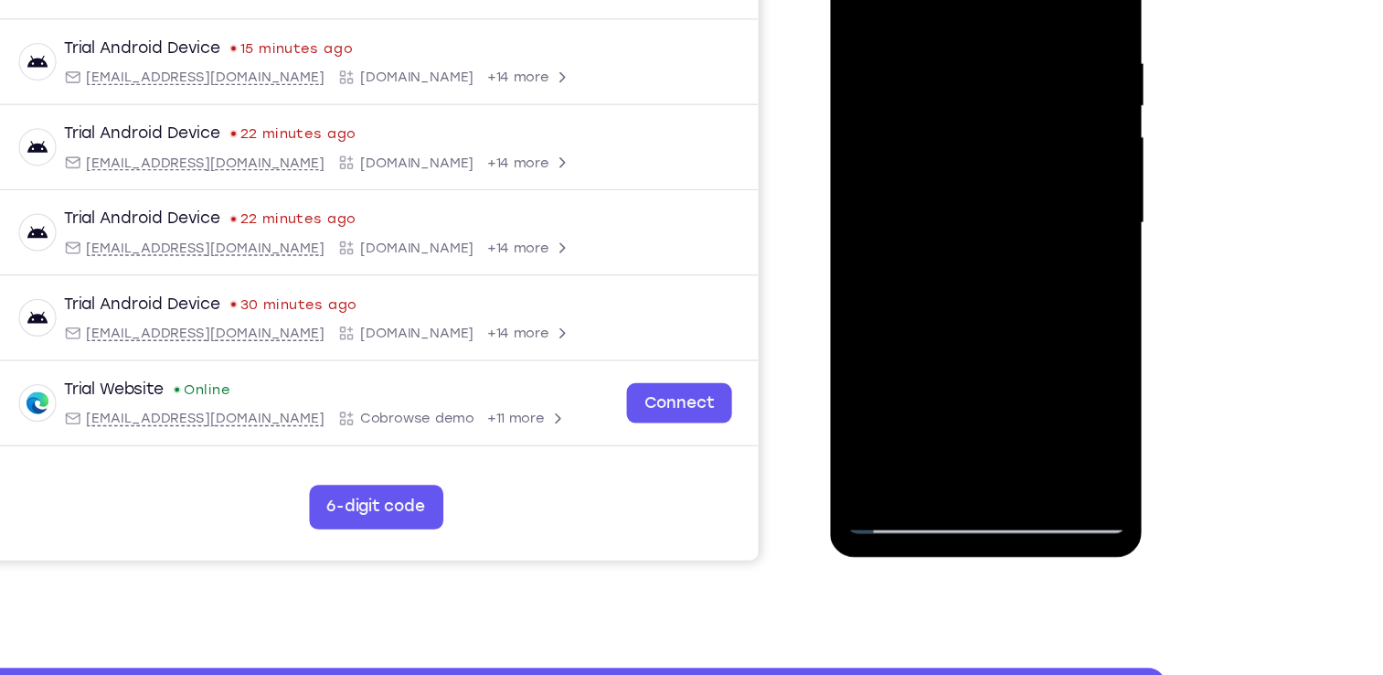
click at [872, 381] on div at bounding box center [959, 167] width 230 height 512
click at [1005, 382] on div at bounding box center [959, 167] width 230 height 512
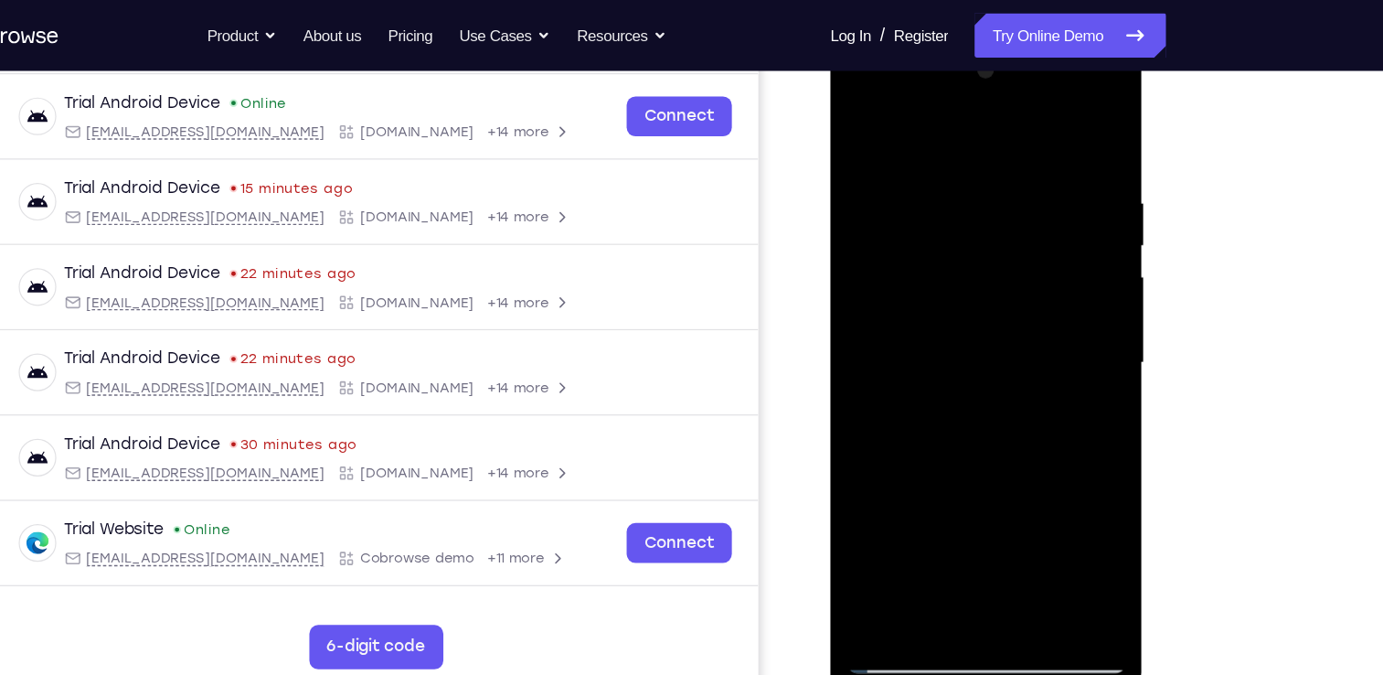
scroll to position [207, 0]
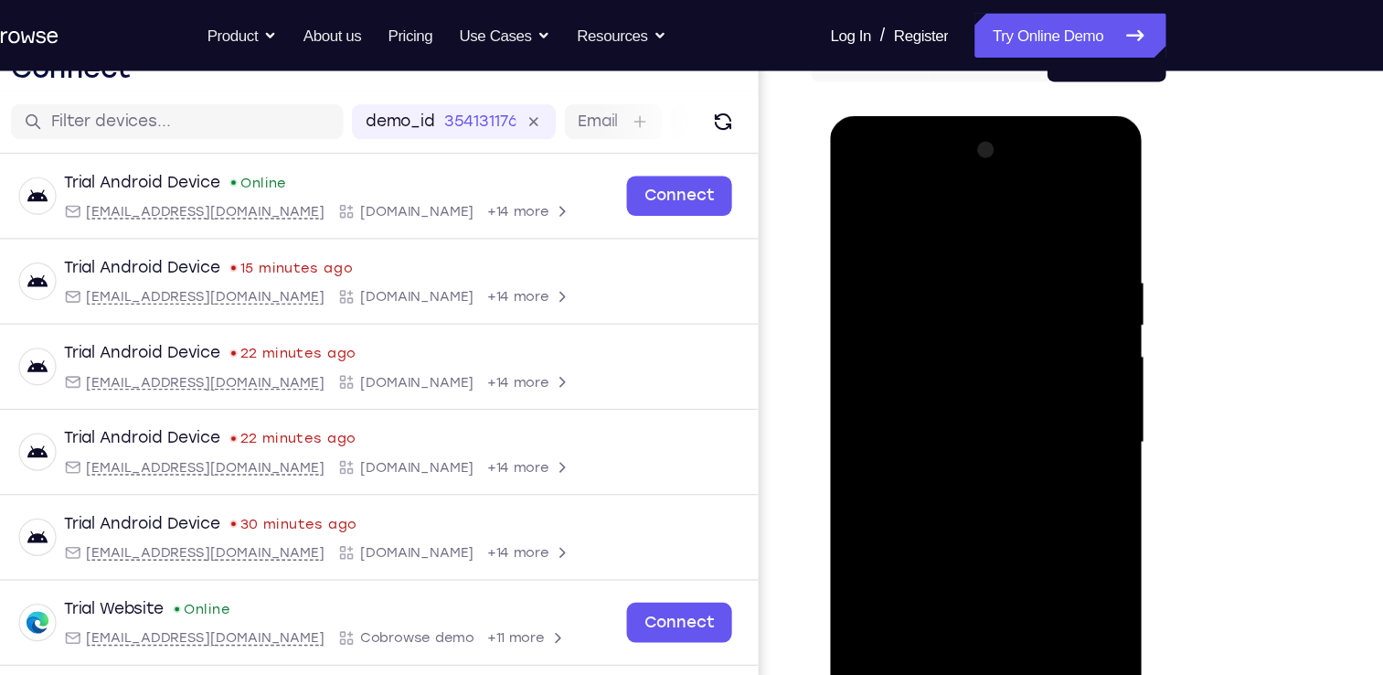
click at [955, 482] on div at bounding box center [959, 386] width 230 height 512
click at [930, 344] on div at bounding box center [959, 386] width 230 height 512
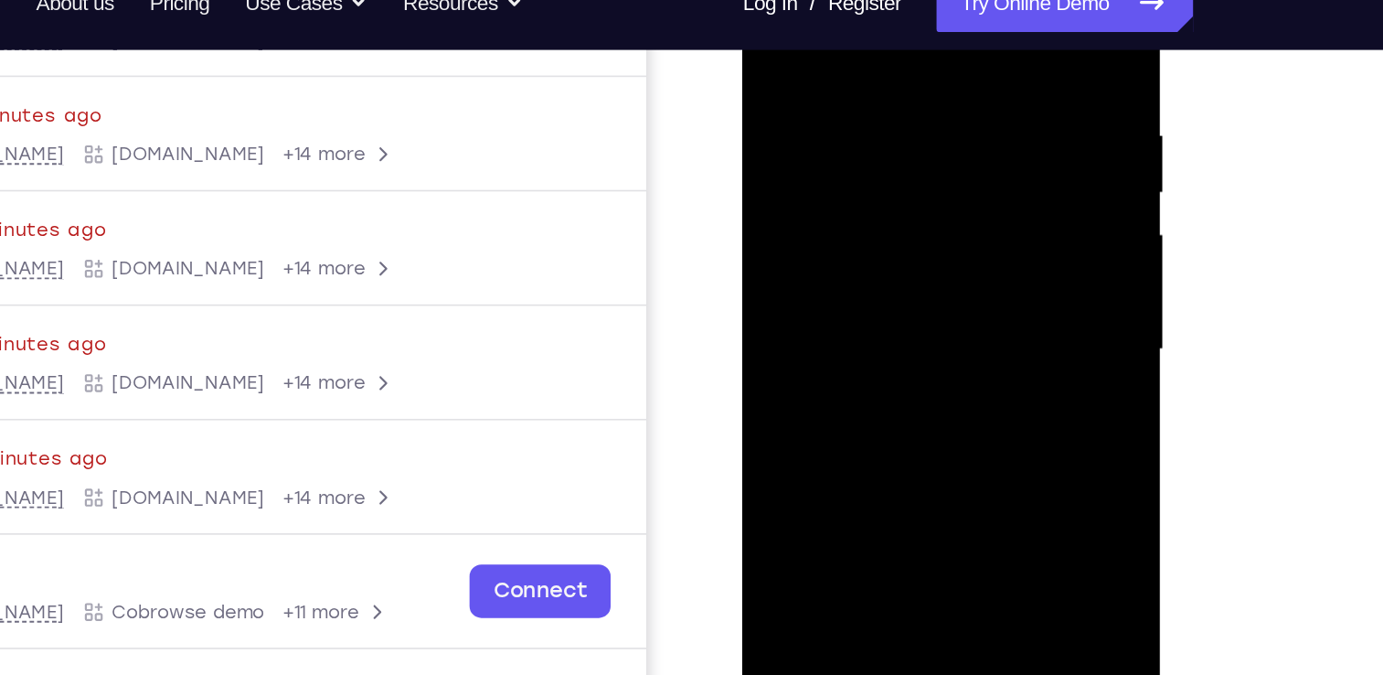
scroll to position [329, 0]
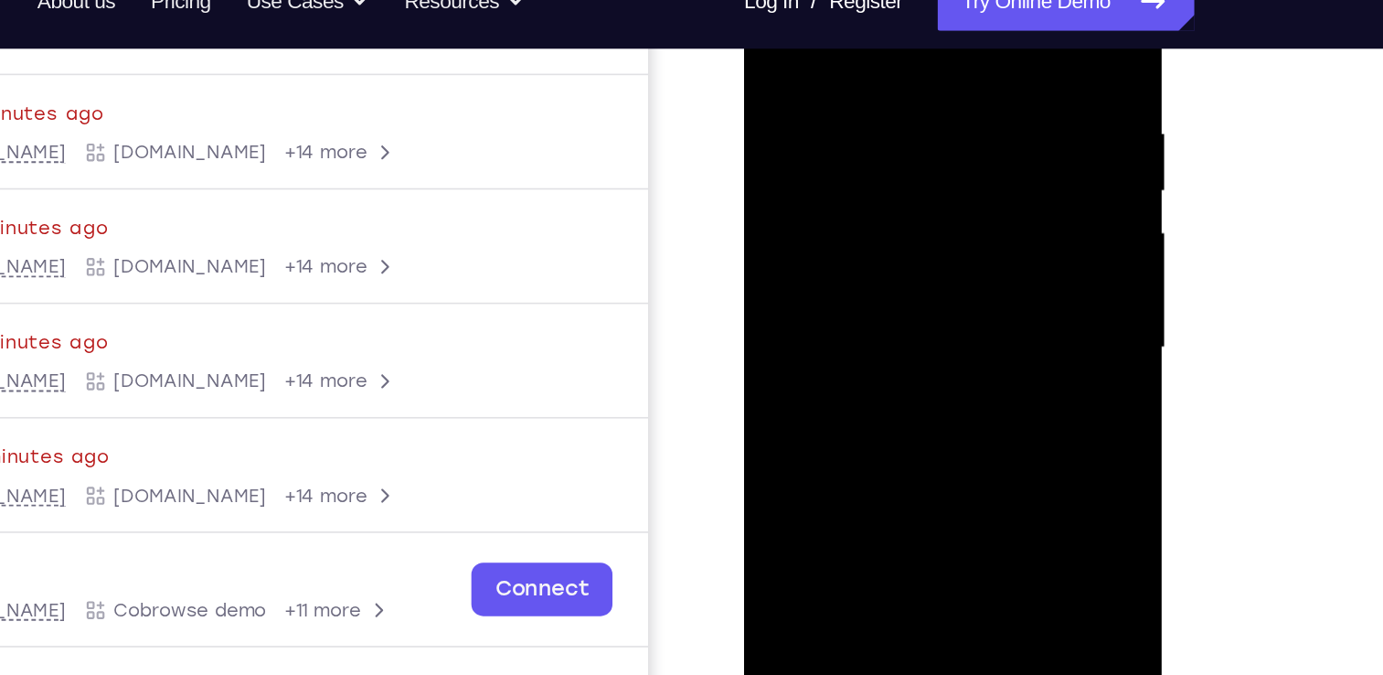
drag, startPoint x: 876, startPoint y: 131, endPoint x: 872, endPoint y: 299, distance: 168.3
click at [872, 299] on div at bounding box center [873, 181] width 230 height 512
drag, startPoint x: 870, startPoint y: 151, endPoint x: 873, endPoint y: 306, distance: 155.5
click at [873, 306] on div at bounding box center [873, 181] width 230 height 512
drag, startPoint x: 866, startPoint y: 140, endPoint x: 871, endPoint y: 188, distance: 48.8
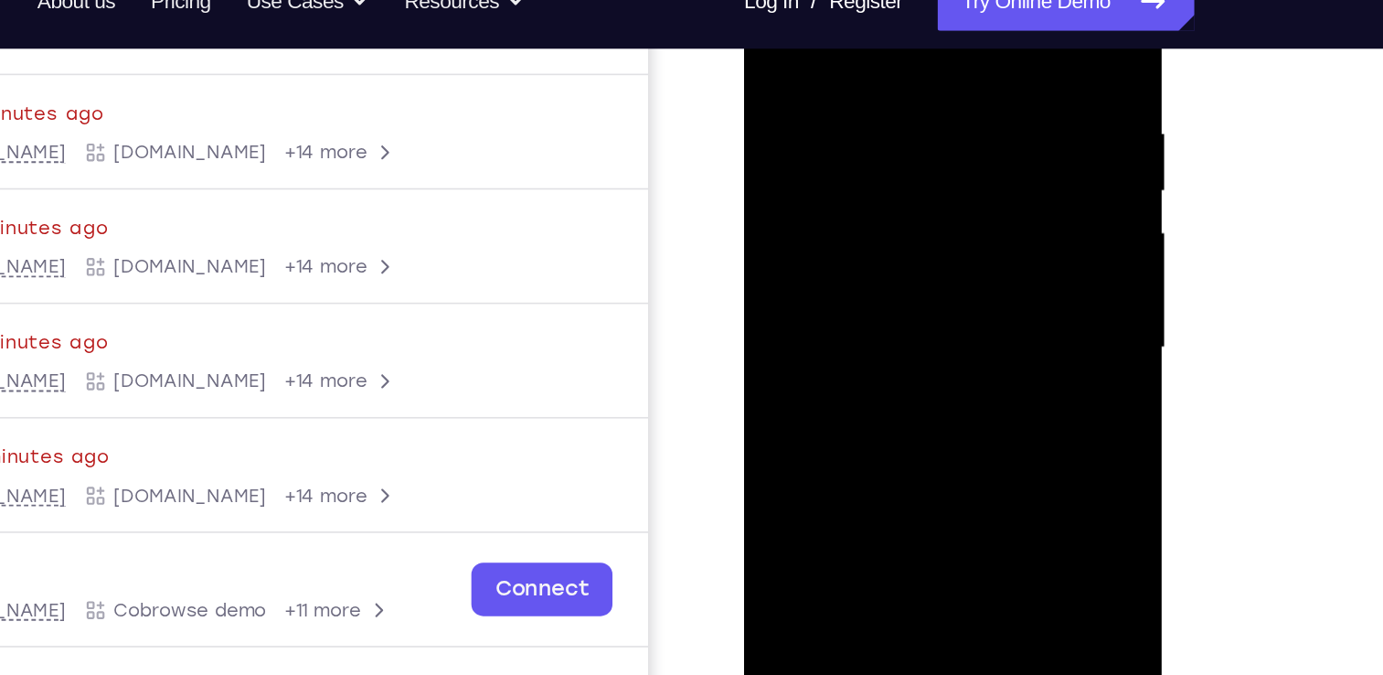
click at [871, 188] on div at bounding box center [873, 181] width 230 height 512
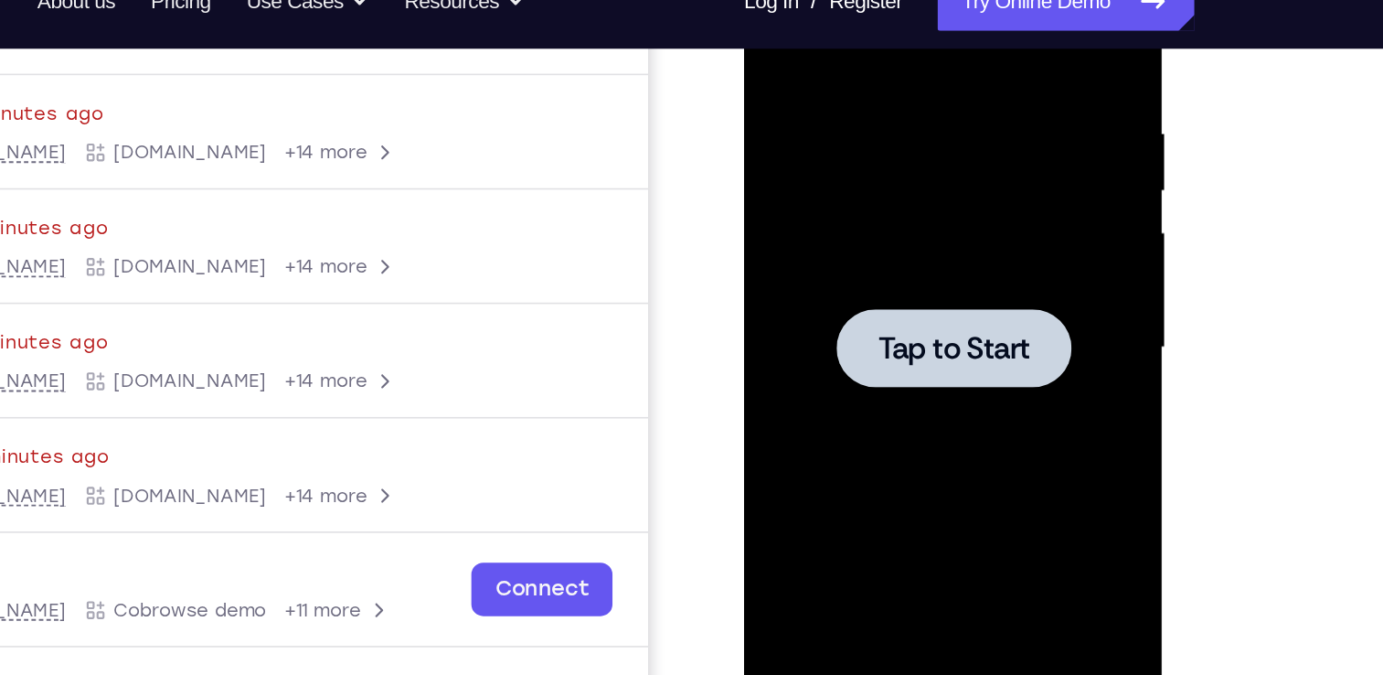
click at [912, 190] on span "Tap to Start" at bounding box center [873, 181] width 93 height 18
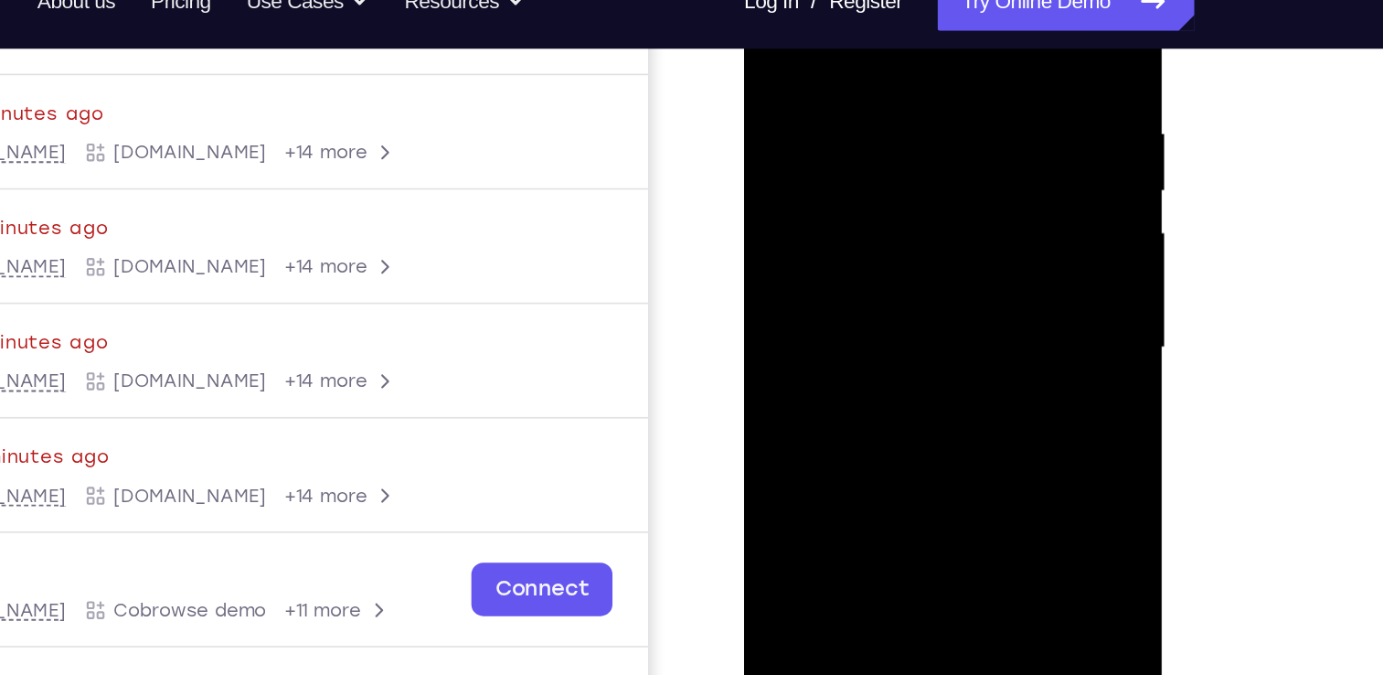
scroll to position [351, 0]
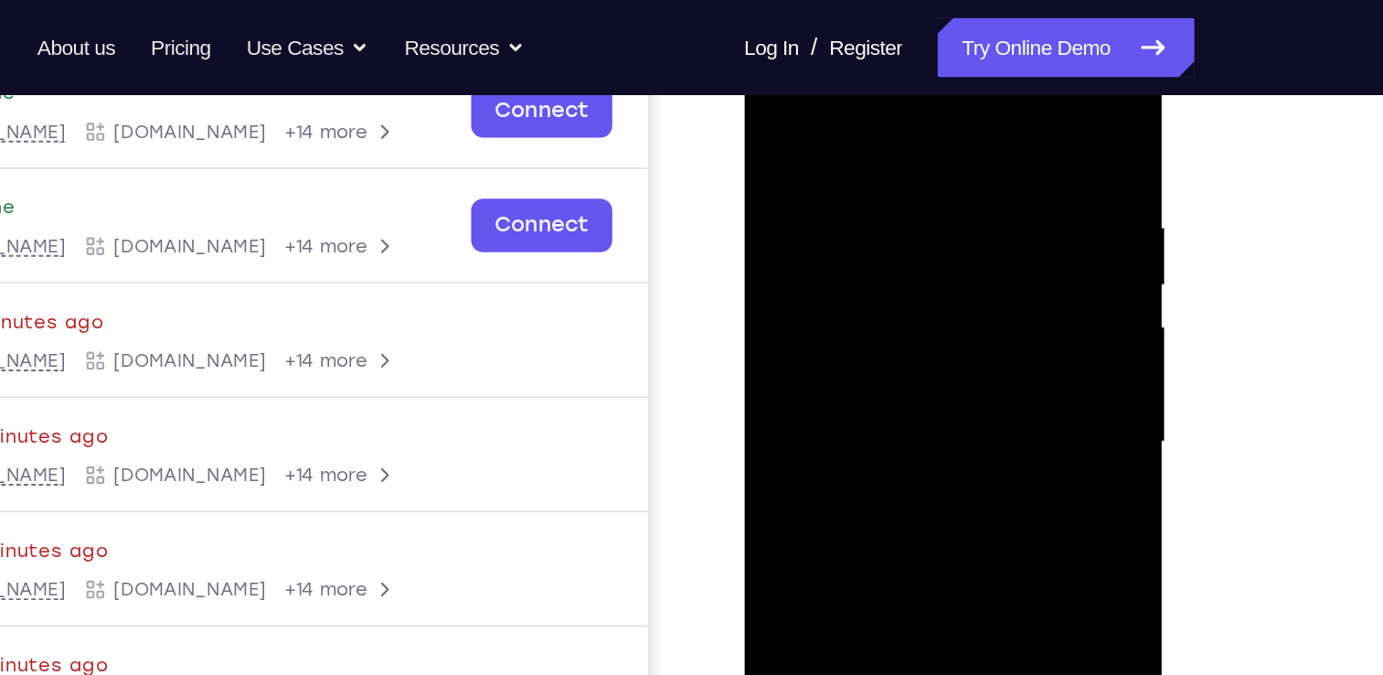
scroll to position [234, 0]
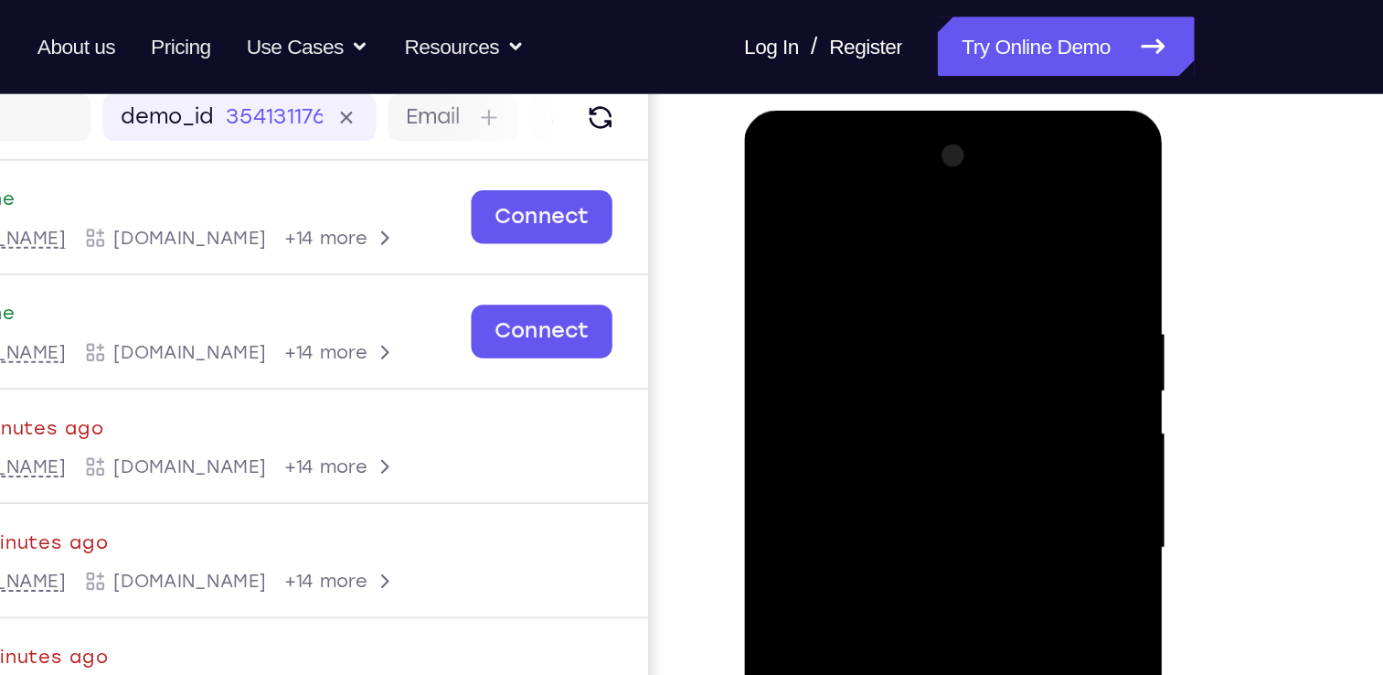
click at [870, 214] on div at bounding box center [873, 379] width 230 height 512
click at [949, 368] on div at bounding box center [873, 379] width 230 height 512
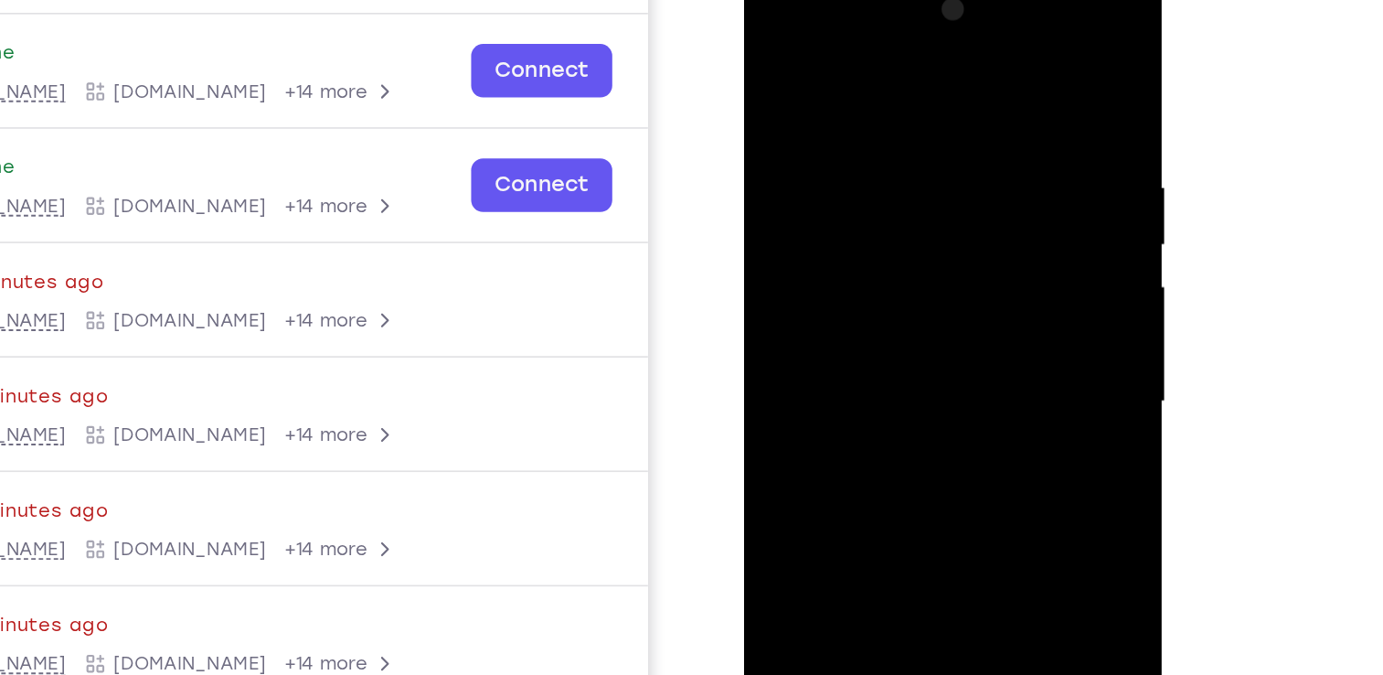
click at [854, 271] on div at bounding box center [873, 234] width 230 height 512
click at [864, 324] on div at bounding box center [873, 234] width 230 height 512
click at [858, 220] on div at bounding box center [873, 234] width 230 height 512
click at [864, 343] on div at bounding box center [873, 234] width 230 height 512
click at [775, 58] on div at bounding box center [873, 234] width 230 height 512
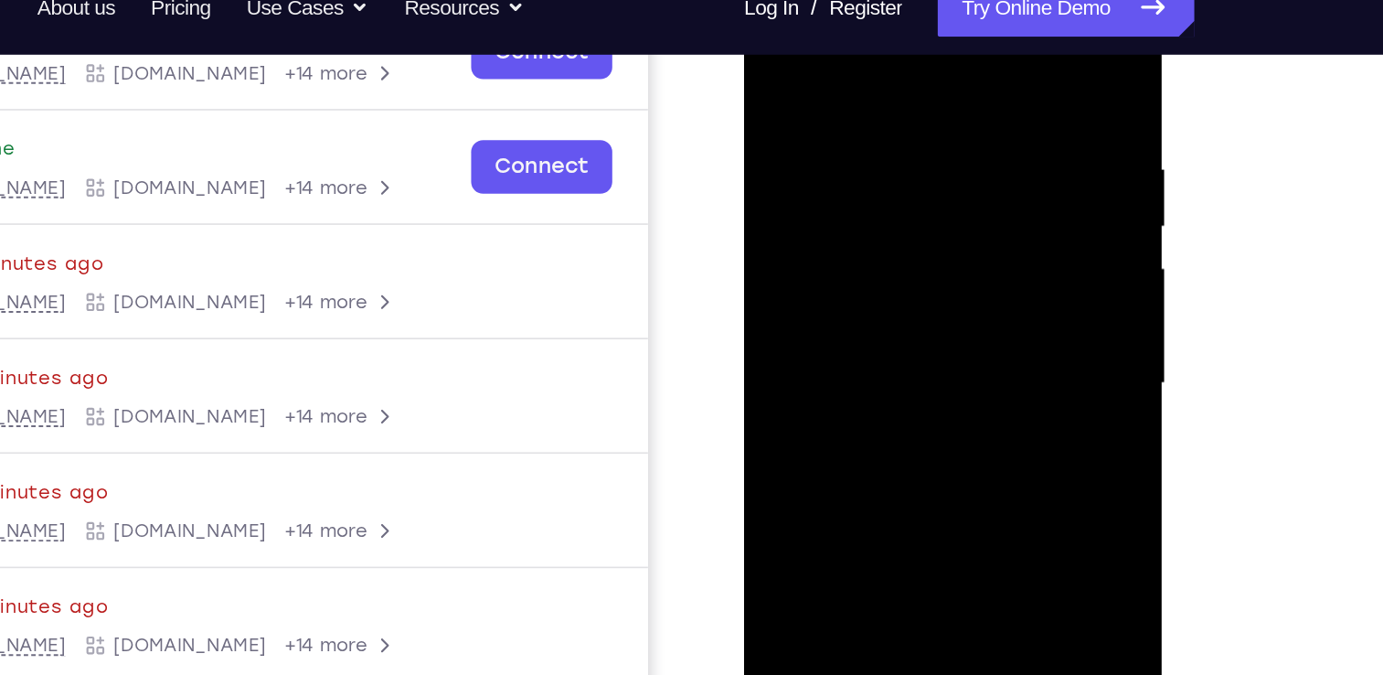
scroll to position [311, 0]
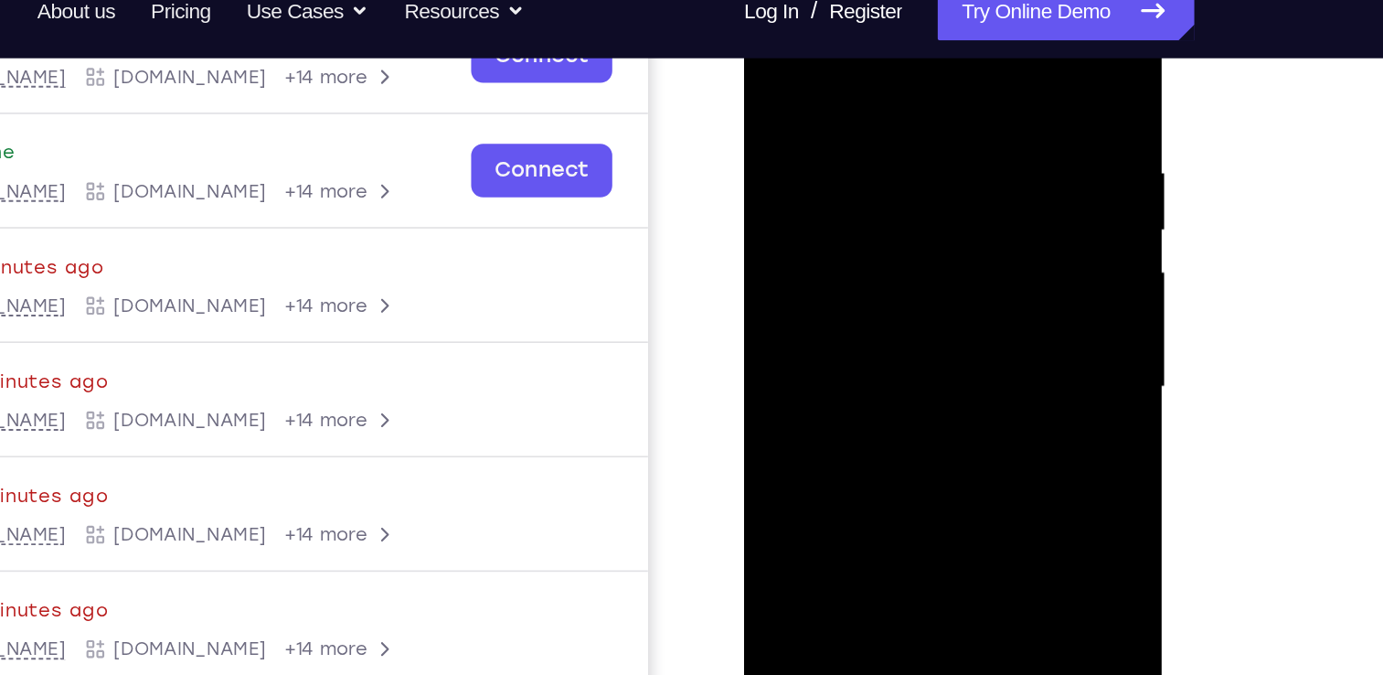
click at [830, 237] on div at bounding box center [873, 220] width 230 height 512
click at [843, 209] on div at bounding box center [873, 220] width 230 height 512
click at [849, 245] on div at bounding box center [873, 220] width 230 height 512
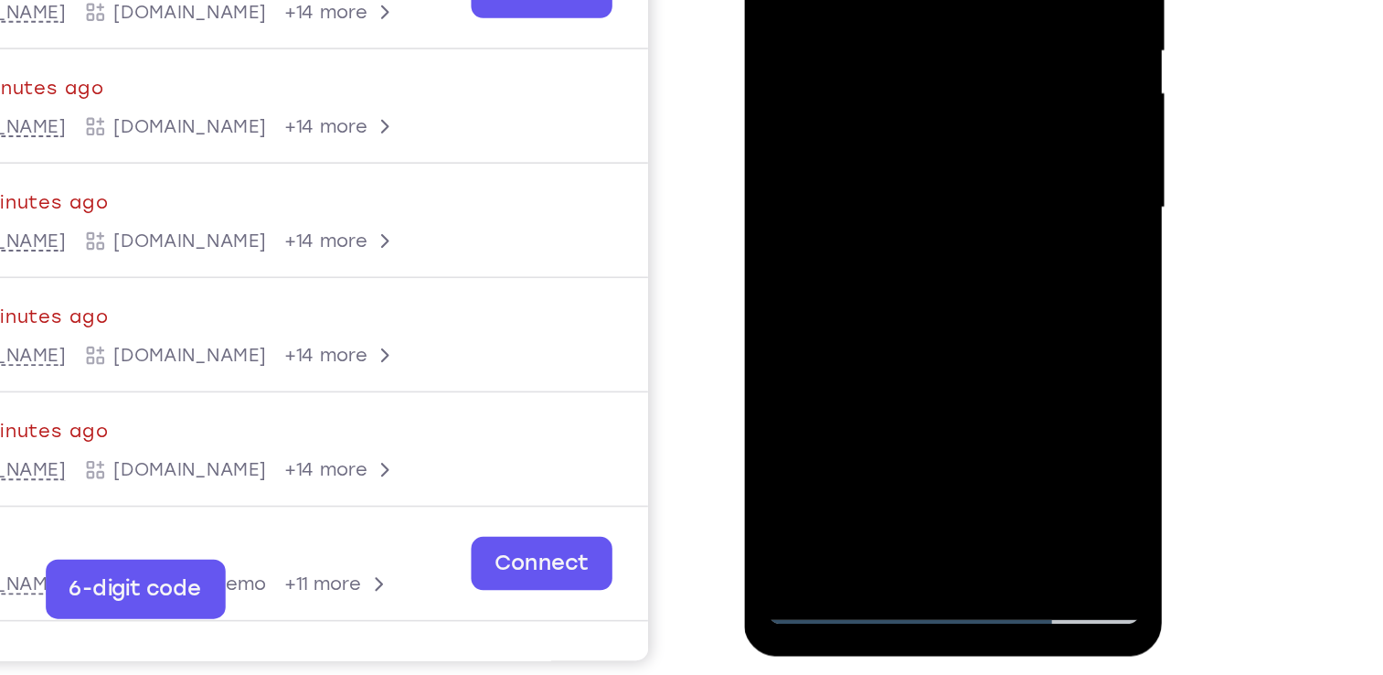
click at [861, 251] on div at bounding box center [873, 40] width 230 height 512
click at [876, 0] on div at bounding box center [873, 40] width 230 height 512
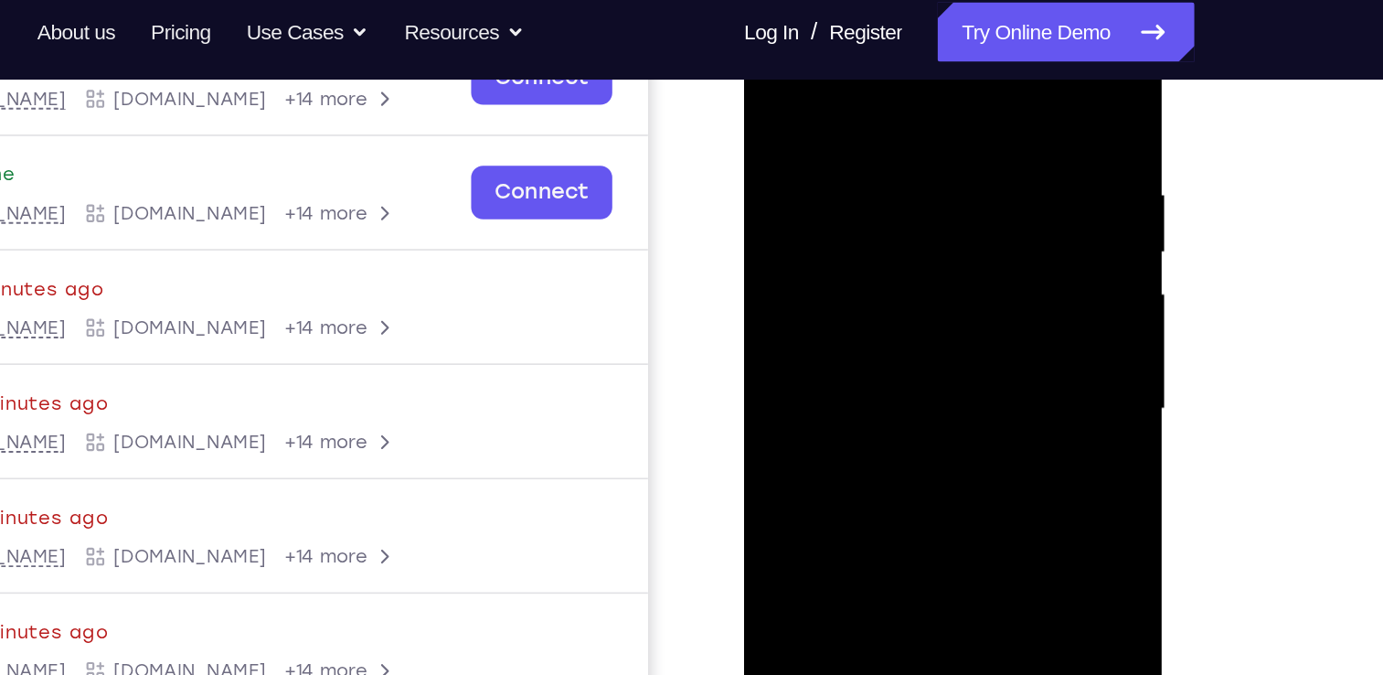
scroll to position [193, 0]
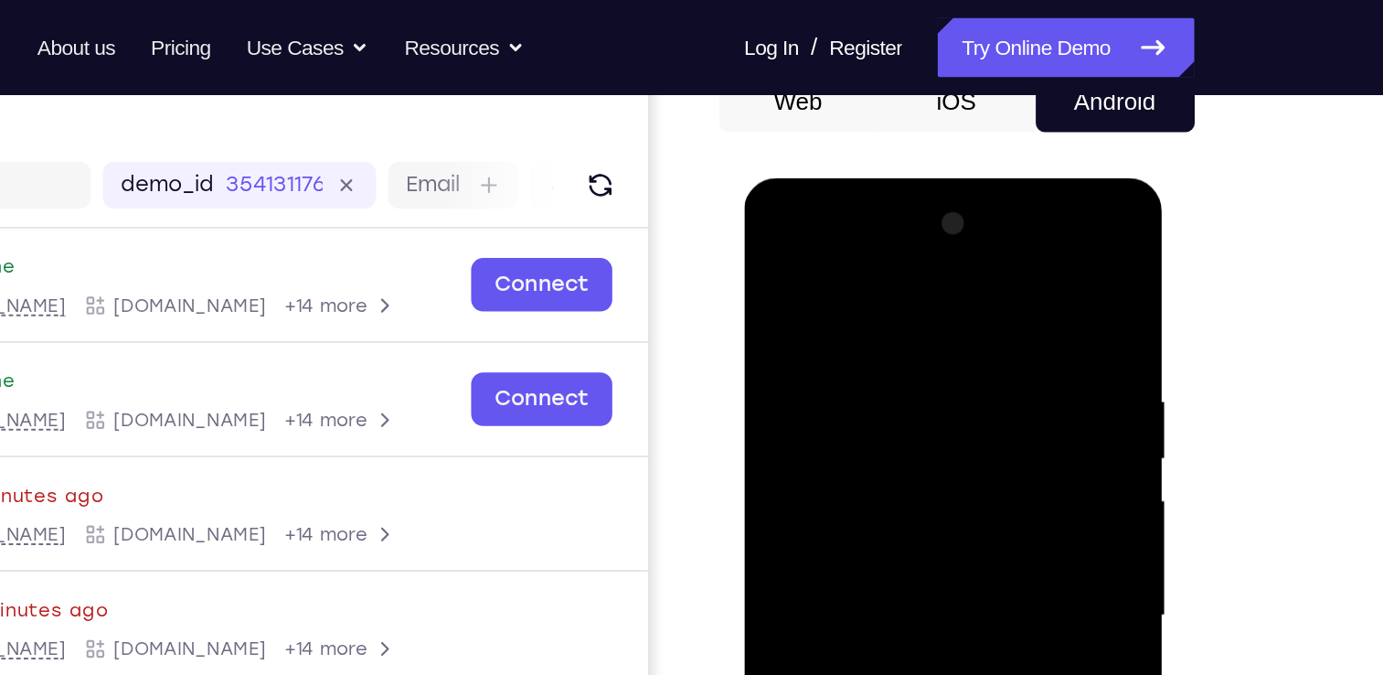
click at [837, 370] on div at bounding box center [873, 447] width 230 height 512
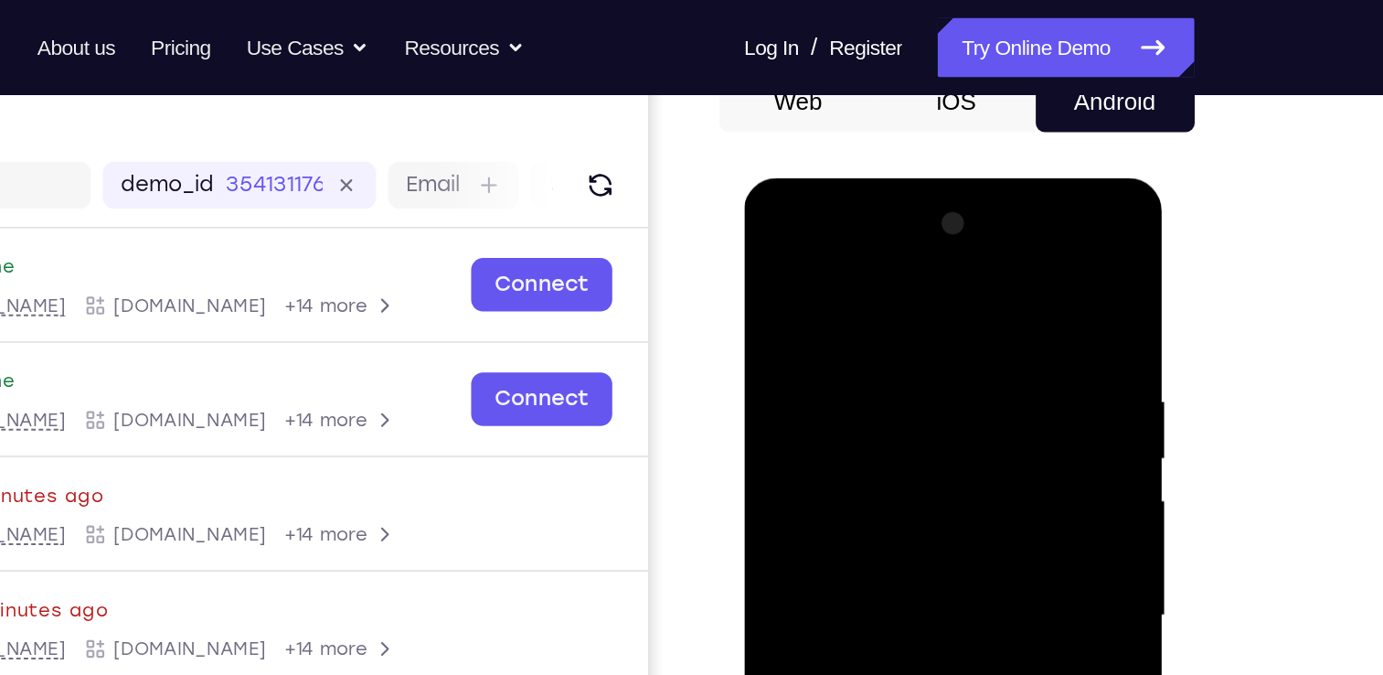
click at [837, 370] on div at bounding box center [873, 447] width 230 height 512
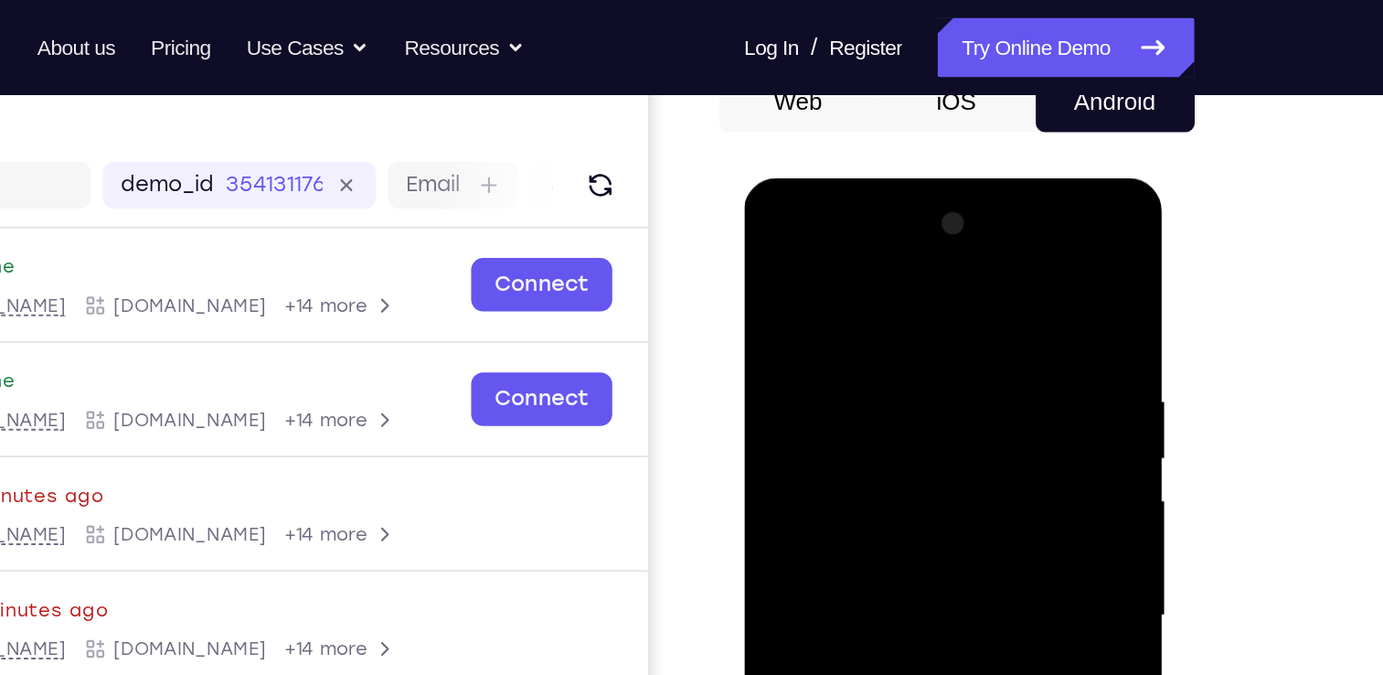
click at [837, 370] on div at bounding box center [873, 447] width 230 height 512
click at [840, 359] on div at bounding box center [873, 447] width 230 height 512
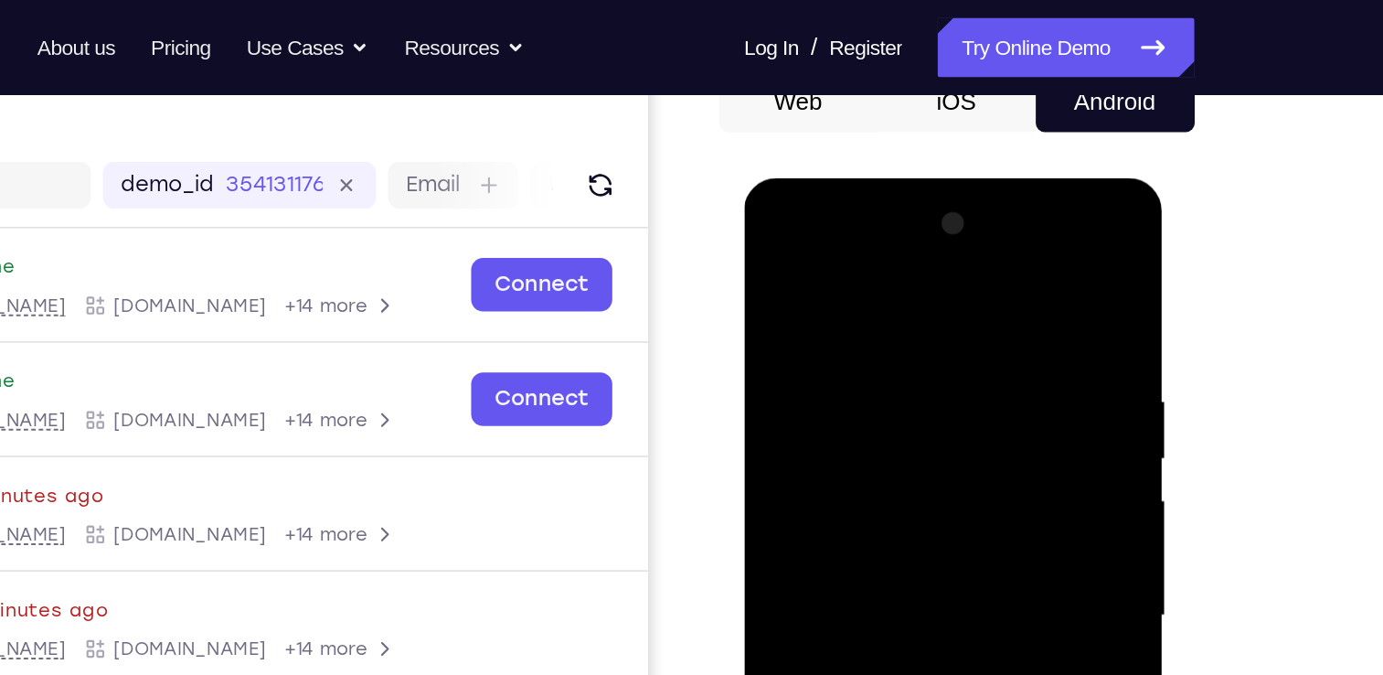
click at [840, 359] on div at bounding box center [873, 447] width 230 height 512
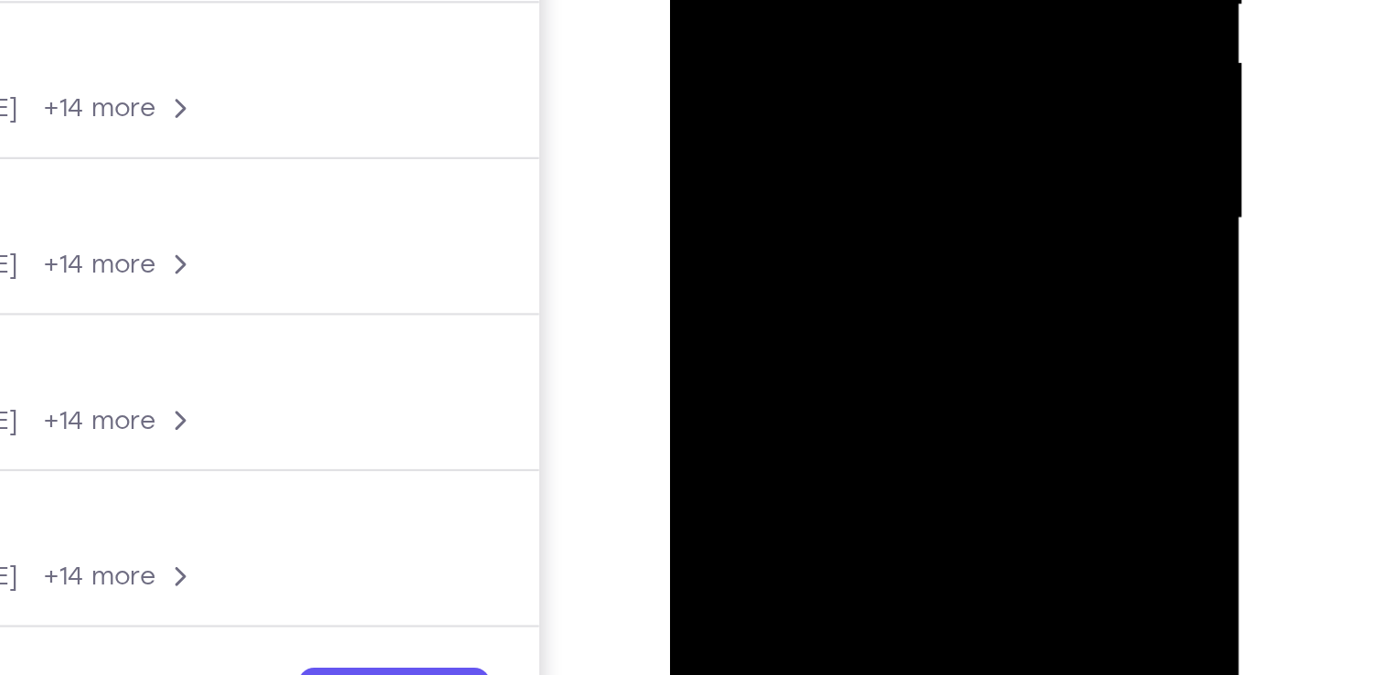
scroll to position [208, 0]
drag, startPoint x: 797, startPoint y: -187, endPoint x: 792, endPoint y: -91, distance: 96.2
drag, startPoint x: 795, startPoint y: -13, endPoint x: 789, endPoint y: -217, distance: 204.0
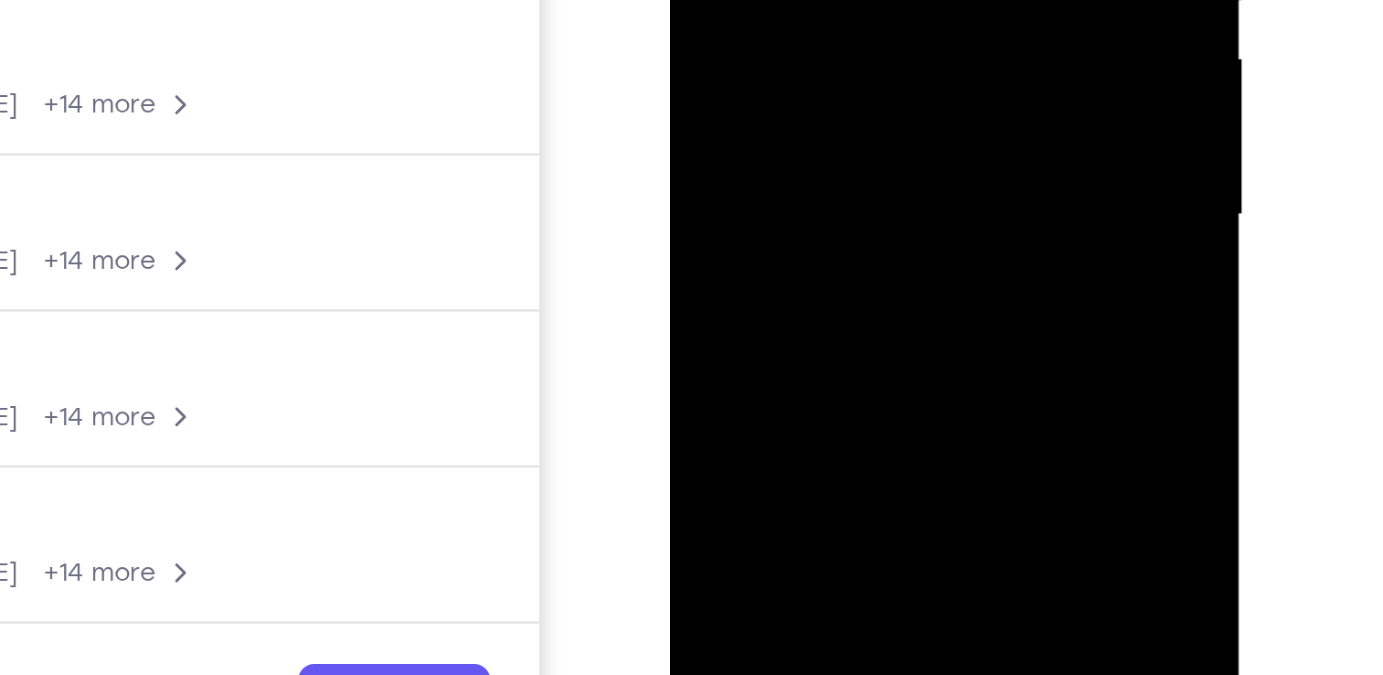
drag, startPoint x: 804, startPoint y: 13, endPoint x: 810, endPoint y: -155, distance: 168.4
drag, startPoint x: 825, startPoint y: -16, endPoint x: 824, endPoint y: -150, distance: 133.5
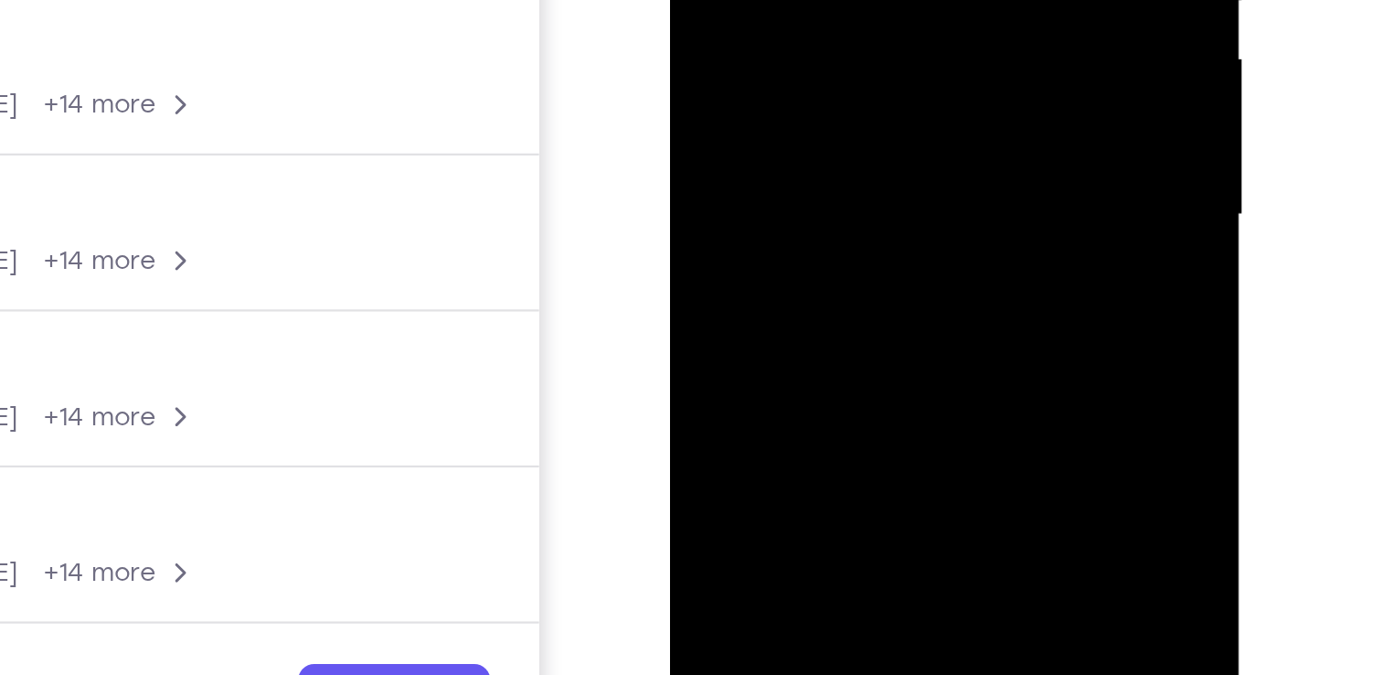
drag, startPoint x: 827, startPoint y: -26, endPoint x: 827, endPoint y: -126, distance: 100.6
drag, startPoint x: 828, startPoint y: -10, endPoint x: 831, endPoint y: -192, distance: 182.0
drag, startPoint x: 835, startPoint y: -48, endPoint x: 835, endPoint y: -148, distance: 100.6
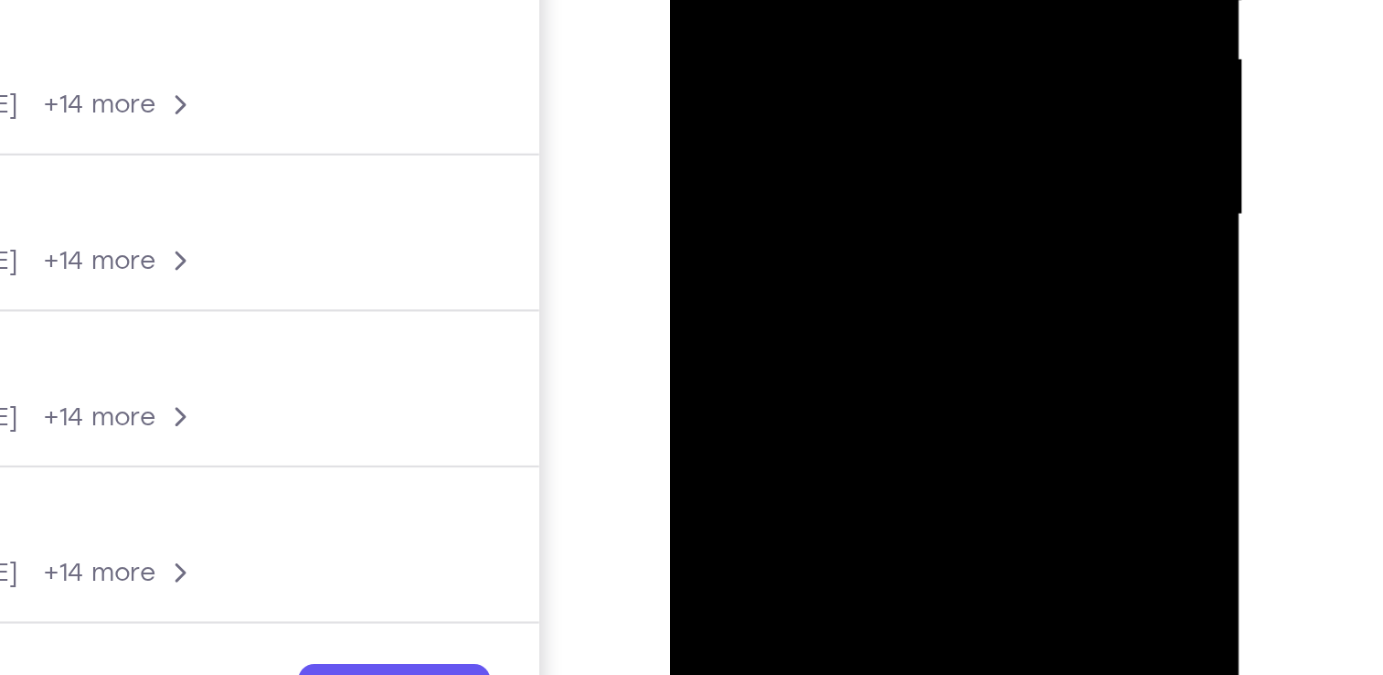
drag, startPoint x: 841, startPoint y: 3, endPoint x: 842, endPoint y: -108, distance: 110.6
drag, startPoint x: 843, startPoint y: 1, endPoint x: 833, endPoint y: -202, distance: 203.2
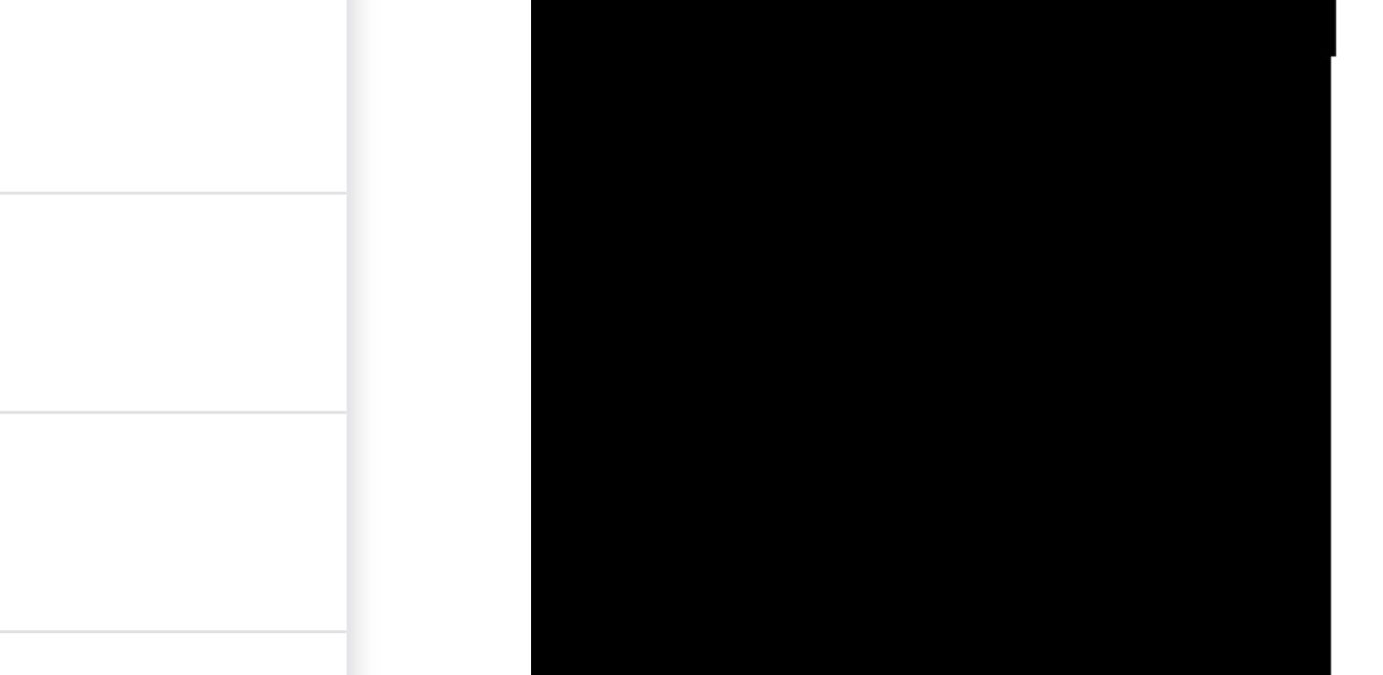
drag, startPoint x: 706, startPoint y: -379, endPoint x: 700, endPoint y: -496, distance: 116.3
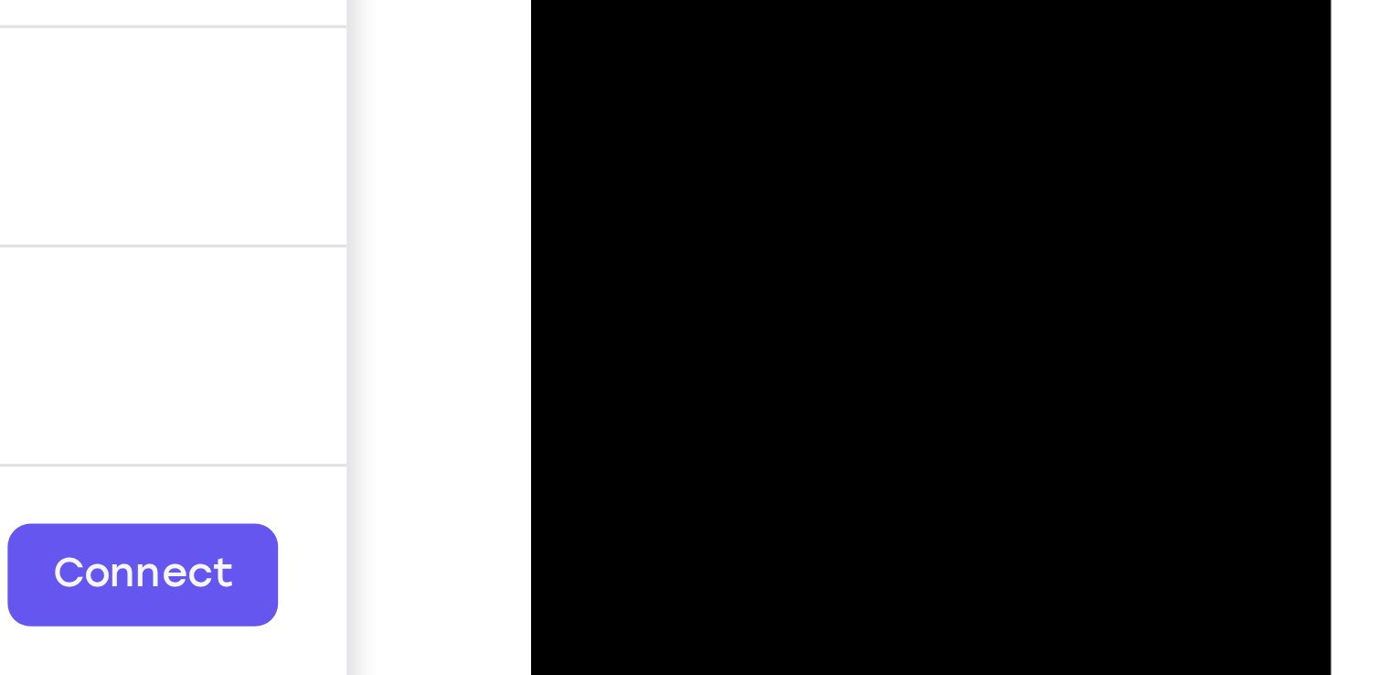
scroll to position [208, 0]
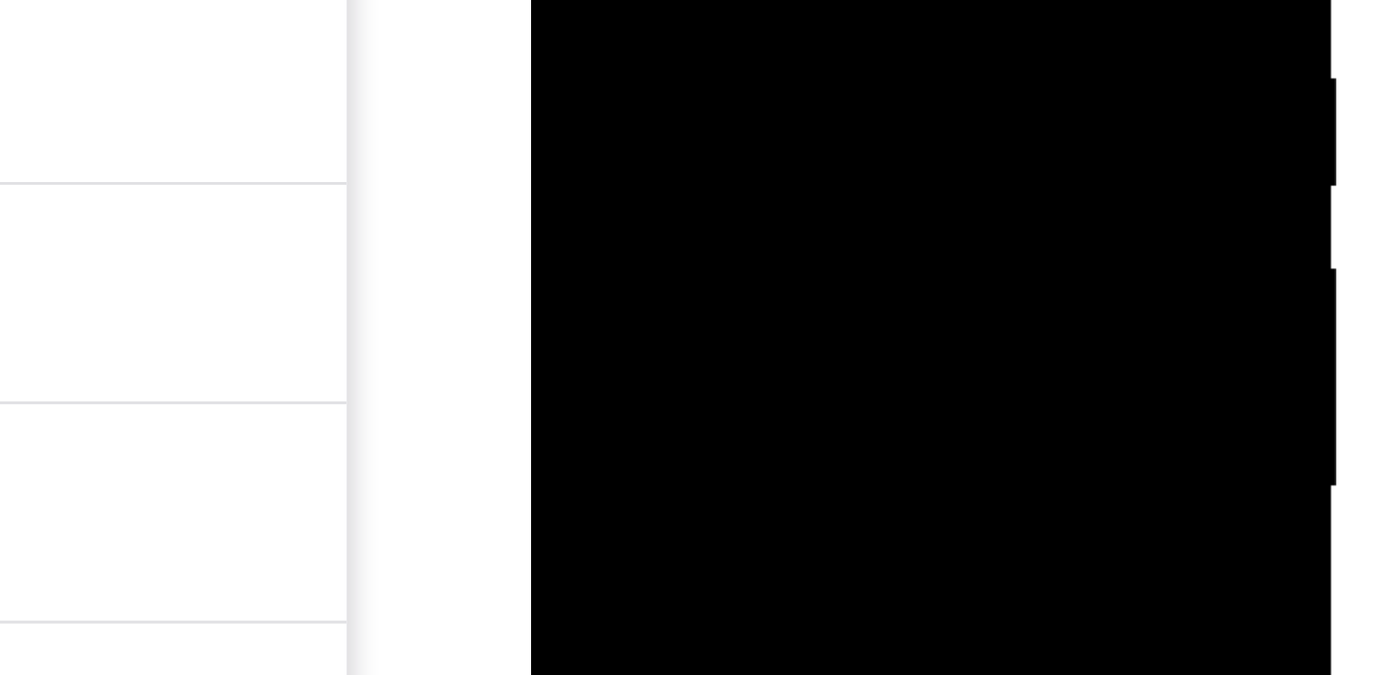
scroll to position [208, 0]
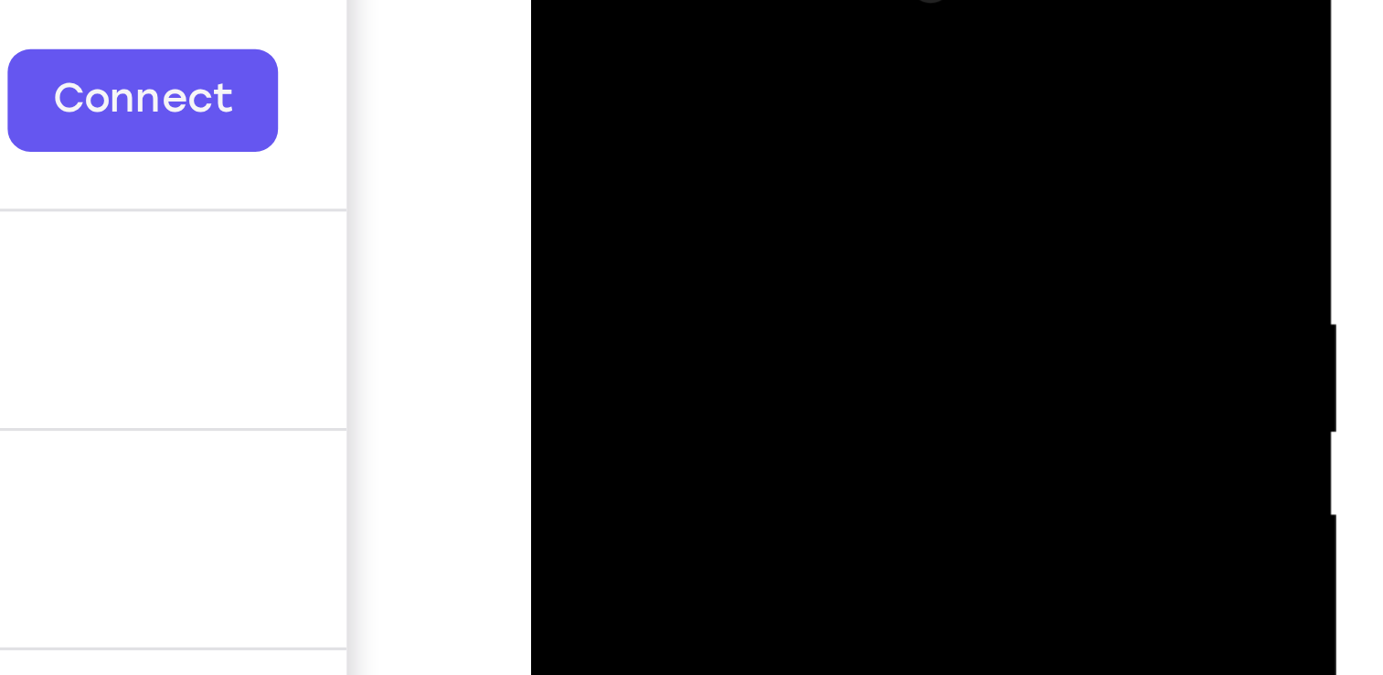
click at [636, 0] on div at bounding box center [660, 165] width 230 height 512
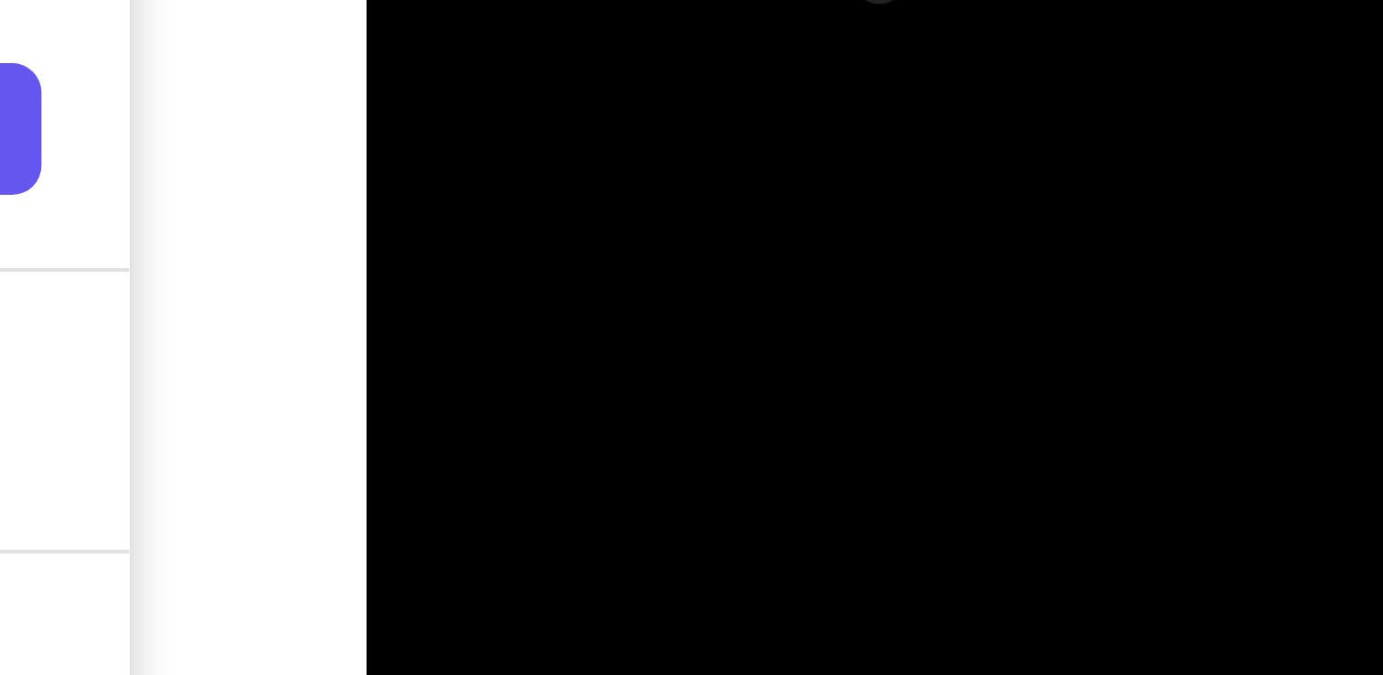
click at [535, 0] on div at bounding box center [495, 135] width 230 height 512
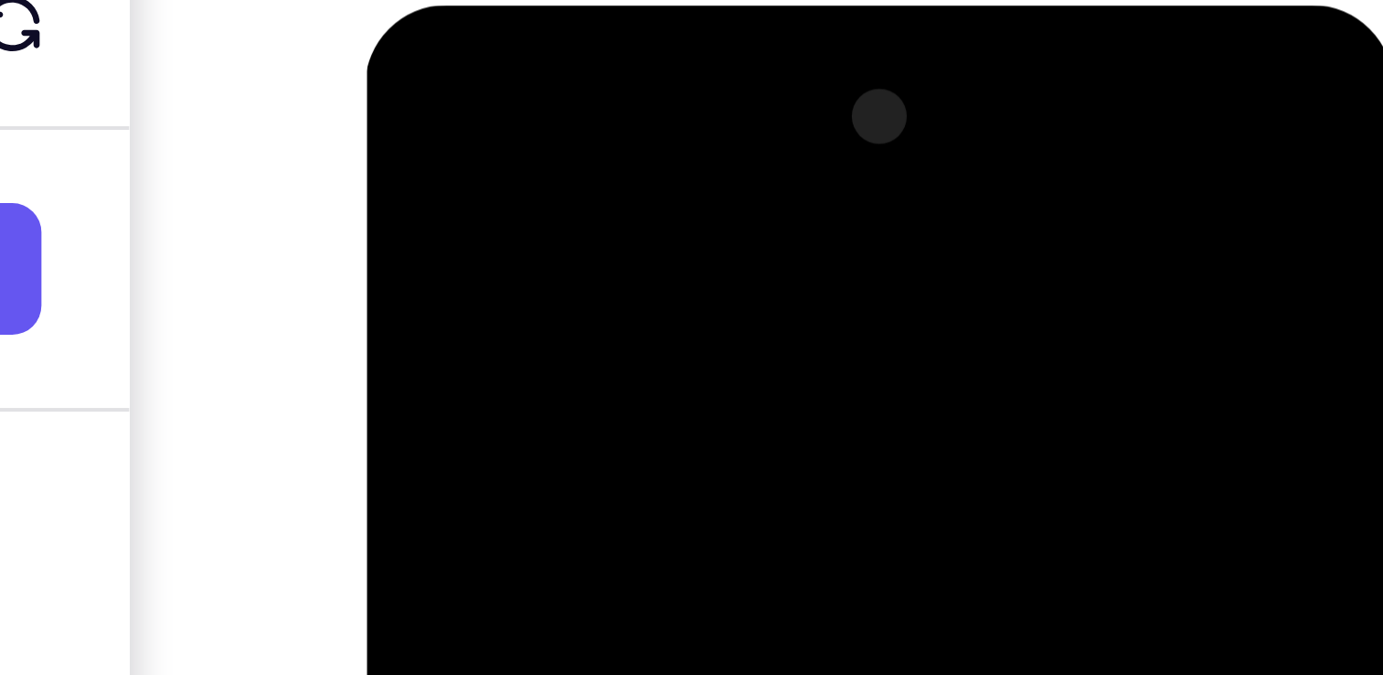
click at [588, 96] on div at bounding box center [495, 275] width 230 height 512
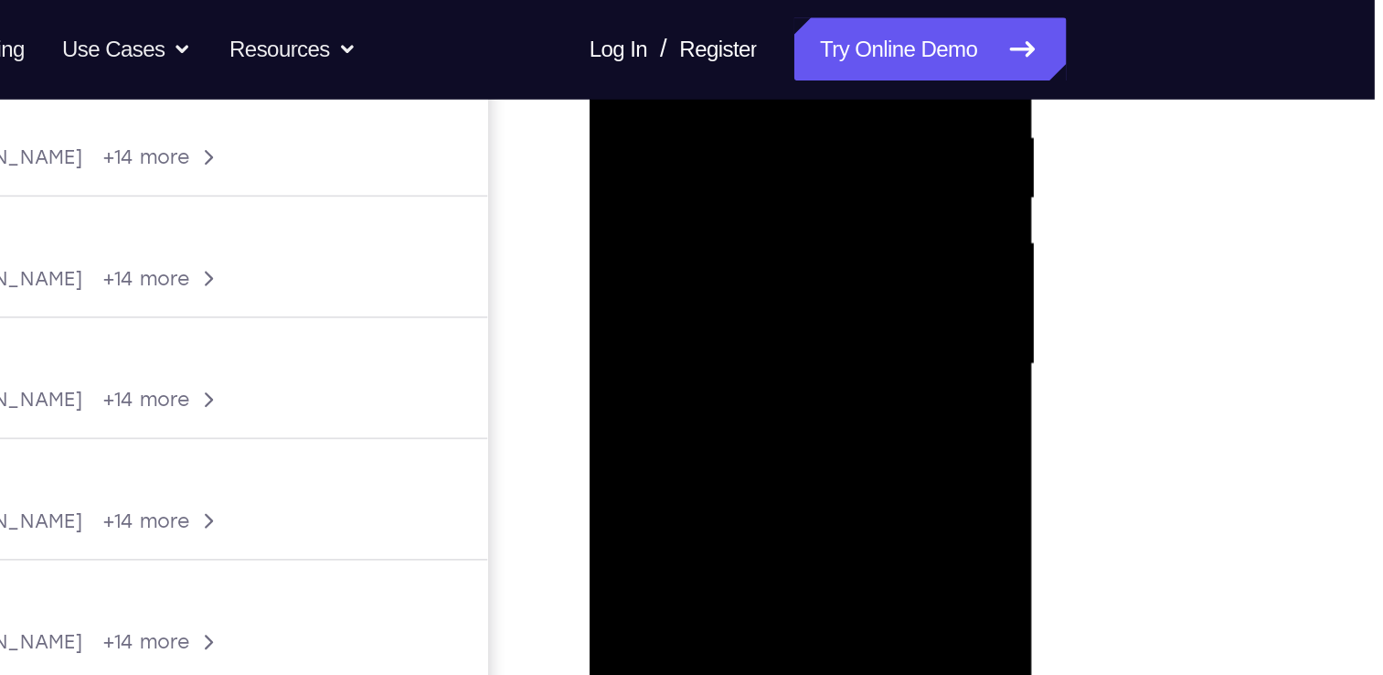
click at [688, 47] on div at bounding box center [718, 171] width 230 height 512
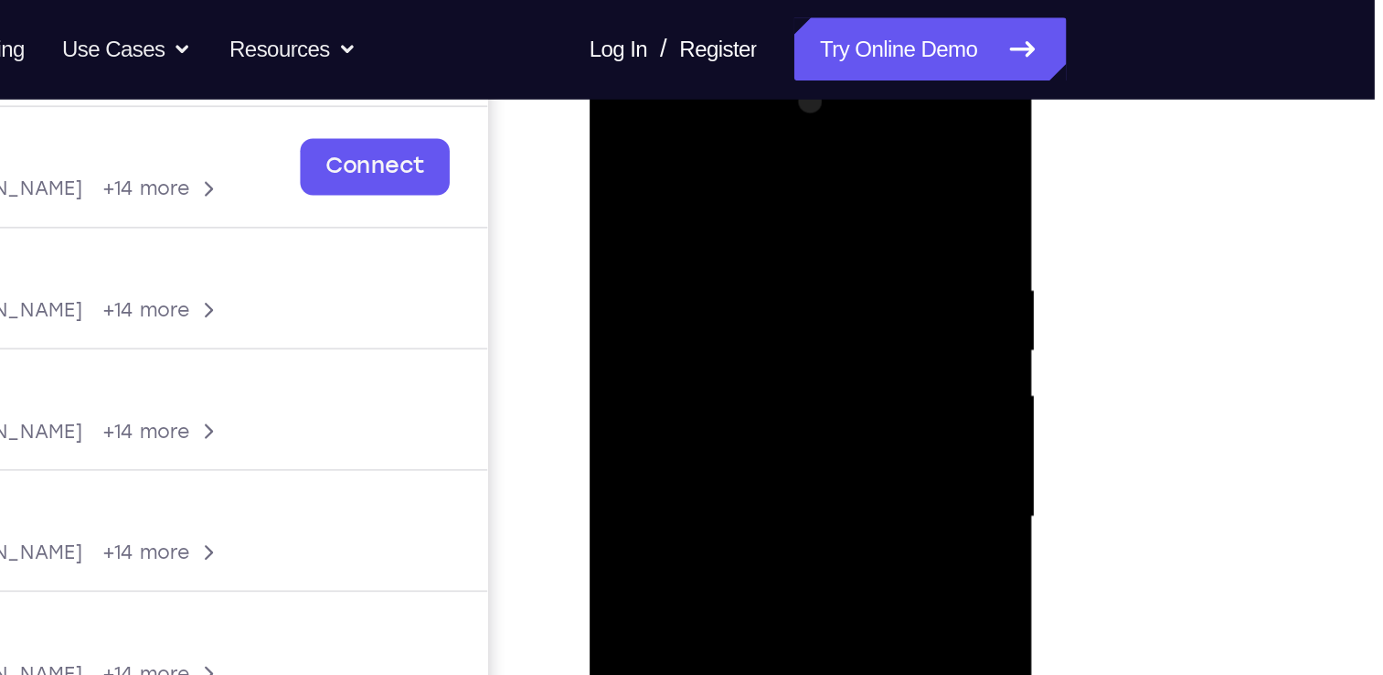
click at [826, 253] on div at bounding box center [718, 323] width 230 height 512
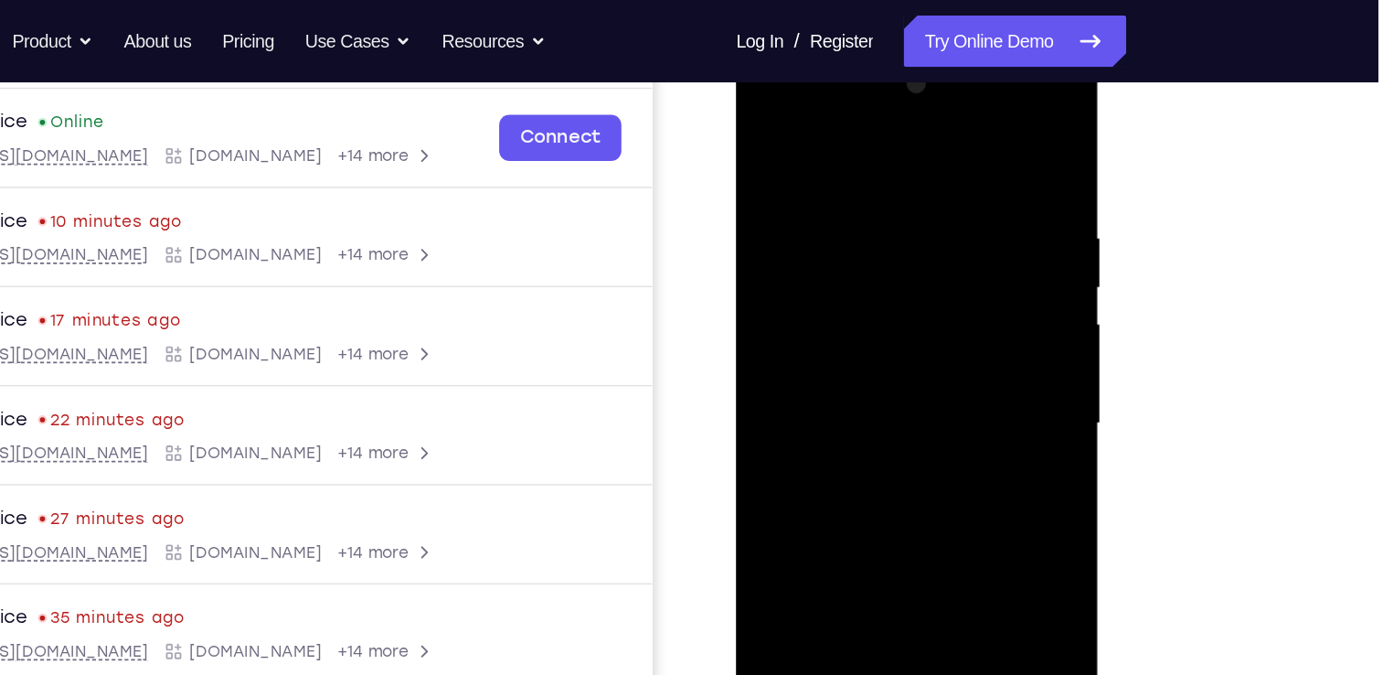
scroll to position [271, 0]
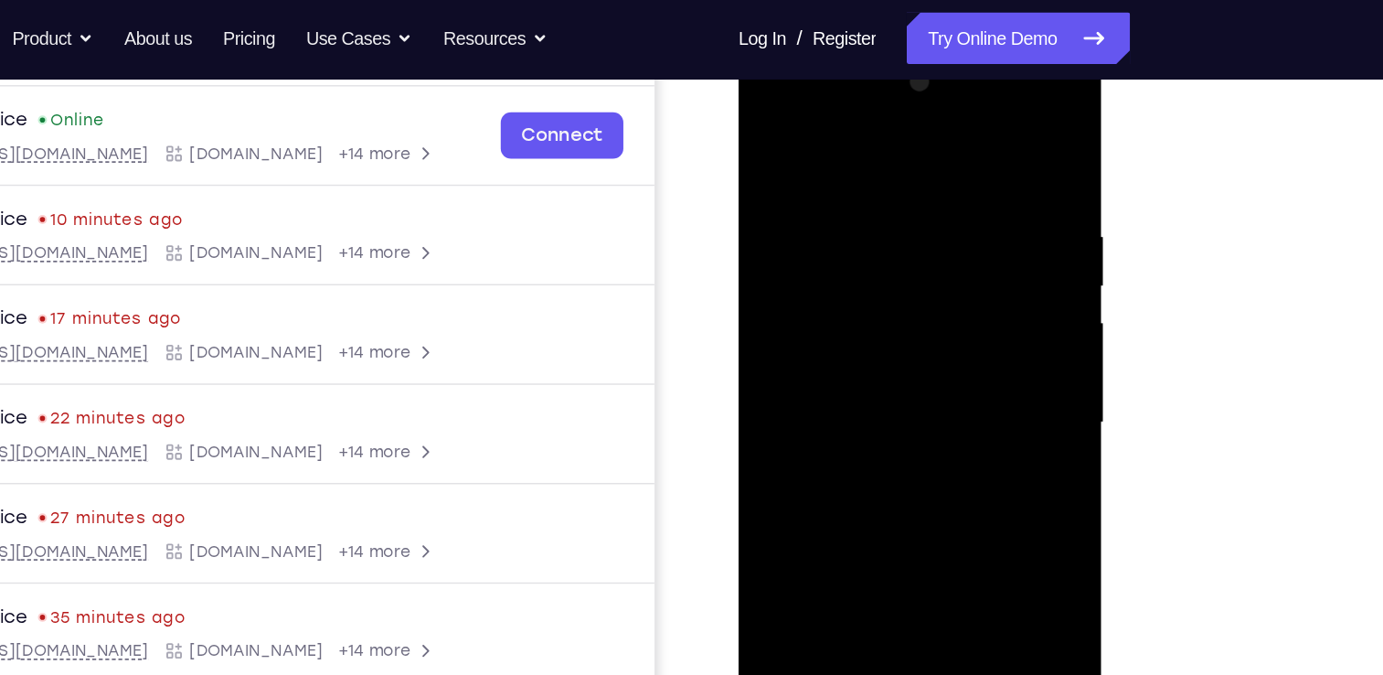
click at [966, 133] on div at bounding box center [868, 312] width 230 height 512
click at [769, 123] on div at bounding box center [868, 312] width 230 height 512
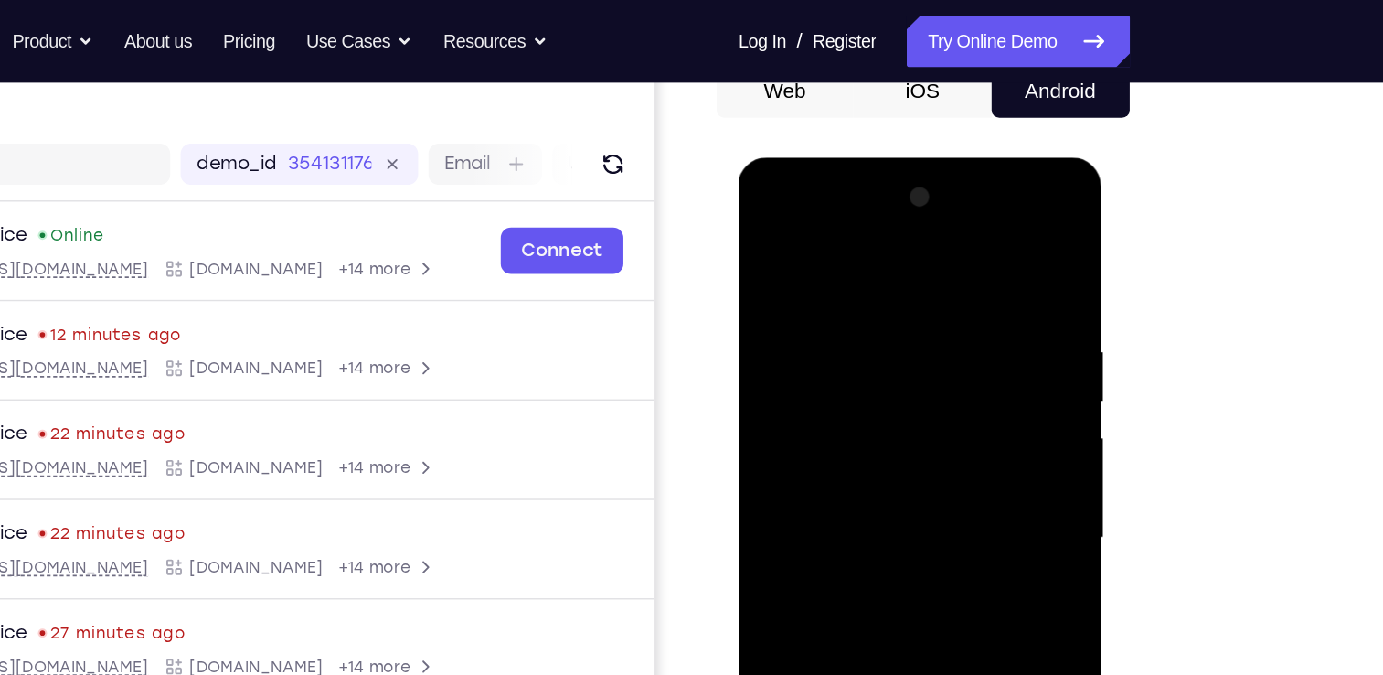
scroll to position [148, 0]
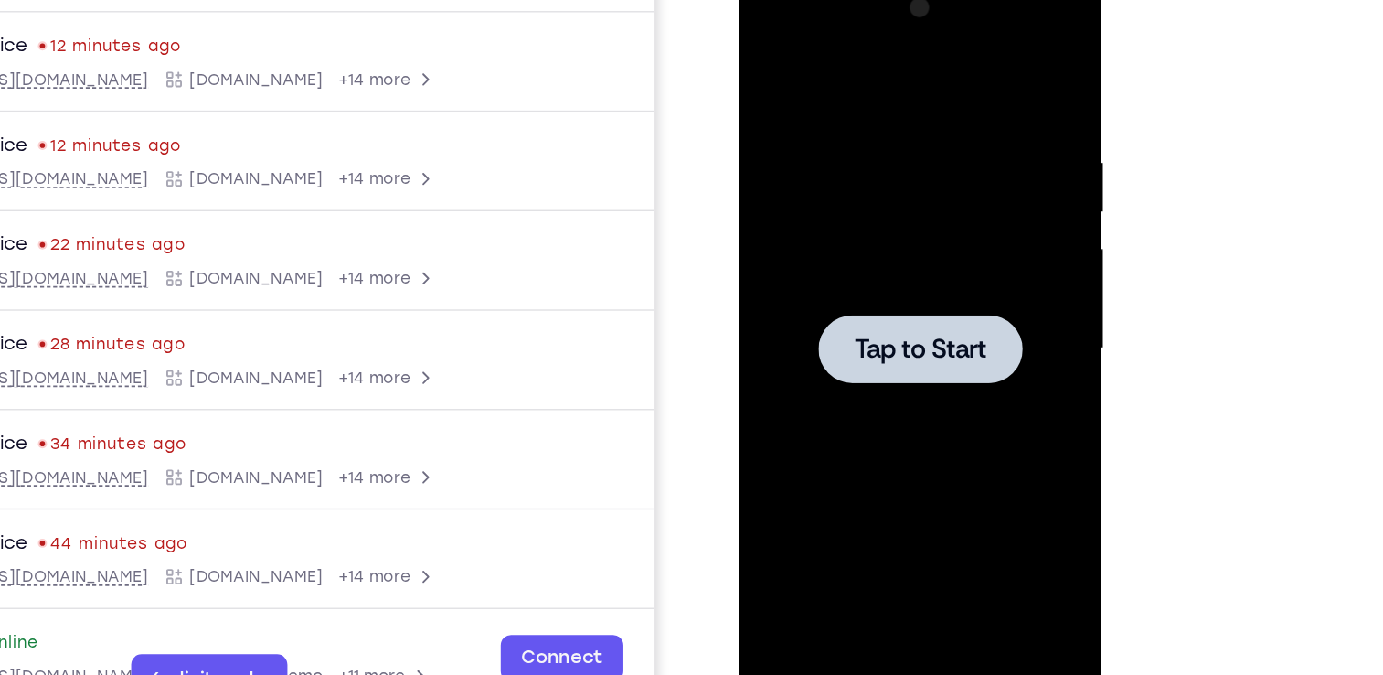
click at [811, 222] on div at bounding box center [867, 238] width 144 height 48
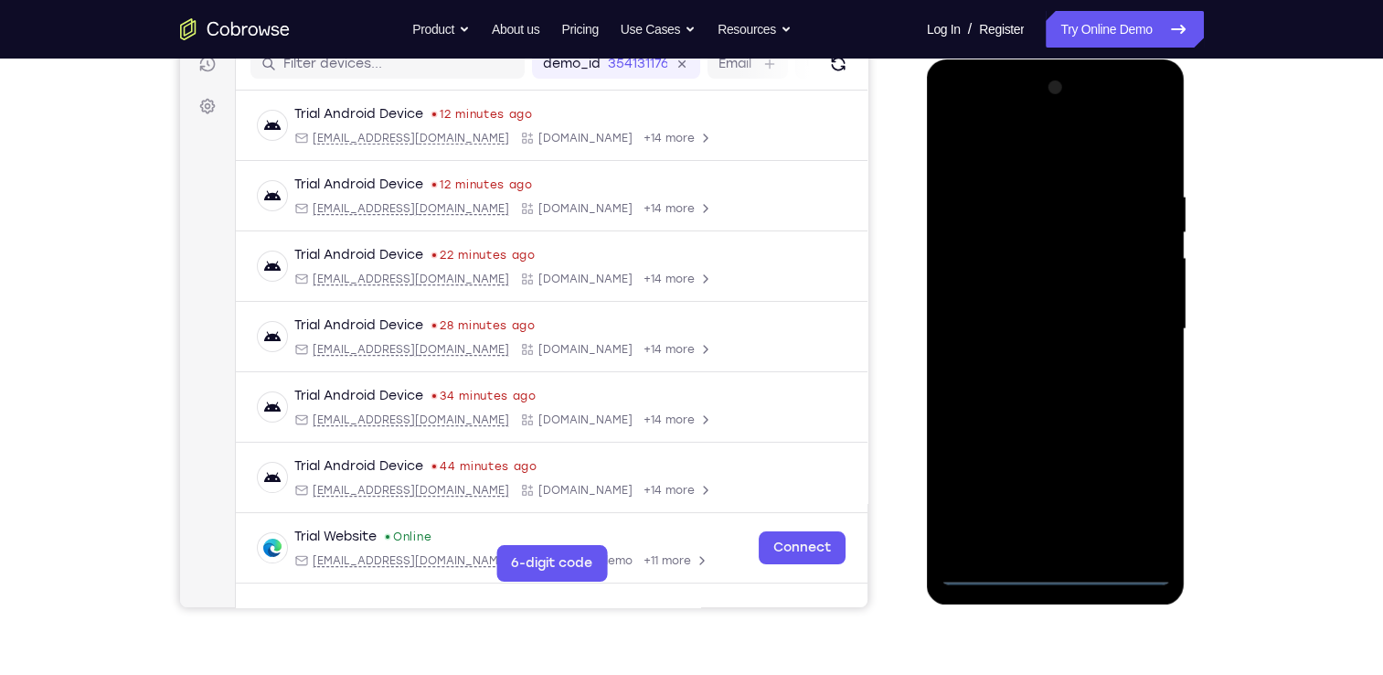
scroll to position [246, 0]
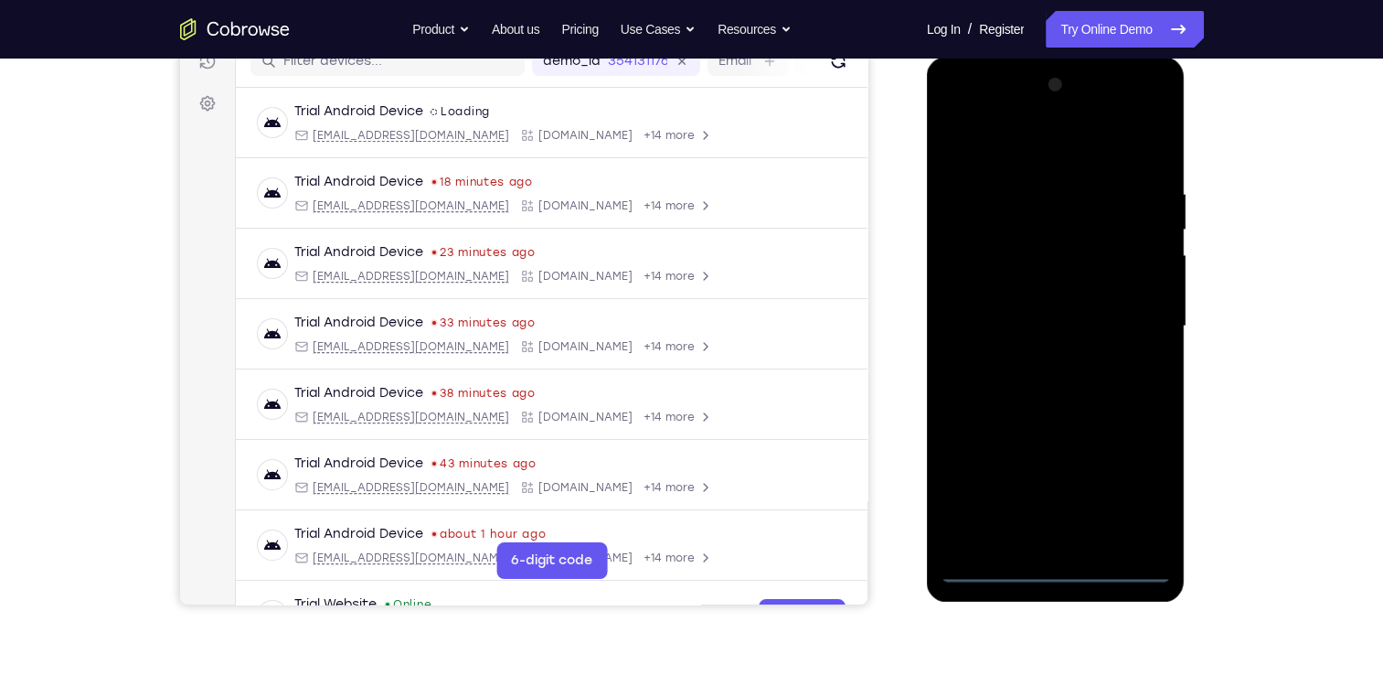
click at [1060, 561] on div at bounding box center [1056, 326] width 230 height 512
click at [1060, 578] on div at bounding box center [1056, 326] width 230 height 512
click at [1039, 296] on div at bounding box center [1056, 326] width 230 height 512
click at [998, 571] on div at bounding box center [1056, 326] width 230 height 512
click at [1139, 498] on div at bounding box center [1056, 326] width 230 height 512
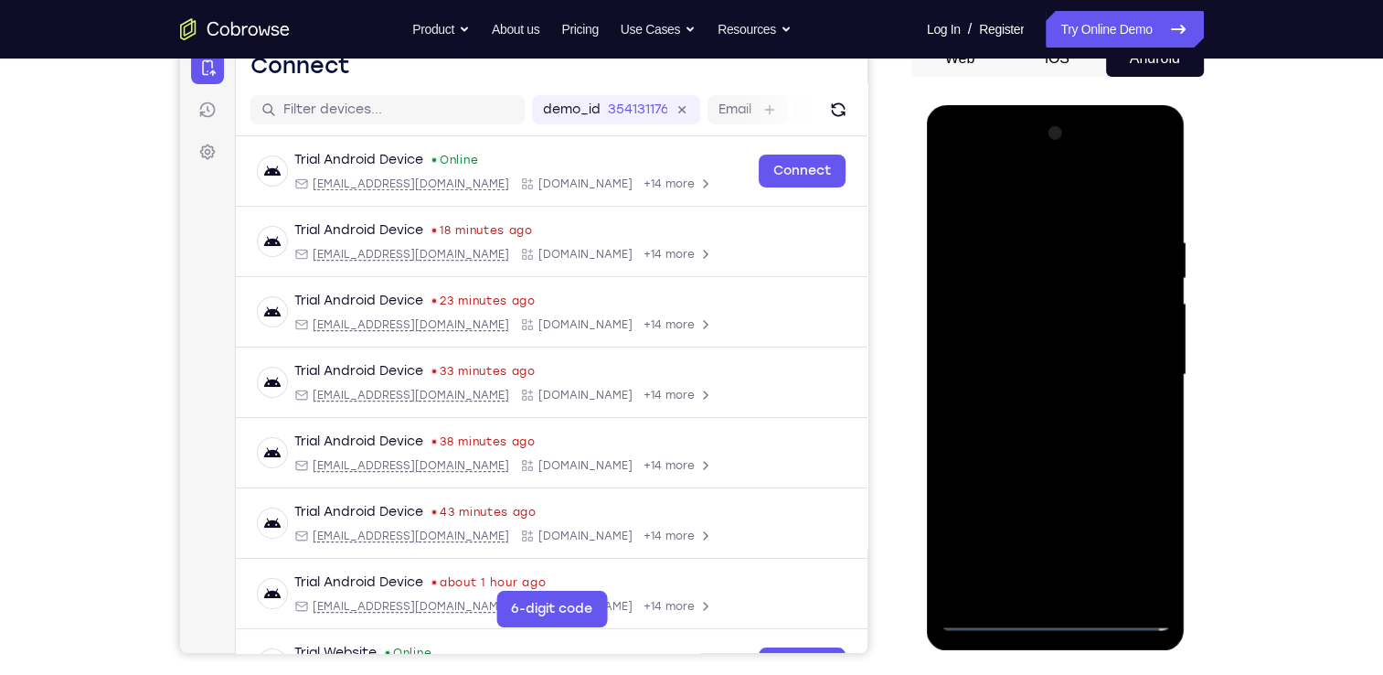
scroll to position [197, 0]
click at [1062, 198] on div at bounding box center [1056, 376] width 230 height 512
click at [977, 321] on div at bounding box center [1056, 376] width 230 height 512
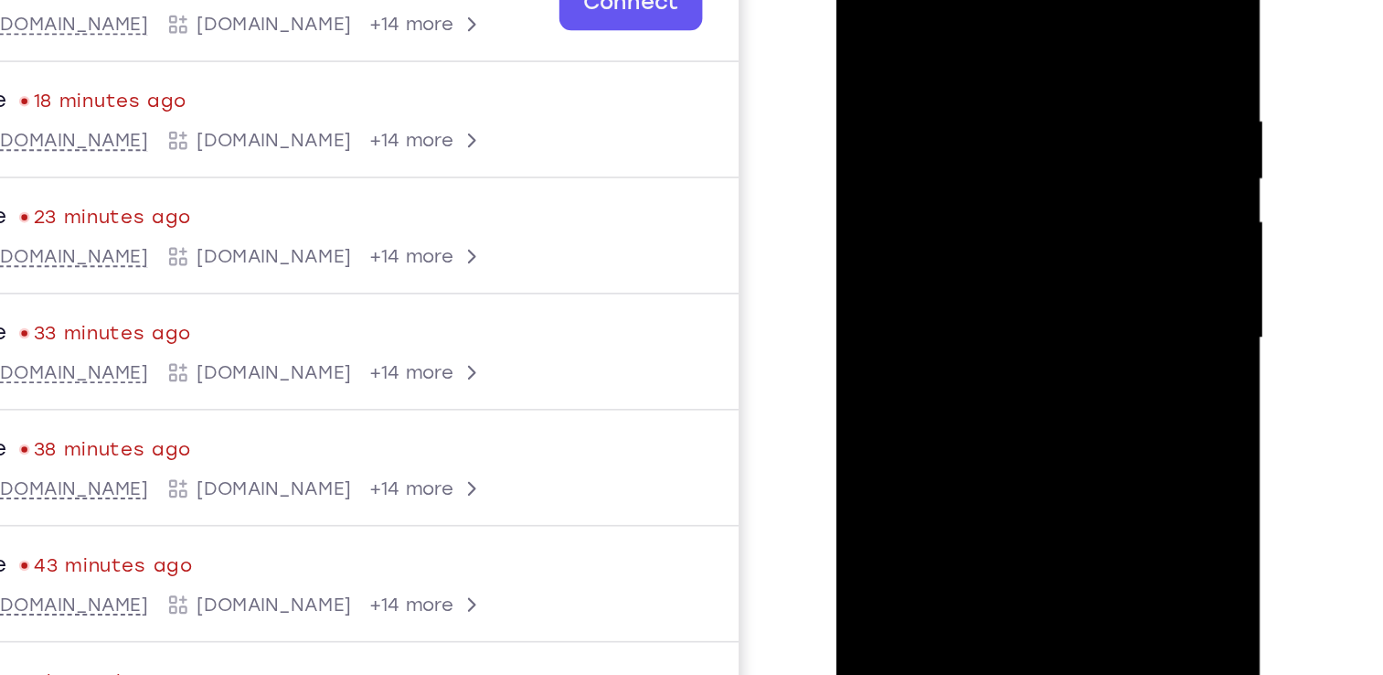
scroll to position [241, 0]
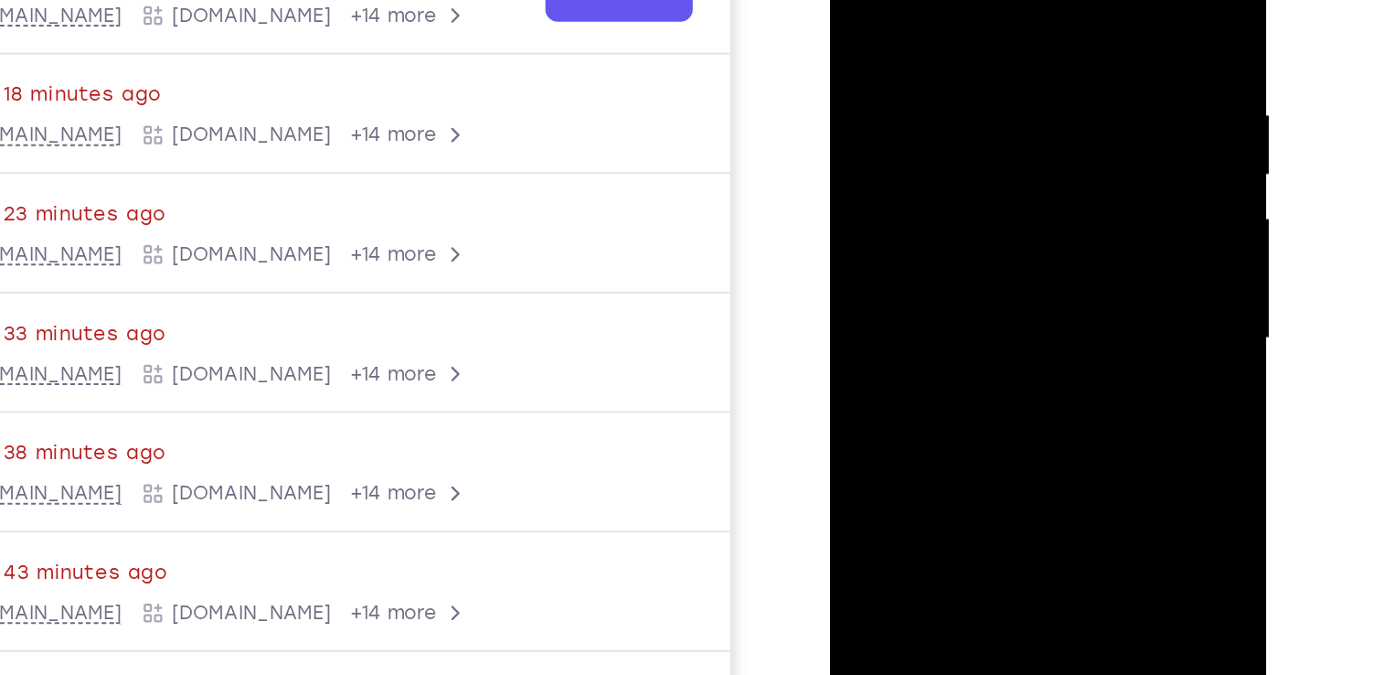
click at [928, 164] on div at bounding box center [959, 152] width 230 height 512
click at [909, 136] on div at bounding box center [959, 152] width 230 height 512
click at [935, 177] on div at bounding box center [959, 152] width 230 height 512
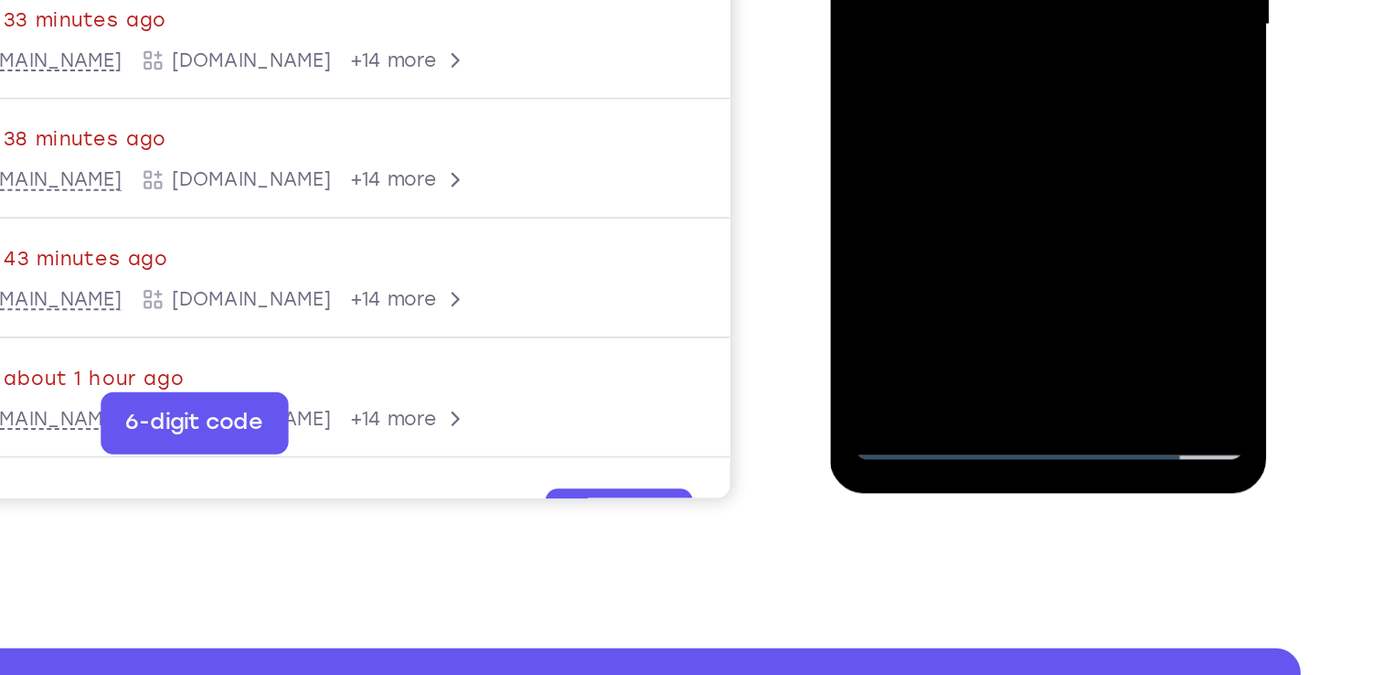
scroll to position [279, 0]
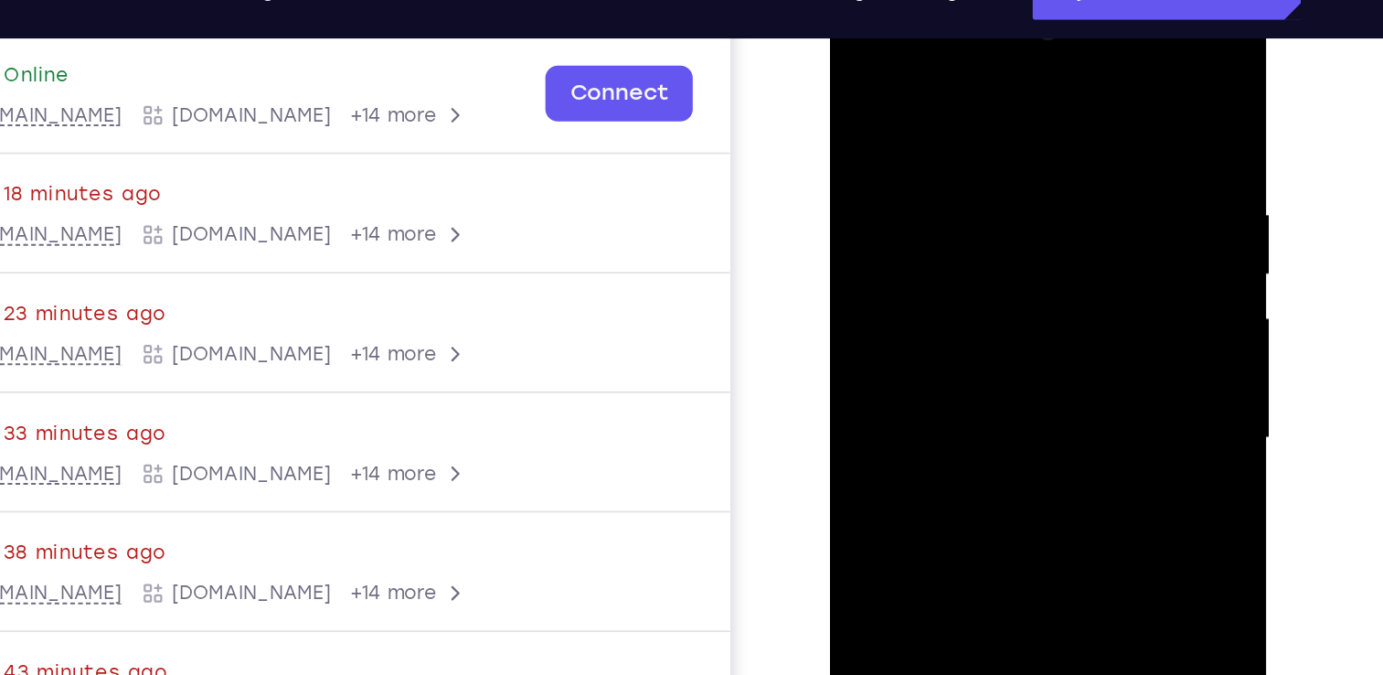
scroll to position [278, 0]
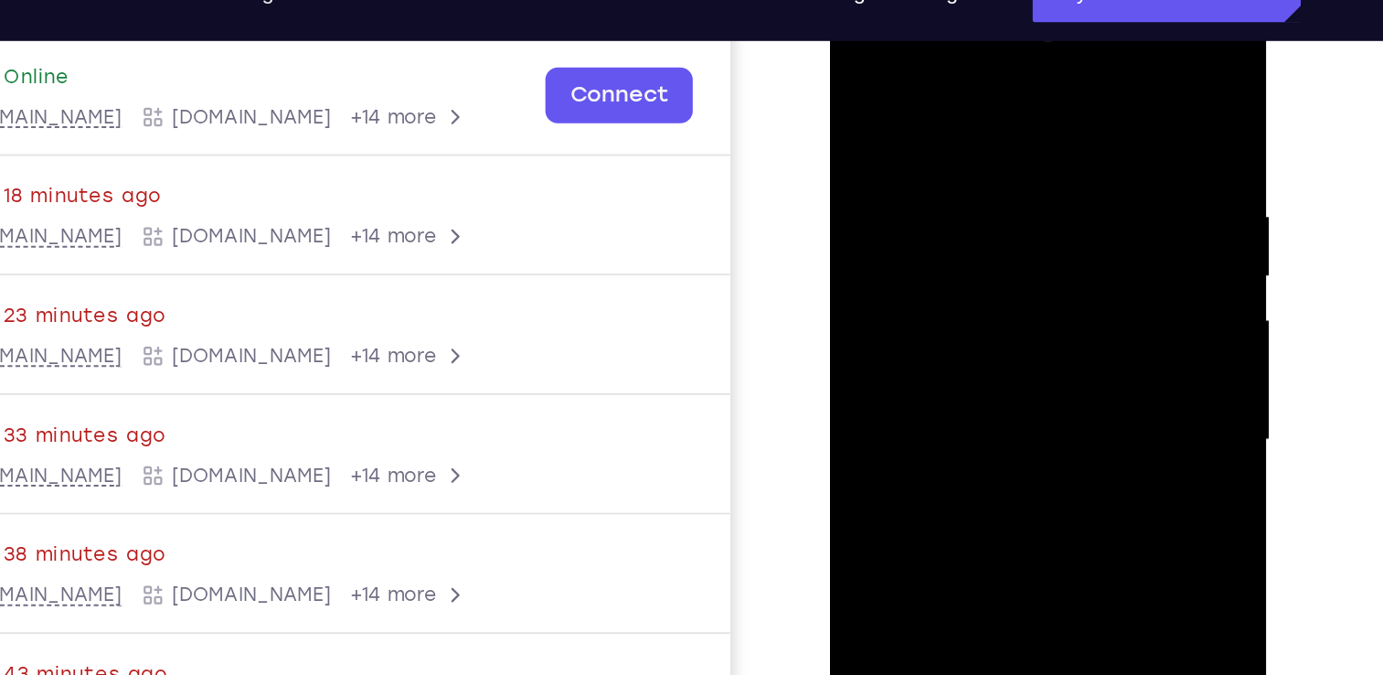
click at [862, 126] on div at bounding box center [959, 254] width 230 height 512
click at [890, 163] on div at bounding box center [959, 254] width 230 height 512
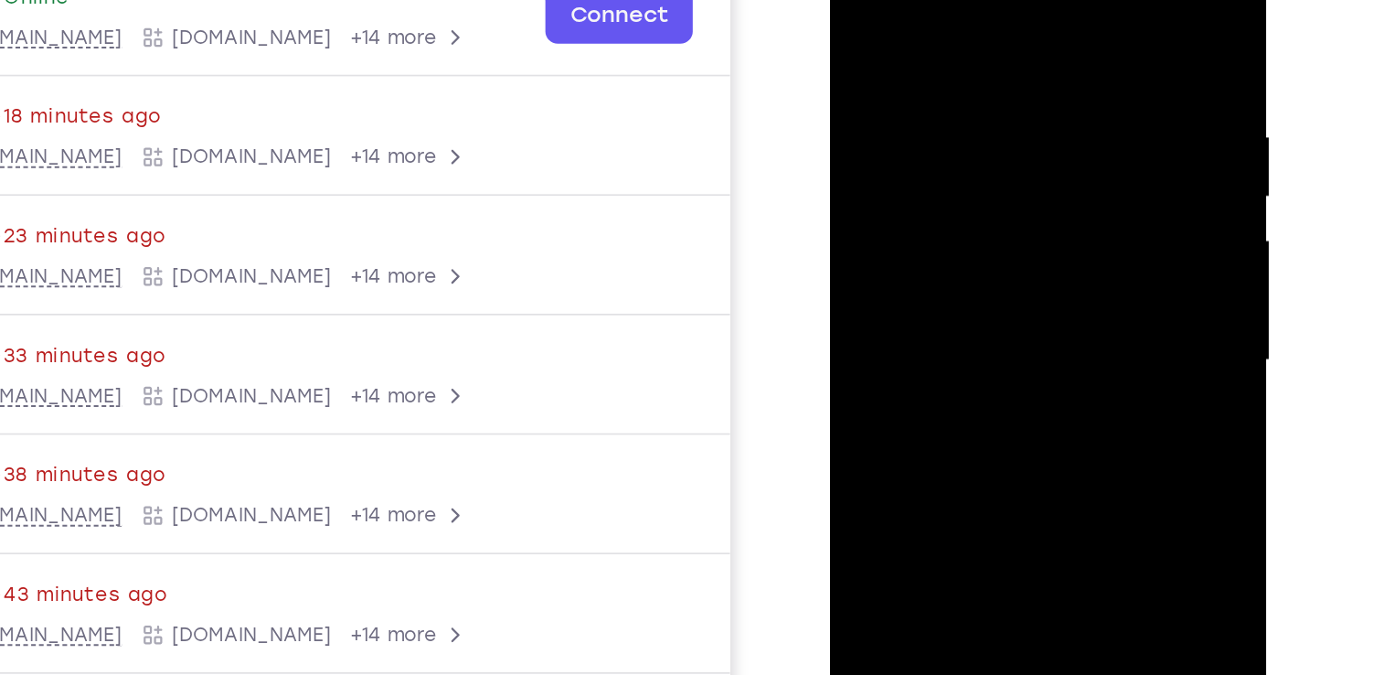
click at [899, 90] on div at bounding box center [959, 175] width 230 height 512
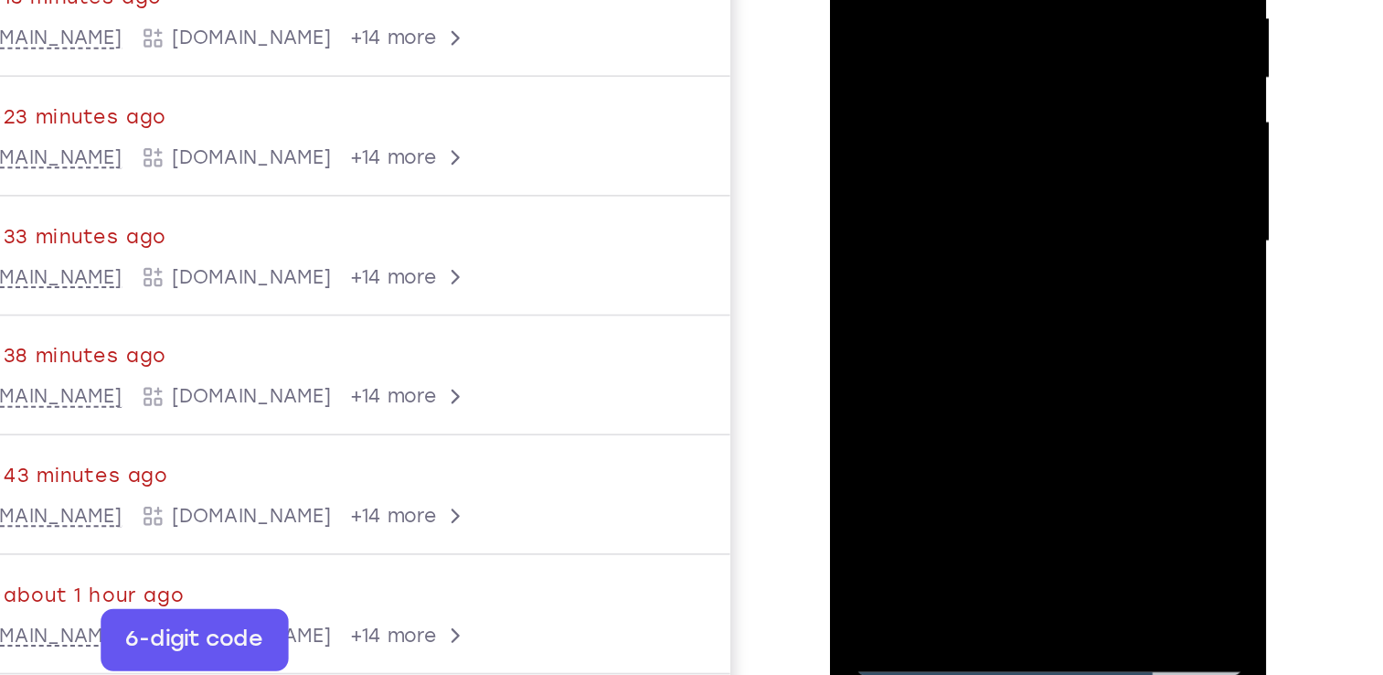
click at [912, 236] on div at bounding box center [959, 55] width 230 height 512
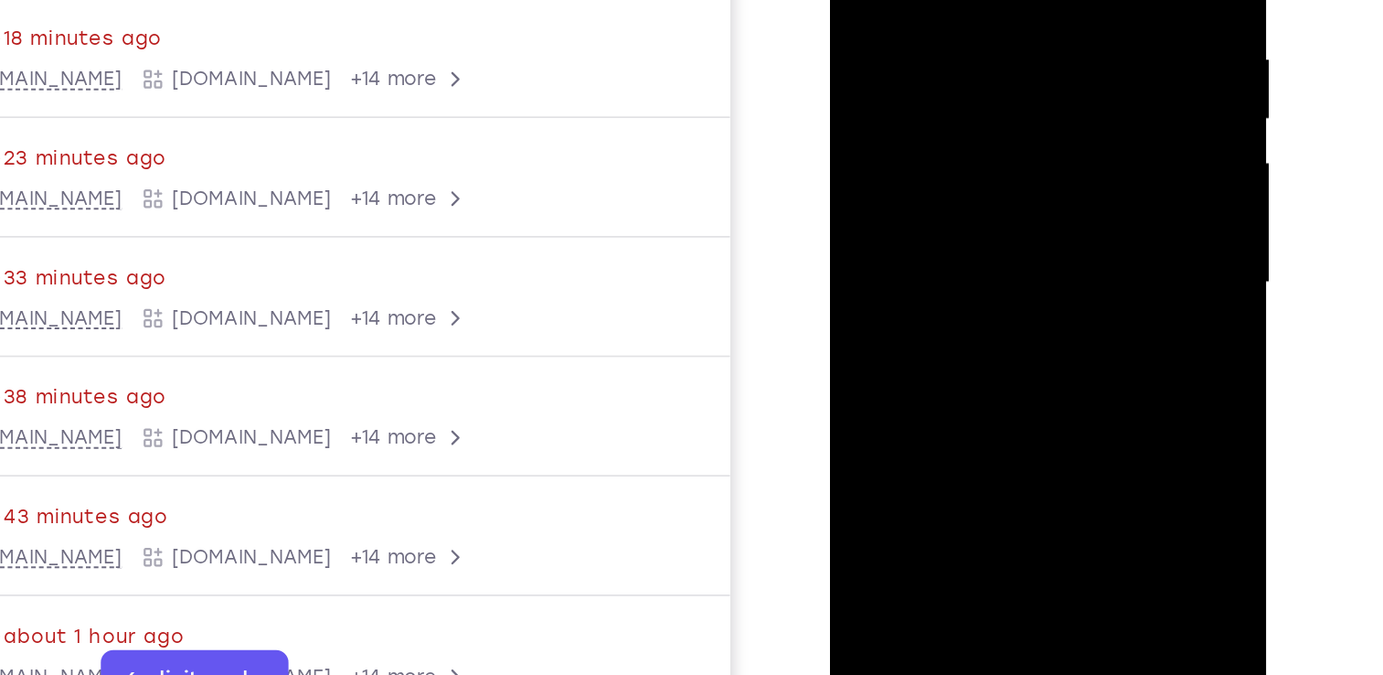
click at [1060, 135] on div at bounding box center [959, 96] width 230 height 512
drag, startPoint x: 1060, startPoint y: 135, endPoint x: 925, endPoint y: 149, distance: 135.1
click at [925, 149] on div at bounding box center [959, 96] width 230 height 512
drag, startPoint x: 1040, startPoint y: 125, endPoint x: 896, endPoint y: 111, distance: 144.3
click at [896, 111] on div at bounding box center [959, 96] width 230 height 512
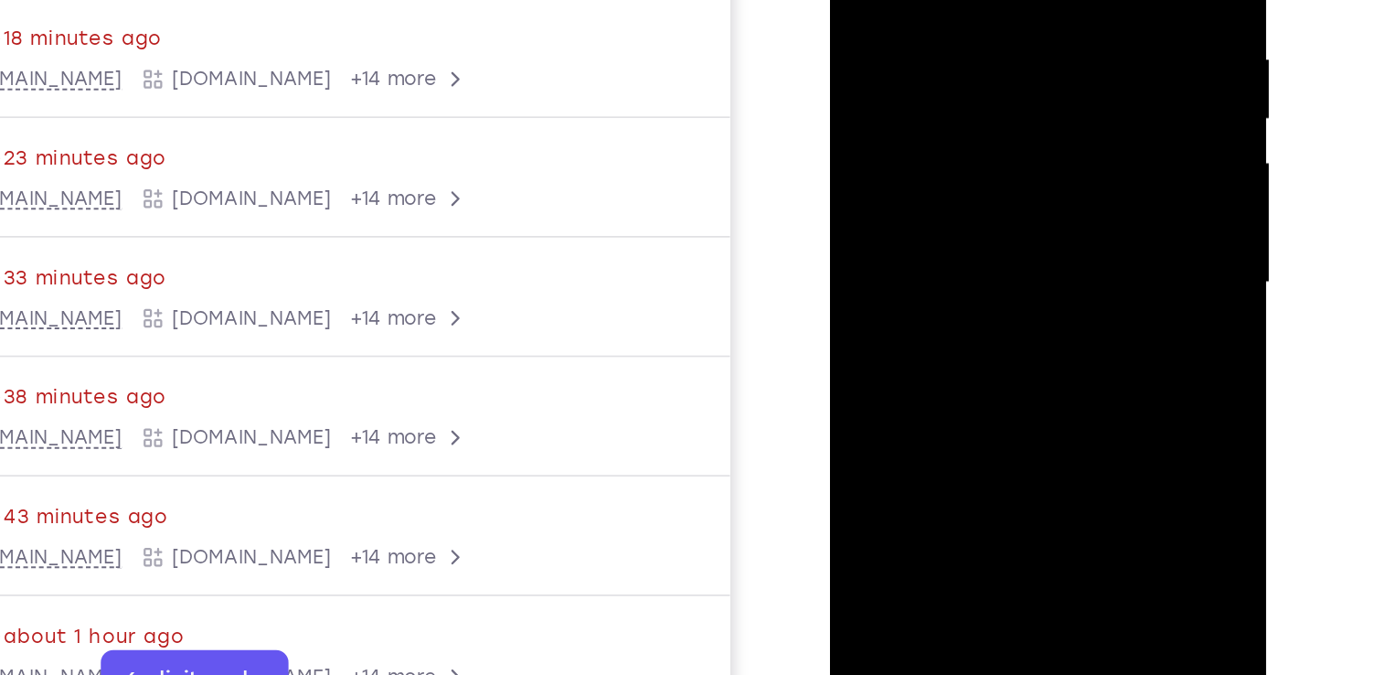
drag, startPoint x: 1029, startPoint y: 138, endPoint x: 895, endPoint y: 151, distance: 134.1
click at [895, 151] on div at bounding box center [959, 96] width 230 height 512
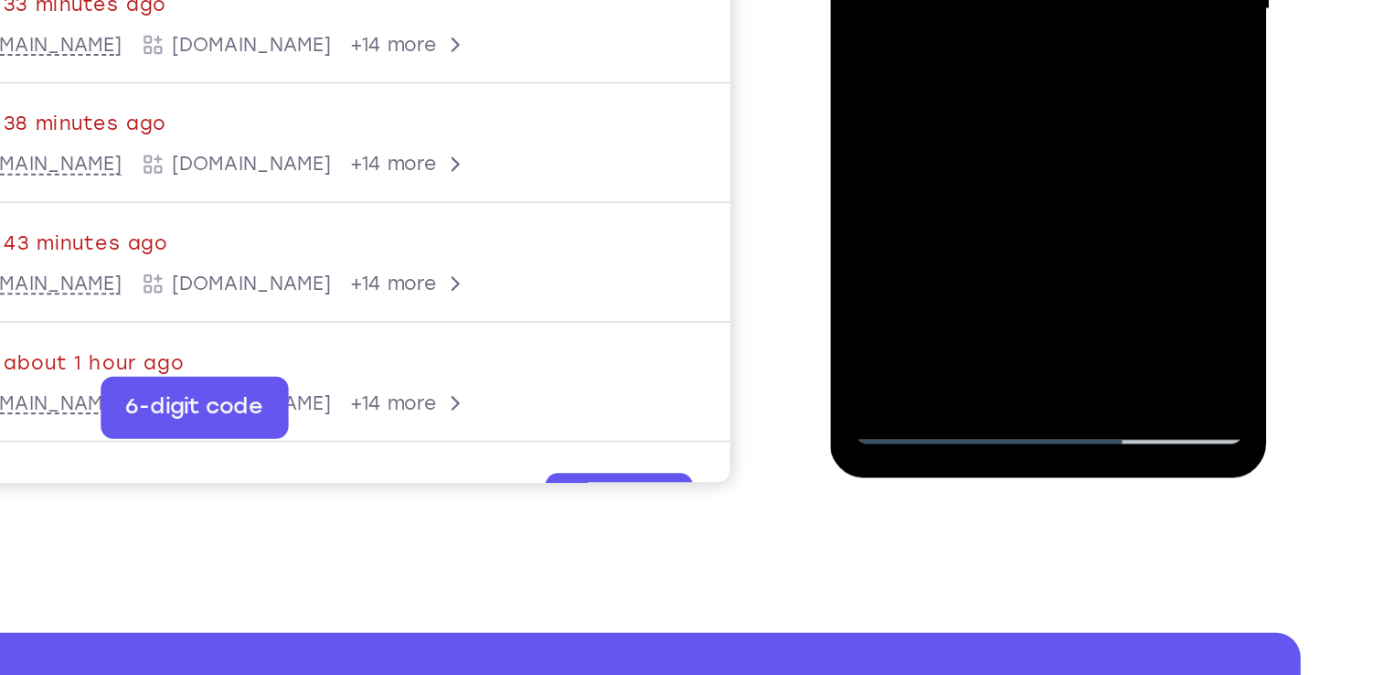
scroll to position [293, 0]
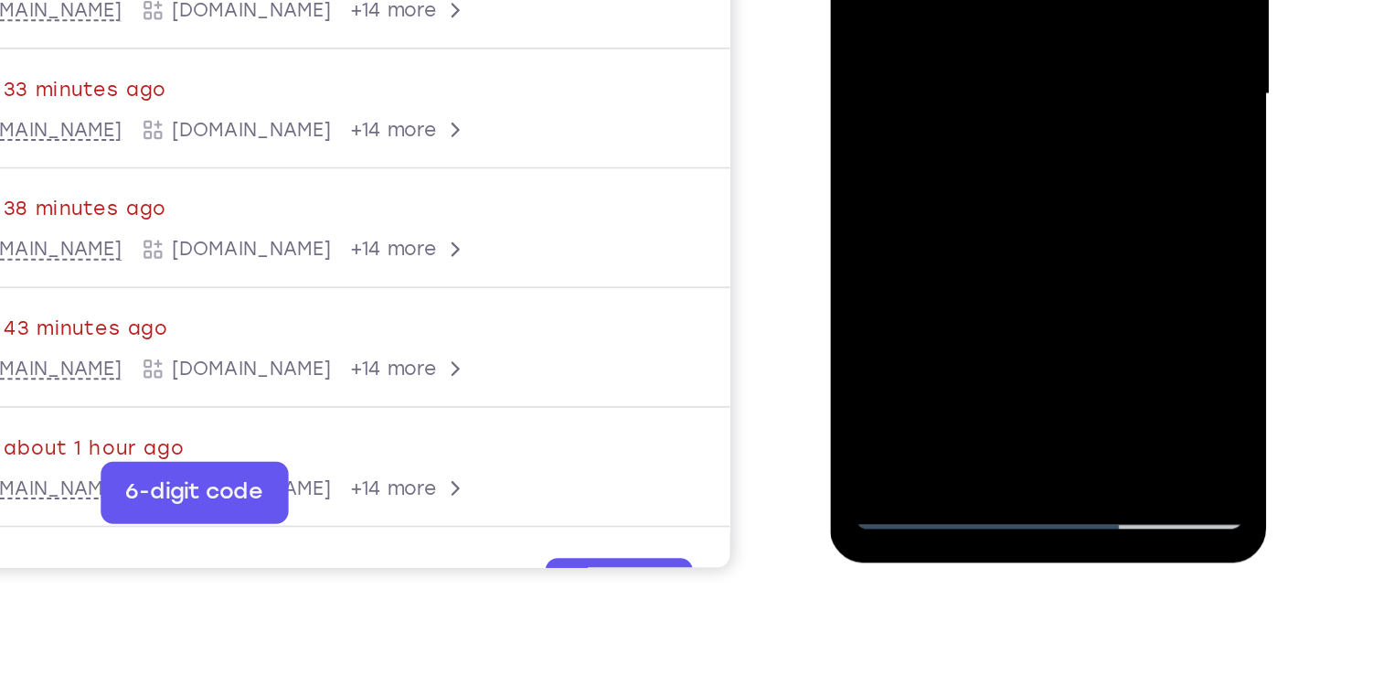
scroll to position [292, 0]
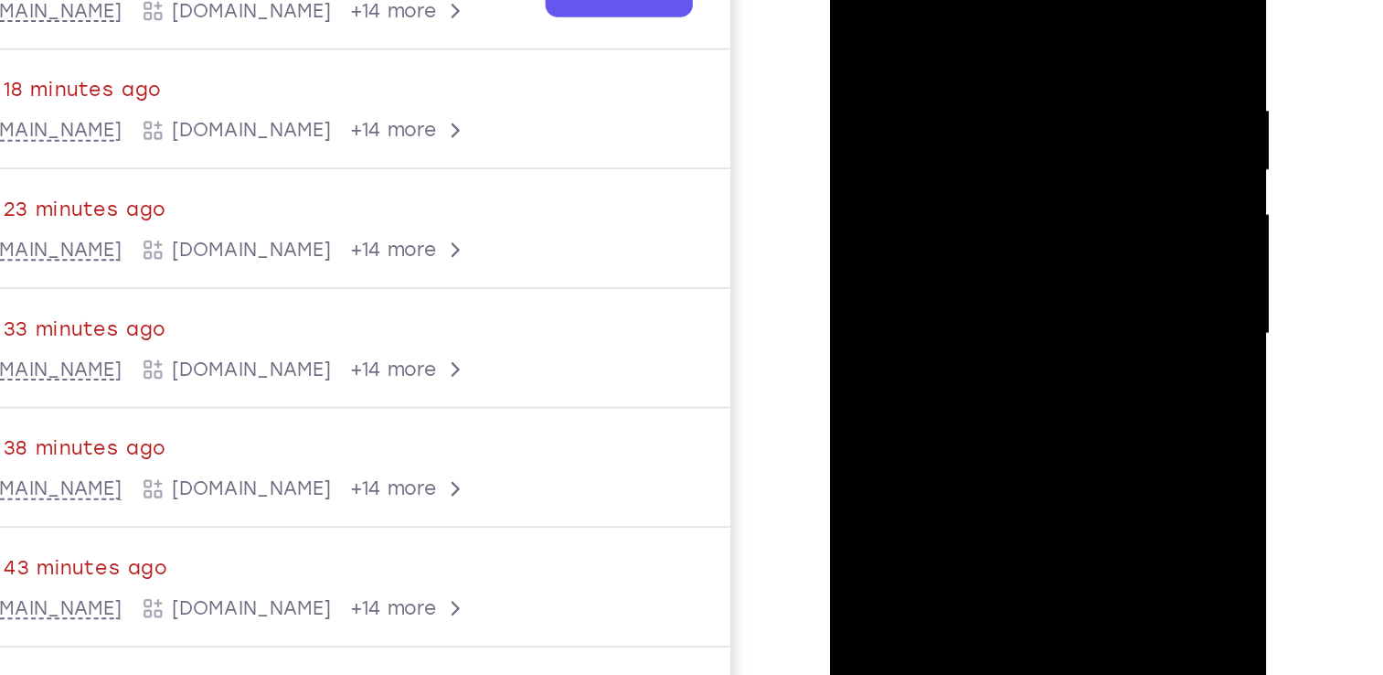
click at [1062, 0] on div at bounding box center [959, 147] width 230 height 512
click at [978, 325] on div at bounding box center [959, 147] width 230 height 512
click at [1057, 164] on div at bounding box center [959, 147] width 230 height 512
click at [1060, 0] on div at bounding box center [959, 147] width 230 height 512
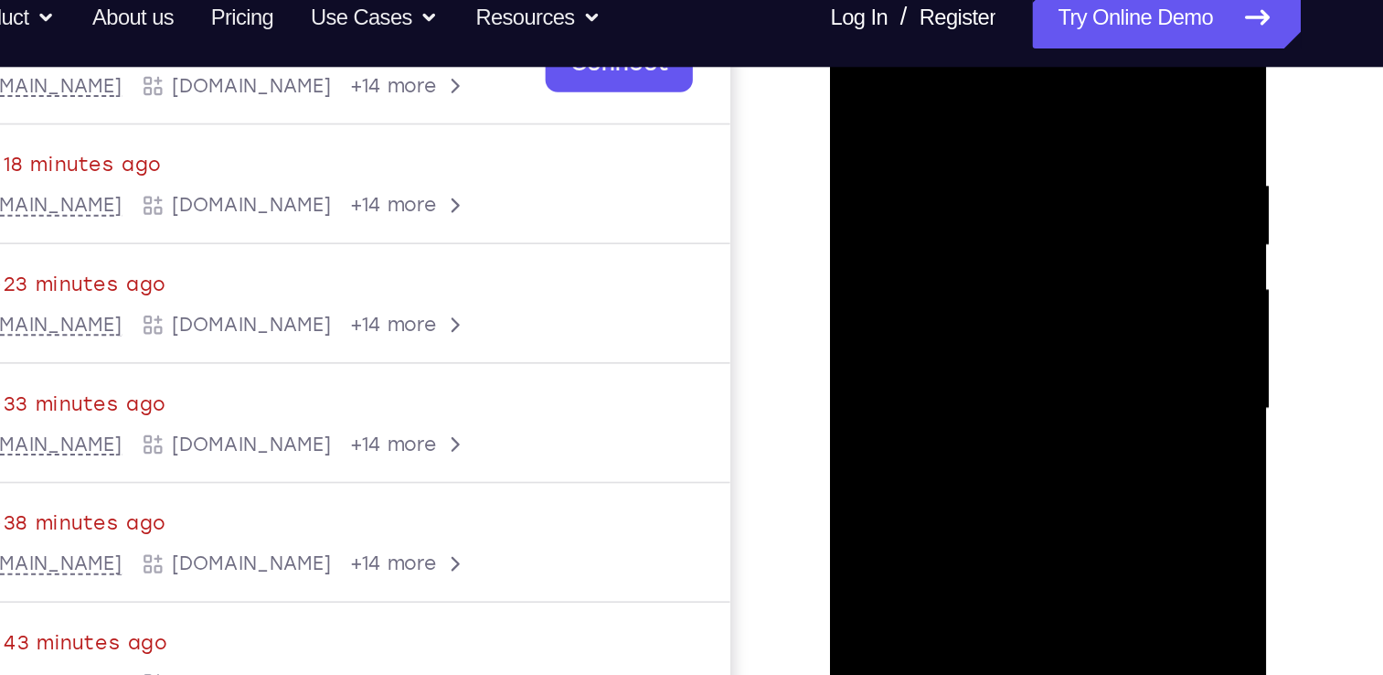
scroll to position [312, 0]
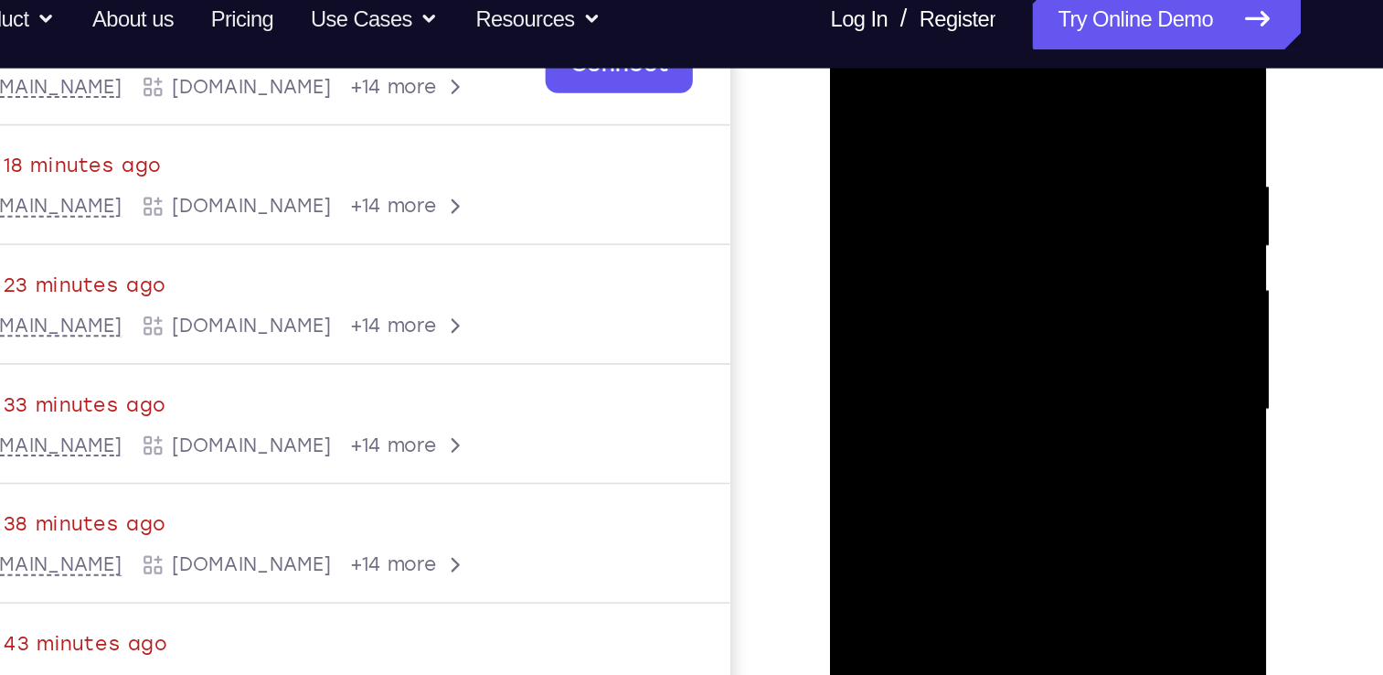
click at [859, 40] on div at bounding box center [959, 224] width 230 height 512
click at [931, 176] on div at bounding box center [959, 224] width 230 height 512
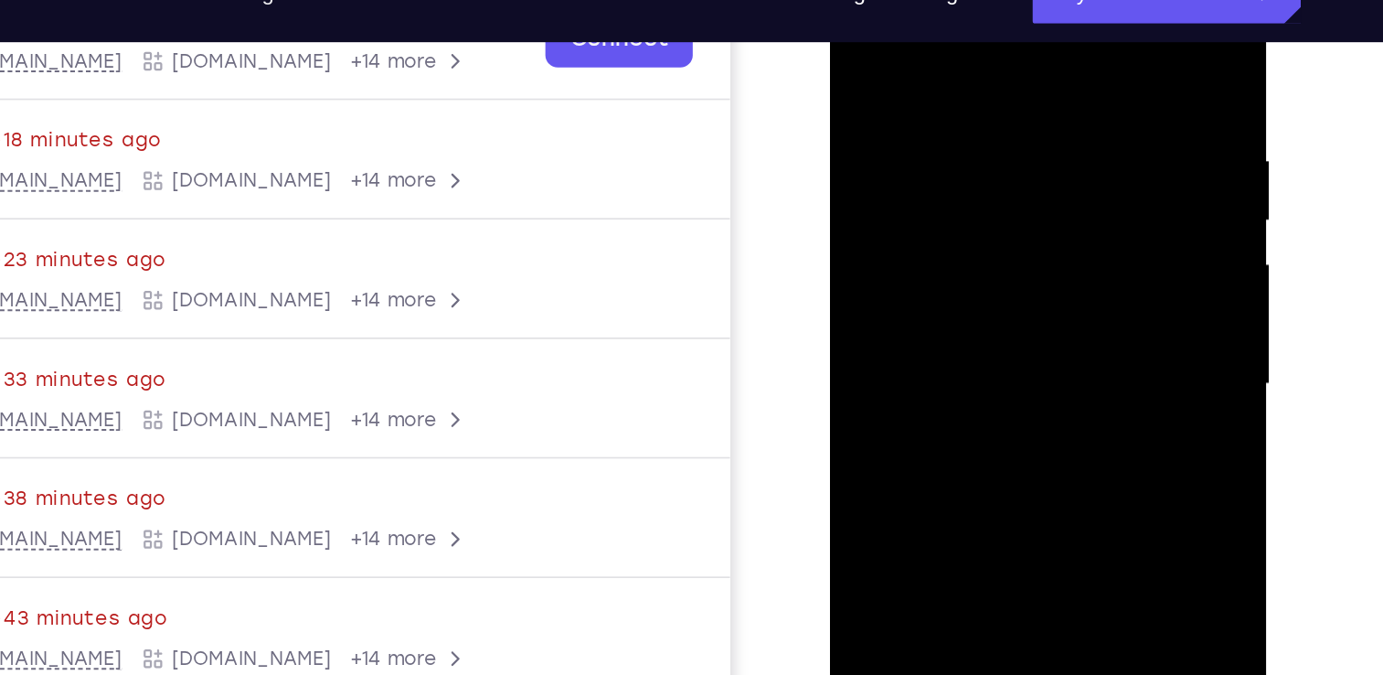
click at [1065, 21] on div at bounding box center [959, 197] width 230 height 512
click at [1025, 34] on div at bounding box center [959, 197] width 230 height 512
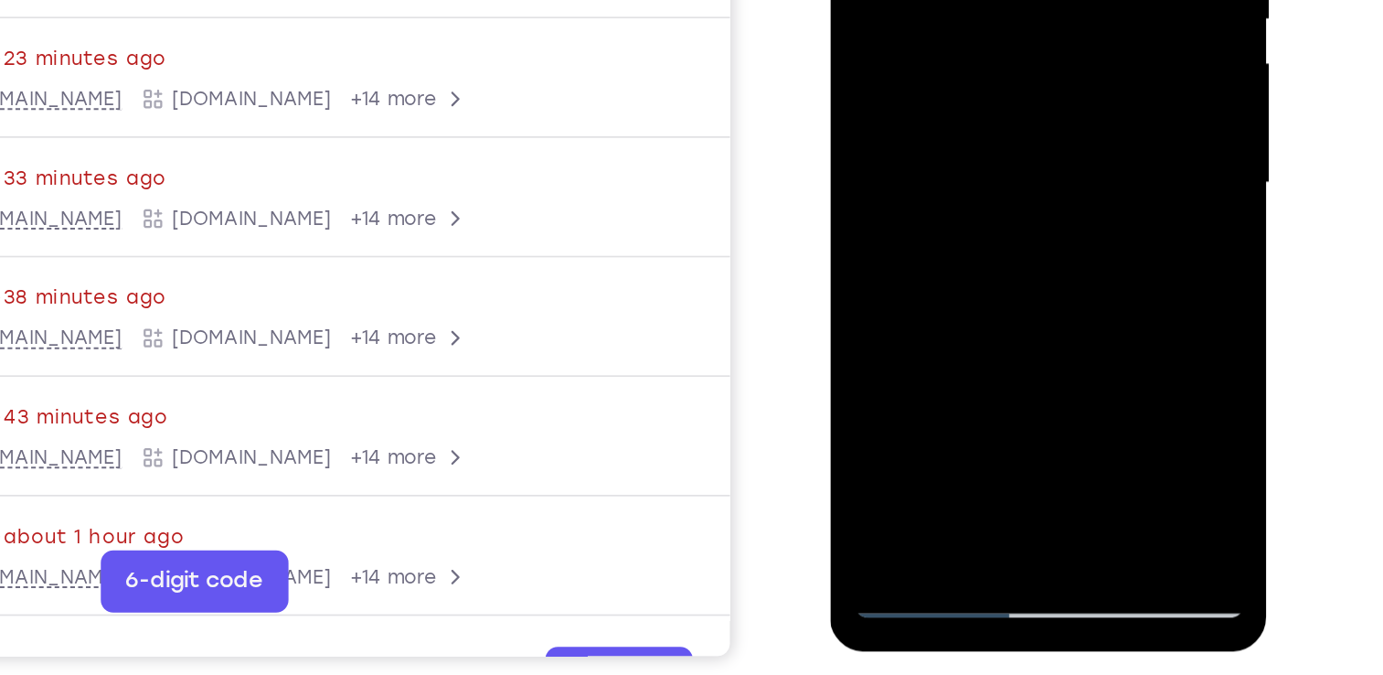
drag, startPoint x: 968, startPoint y: -19, endPoint x: 955, endPoint y: -72, distance: 54.8
drag, startPoint x: 971, startPoint y: 100, endPoint x: 952, endPoint y: -105, distance: 205.7
drag, startPoint x: 983, startPoint y: 84, endPoint x: 957, endPoint y: -115, distance: 201.0
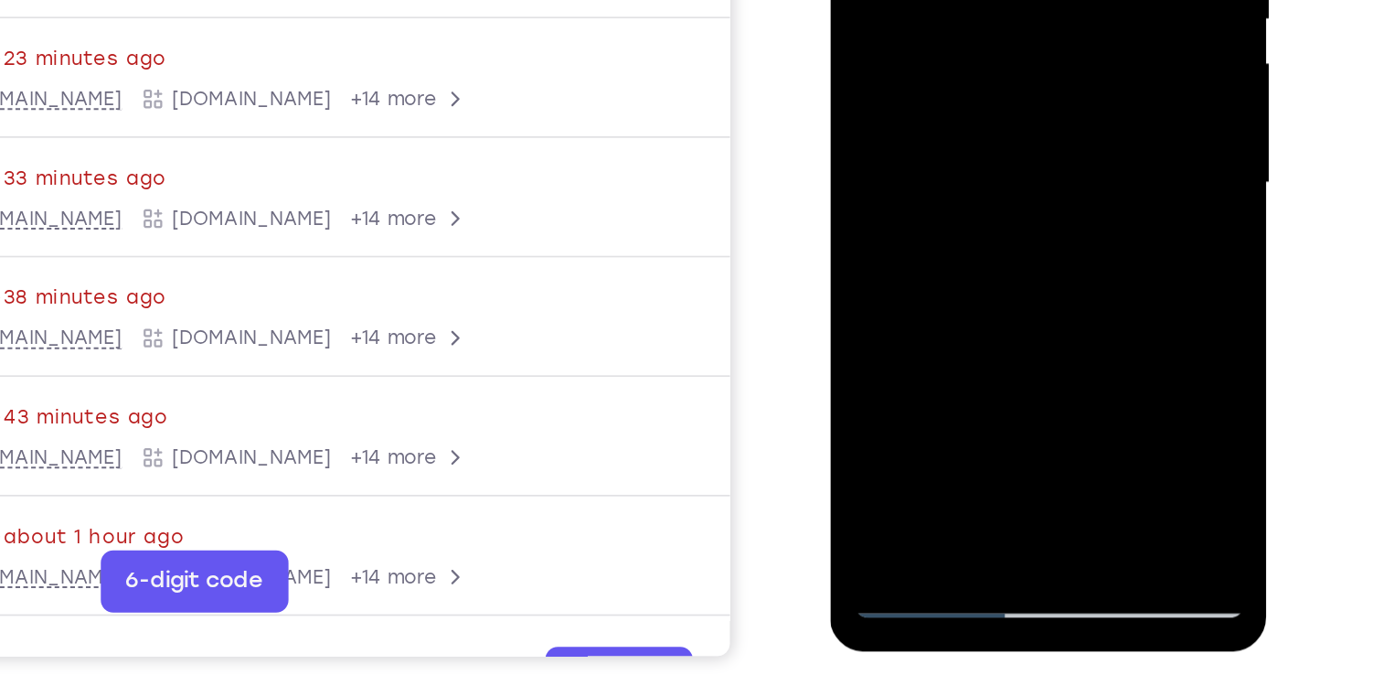
drag, startPoint x: 962, startPoint y: 80, endPoint x: 945, endPoint y: -126, distance: 206.5
drag, startPoint x: 971, startPoint y: 66, endPoint x: 960, endPoint y: -100, distance: 165.9
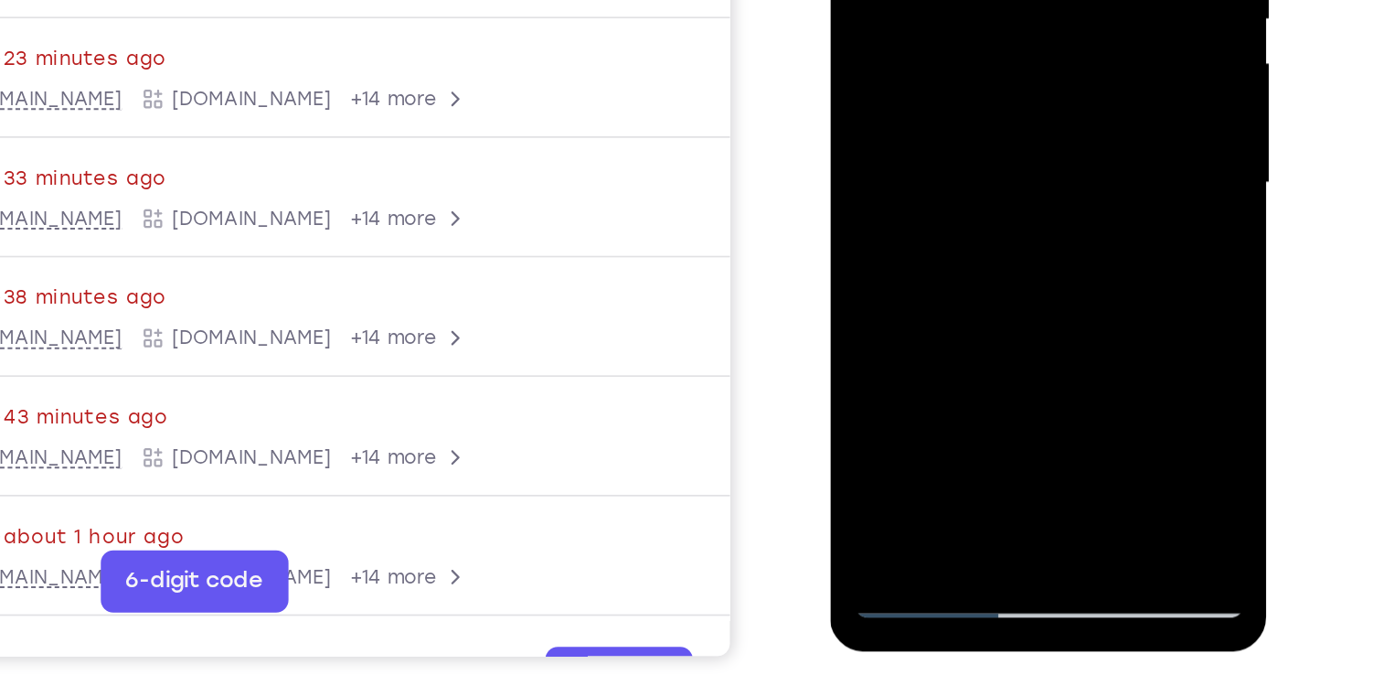
drag, startPoint x: 963, startPoint y: 96, endPoint x: 955, endPoint y: -39, distance: 135.6
drag, startPoint x: 961, startPoint y: 120, endPoint x: 957, endPoint y: -102, distance: 222.2
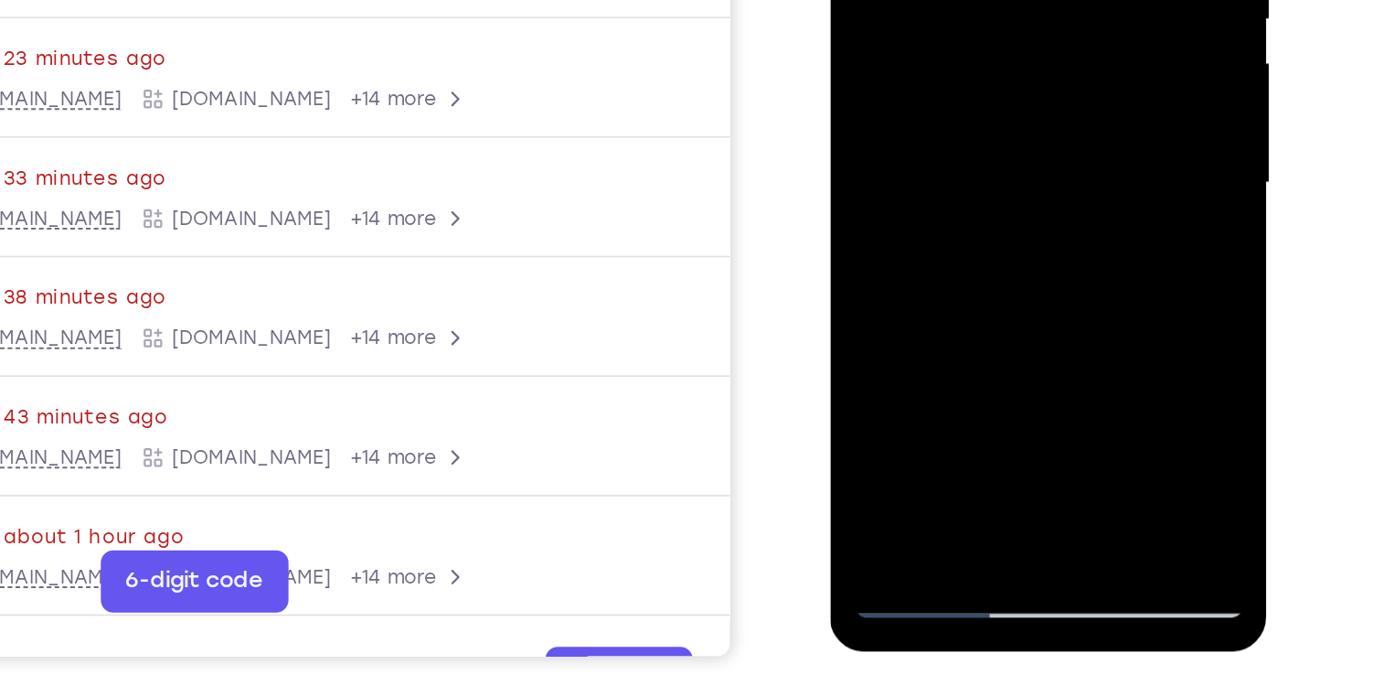
drag, startPoint x: 998, startPoint y: 58, endPoint x: 968, endPoint y: -152, distance: 211.5
drag, startPoint x: 1001, startPoint y: 126, endPoint x: 991, endPoint y: -77, distance: 203.2
drag, startPoint x: 990, startPoint y: 115, endPoint x: 978, endPoint y: -125, distance: 240.8
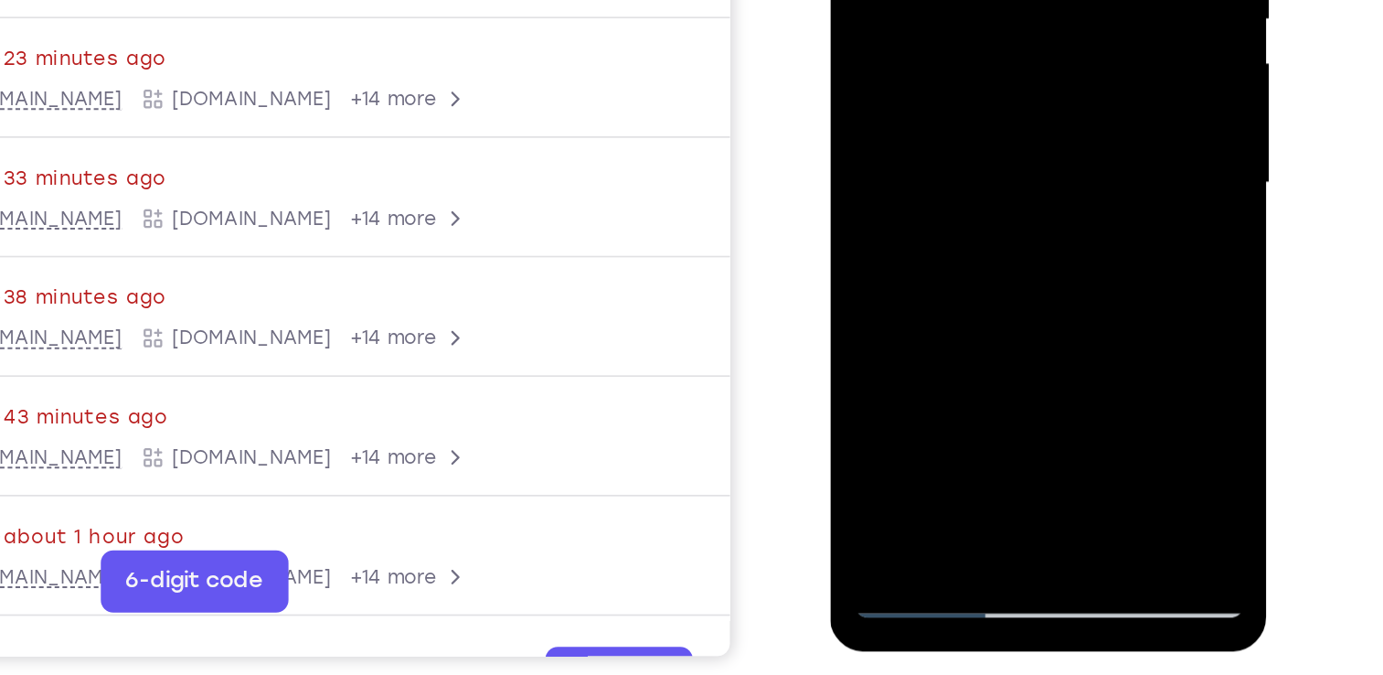
drag, startPoint x: 941, startPoint y: 123, endPoint x: 945, endPoint y: -80, distance: 202.1
drag, startPoint x: 955, startPoint y: 86, endPoint x: 958, endPoint y: -6, distance: 92.4
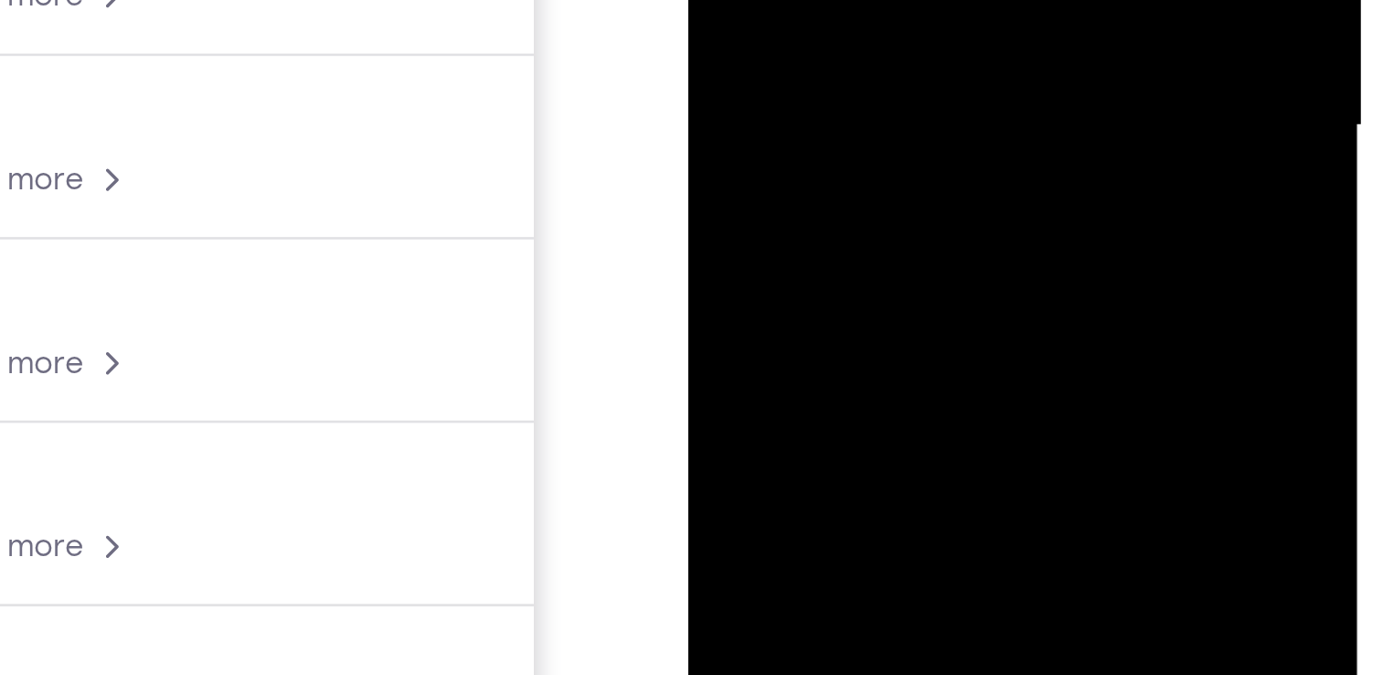
drag, startPoint x: 875, startPoint y: -198, endPoint x: 870, endPoint y: -240, distance: 42.3
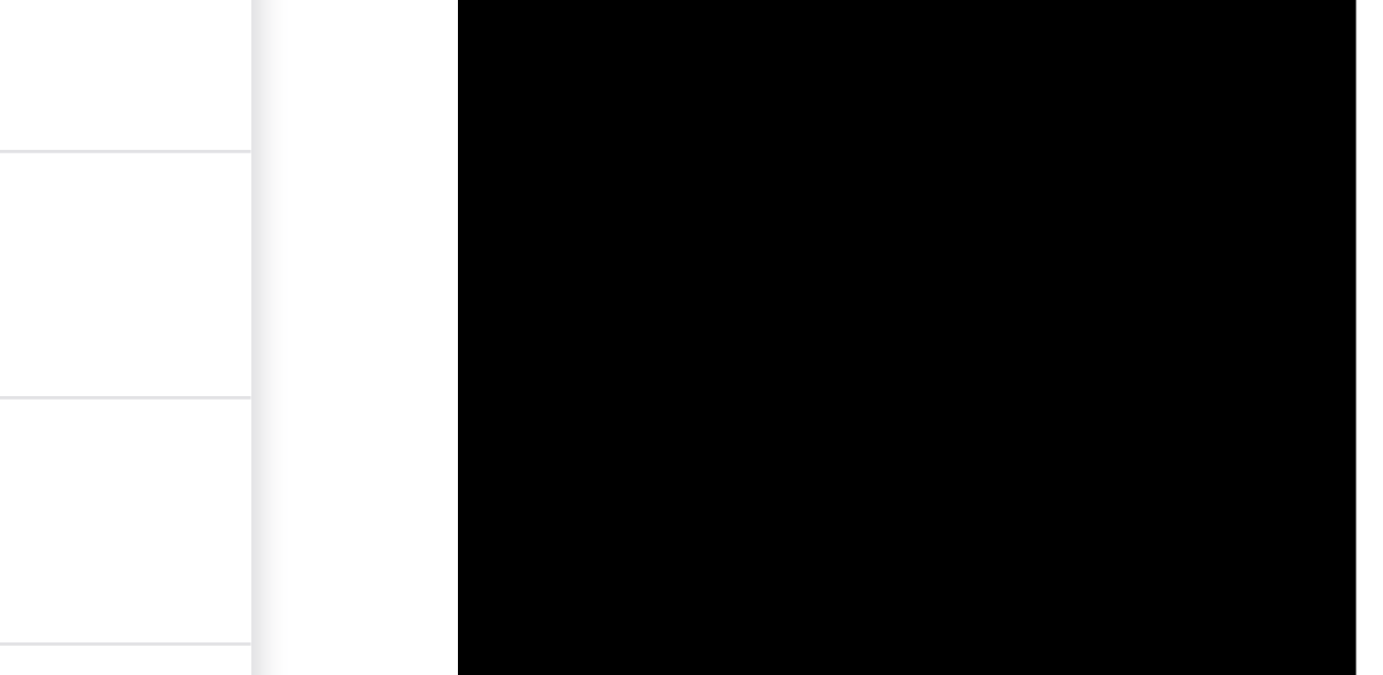
drag, startPoint x: 613, startPoint y: -561, endPoint x: 611, endPoint y: -596, distance: 34.8
drag, startPoint x: 612, startPoint y: -629, endPoint x: 609, endPoint y: -573, distance: 55.8
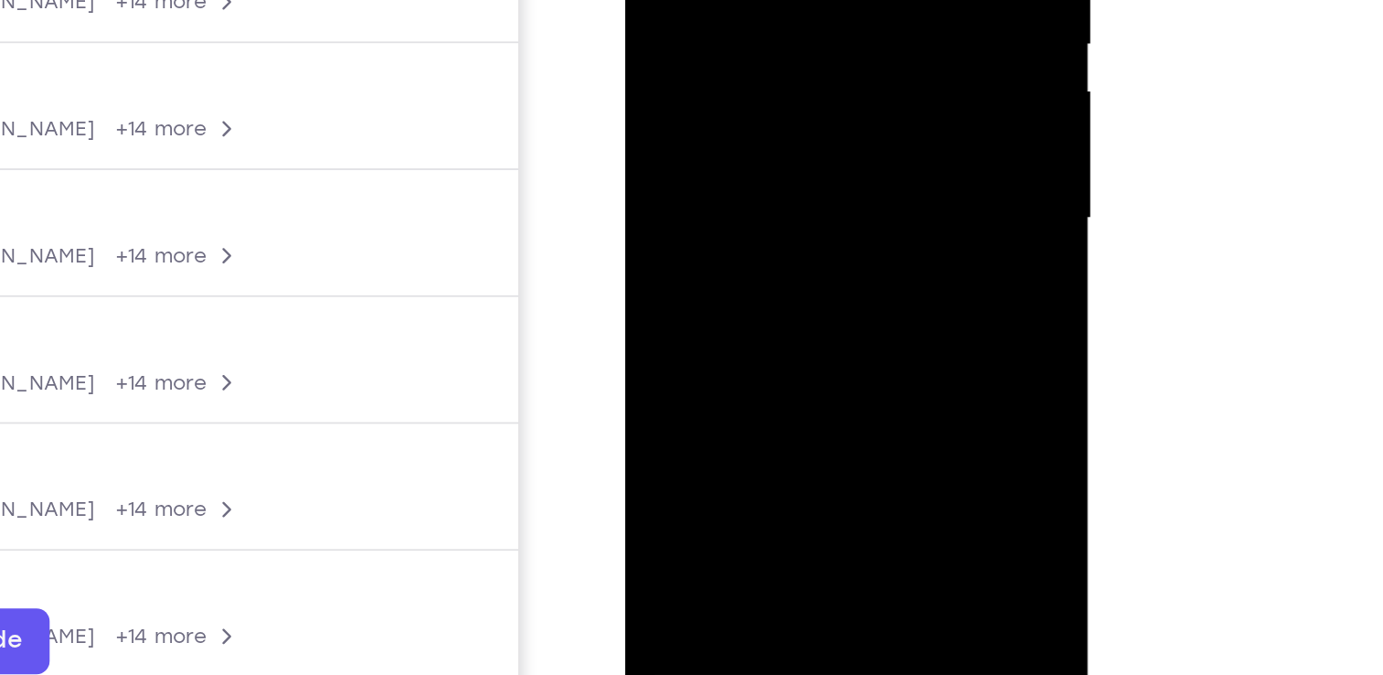
drag, startPoint x: 806, startPoint y: 133, endPoint x: 802, endPoint y: -44, distance: 176.5
click at [802, 0] on div at bounding box center [753, 4] width 230 height 512
drag, startPoint x: 779, startPoint y: 78, endPoint x: 764, endPoint y: -50, distance: 128.8
click at [764, 0] on div at bounding box center [753, 4] width 230 height 512
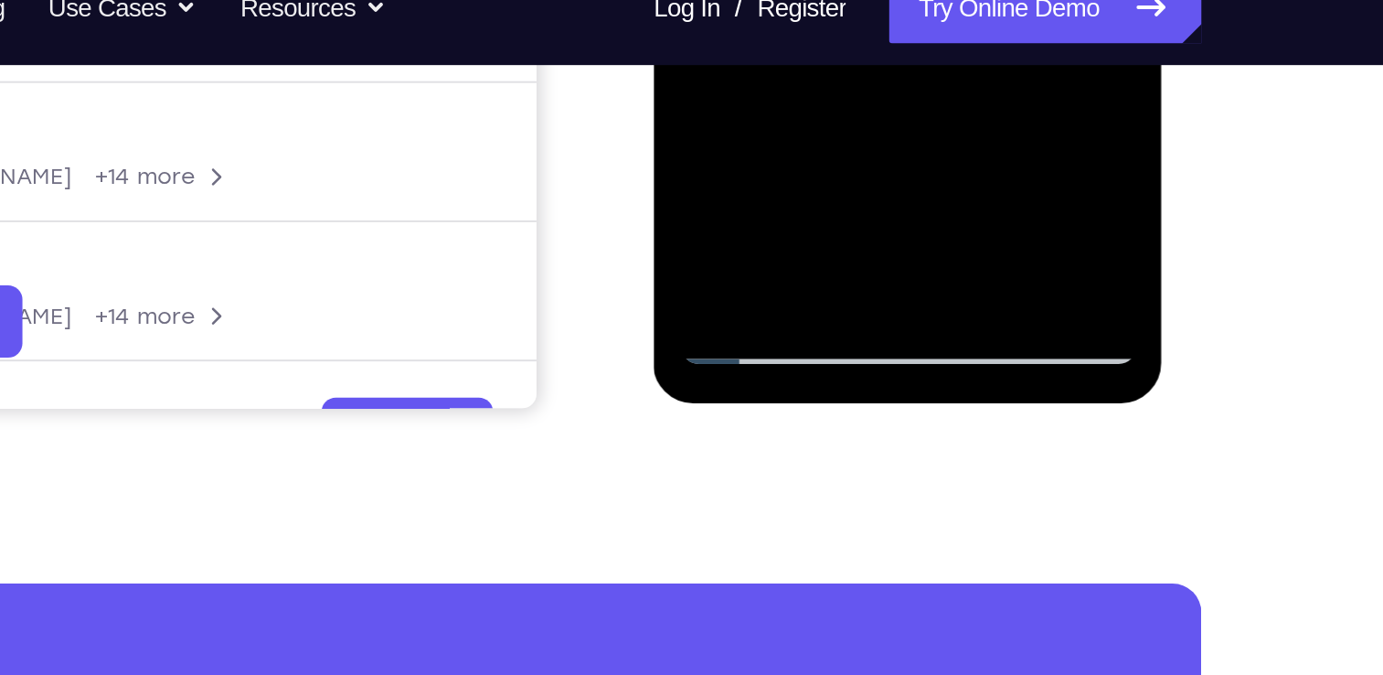
scroll to position [618, 0]
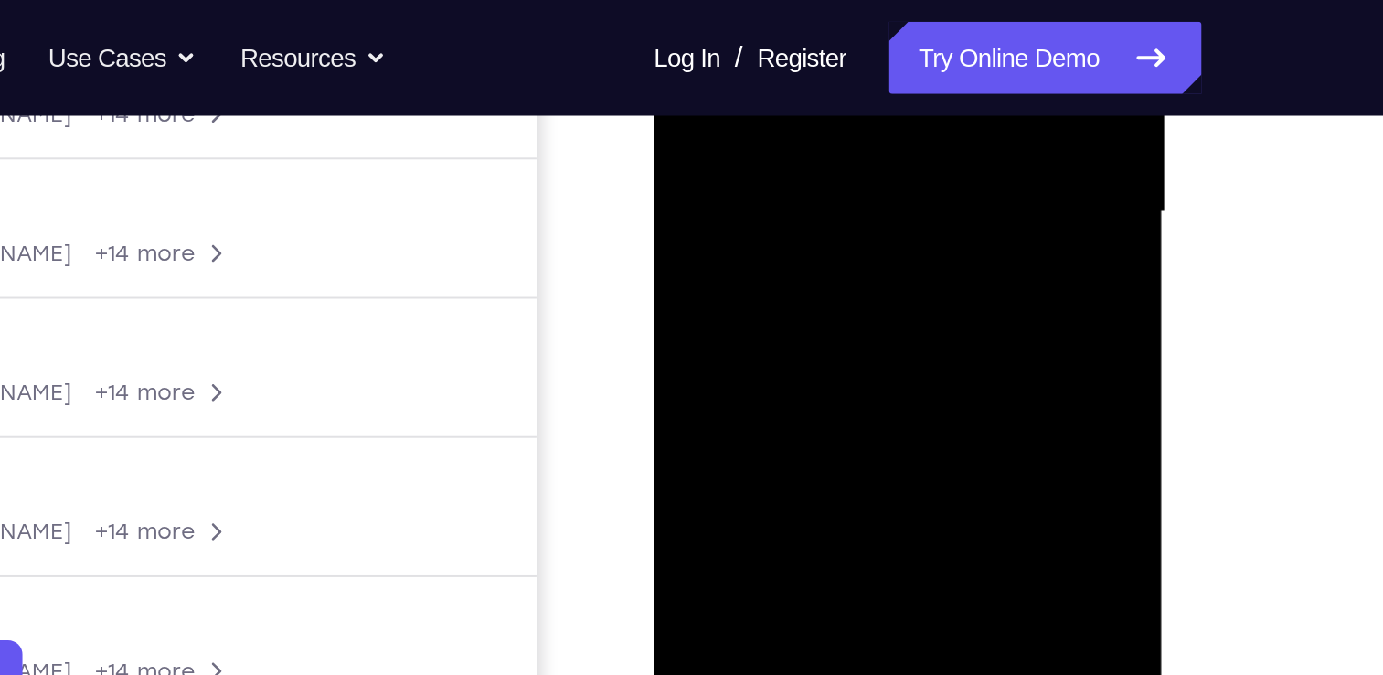
scroll to position [439, 0]
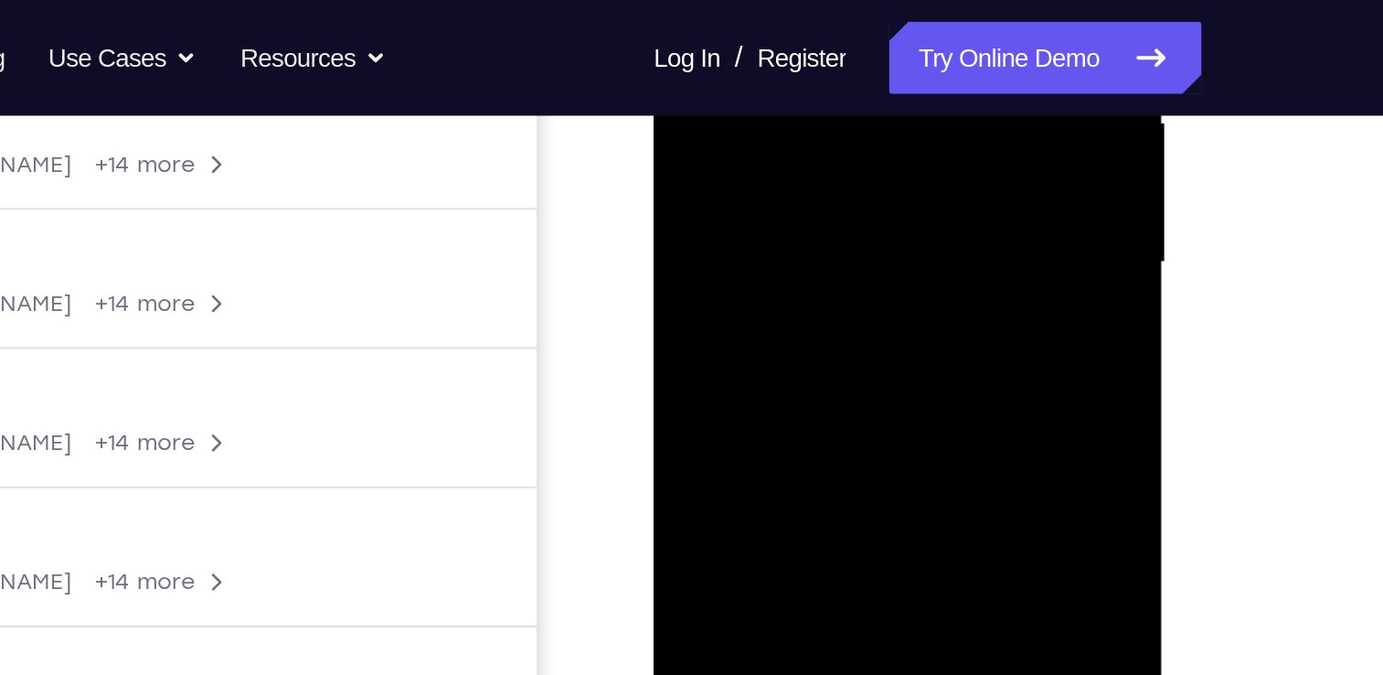
click at [768, 206] on div at bounding box center [782, 1] width 230 height 512
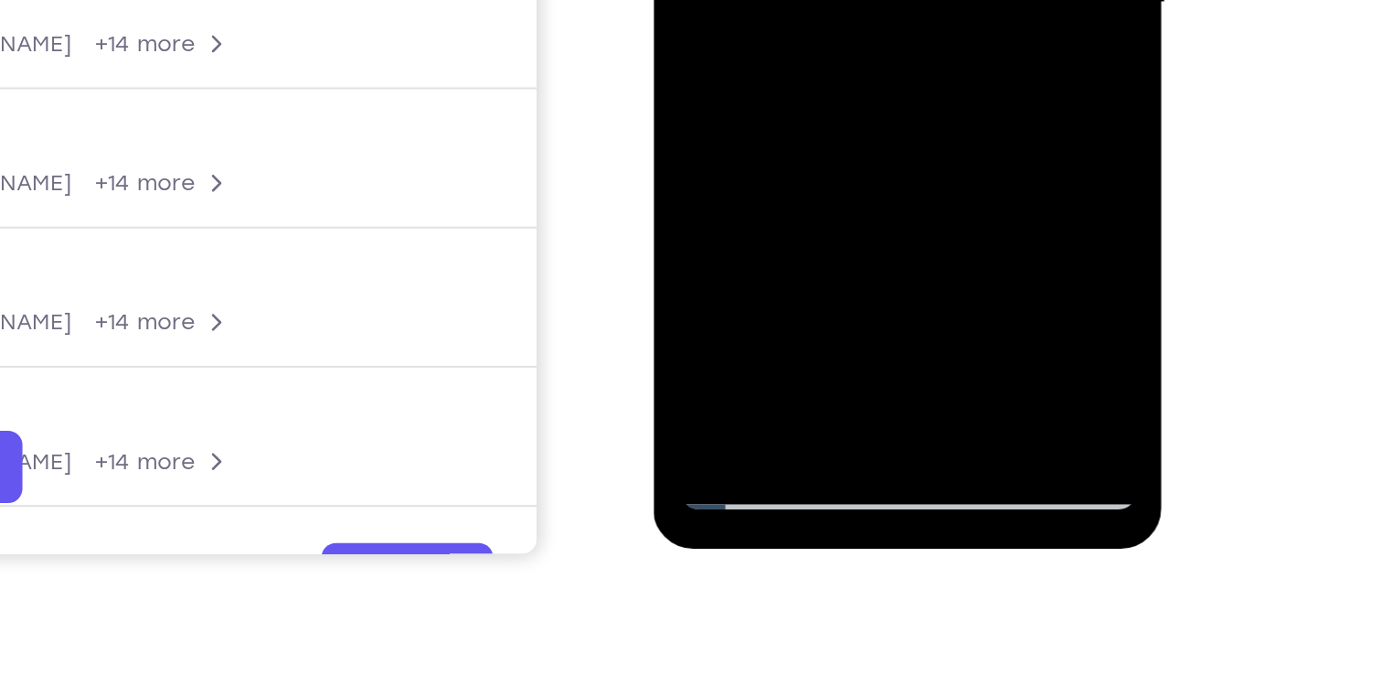
scroll to position [399, 0]
drag, startPoint x: 805, startPoint y: -140, endPoint x: 790, endPoint y: -185, distance: 47.1
drag, startPoint x: 786, startPoint y: -77, endPoint x: 775, endPoint y: -209, distance: 133.0
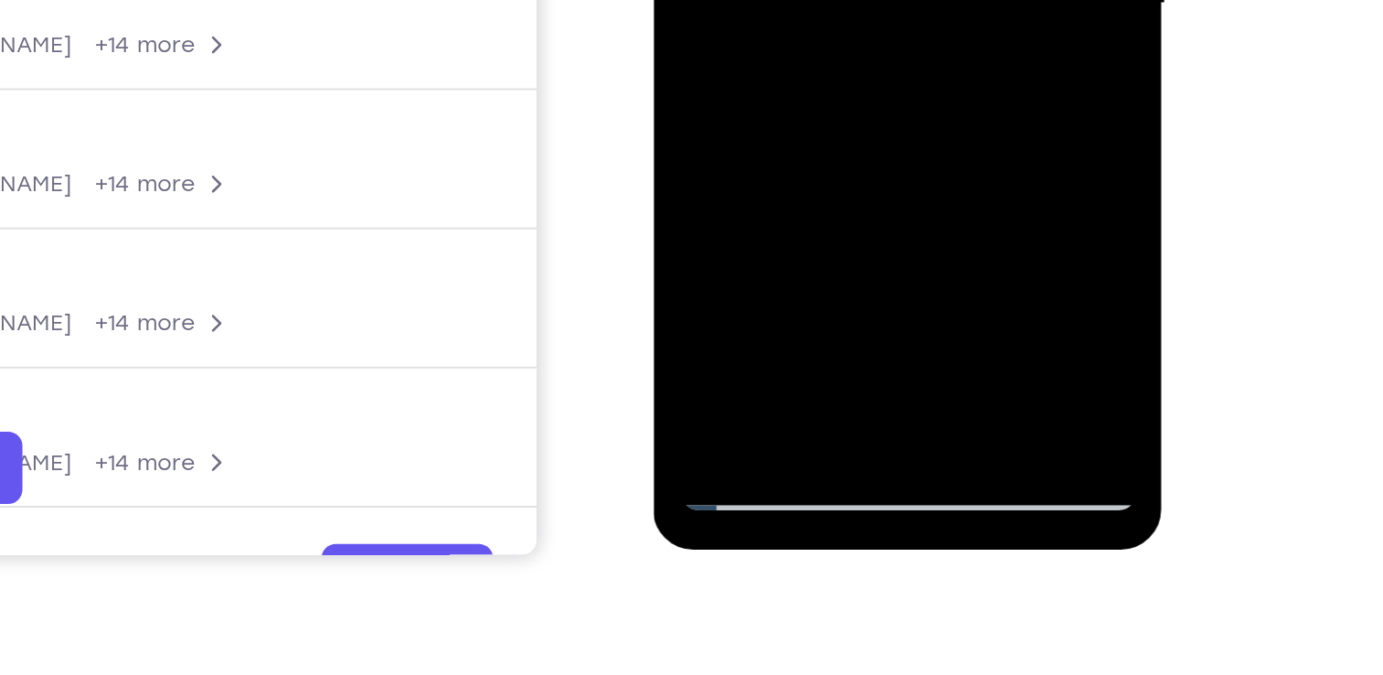
drag, startPoint x: 787, startPoint y: -116, endPoint x: 782, endPoint y: -173, distance: 57.0
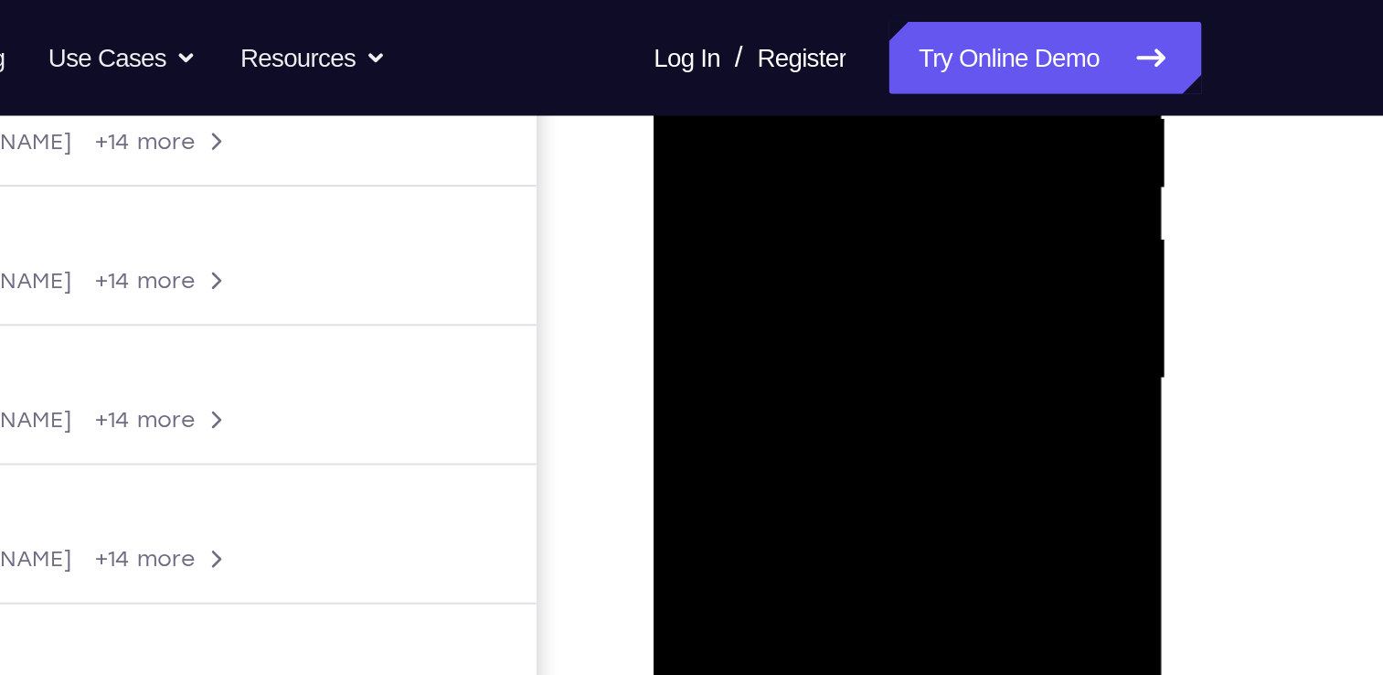
scroll to position [375, 0]
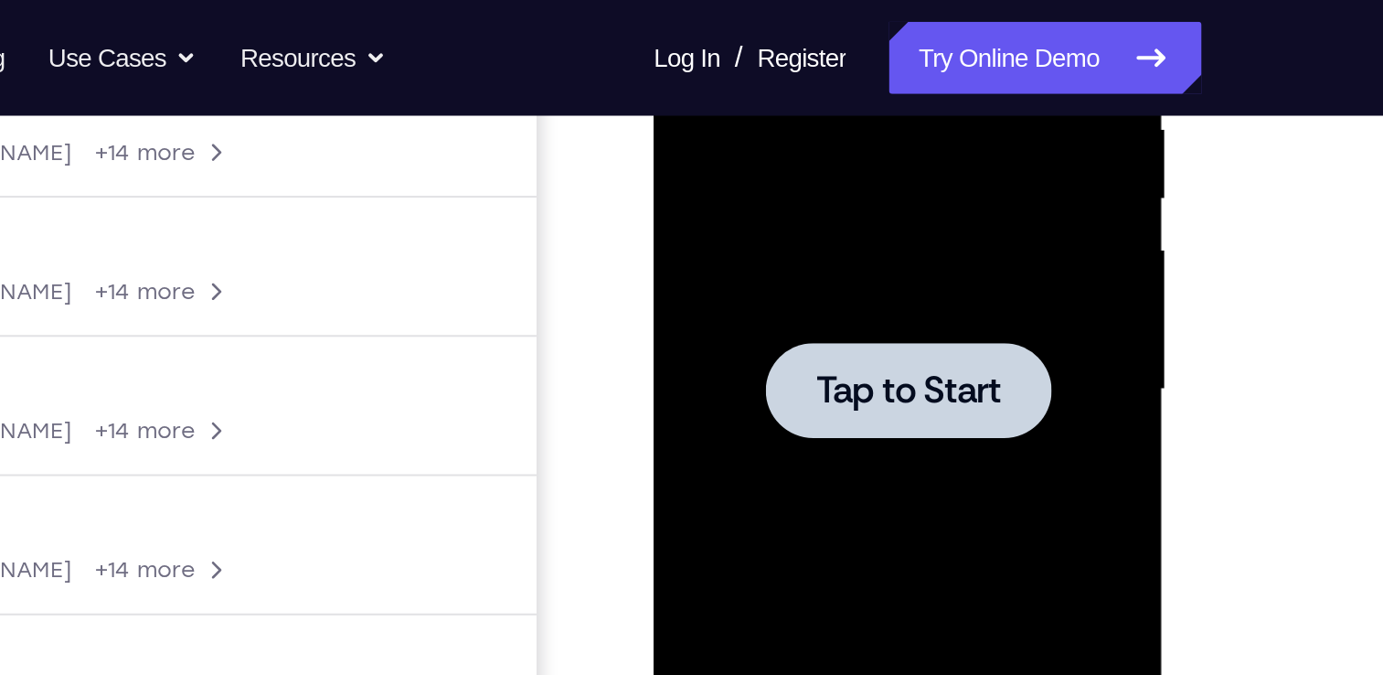
click at [781, 140] on div at bounding box center [782, 126] width 144 height 48
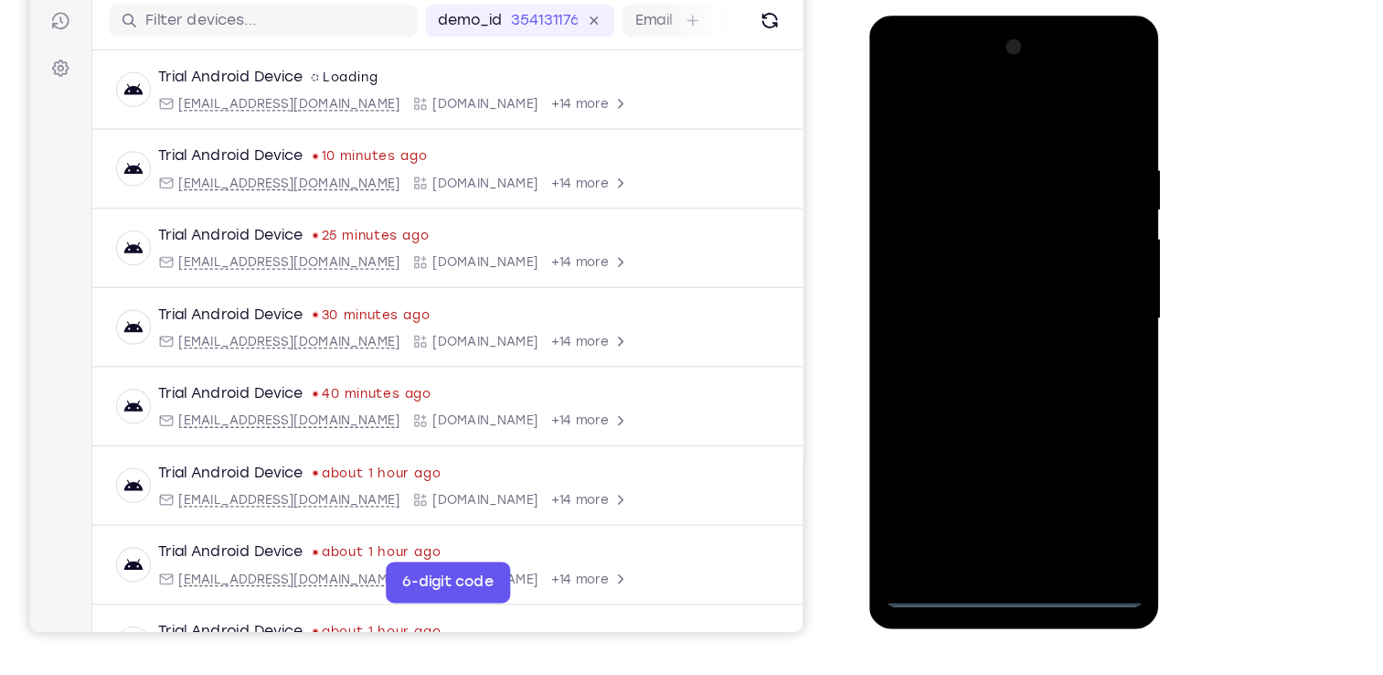
scroll to position [216, 0]
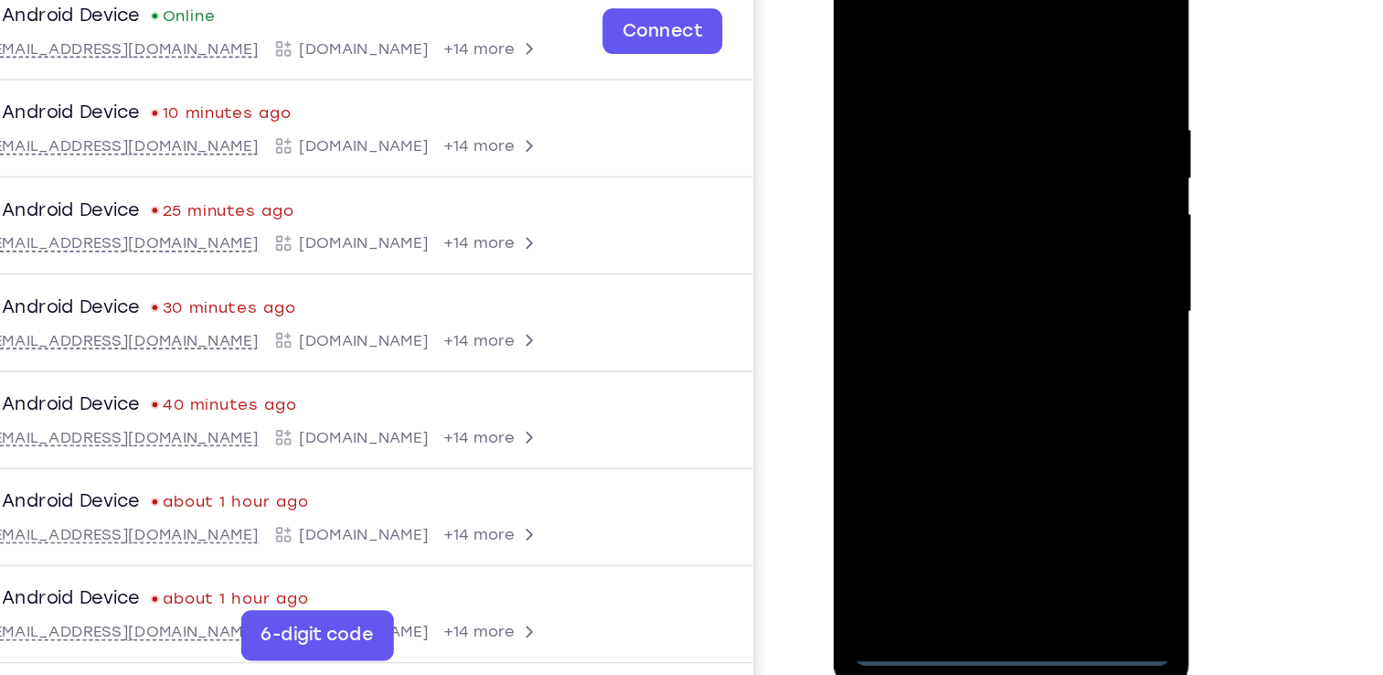
click at [966, 446] on div at bounding box center [964, 210] width 230 height 512
click at [960, 456] on div at bounding box center [964, 210] width 230 height 512
click at [1041, 378] on div at bounding box center [964, 210] width 230 height 512
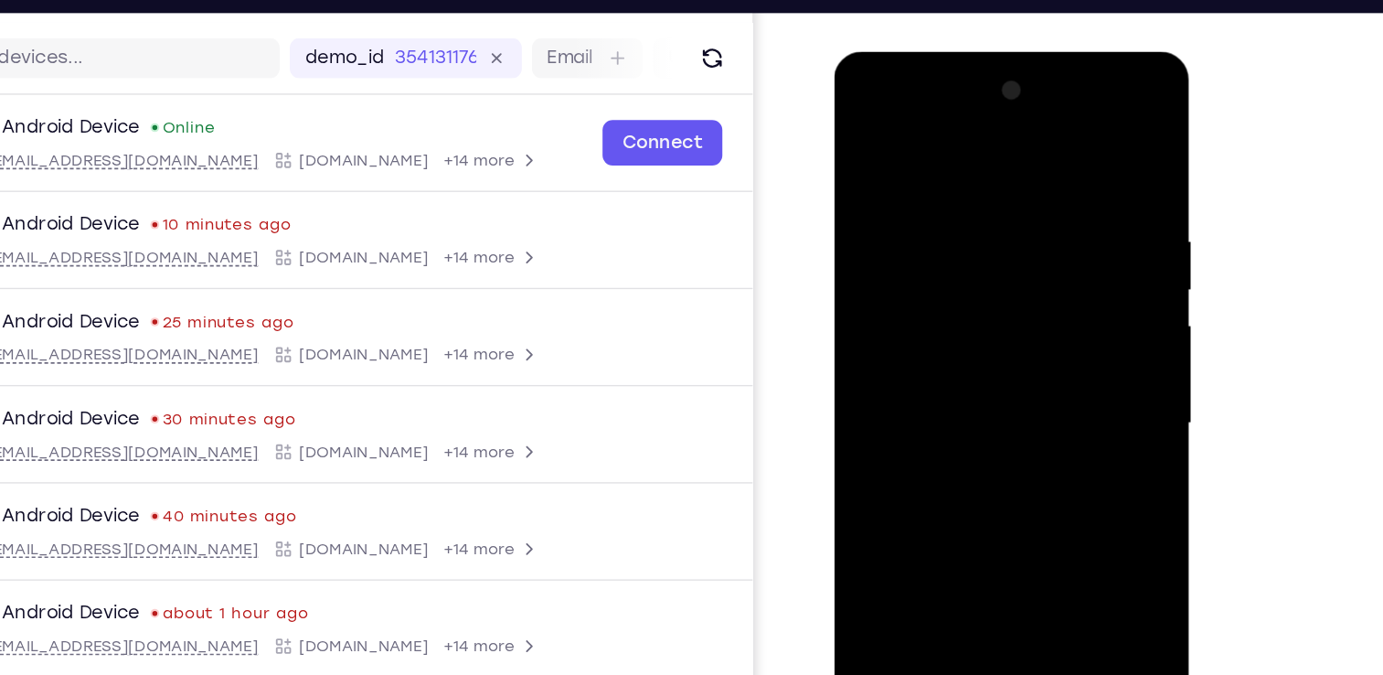
click at [955, 154] on div at bounding box center [964, 322] width 230 height 512
click at [891, 270] on div at bounding box center [964, 322] width 230 height 512
click at [944, 331] on div at bounding box center [964, 322] width 230 height 512
click at [931, 303] on div at bounding box center [964, 322] width 230 height 512
click at [934, 351] on div at bounding box center [964, 322] width 230 height 512
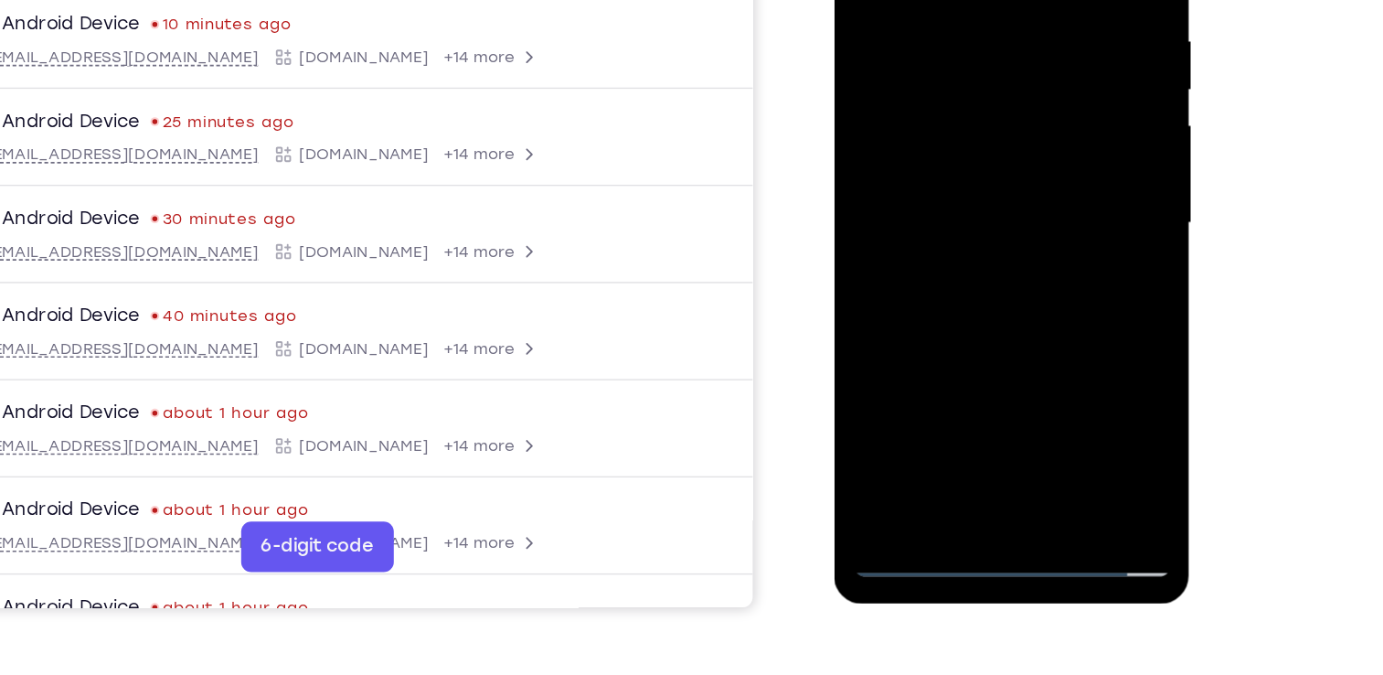
scroll to position [227, 0]
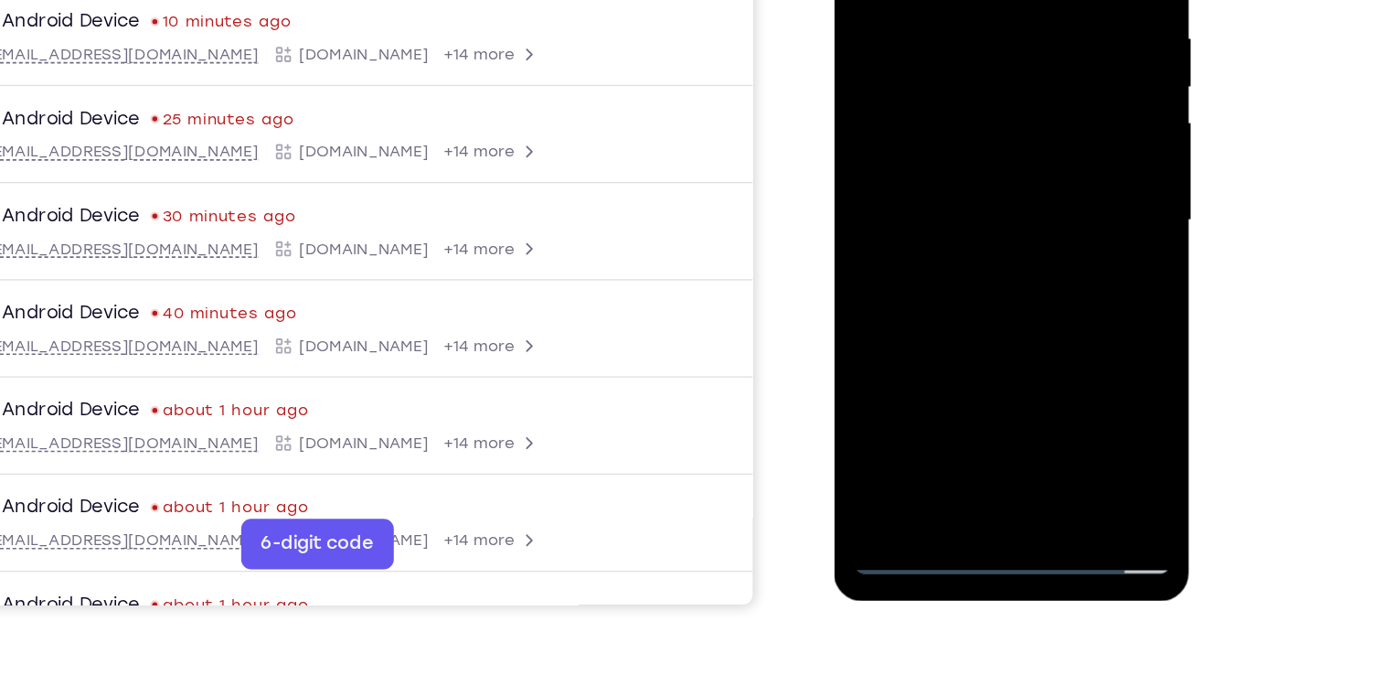
click at [963, 327] on div at bounding box center [964, 119] width 230 height 512
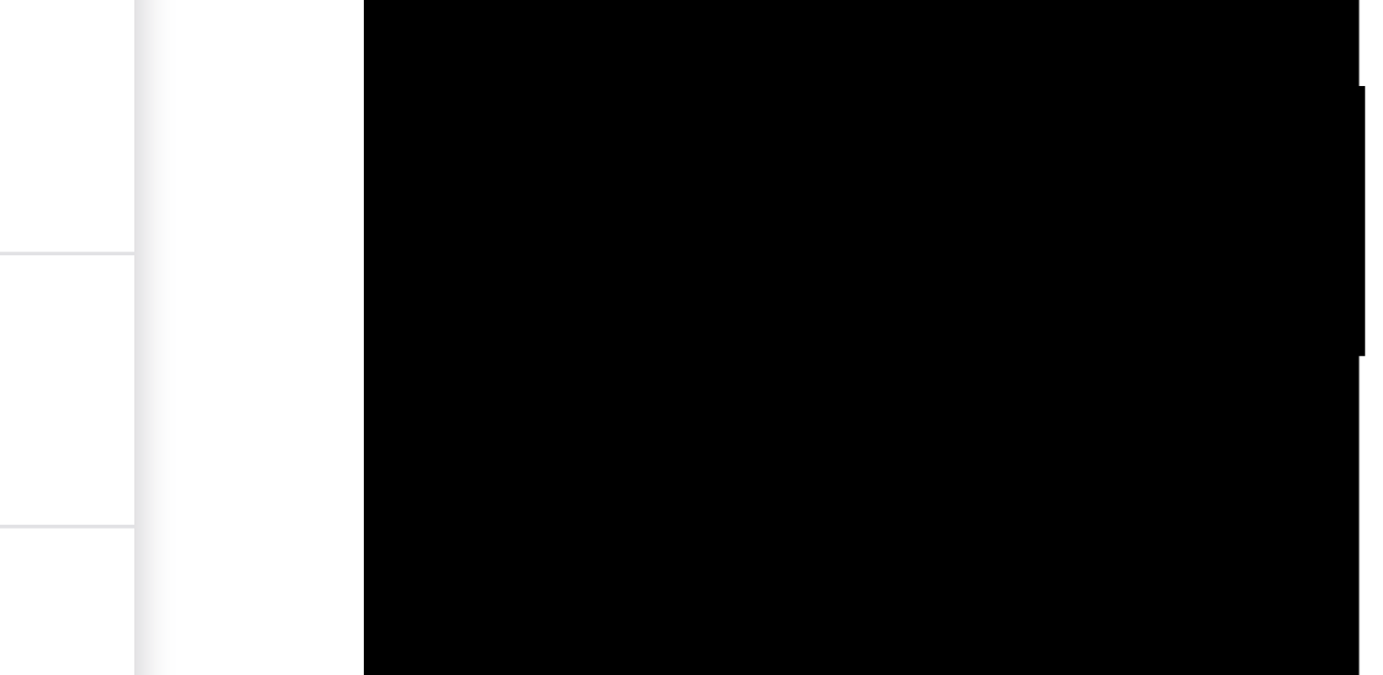
scroll to position [223, 0]
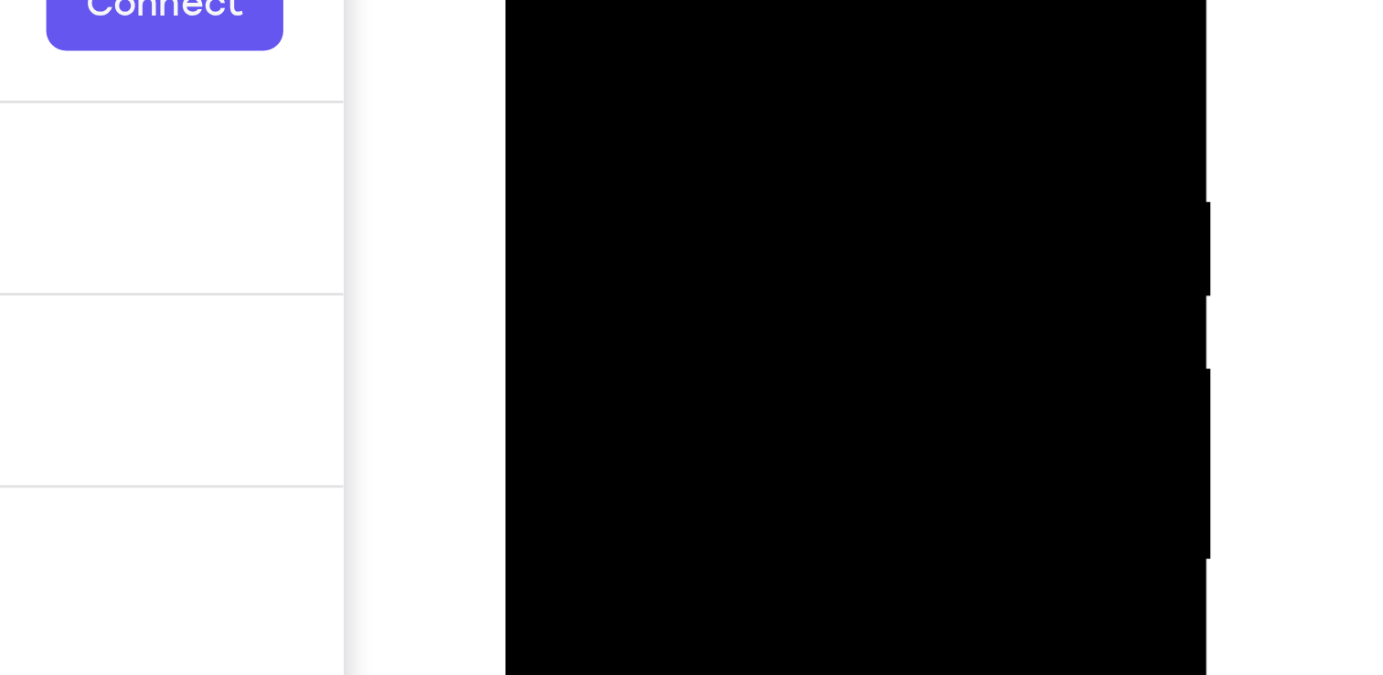
click at [737, 0] on div at bounding box center [634, 96] width 230 height 512
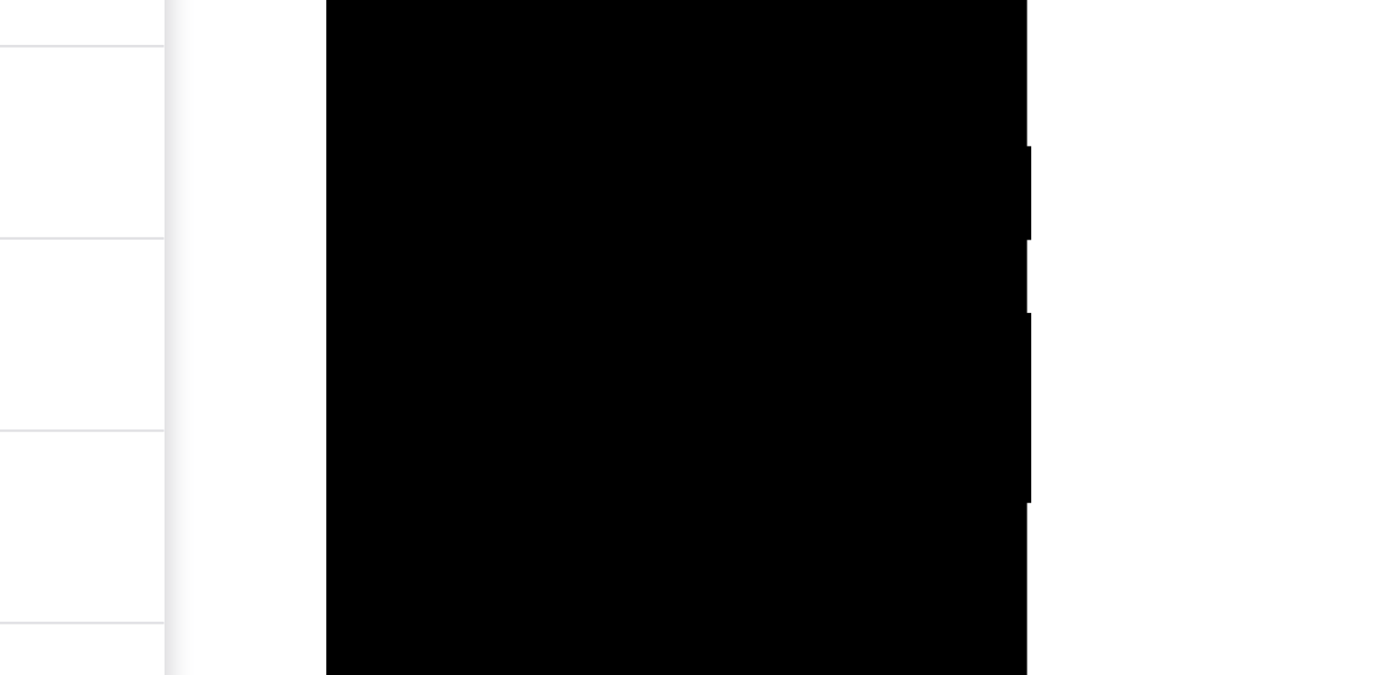
drag, startPoint x: 549, startPoint y: 16, endPoint x: 453, endPoint y: 10, distance: 96.2
click at [453, 10] on div at bounding box center [455, 40] width 230 height 512
click at [482, 19] on div at bounding box center [455, 40] width 230 height 512
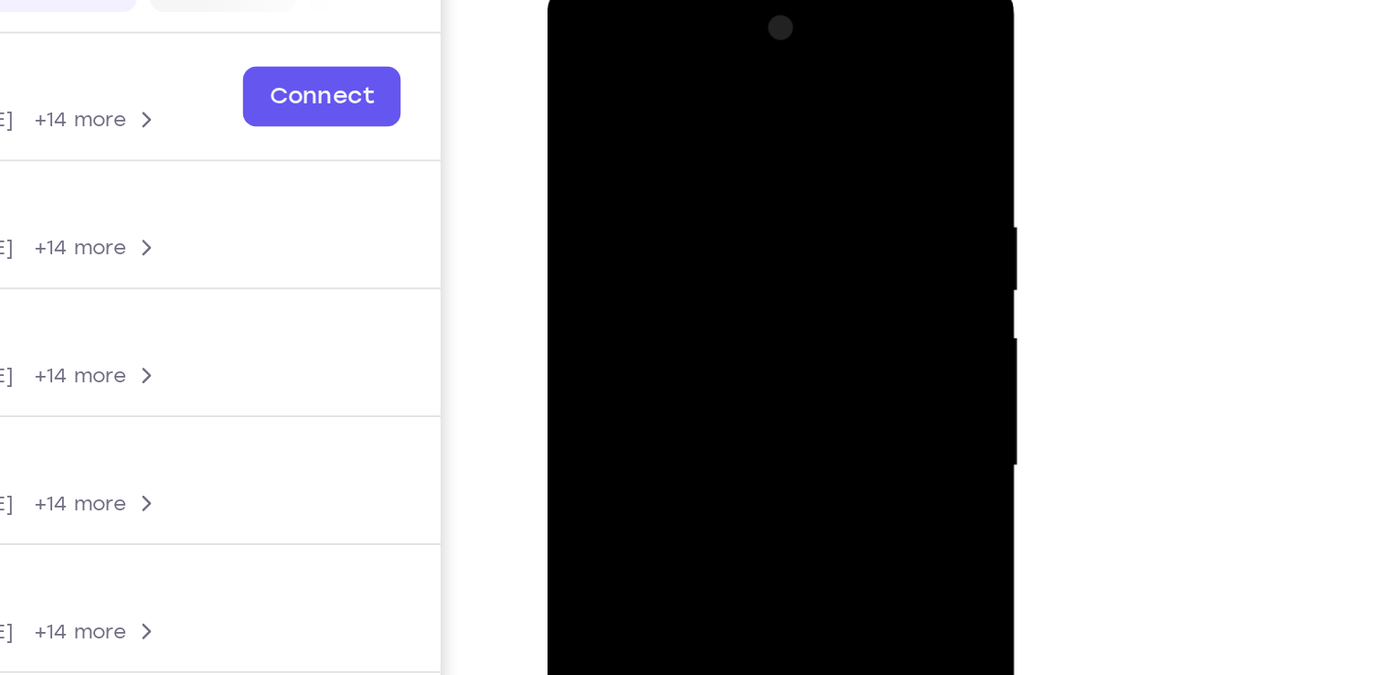
click at [780, 70] on div at bounding box center [676, 247] width 230 height 512
drag, startPoint x: 689, startPoint y: 212, endPoint x: 693, endPoint y: 18, distance: 193.9
click at [693, 18] on div at bounding box center [676, 247] width 230 height 512
drag, startPoint x: 697, startPoint y: 239, endPoint x: 712, endPoint y: 37, distance: 202.7
click at [712, 37] on div at bounding box center [676, 247] width 230 height 512
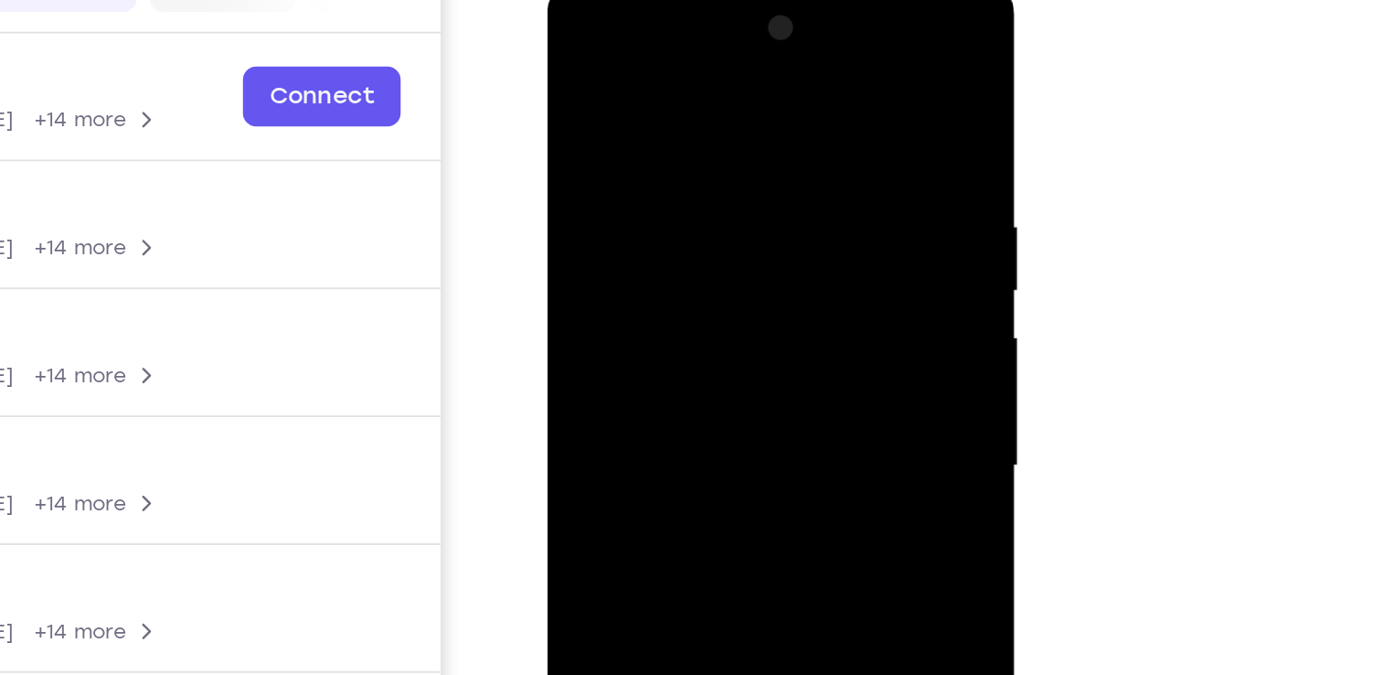
drag, startPoint x: 703, startPoint y: 261, endPoint x: 704, endPoint y: 67, distance: 193.8
click at [704, 67] on div at bounding box center [676, 247] width 230 height 512
drag, startPoint x: 696, startPoint y: 251, endPoint x: 699, endPoint y: 71, distance: 180.1
click at [699, 71] on div at bounding box center [676, 247] width 230 height 512
drag, startPoint x: 699, startPoint y: 247, endPoint x: 697, endPoint y: 50, distance: 196.6
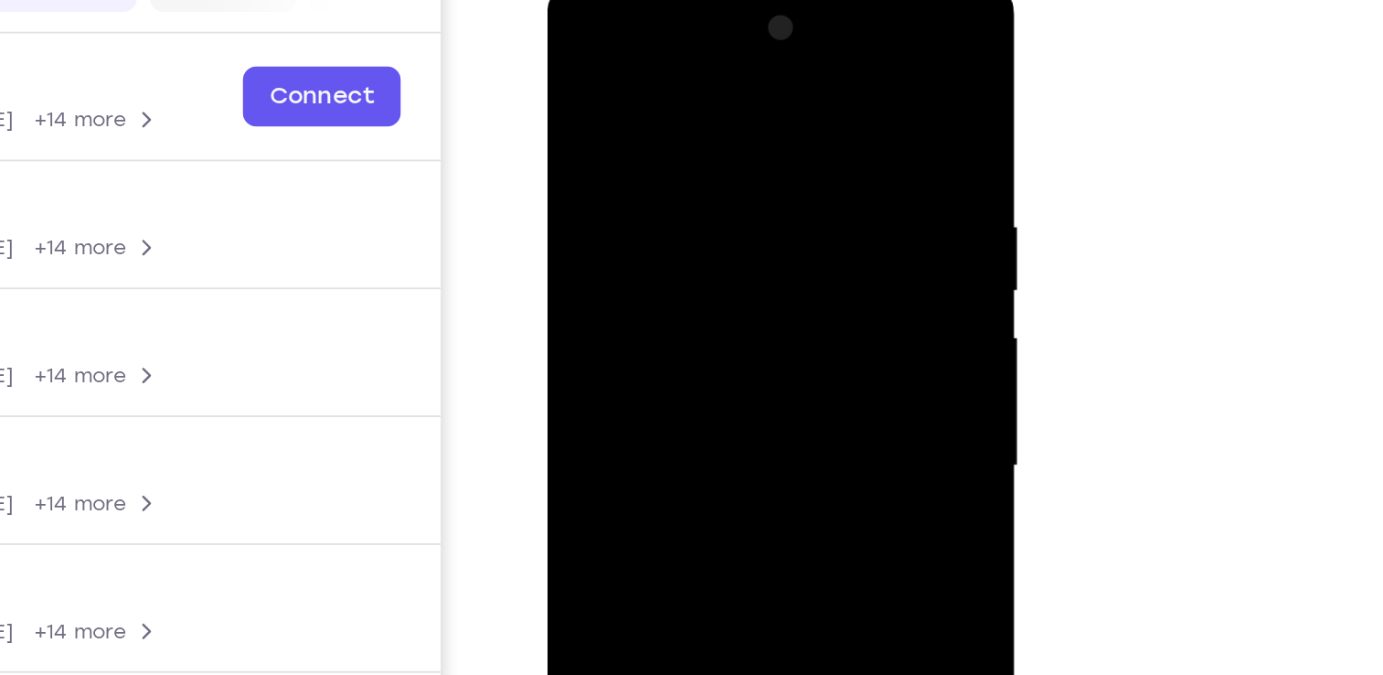
click at [697, 50] on div at bounding box center [676, 247] width 230 height 512
drag, startPoint x: 702, startPoint y: 230, endPoint x: 701, endPoint y: 48, distance: 182.0
click at [701, 48] on div at bounding box center [676, 247] width 230 height 512
drag, startPoint x: 702, startPoint y: 257, endPoint x: 696, endPoint y: 91, distance: 166.5
click at [696, 91] on div at bounding box center [676, 247] width 230 height 512
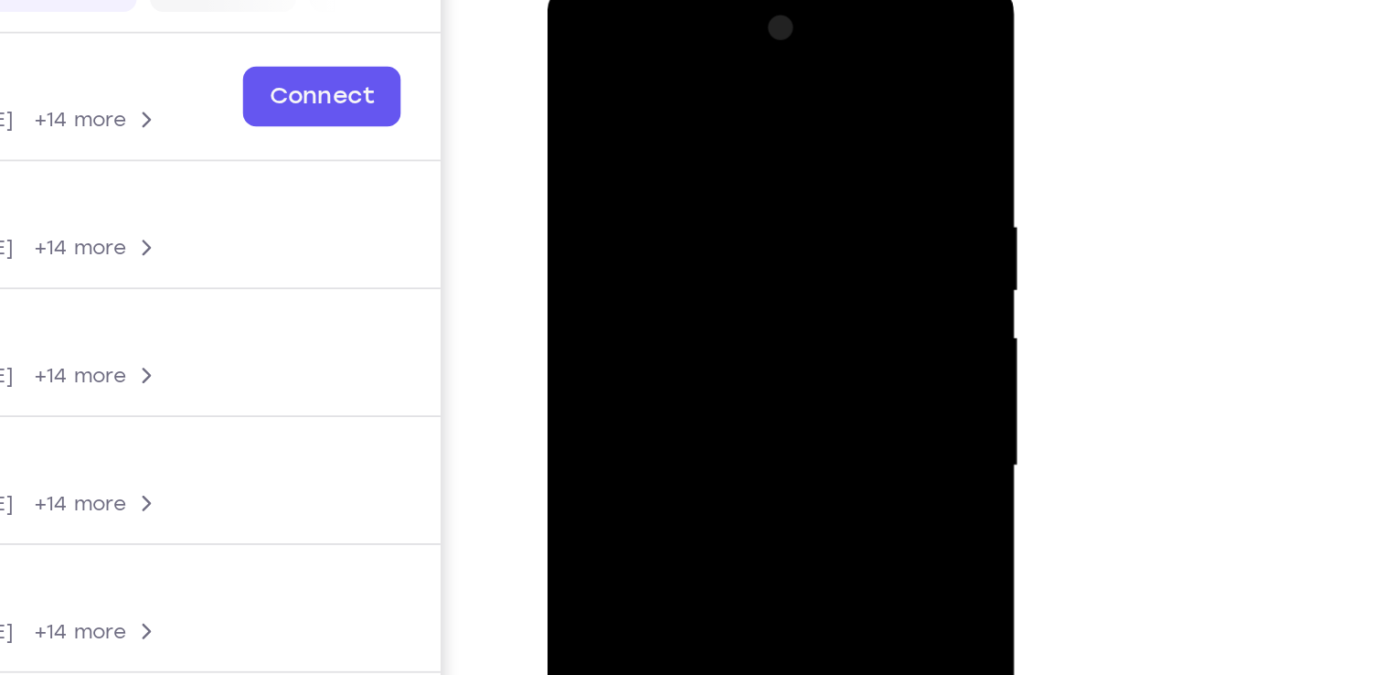
drag, startPoint x: 741, startPoint y: 148, endPoint x: 627, endPoint y: 158, distance: 113.8
click at [627, 158] on div at bounding box center [676, 247] width 230 height 512
drag, startPoint x: 717, startPoint y: 145, endPoint x: 585, endPoint y: 148, distance: 131.7
click at [585, 148] on div at bounding box center [676, 247] width 230 height 512
drag, startPoint x: 689, startPoint y: 165, endPoint x: 568, endPoint y: 174, distance: 121.0
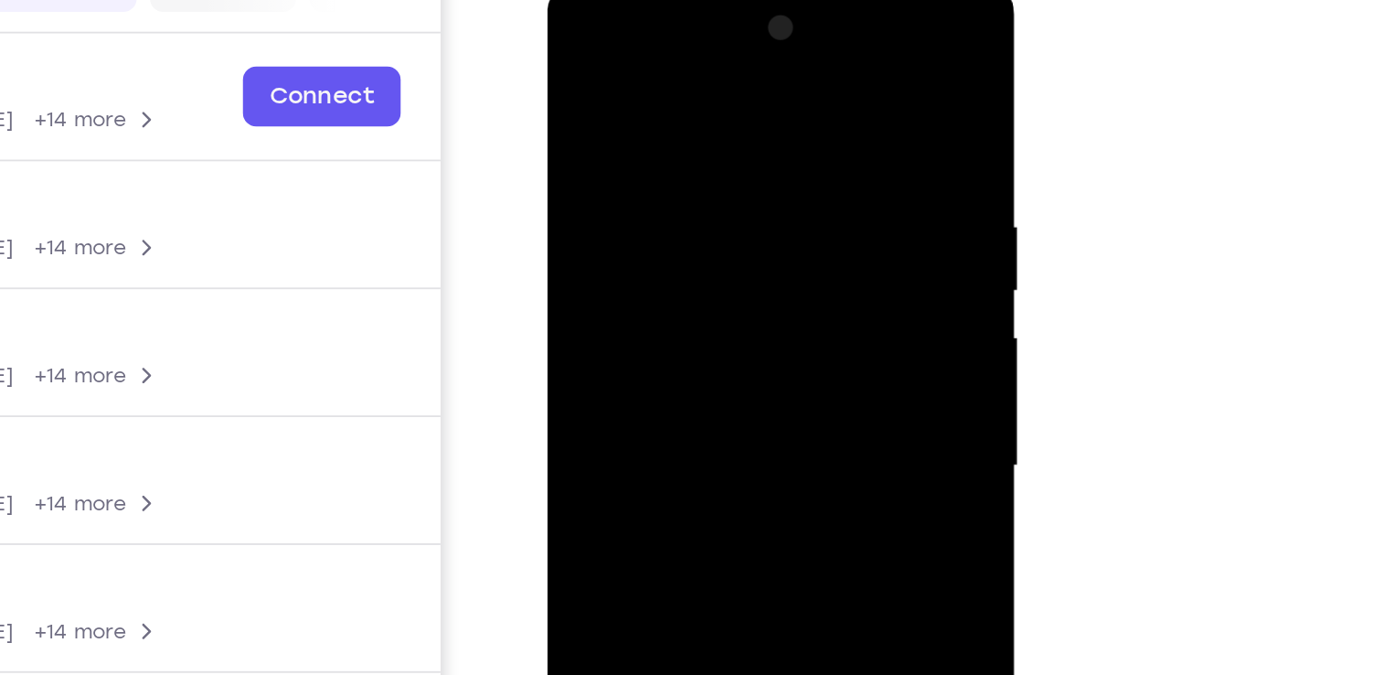
click at [568, 174] on div at bounding box center [676, 247] width 230 height 512
drag, startPoint x: 710, startPoint y: 155, endPoint x: 579, endPoint y: 170, distance: 132.6
click at [579, 170] on div at bounding box center [676, 247] width 230 height 512
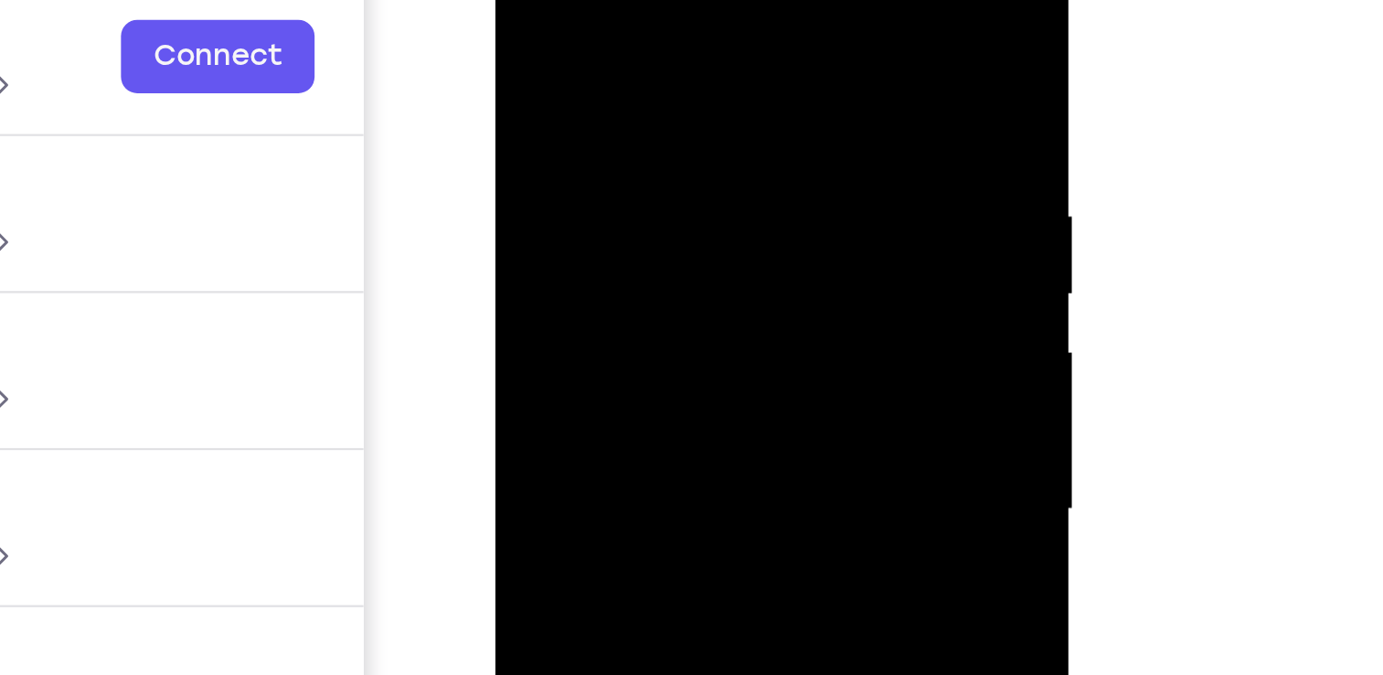
drag, startPoint x: 631, startPoint y: 117, endPoint x: 636, endPoint y: -27, distance: 144.6
click at [636, 0] on div at bounding box center [625, 180] width 230 height 512
drag, startPoint x: 632, startPoint y: 184, endPoint x: 625, endPoint y: 65, distance: 119.0
click at [625, 65] on div at bounding box center [625, 180] width 230 height 512
click at [551, 39] on div at bounding box center [625, 180] width 230 height 512
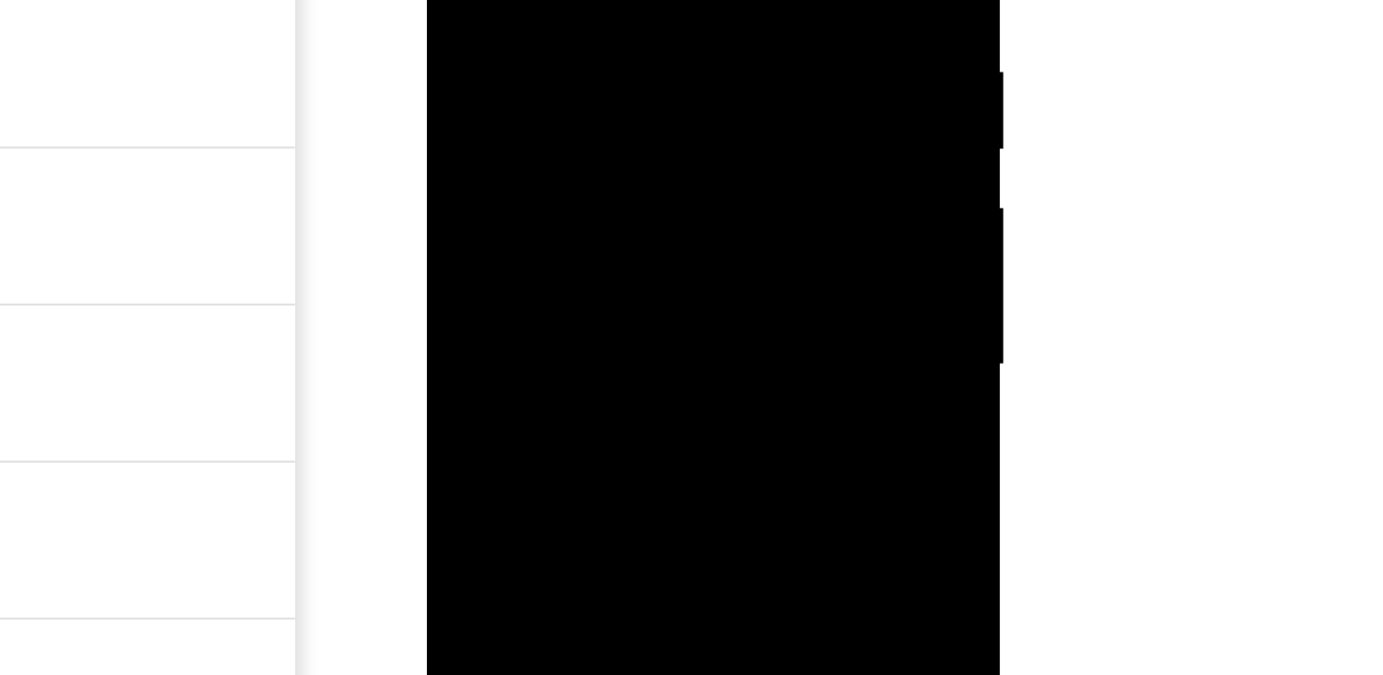
drag, startPoint x: 574, startPoint y: 95, endPoint x: 571, endPoint y: -37, distance: 131.7
click at [571, 0] on div at bounding box center [557, 35] width 230 height 512
drag, startPoint x: 577, startPoint y: 126, endPoint x: 576, endPoint y: -47, distance: 172.8
click at [576, 0] on div at bounding box center [557, 35] width 230 height 512
drag, startPoint x: 571, startPoint y: 100, endPoint x: 571, endPoint y: 62, distance: 37.5
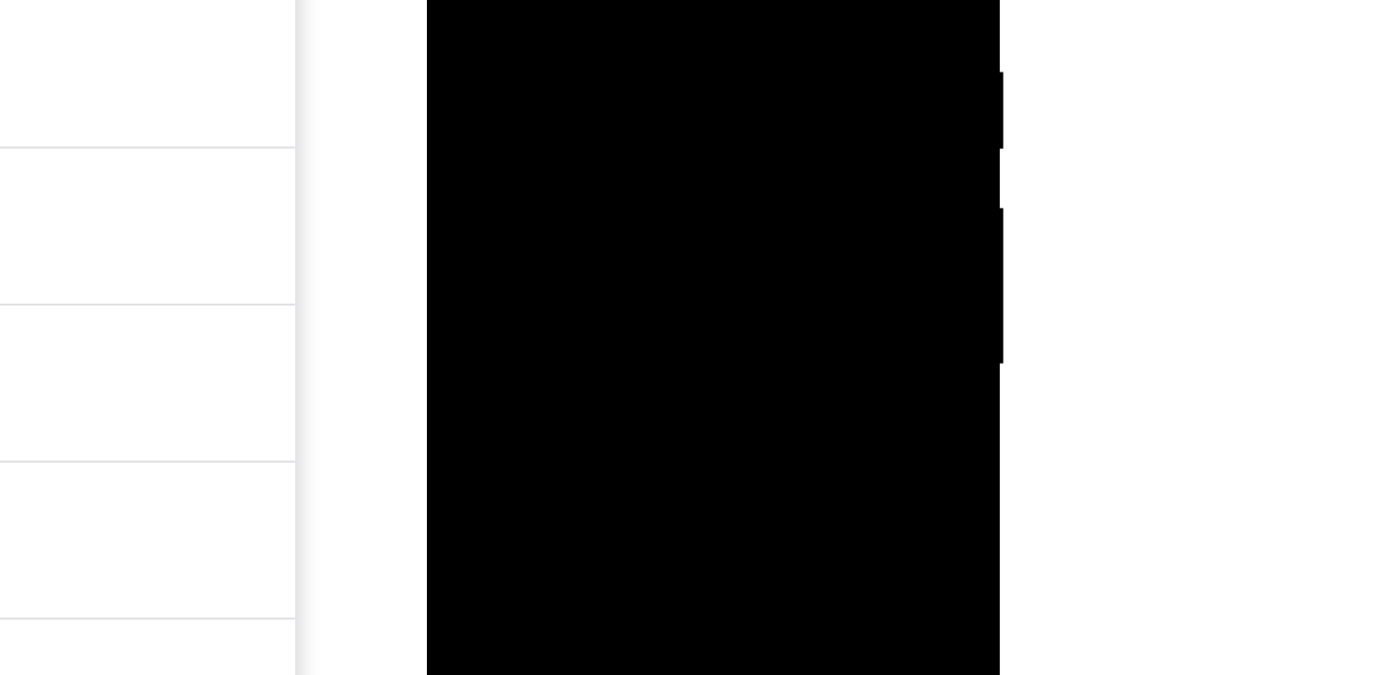
click at [571, 62] on div at bounding box center [557, 35] width 230 height 512
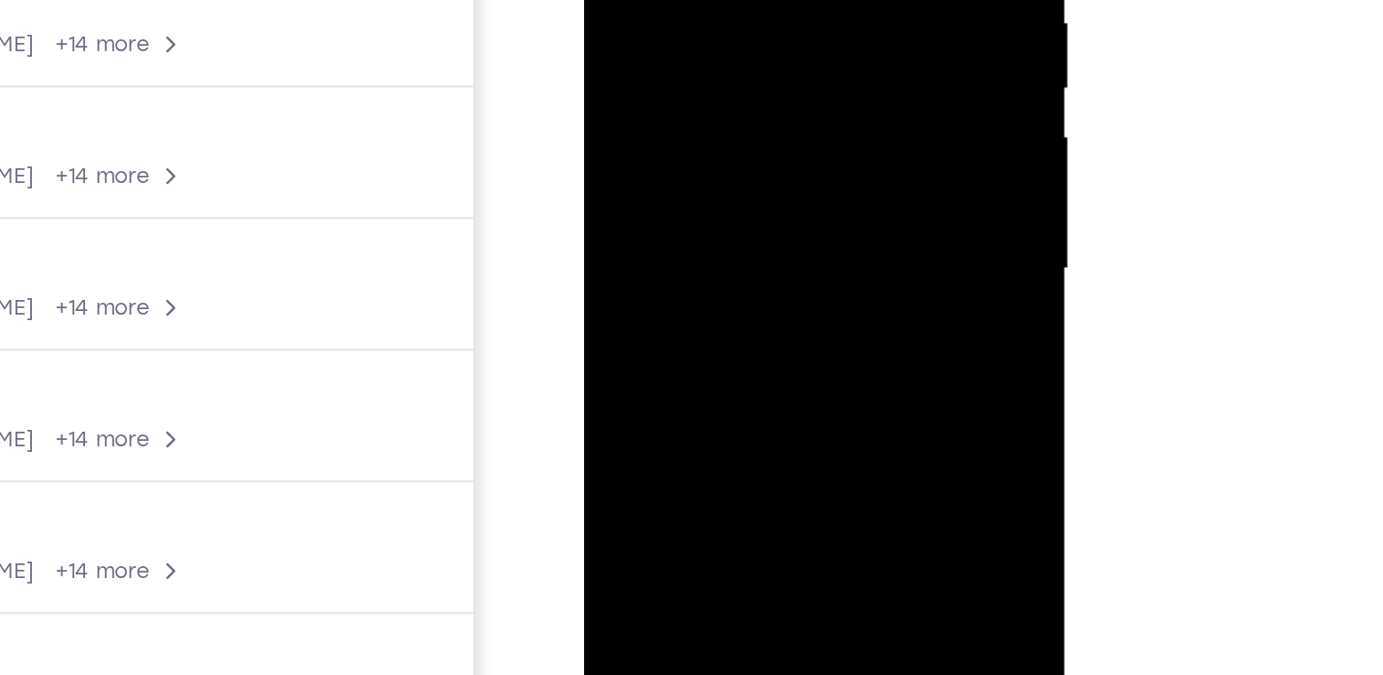
click at [623, 0] on div at bounding box center [713, 36] width 230 height 512
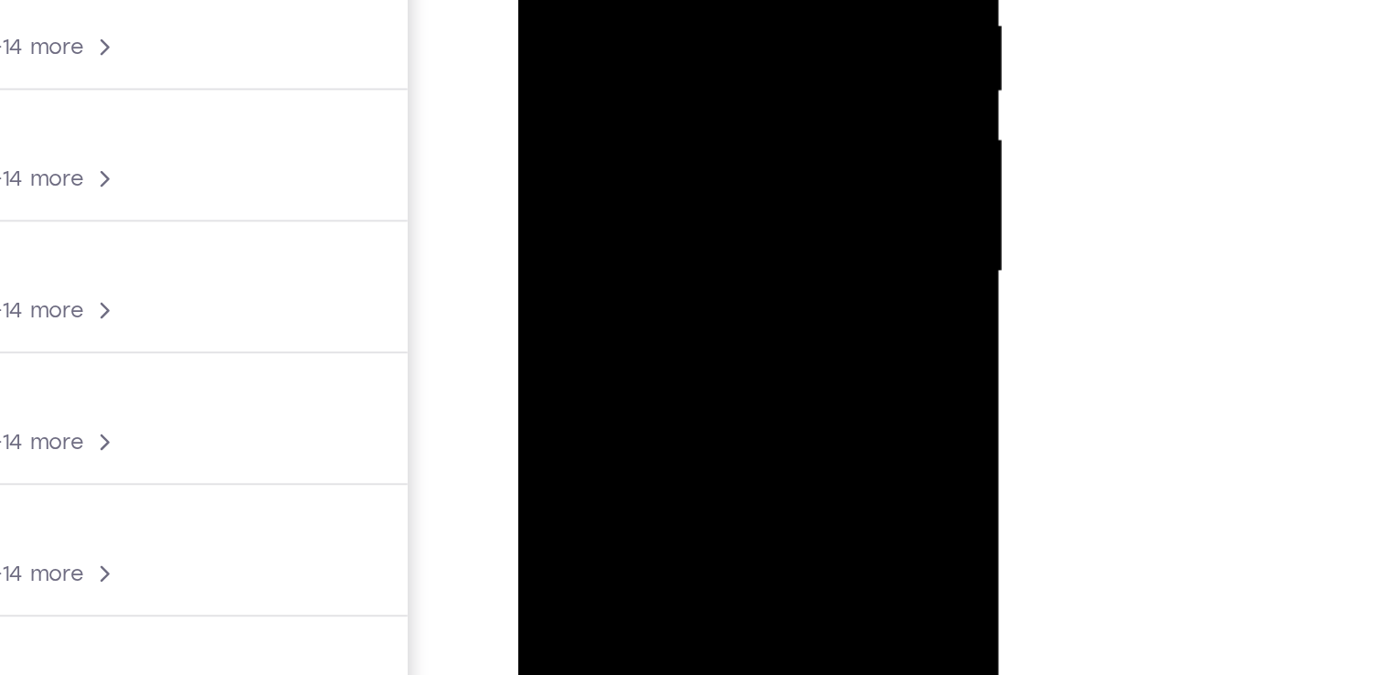
click at [644, 123] on div at bounding box center [647, 38] width 230 height 512
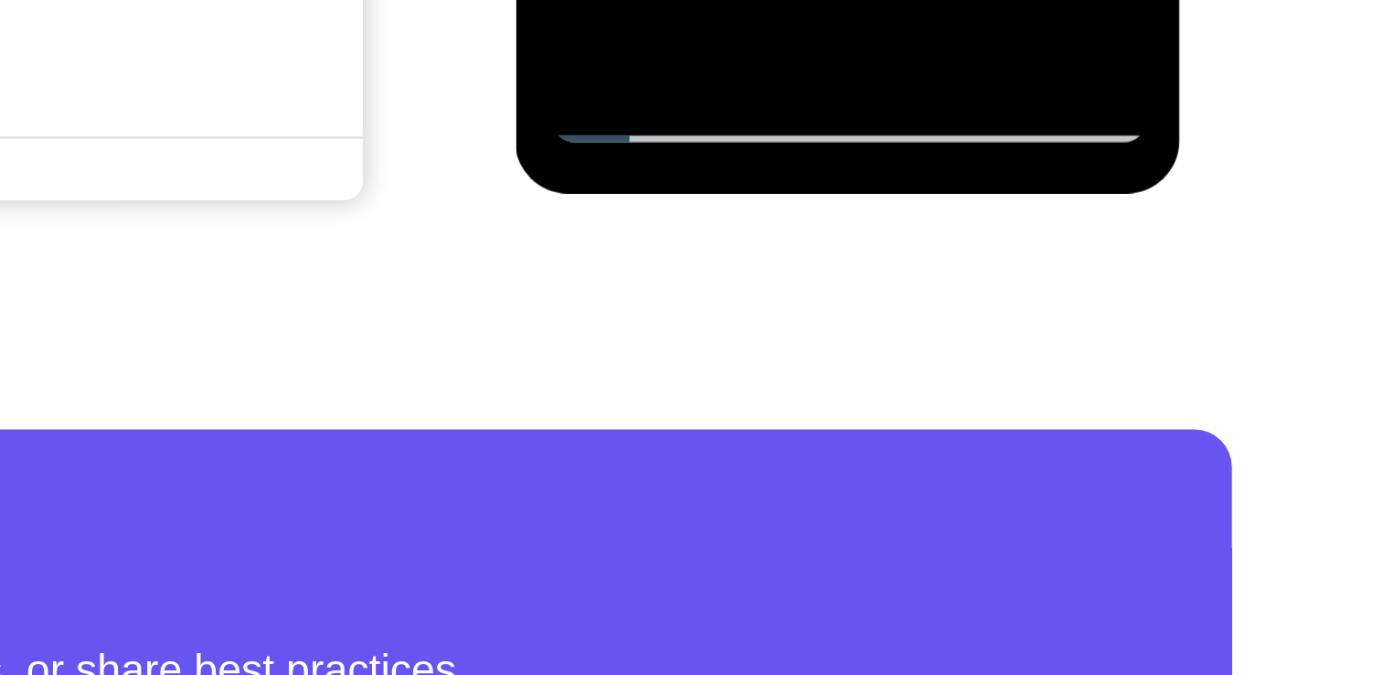
scroll to position [358, 0]
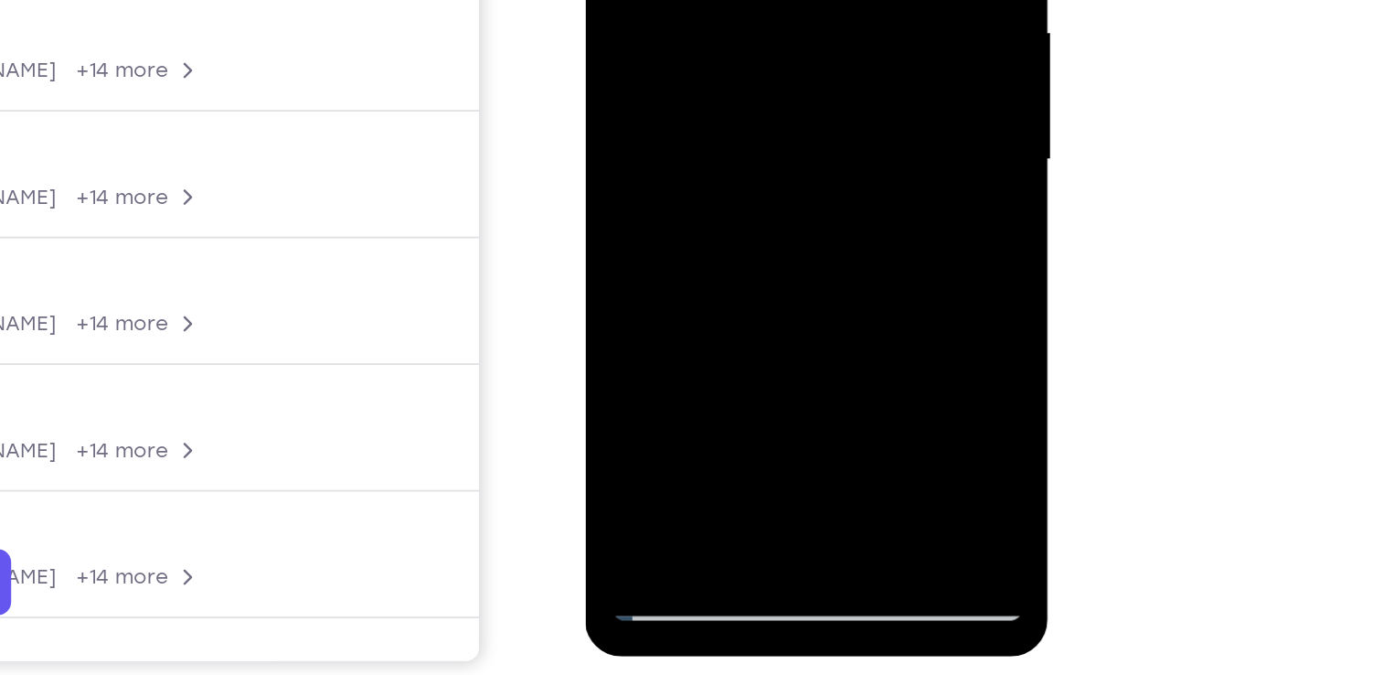
drag, startPoint x: 731, startPoint y: 101, endPoint x: 752, endPoint y: -123, distance: 225.0
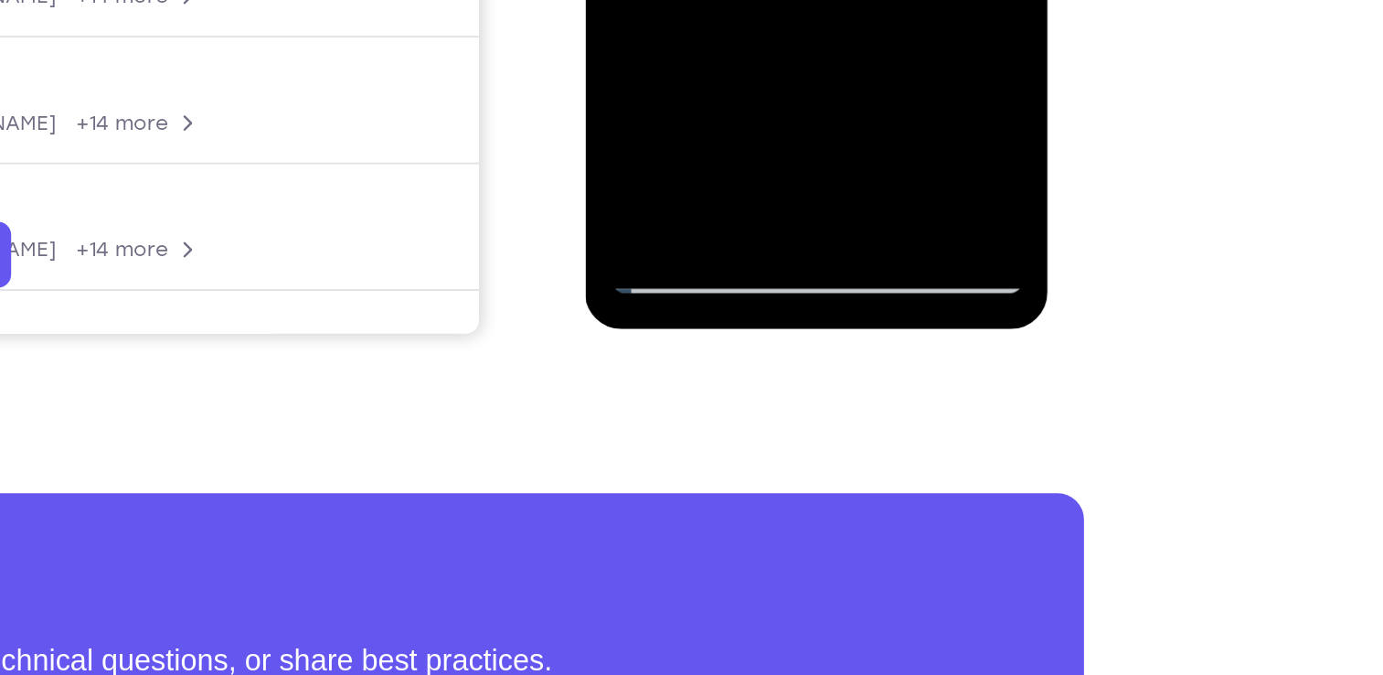
scroll to position [374, 0]
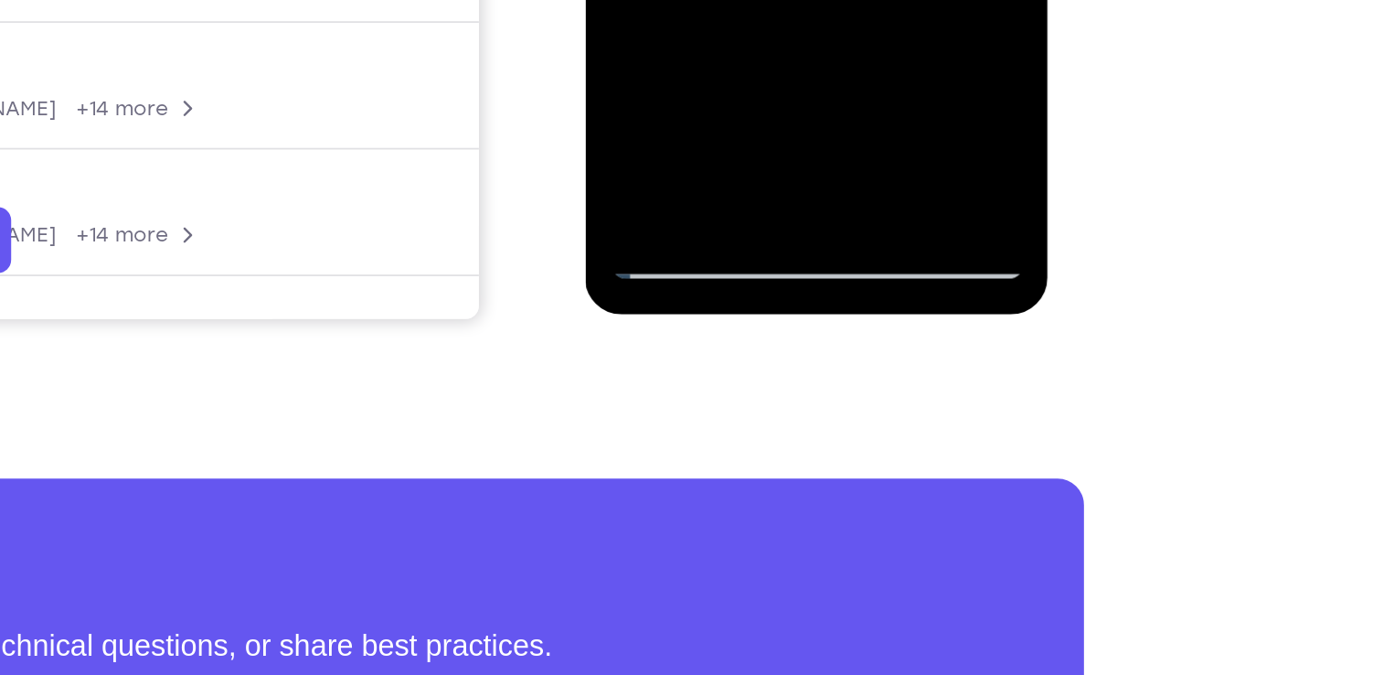
drag, startPoint x: 709, startPoint y: -214, endPoint x: 723, endPoint y: -333, distance: 119.8
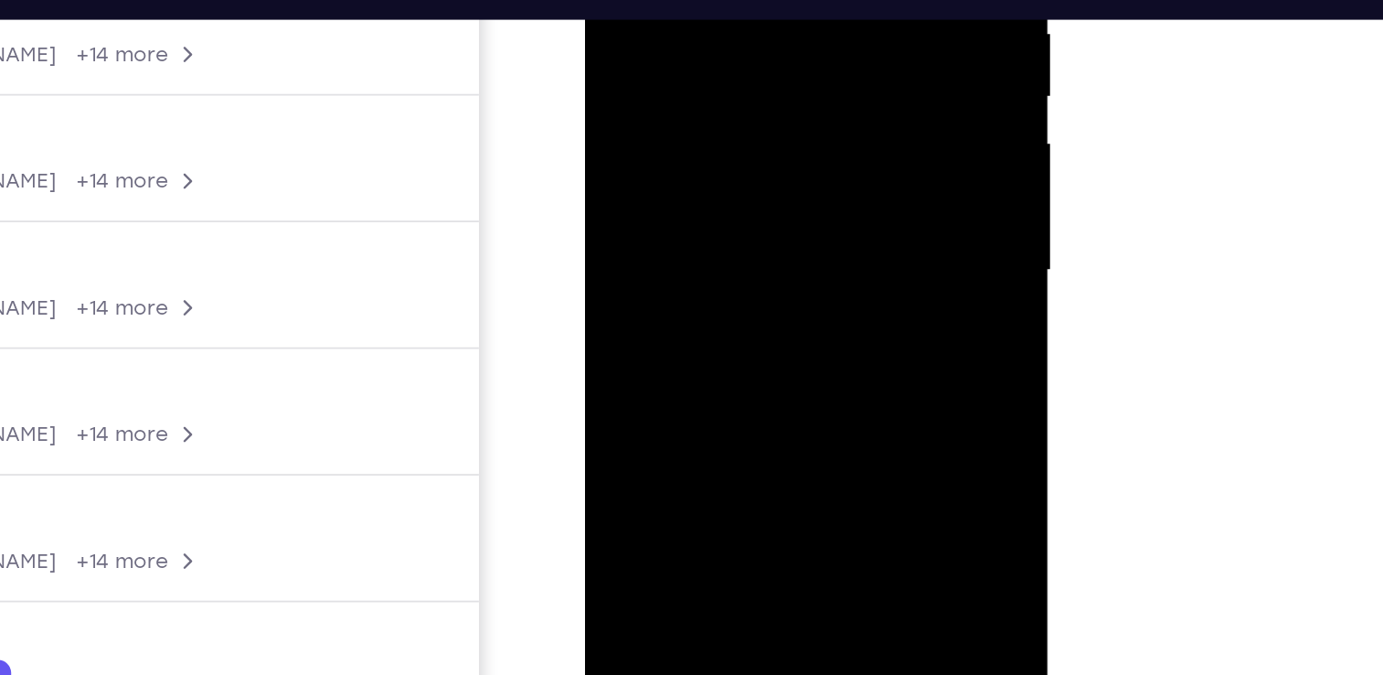
drag, startPoint x: 721, startPoint y: 39, endPoint x: 714, endPoint y: -132, distance: 171.1
click at [714, 0] on div at bounding box center [715, 57] width 230 height 512
